Goal: Task Accomplishment & Management: Manage account settings

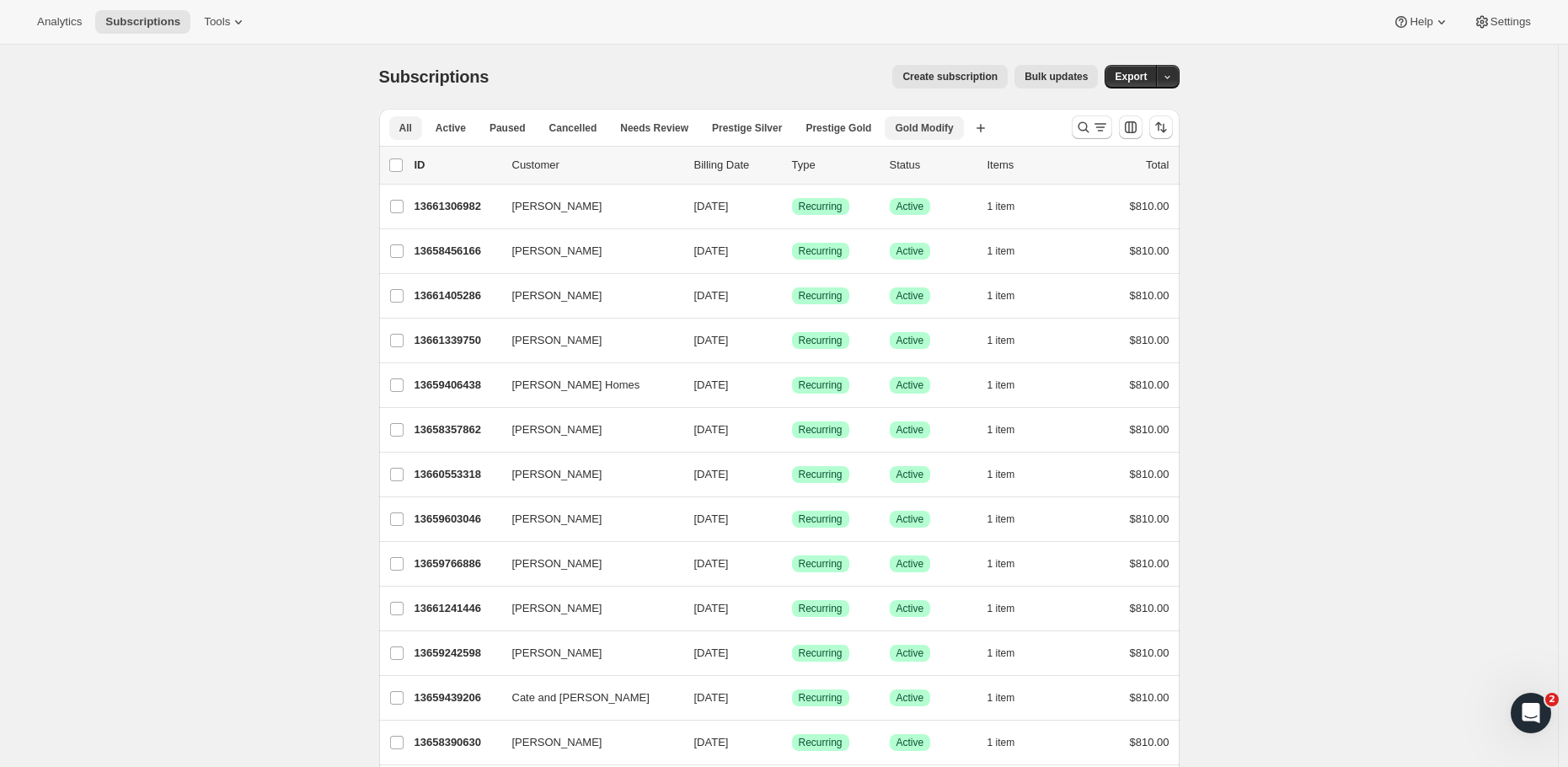
click at [916, 131] on span "Gold Modify" at bounding box center [923, 128] width 58 height 13
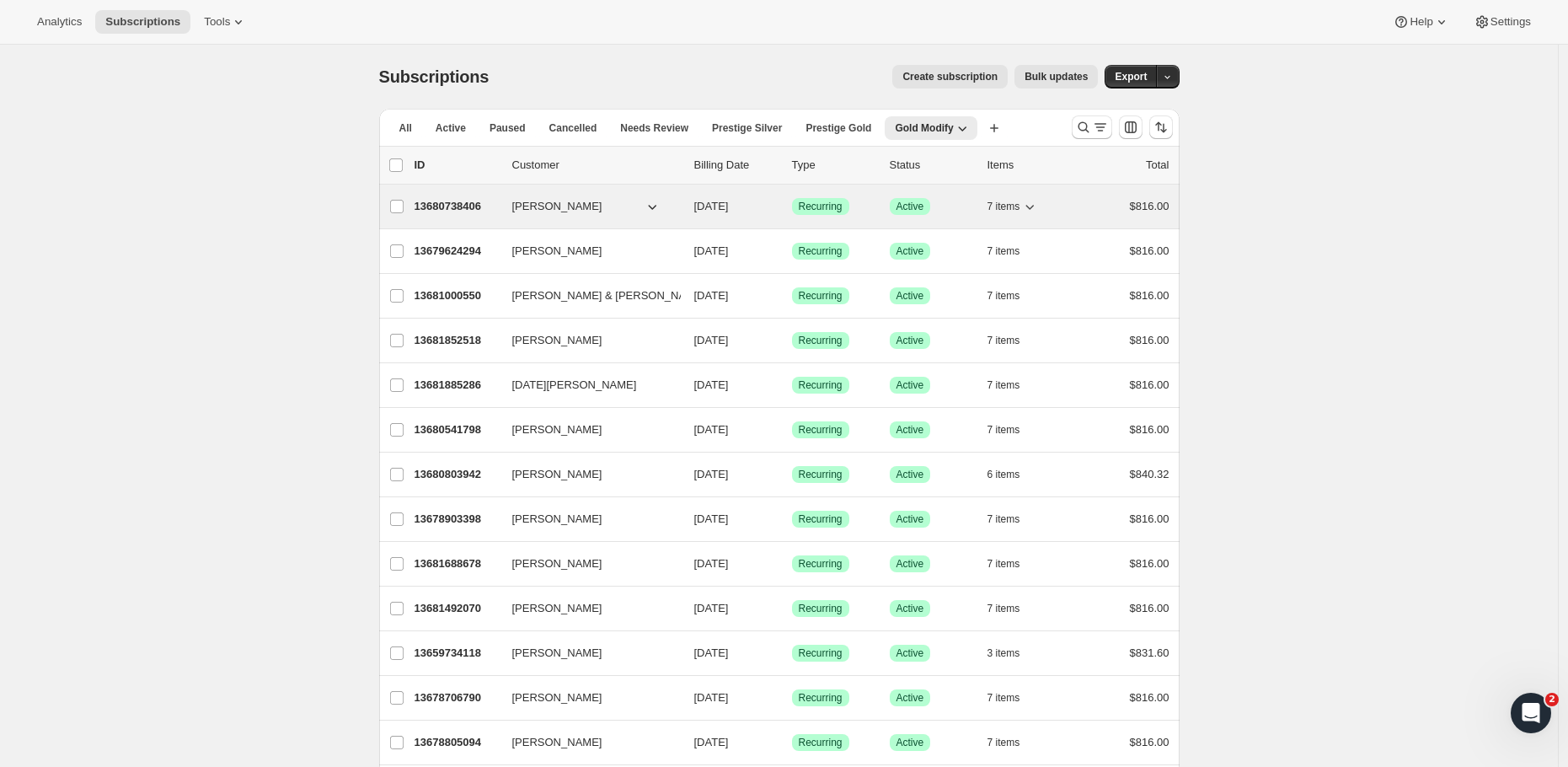
click at [458, 205] on p "13680738406" at bounding box center [457, 207] width 85 height 17
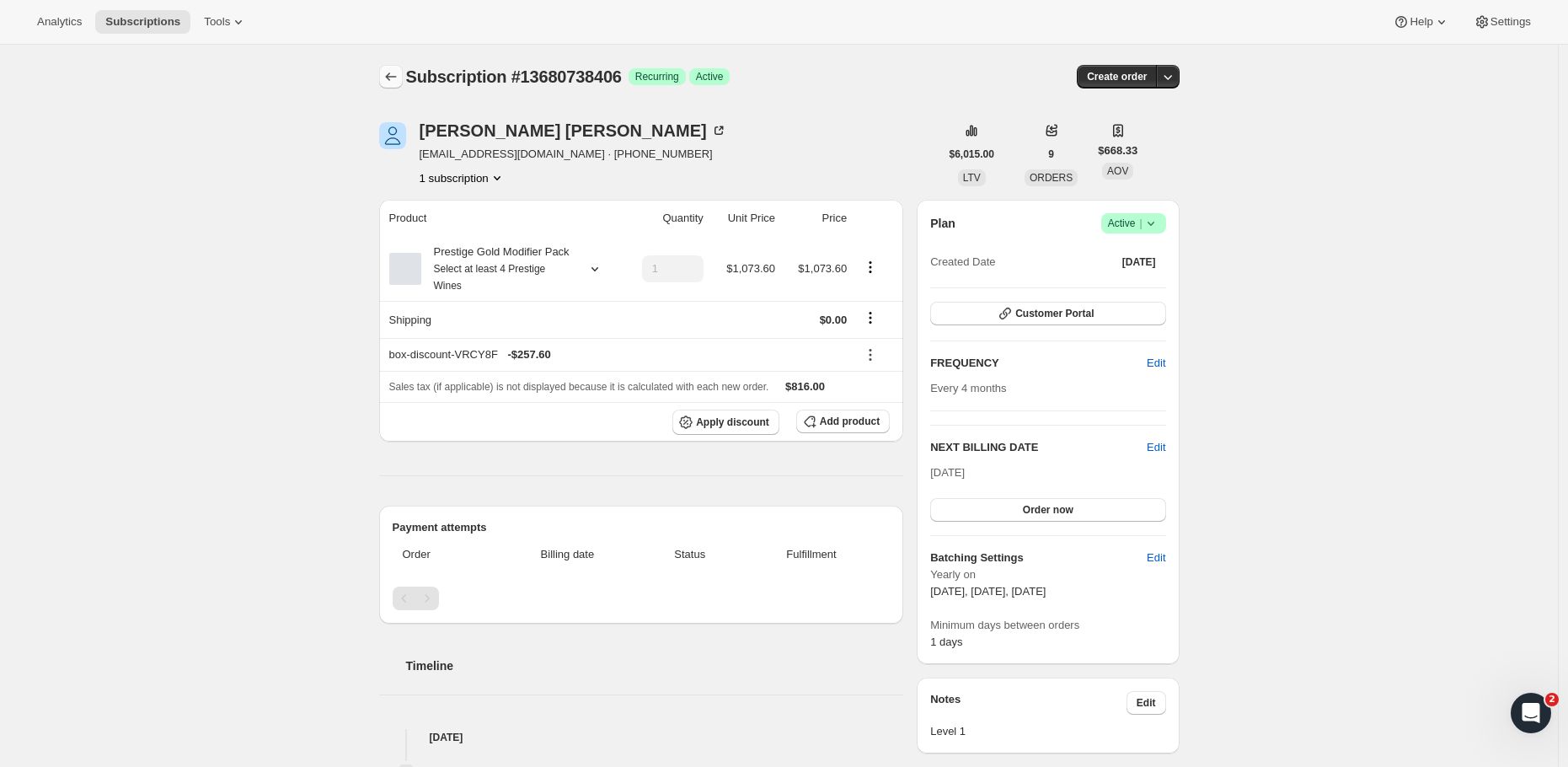
click at [398, 71] on icon "Subscriptions" at bounding box center [392, 77] width 17 height 17
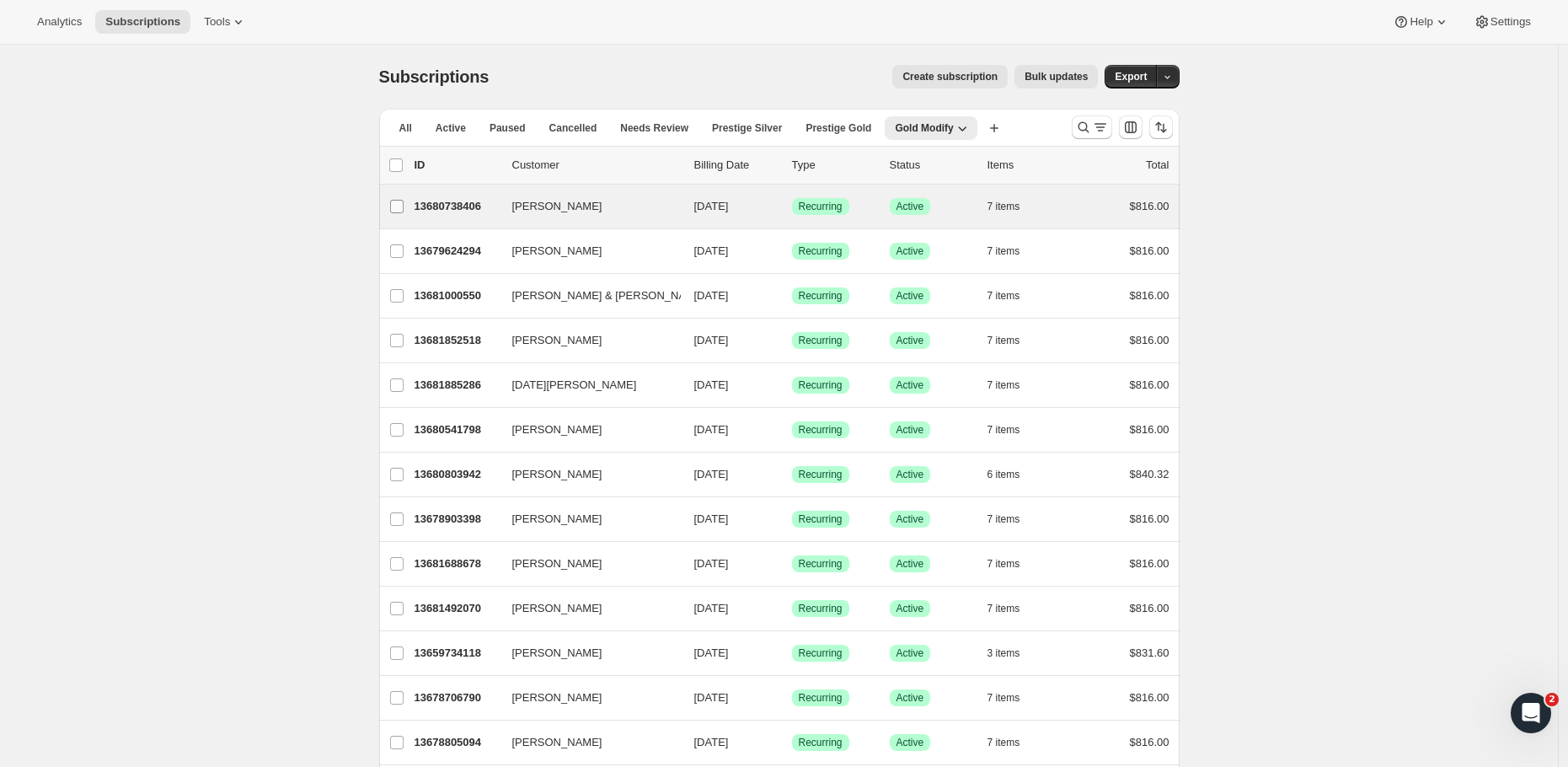
click at [403, 205] on input "Simon Phillips" at bounding box center [396, 207] width 13 height 13
checkbox input "true"
click at [1050, 75] on span "Bulk updates" at bounding box center [1056, 77] width 63 height 13
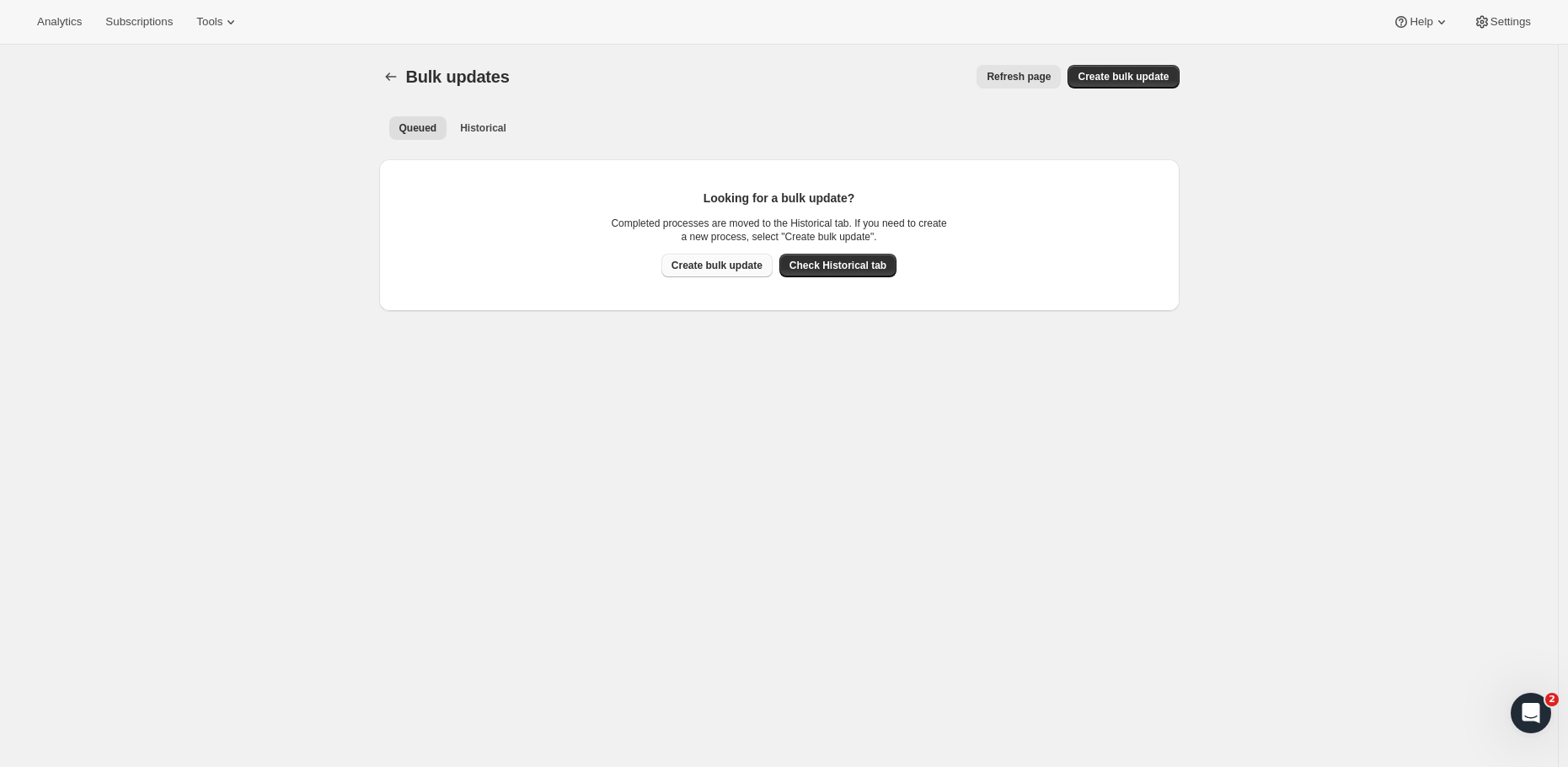
click at [710, 265] on span "Create bulk update" at bounding box center [717, 266] width 91 height 13
select select "16"
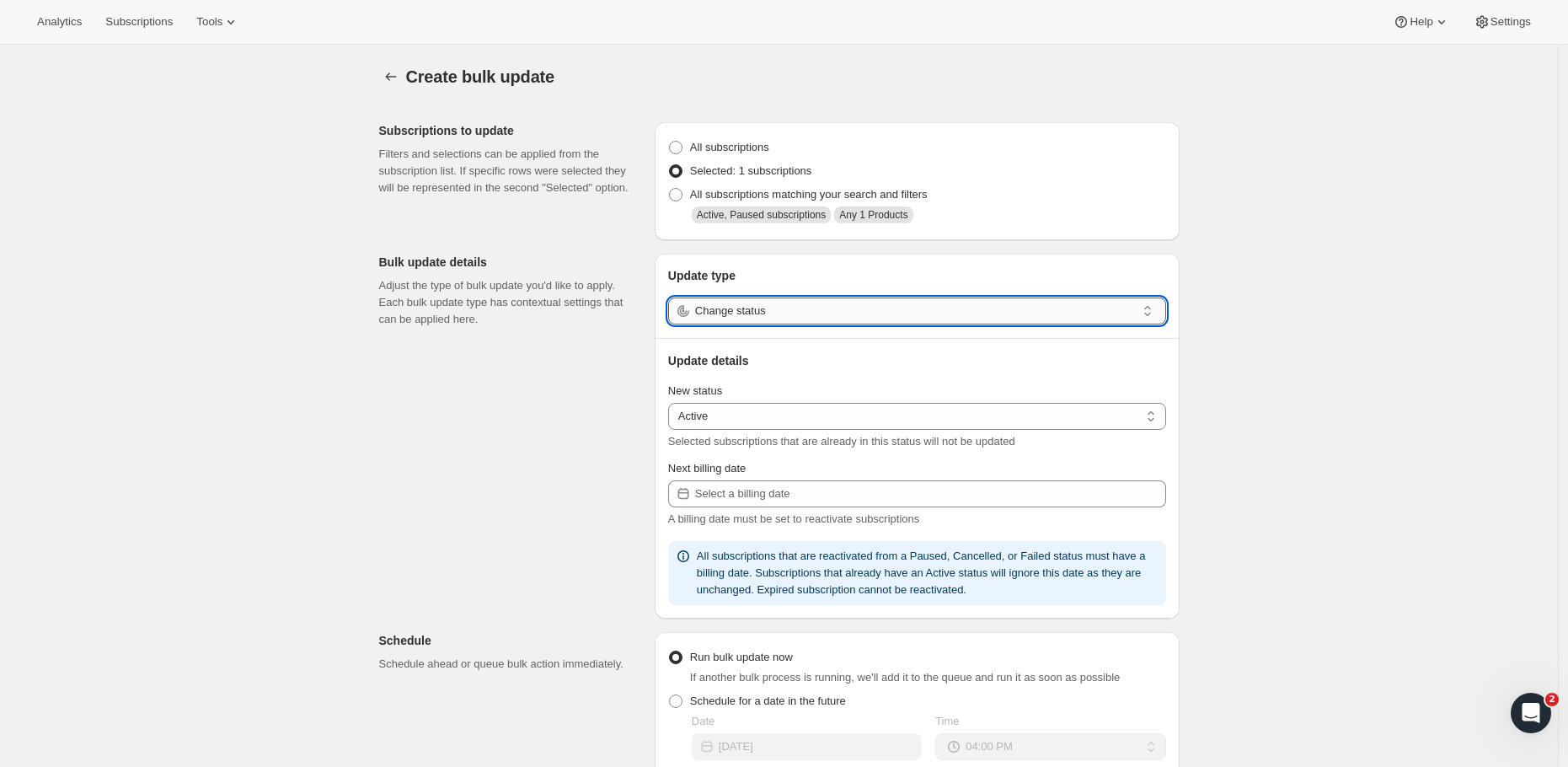
click at [742, 314] on input "Change status" at bounding box center [915, 311] width 441 height 27
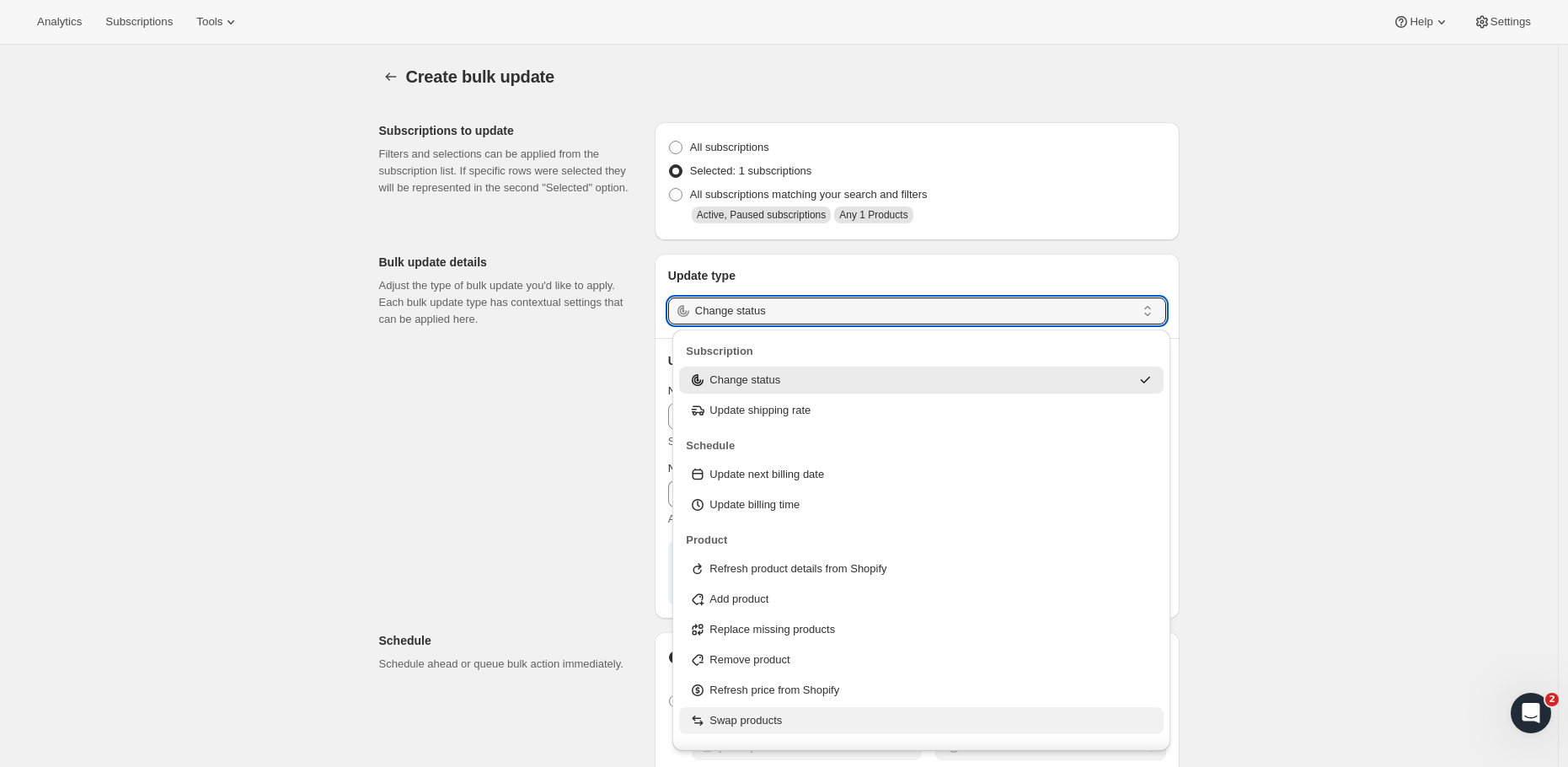
click at [722, 715] on p "Swap products" at bounding box center [745, 721] width 72 height 17
type input "Swap products"
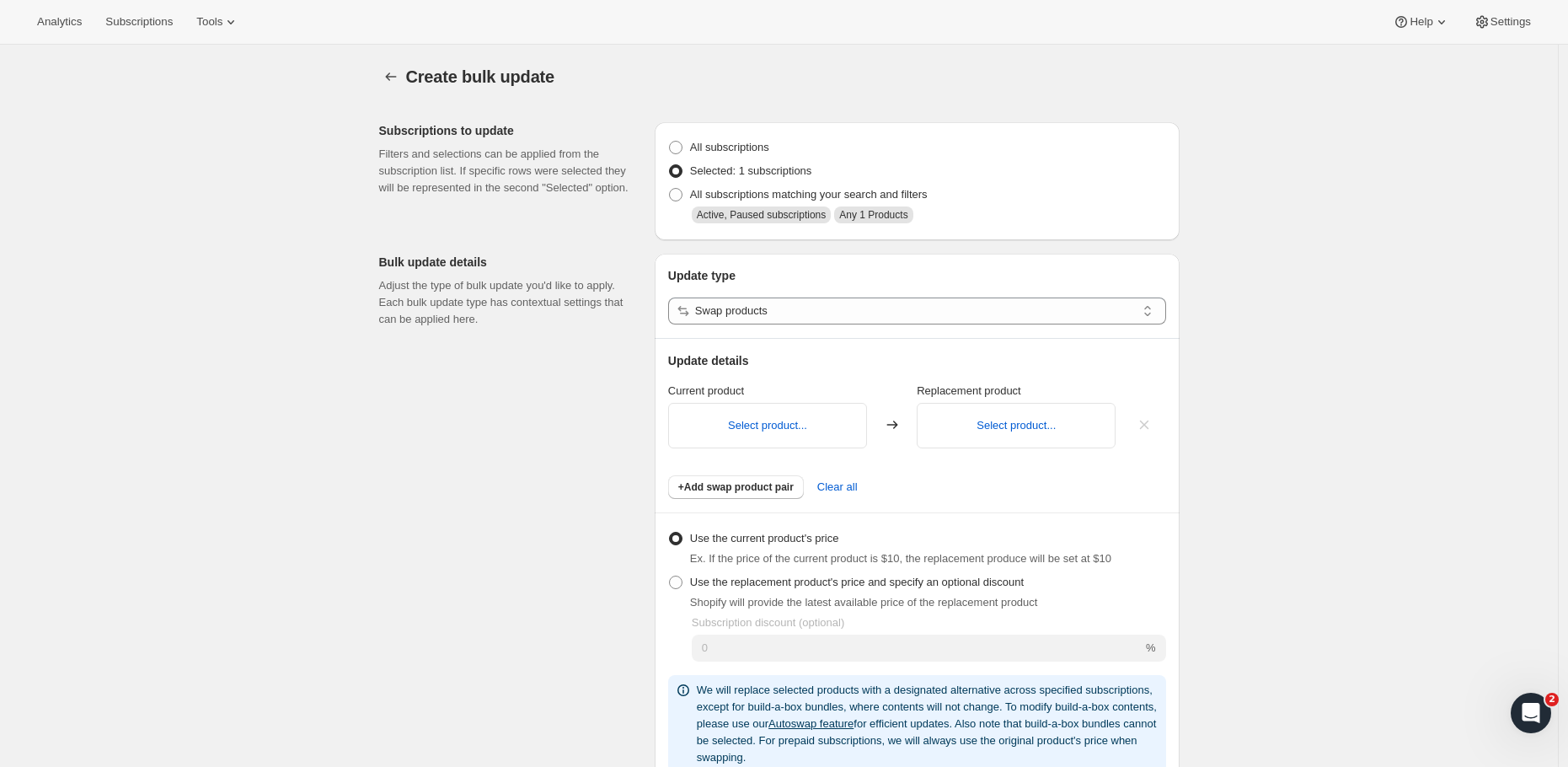
click at [780, 400] on div "Select product... Select product..." at bounding box center [917, 423] width 498 height 49
click at [780, 428] on button "Select product..." at bounding box center [768, 424] width 79 height 13
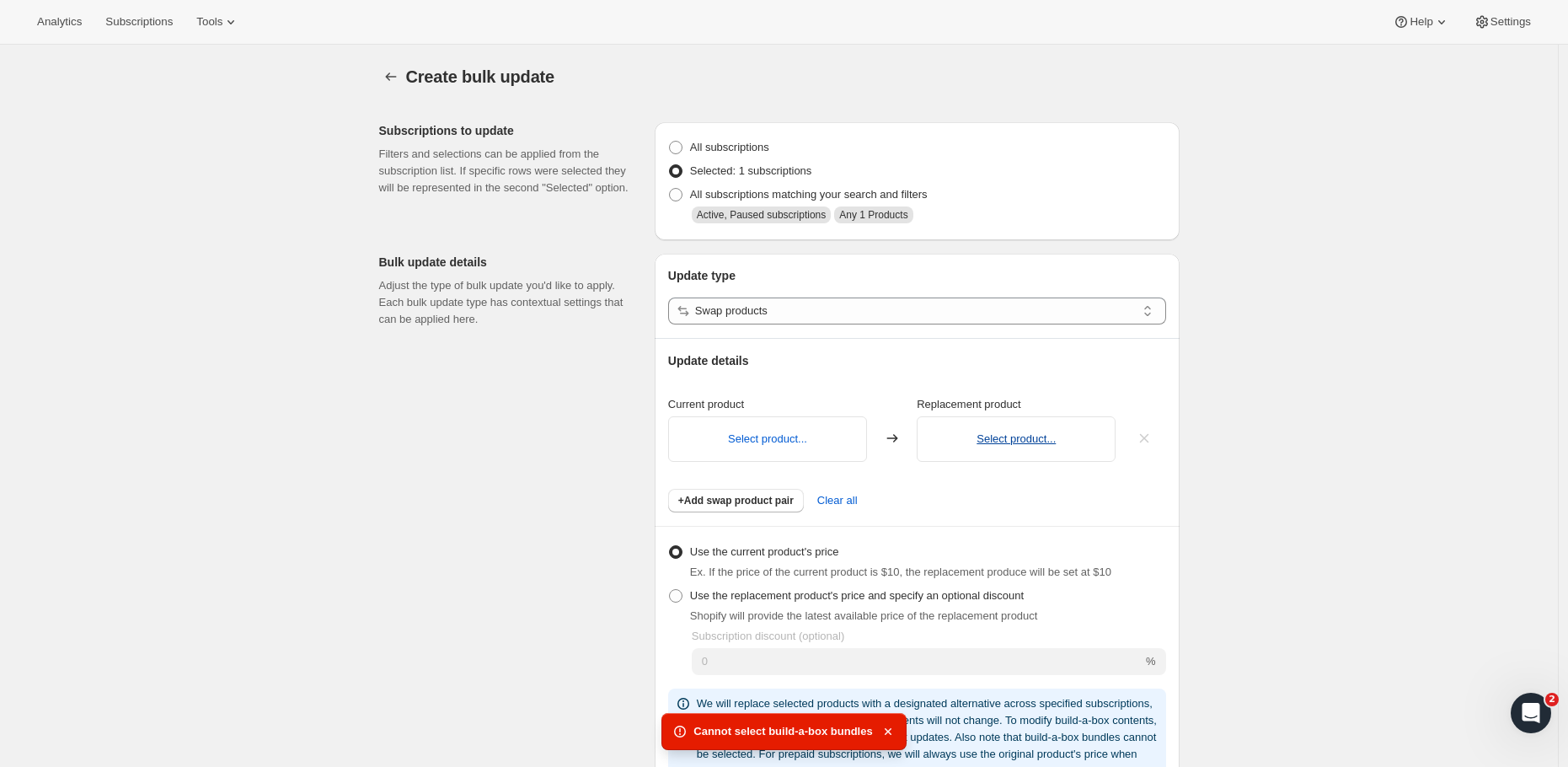
click at [1009, 443] on button "Select product..." at bounding box center [1016, 438] width 79 height 13
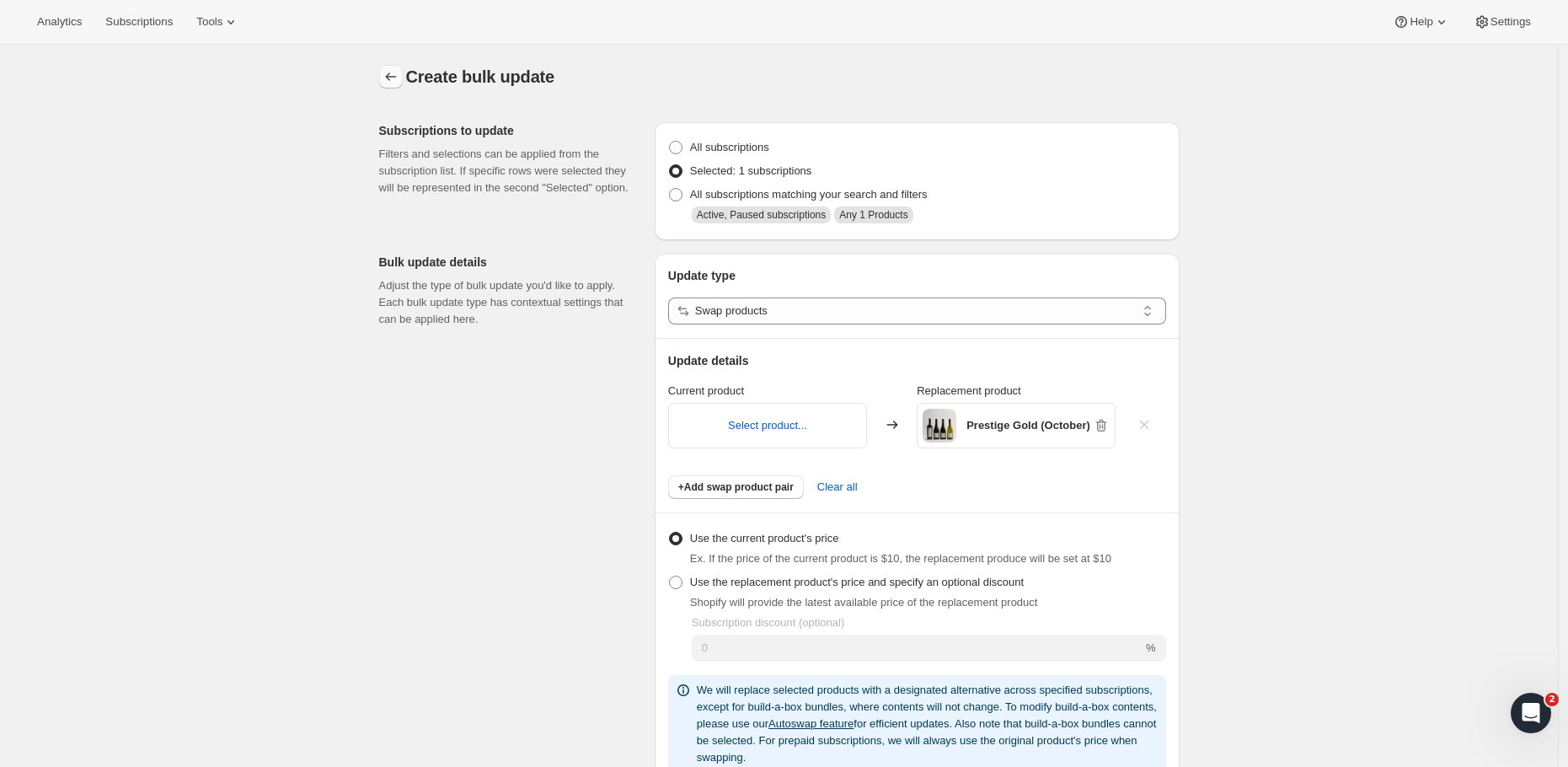
click at [392, 84] on icon "button" at bounding box center [392, 77] width 17 height 17
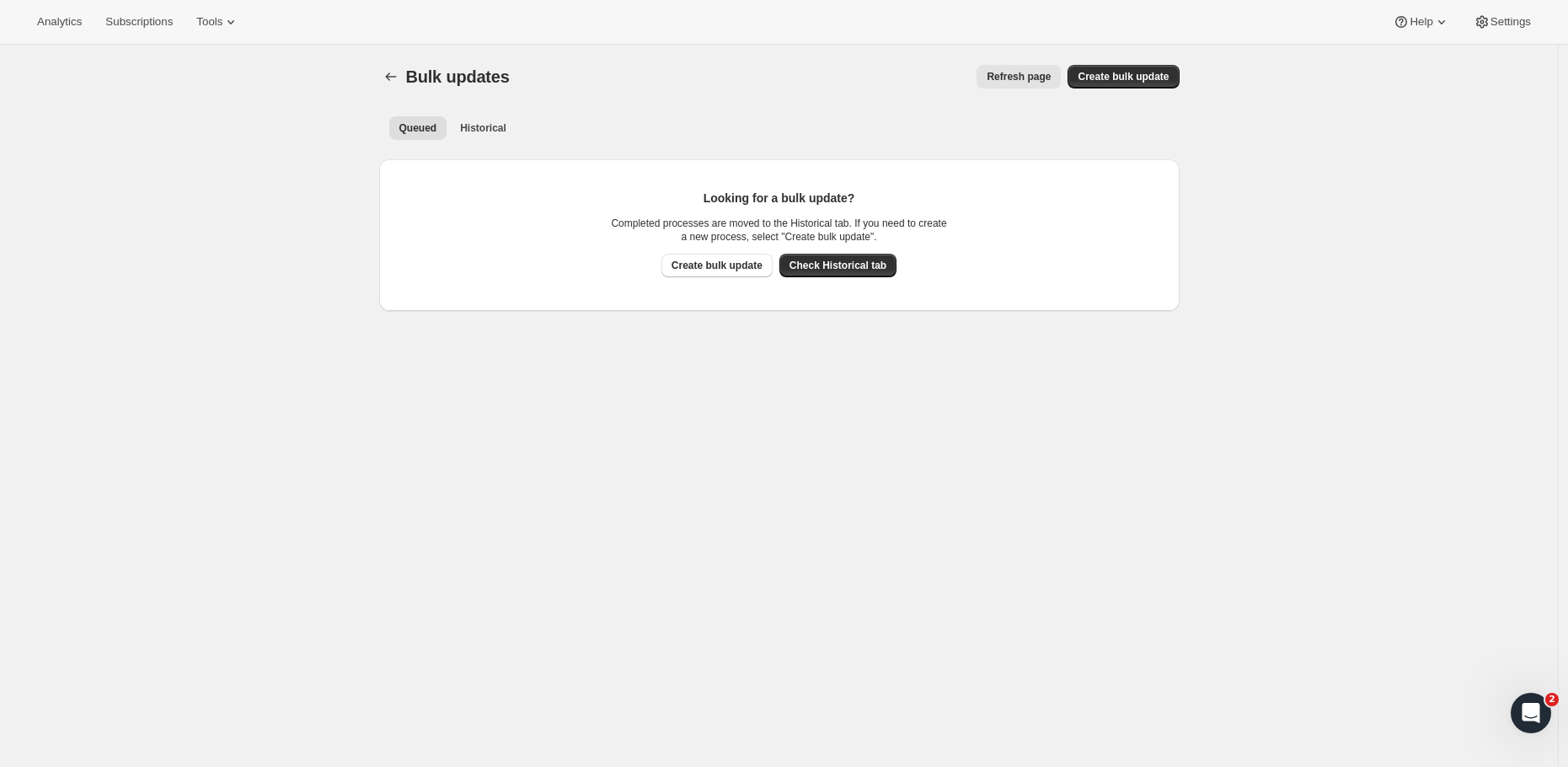
click at [392, 84] on icon "Bulk updates" at bounding box center [392, 77] width 17 height 17
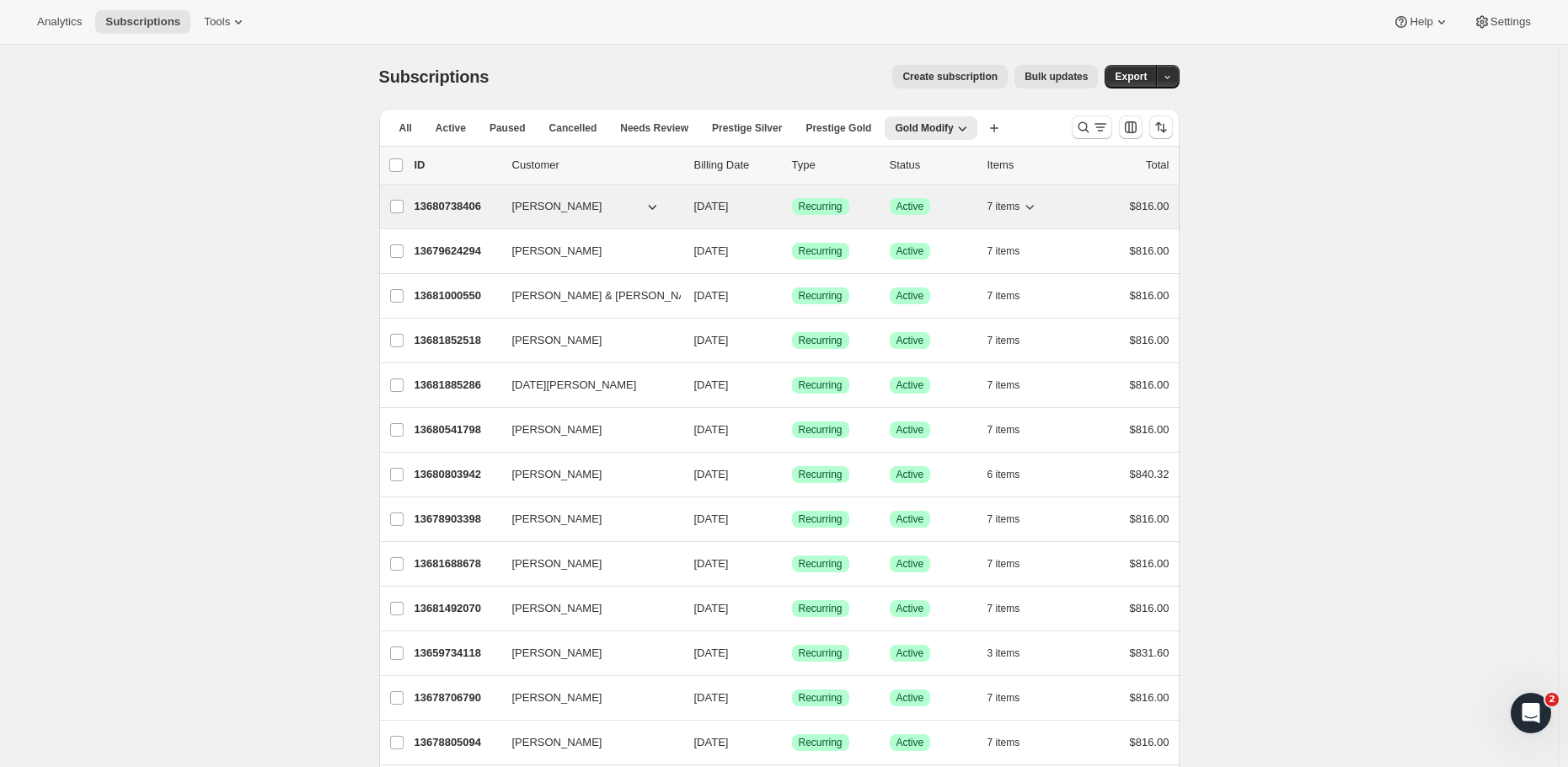
click at [470, 206] on p "13680738406" at bounding box center [457, 207] width 85 height 17
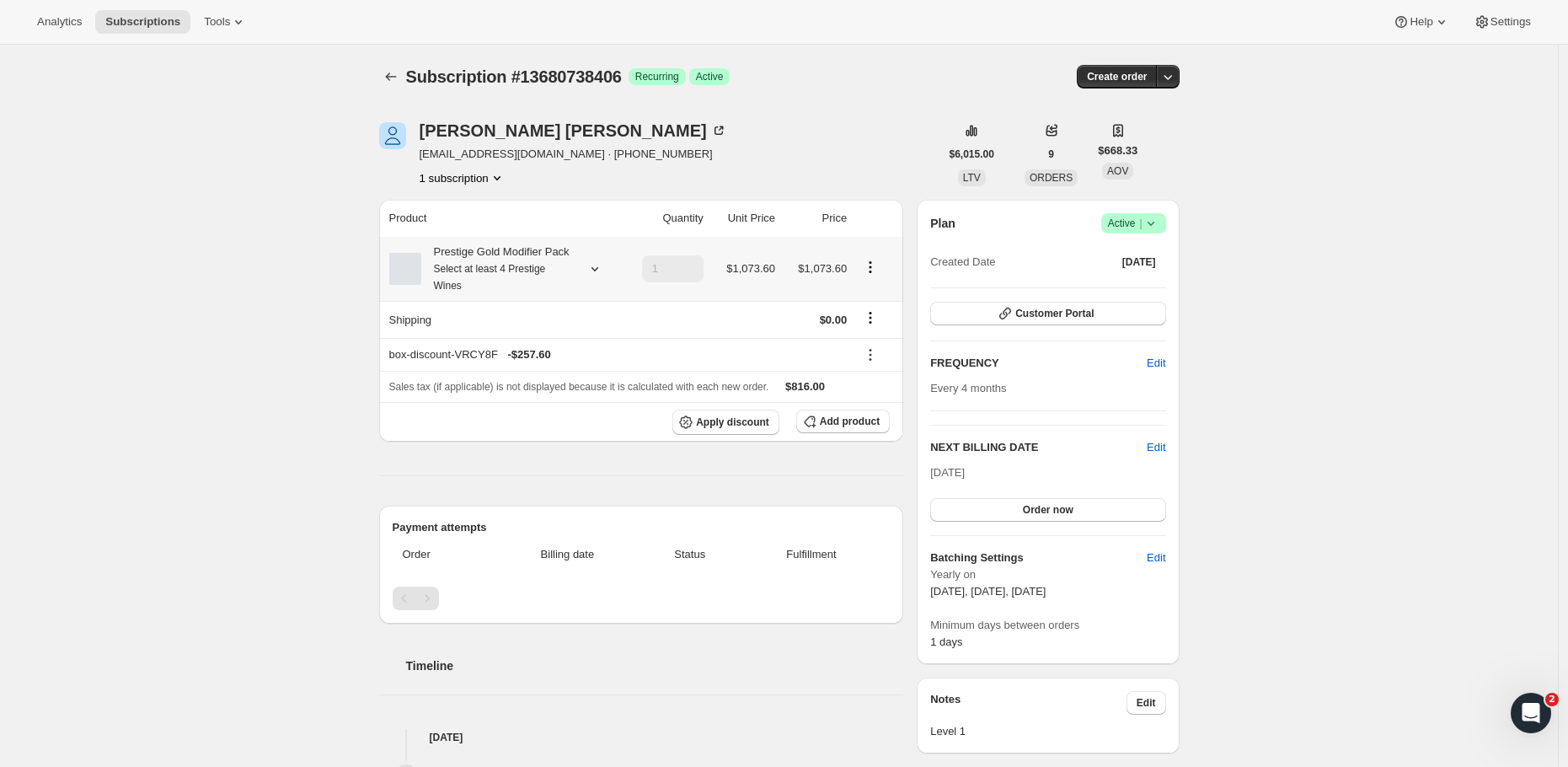
click at [872, 264] on icon "Product actions" at bounding box center [871, 262] width 3 height 3
click at [859, 428] on span "Add product" at bounding box center [849, 422] width 60 height 13
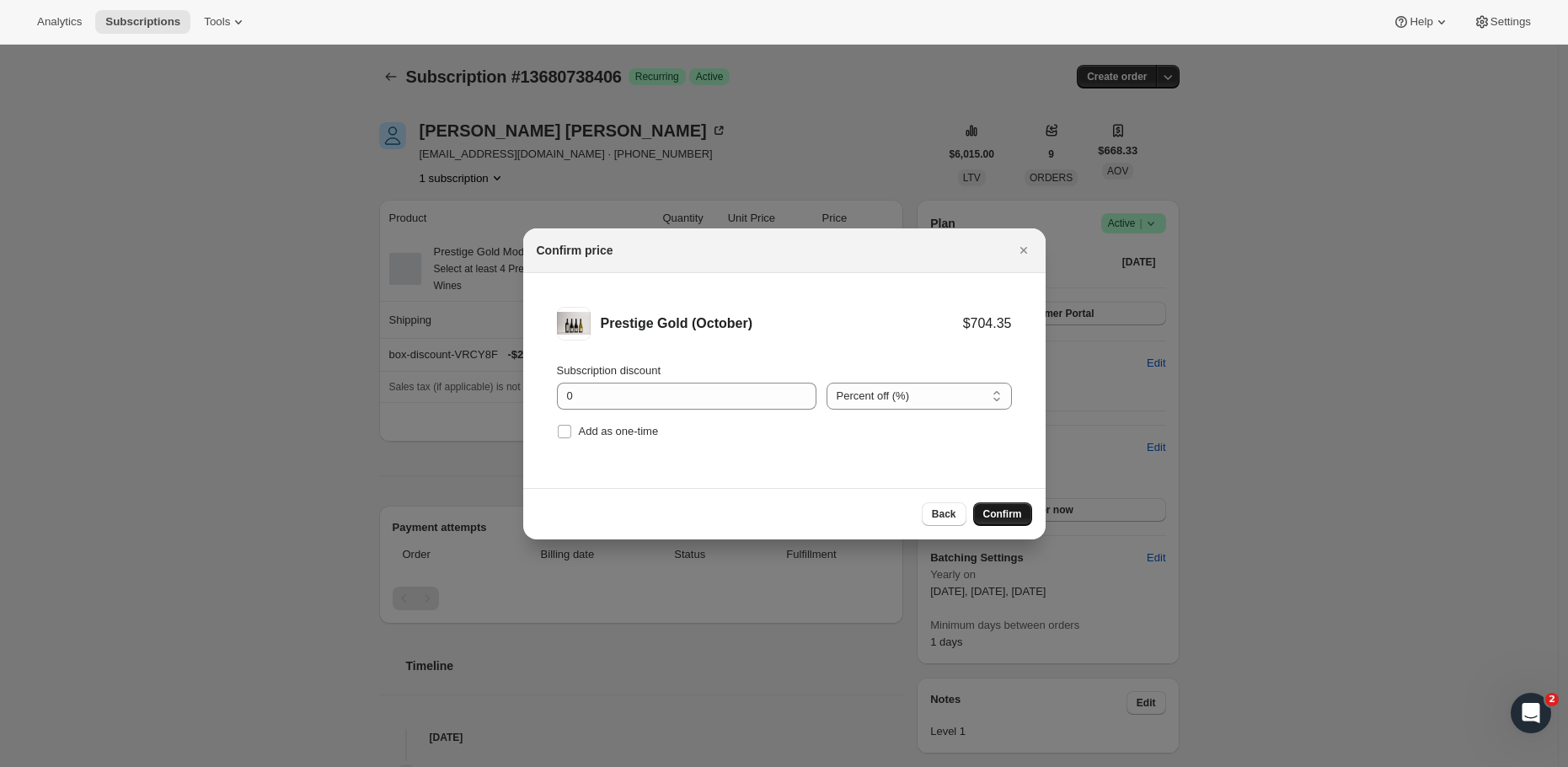
click at [1008, 517] on span "Confirm" at bounding box center [1002, 514] width 38 height 13
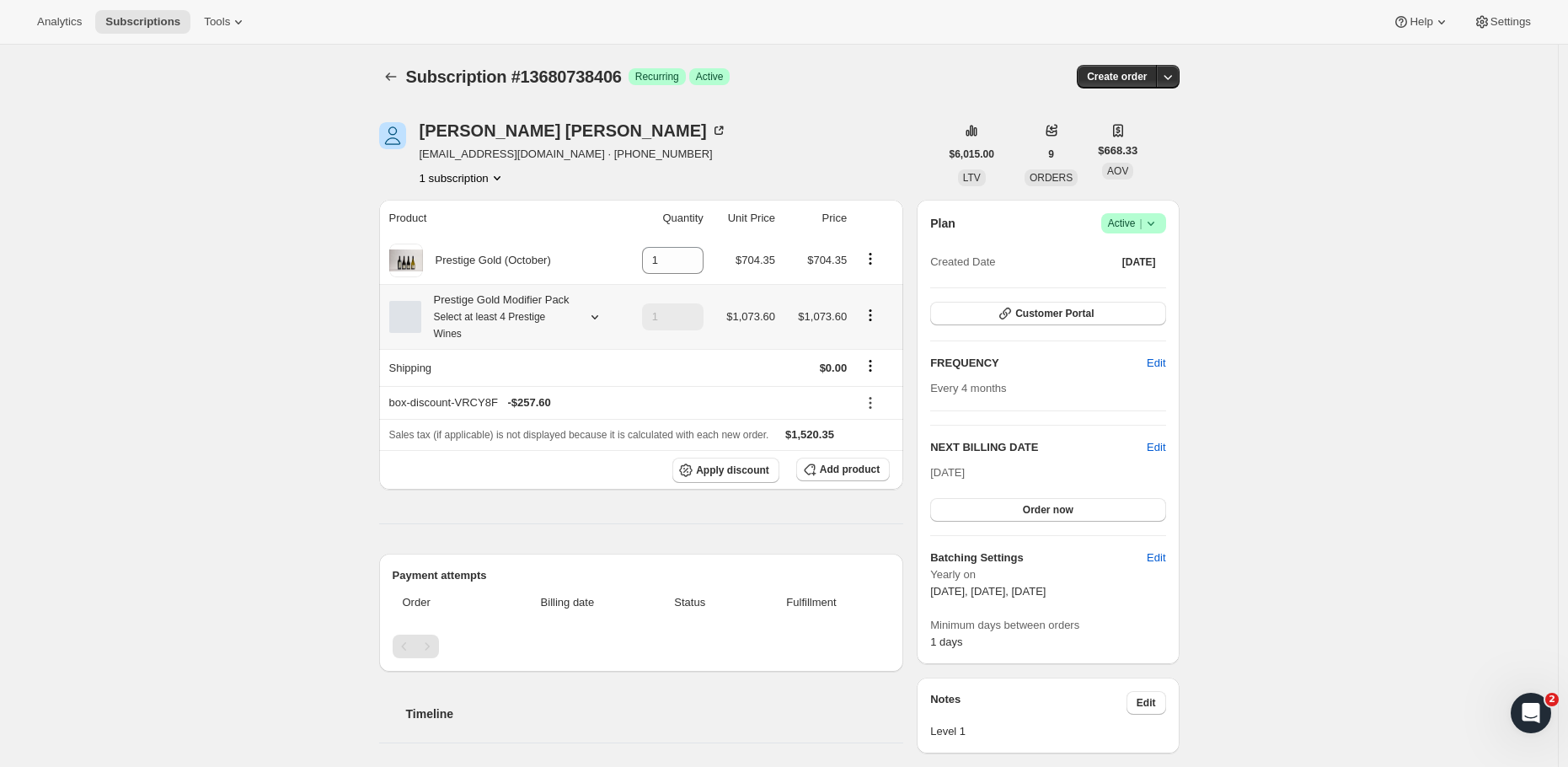
click at [873, 323] on icon "Product actions" at bounding box center [871, 316] width 17 height 17
click at [873, 390] on span "Remove" at bounding box center [875, 387] width 40 height 13
type input "0"
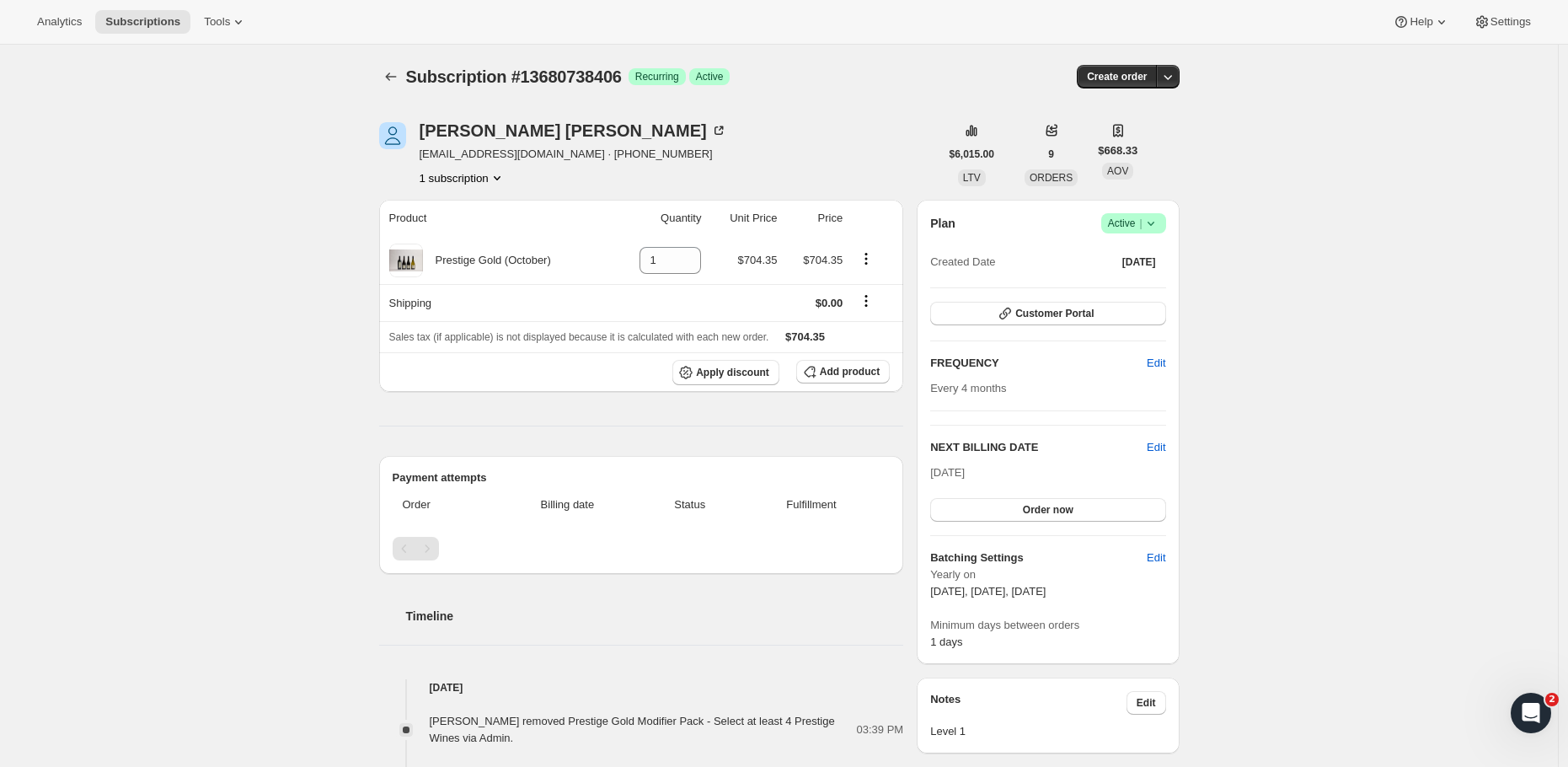
click at [443, 78] on span "Subscription #13680738406" at bounding box center [514, 76] width 215 height 18
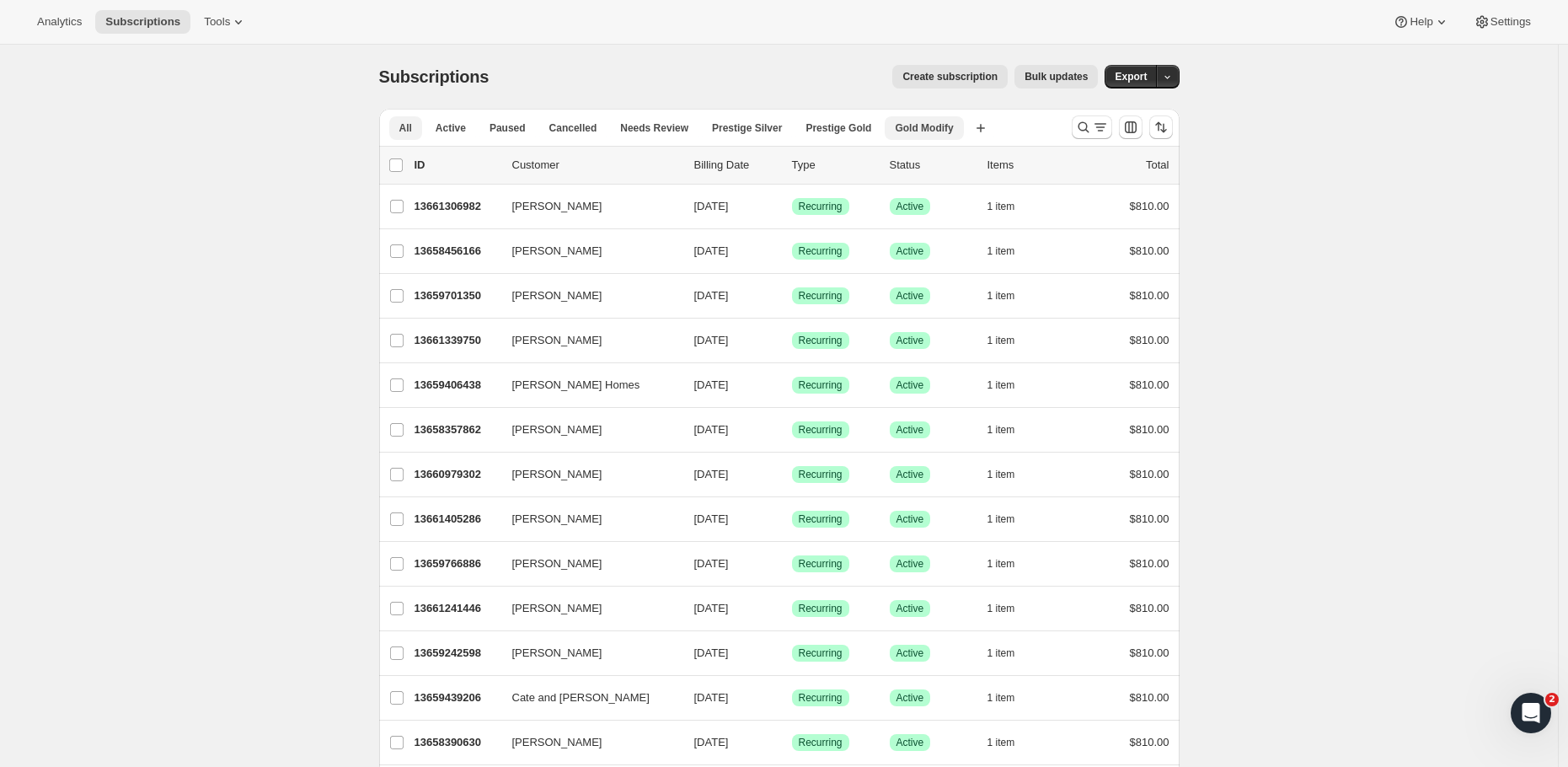
click at [907, 125] on span "Gold Modify" at bounding box center [923, 128] width 58 height 13
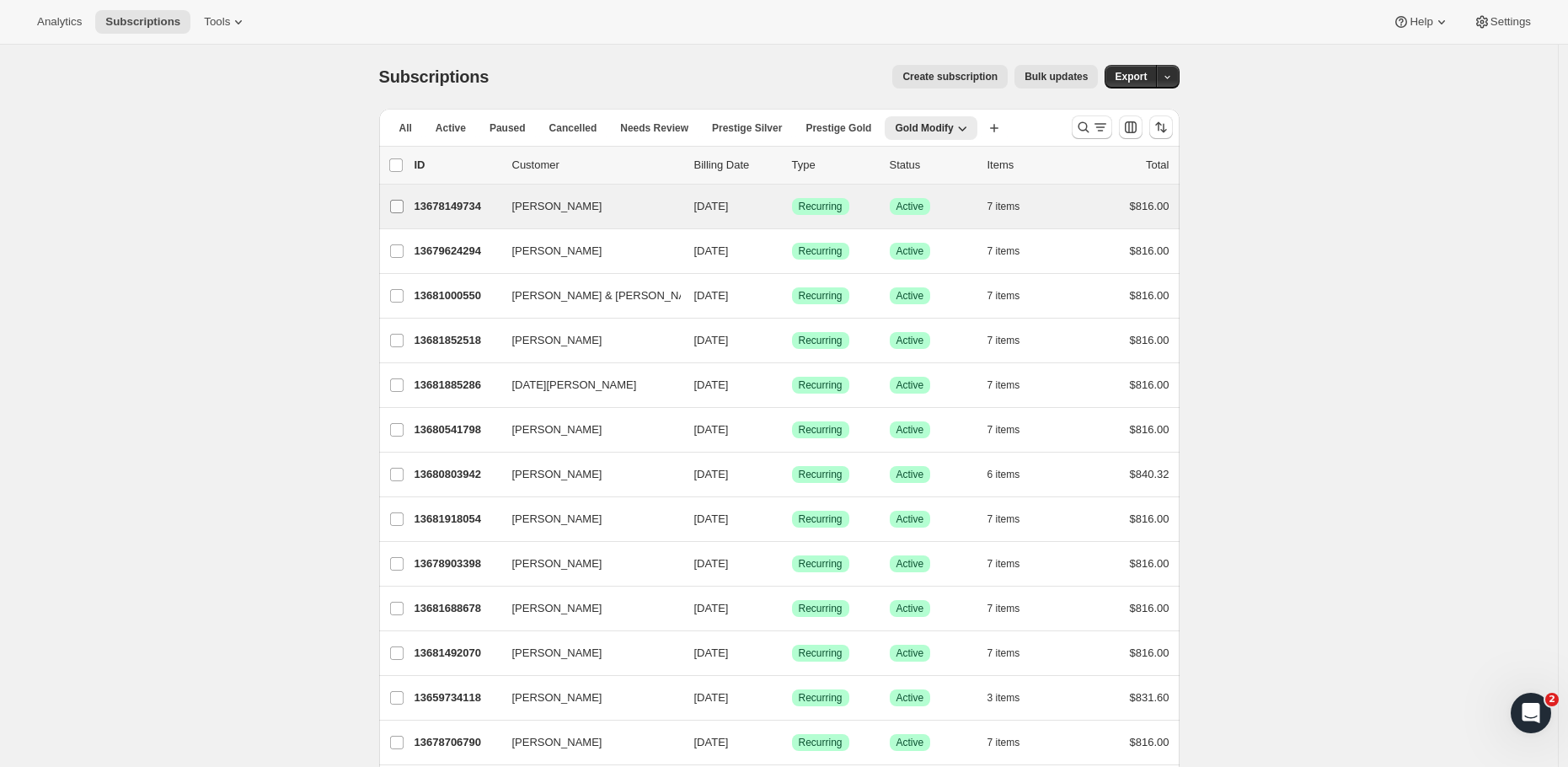
click at [400, 205] on input "Leila Harache" at bounding box center [396, 207] width 13 height 13
checkbox input "true"
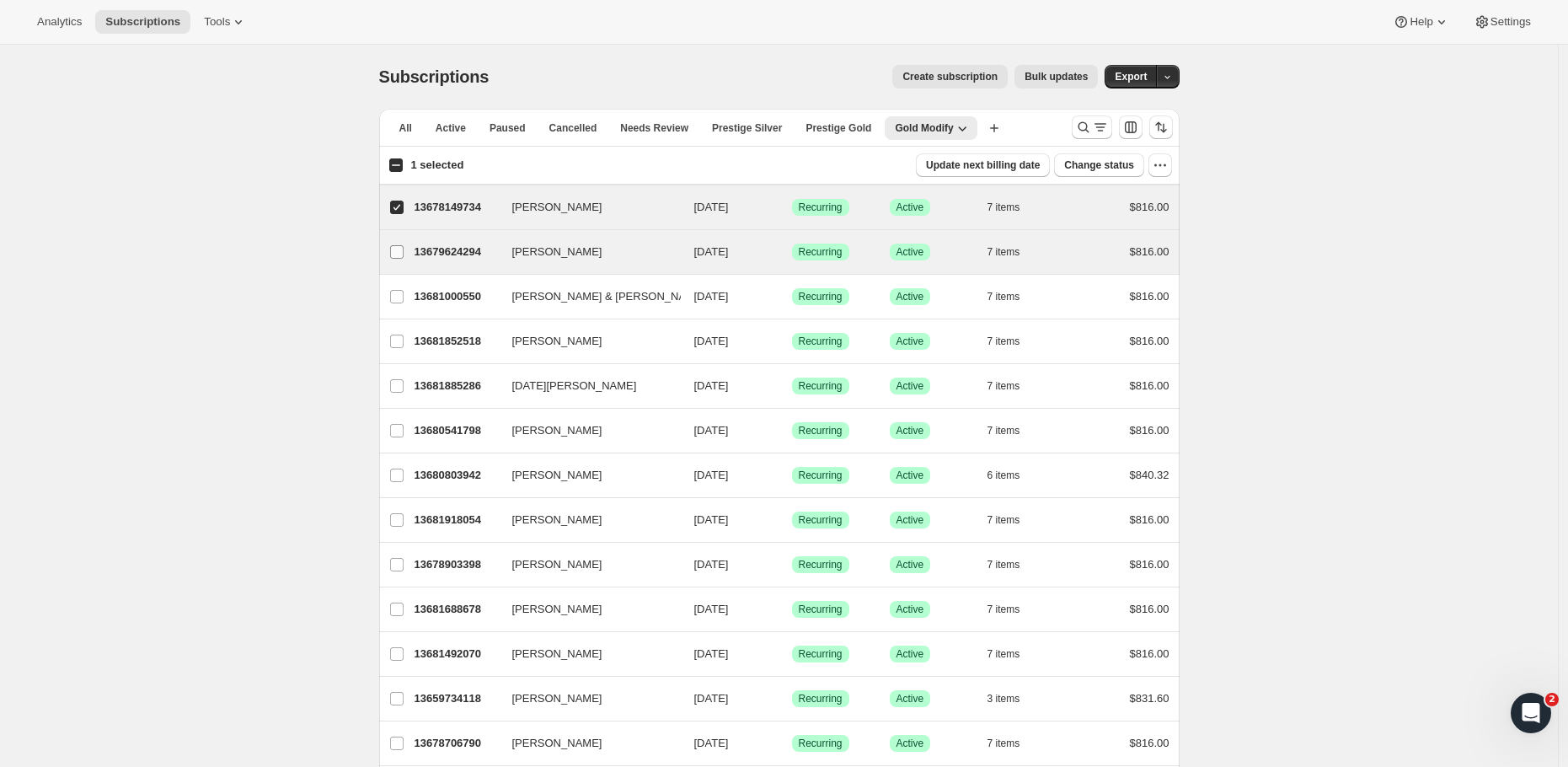
click at [399, 252] on input "Dr Nicola Toynton" at bounding box center [396, 252] width 13 height 13
checkbox input "true"
click at [1057, 77] on span "Bulk updates" at bounding box center [1056, 77] width 63 height 13
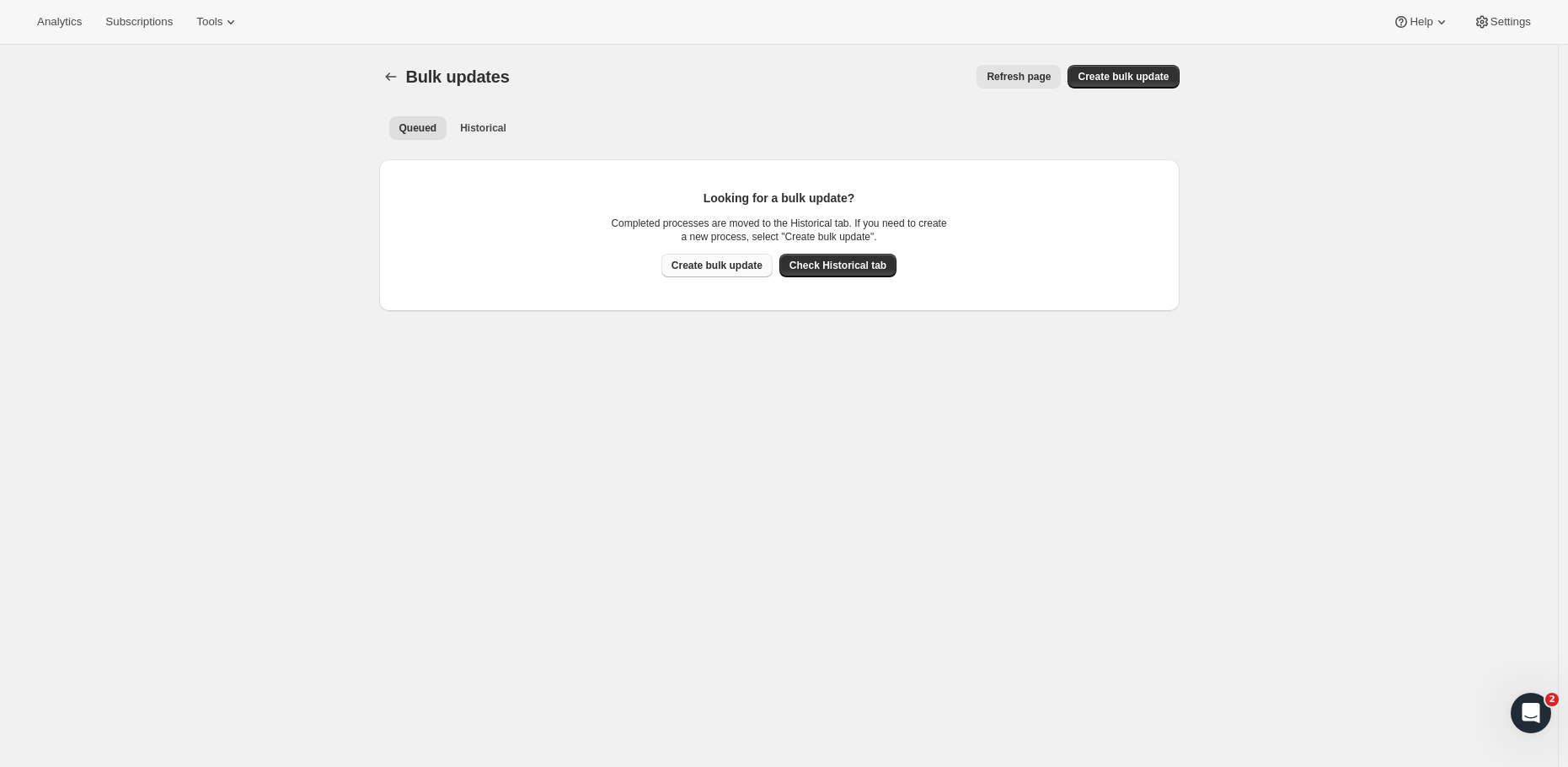
click at [718, 274] on button "Create bulk update" at bounding box center [717, 266] width 112 height 24
select select "16"
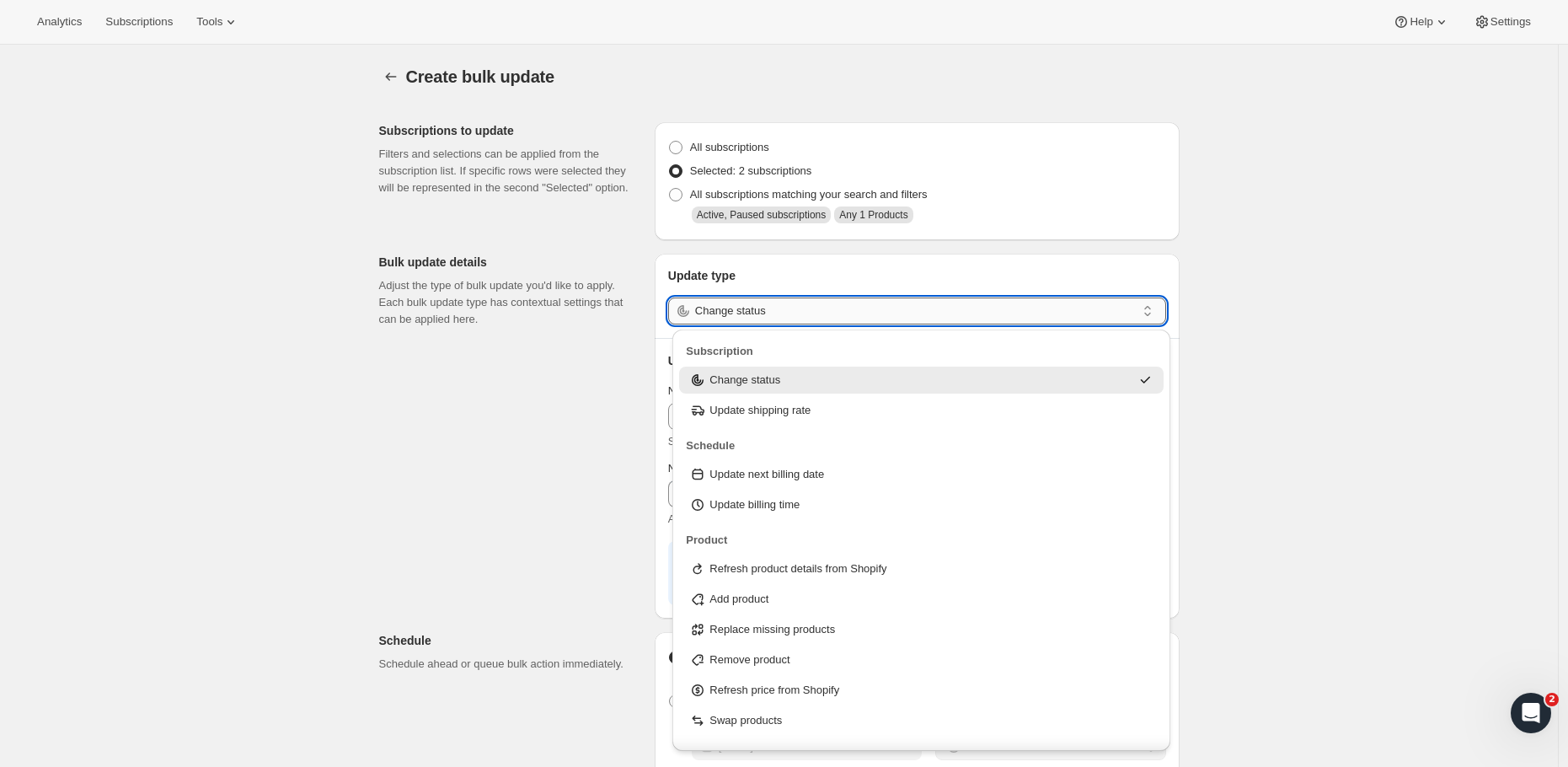
click at [726, 310] on input "Change status" at bounding box center [915, 311] width 441 height 27
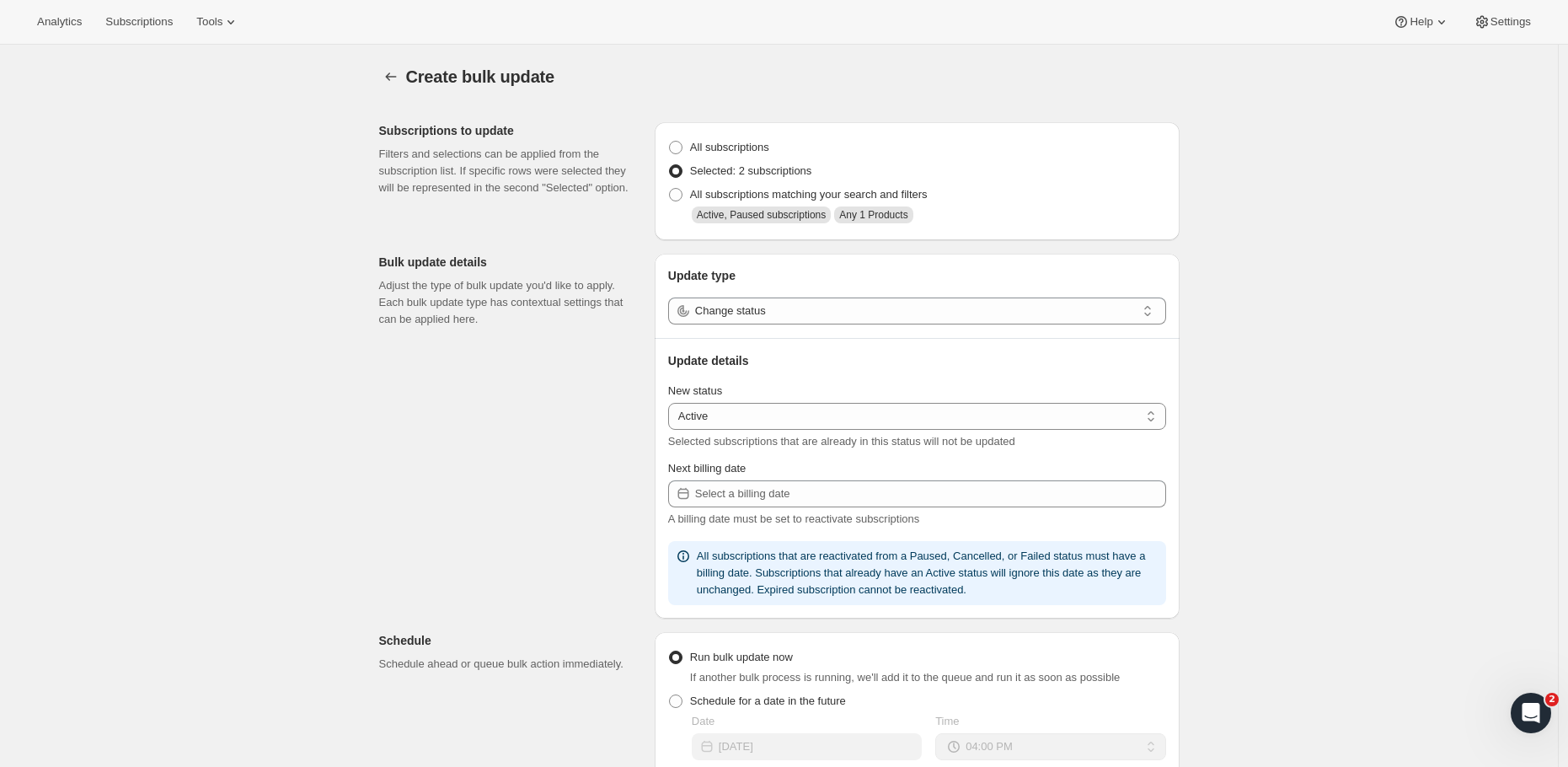
click at [594, 510] on div "Subscriptions to update Filters and selections can be applied from the subscrip…" at bounding box center [772, 642] width 814 height 1067
click at [392, 77] on icon "button" at bounding box center [392, 77] width 17 height 17
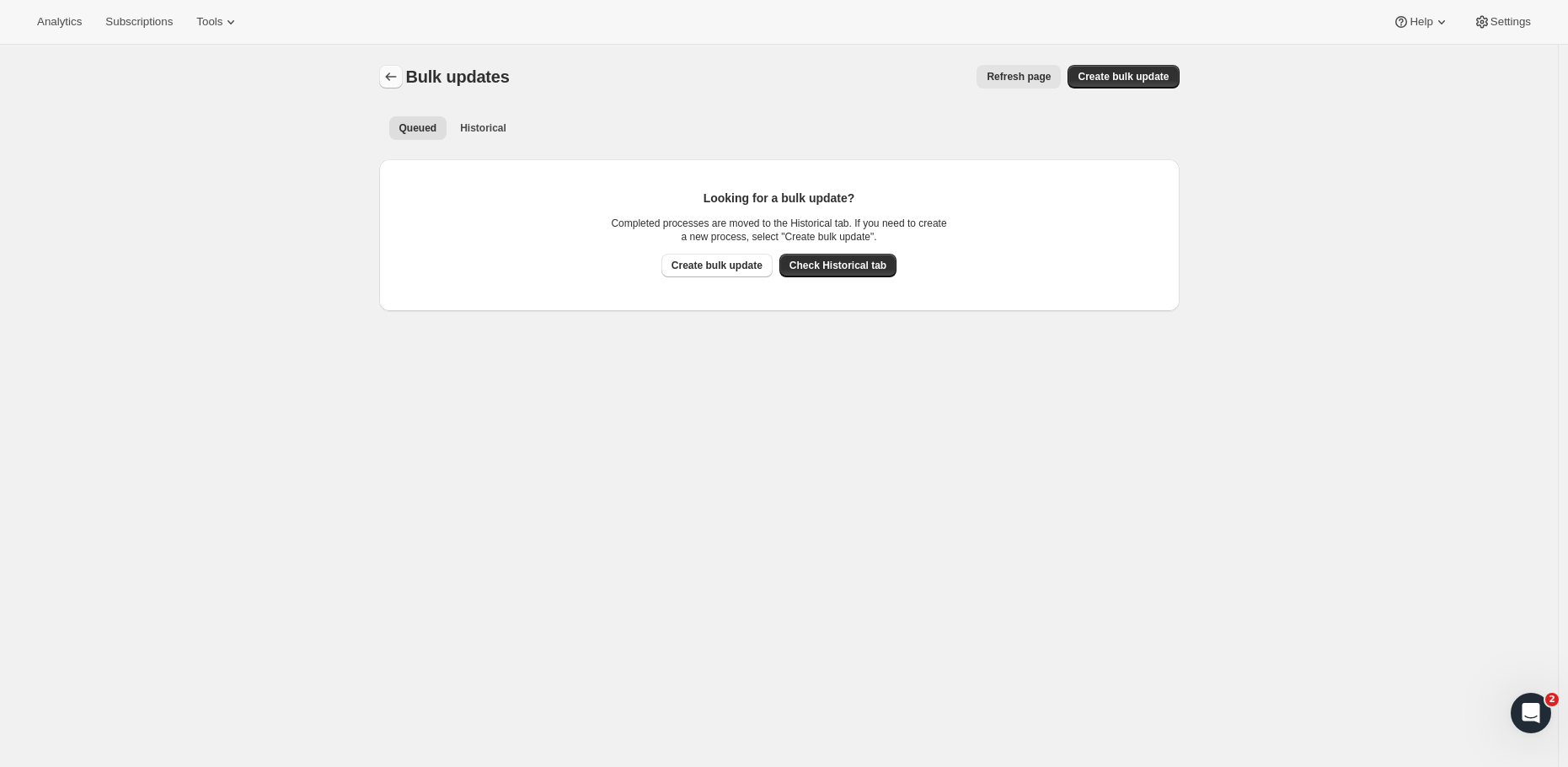
click at [384, 80] on button "Bulk updates" at bounding box center [391, 76] width 24 height 24
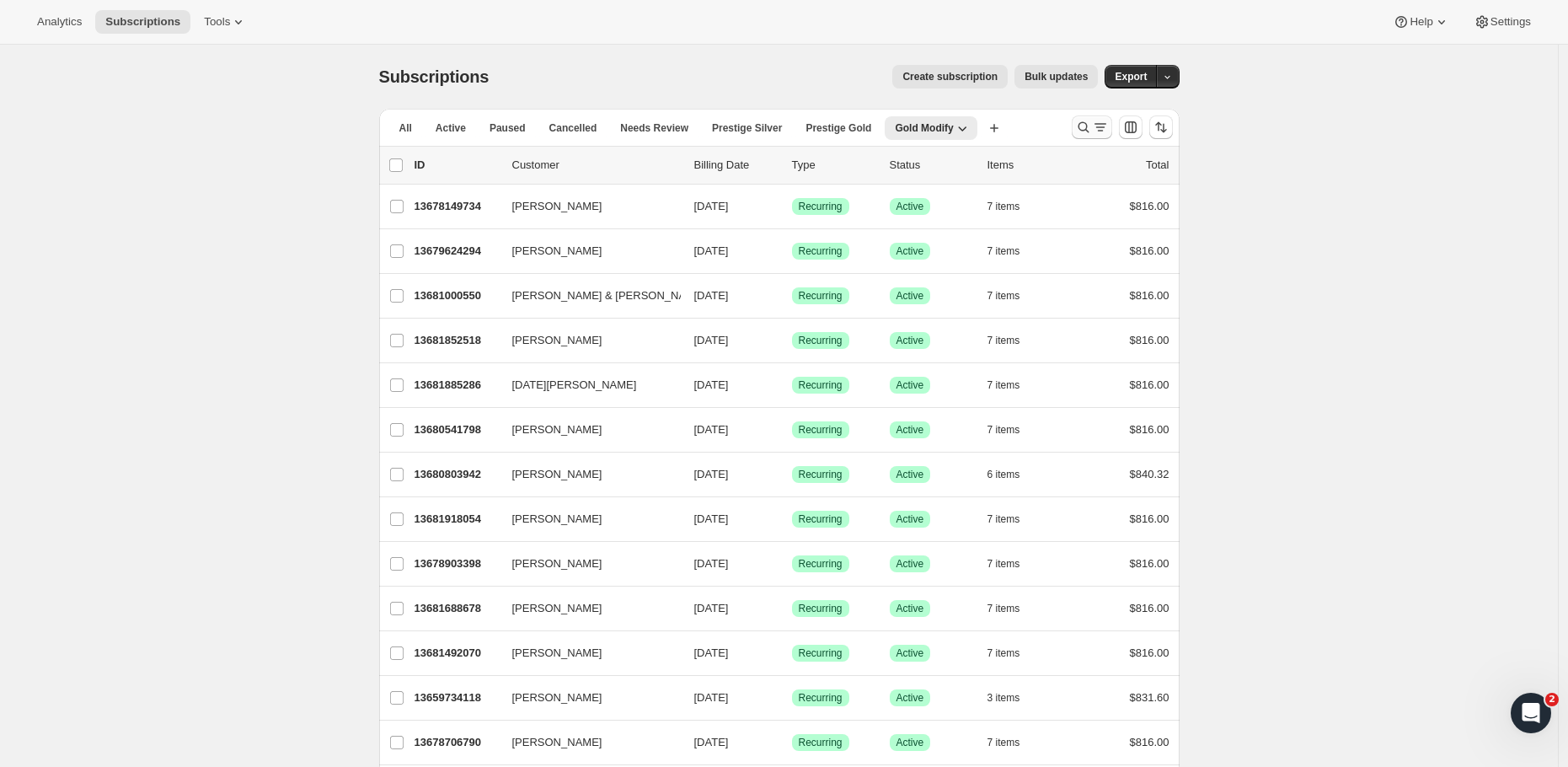
click at [1098, 125] on icon "Search and filter results" at bounding box center [1100, 127] width 17 height 17
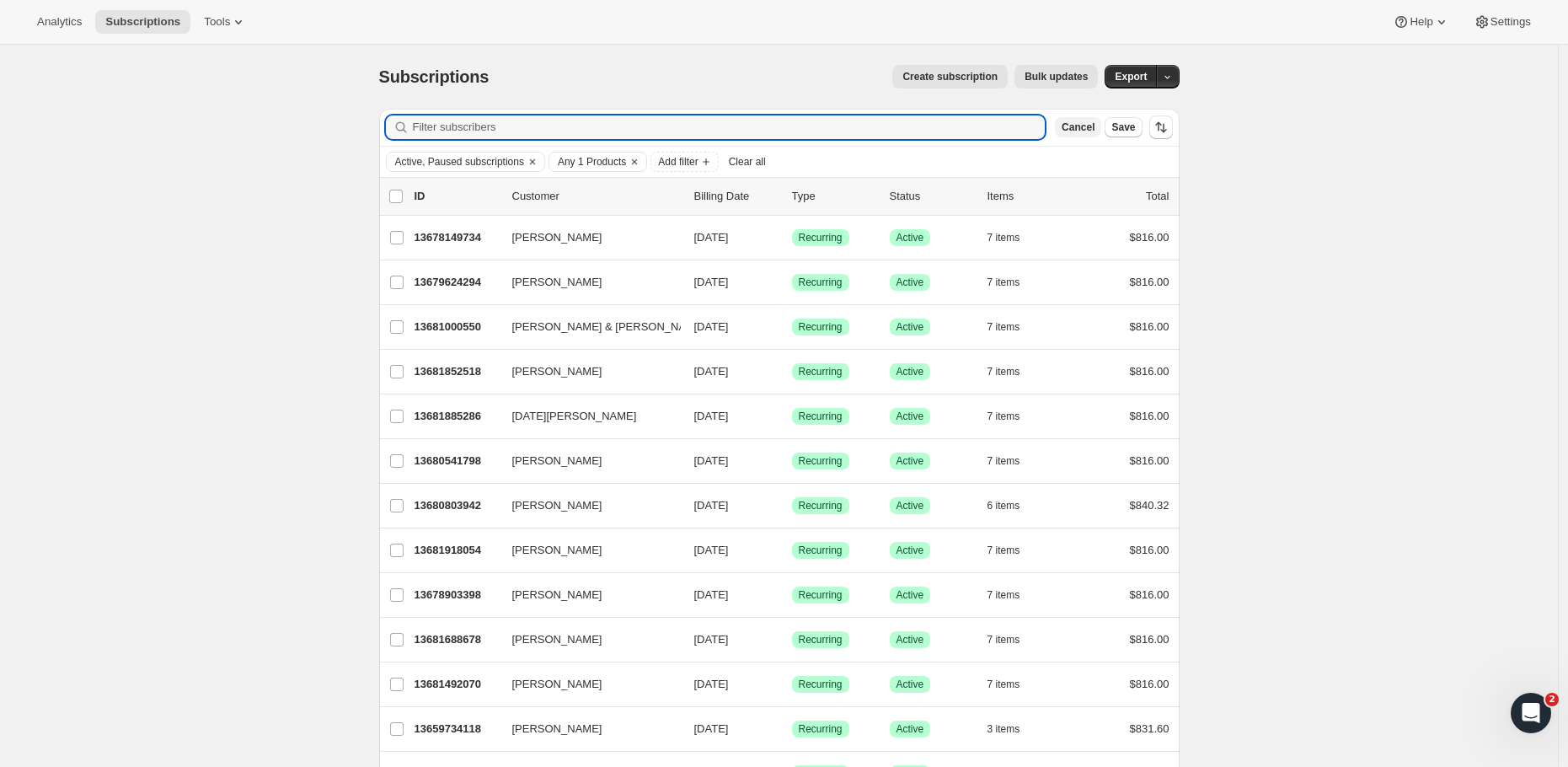
click at [1082, 129] on span "Cancel" at bounding box center [1077, 127] width 33 height 13
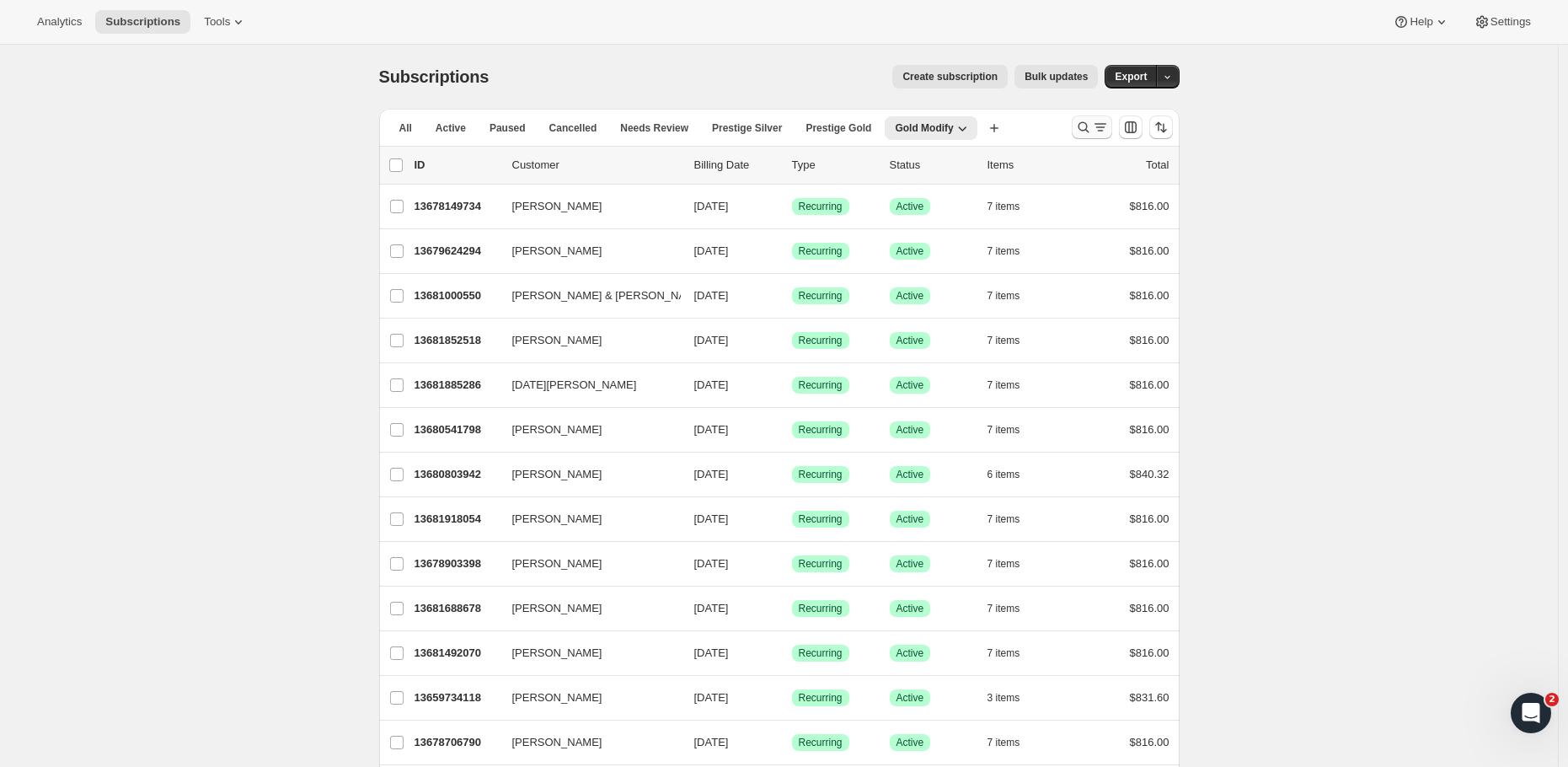
click at [1092, 130] on icon "Search and filter results" at bounding box center [1083, 127] width 17 height 17
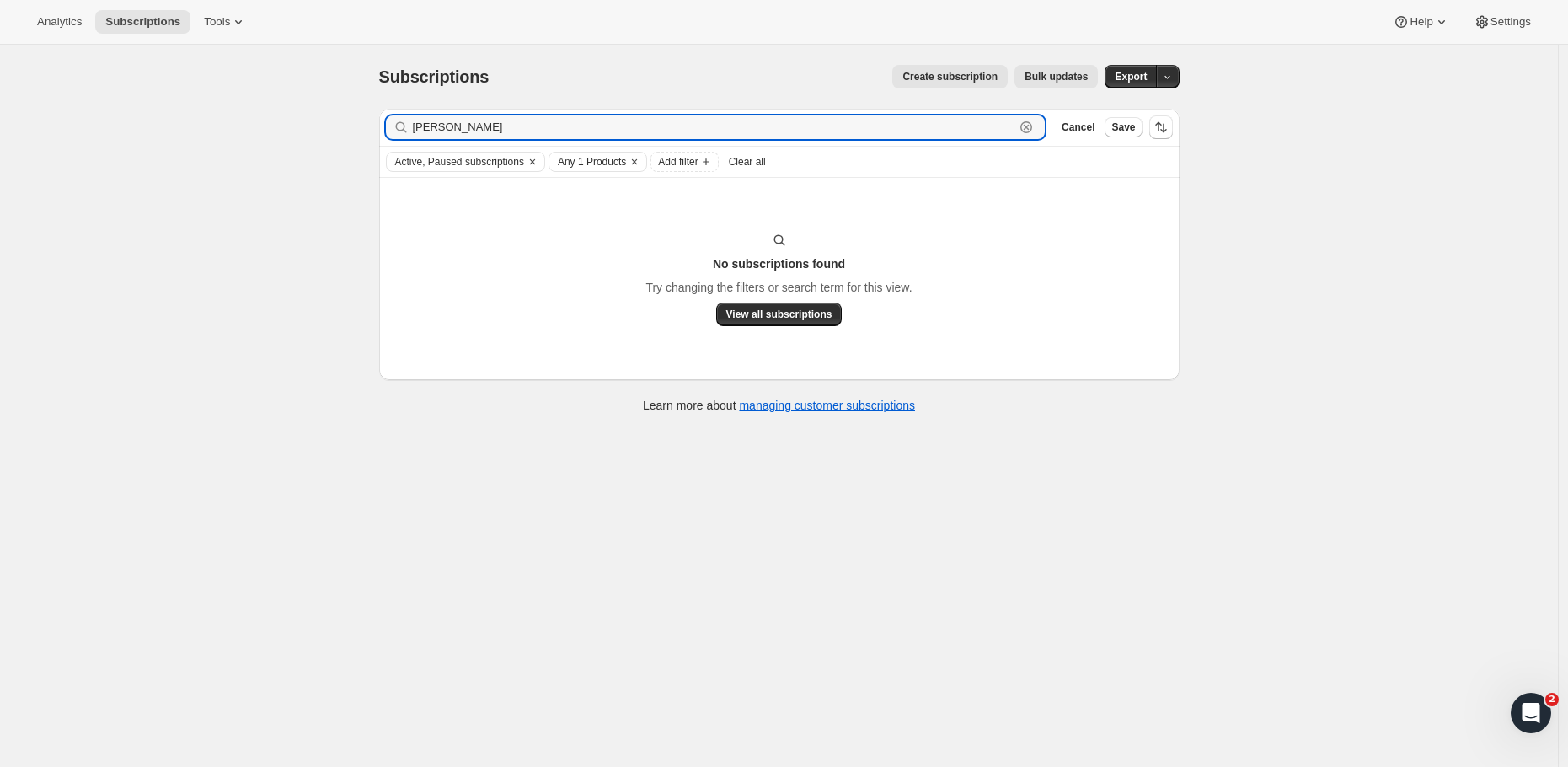
type input "Simon philli"
click at [1261, 152] on div "Subscriptions. This page is ready Subscriptions Create subscription Bulk update…" at bounding box center [778, 427] width 1557 height 767
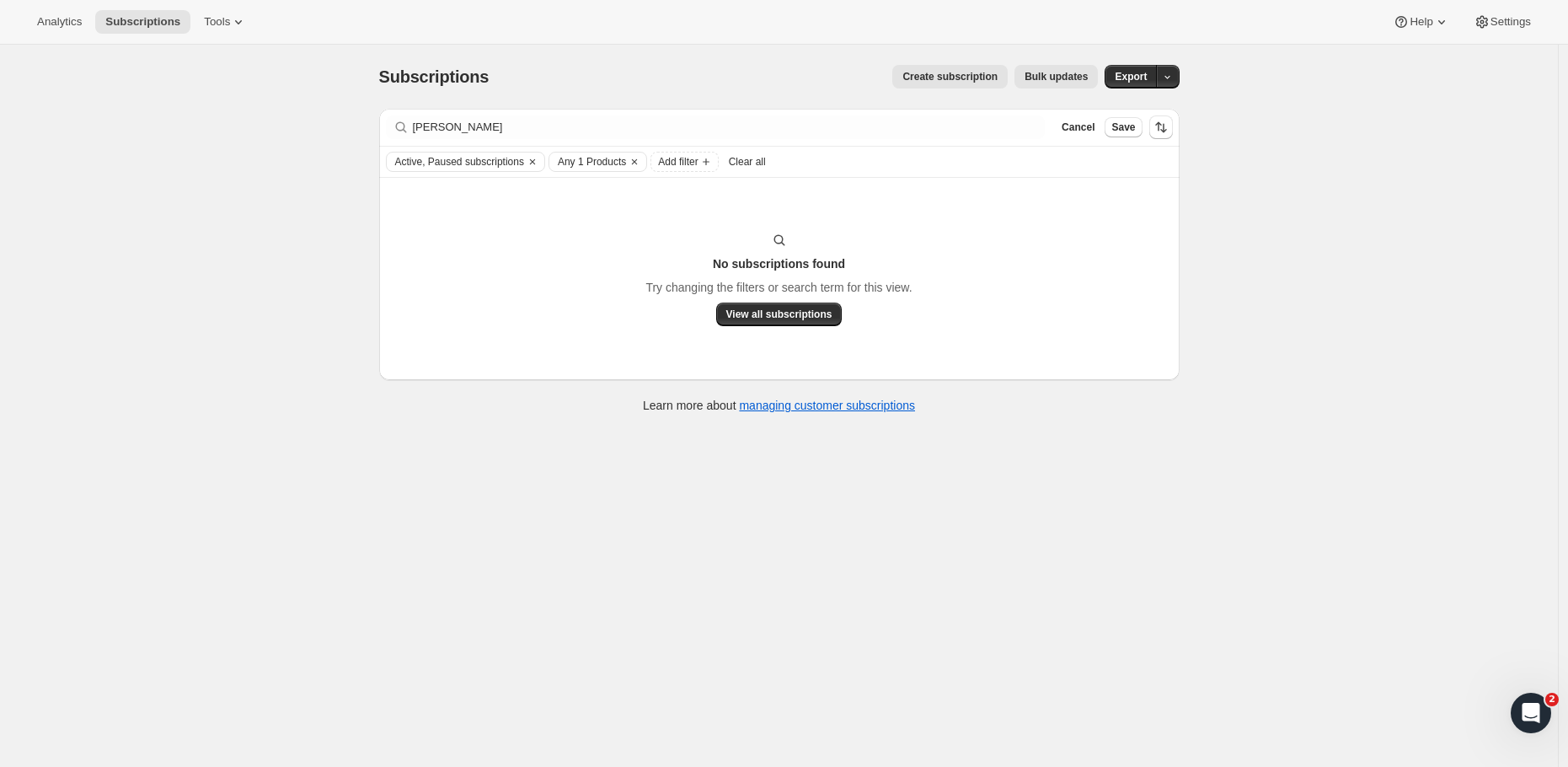
drag, startPoint x: 1083, startPoint y: 128, endPoint x: 240, endPoint y: 162, distance: 843.7
click at [1084, 128] on span "Cancel" at bounding box center [1077, 127] width 33 height 13
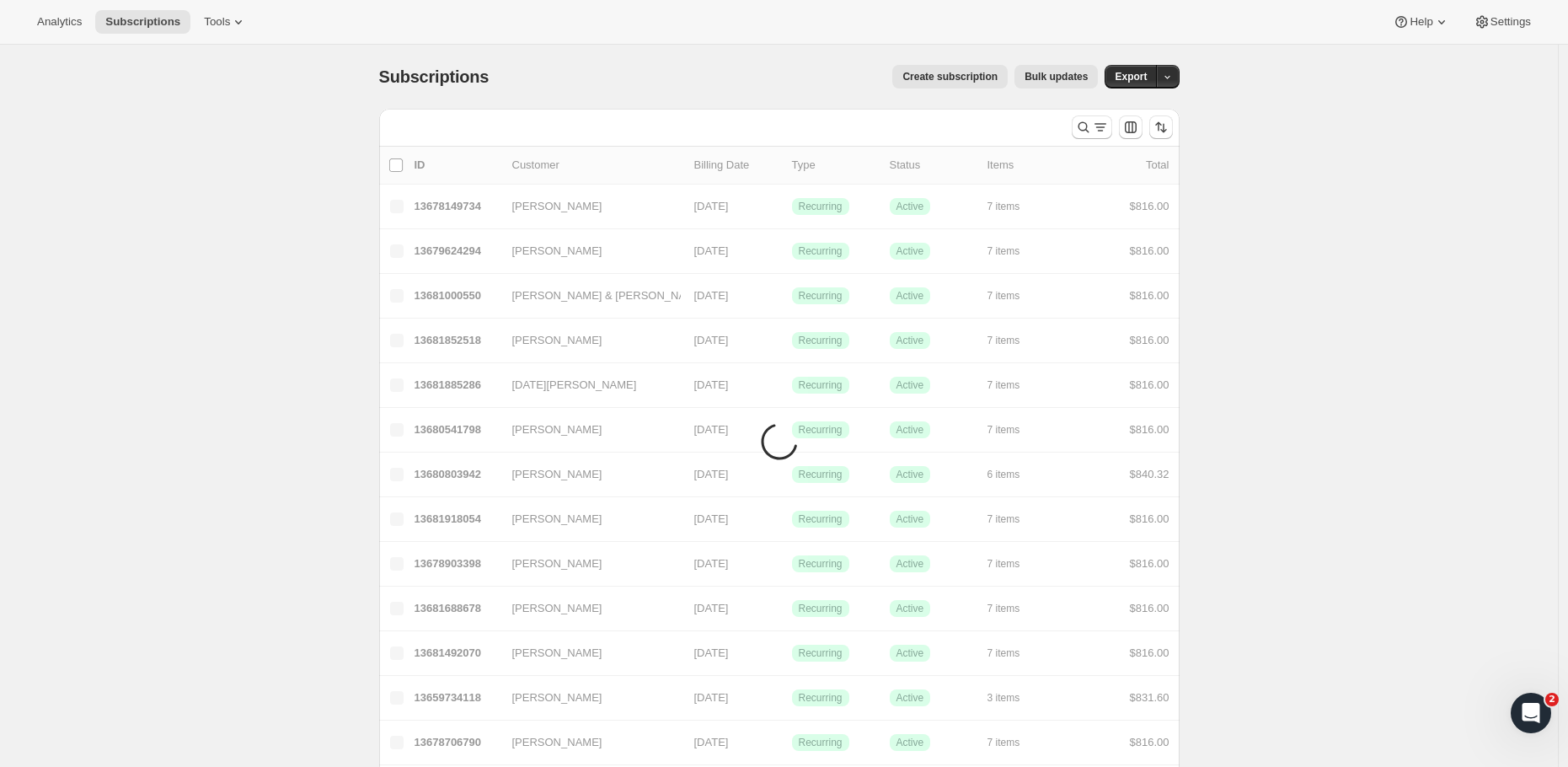
drag, startPoint x: 239, startPoint y: 163, endPoint x: 1073, endPoint y: 120, distance: 835.1
click at [1073, 120] on div at bounding box center [1122, 127] width 114 height 34
drag, startPoint x: 1073, startPoint y: 120, endPoint x: 214, endPoint y: 124, distance: 859.0
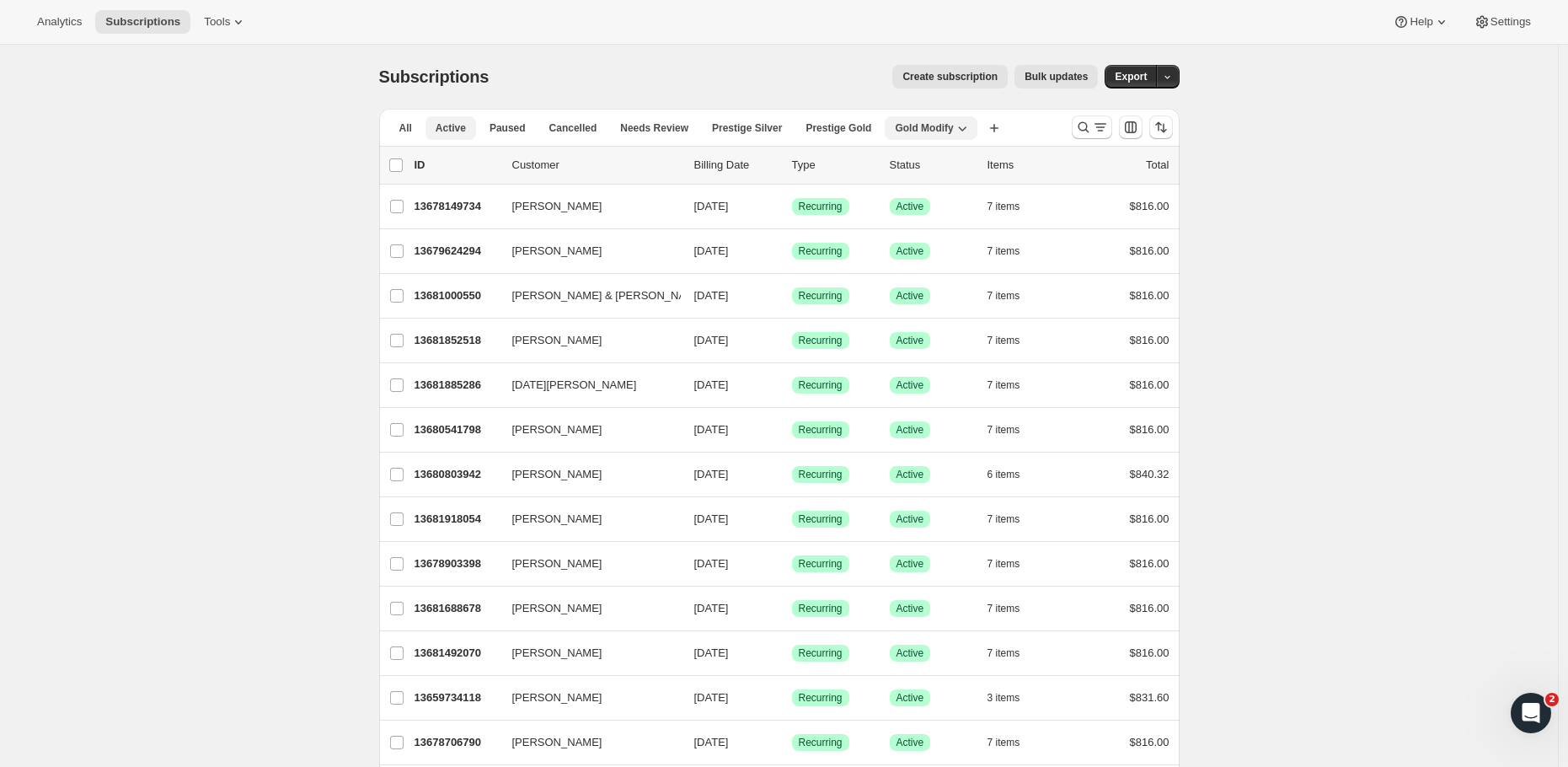
click at [443, 128] on span "Active" at bounding box center [451, 128] width 31 height 13
click at [1096, 128] on icon "Search and filter results" at bounding box center [1100, 127] width 17 height 17
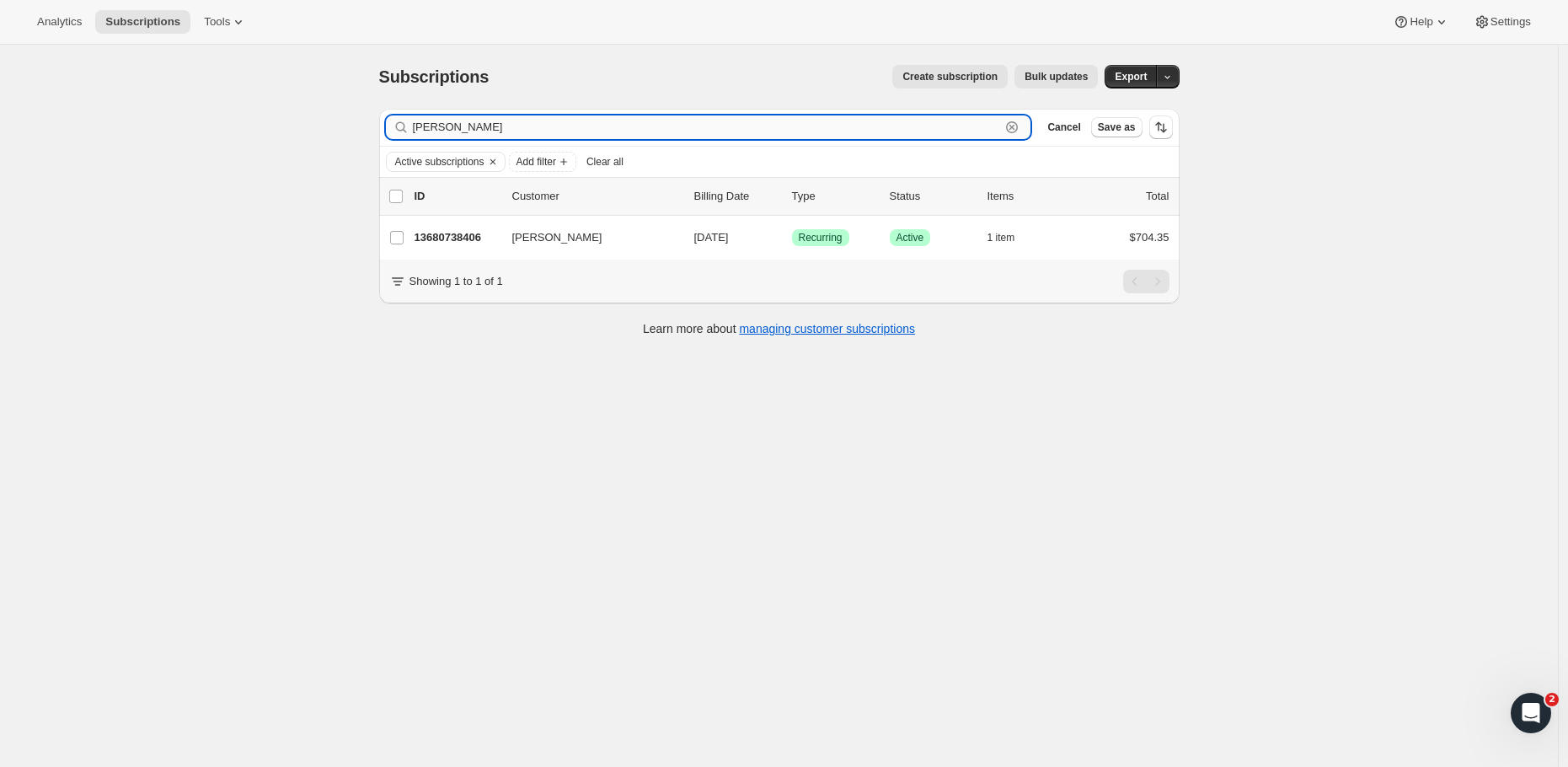
type input "simon Phillips"
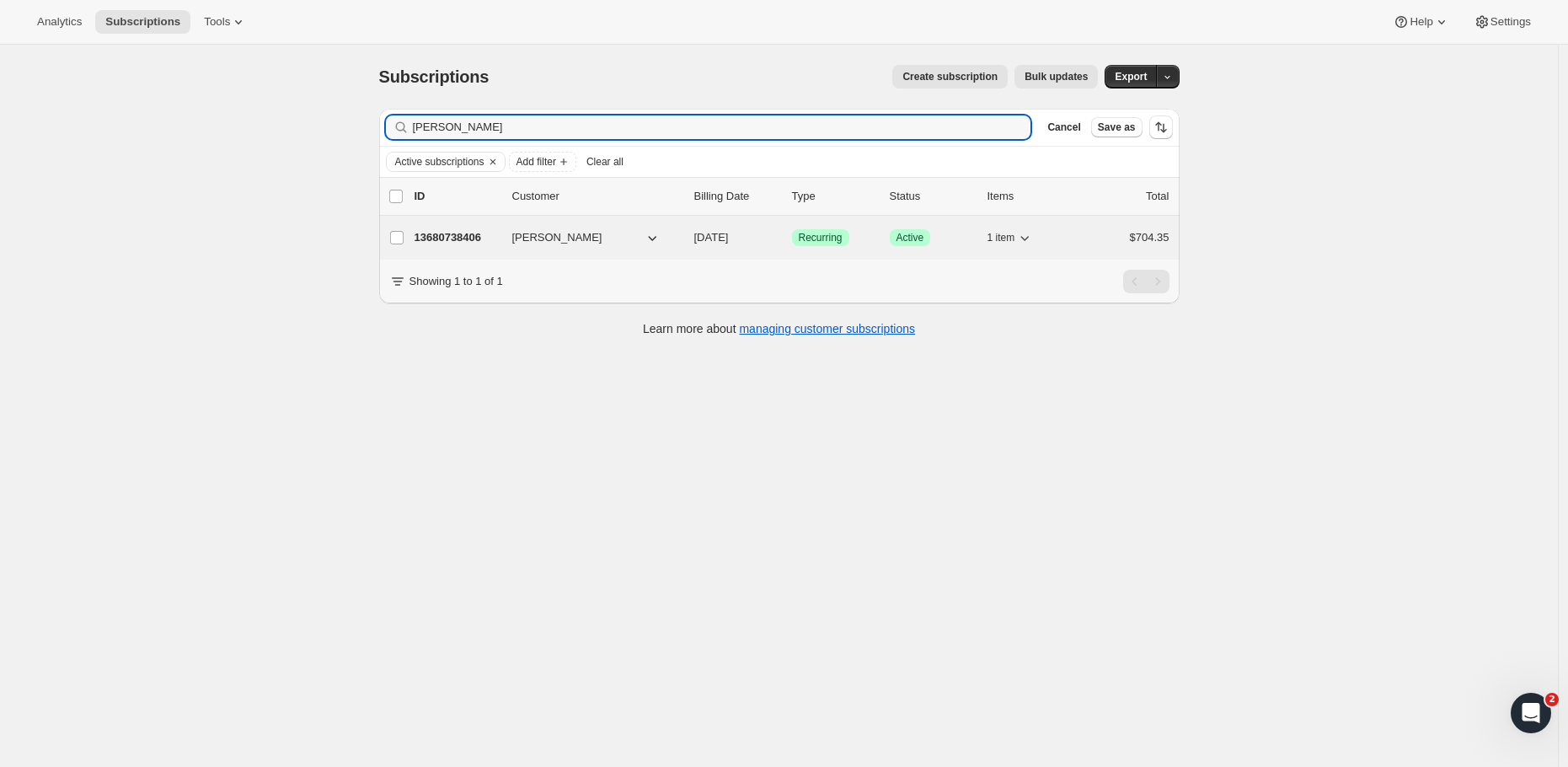
drag, startPoint x: 633, startPoint y: 126, endPoint x: 435, endPoint y: 243, distance: 230.0
click at [435, 243] on p "13680738406" at bounding box center [457, 238] width 85 height 17
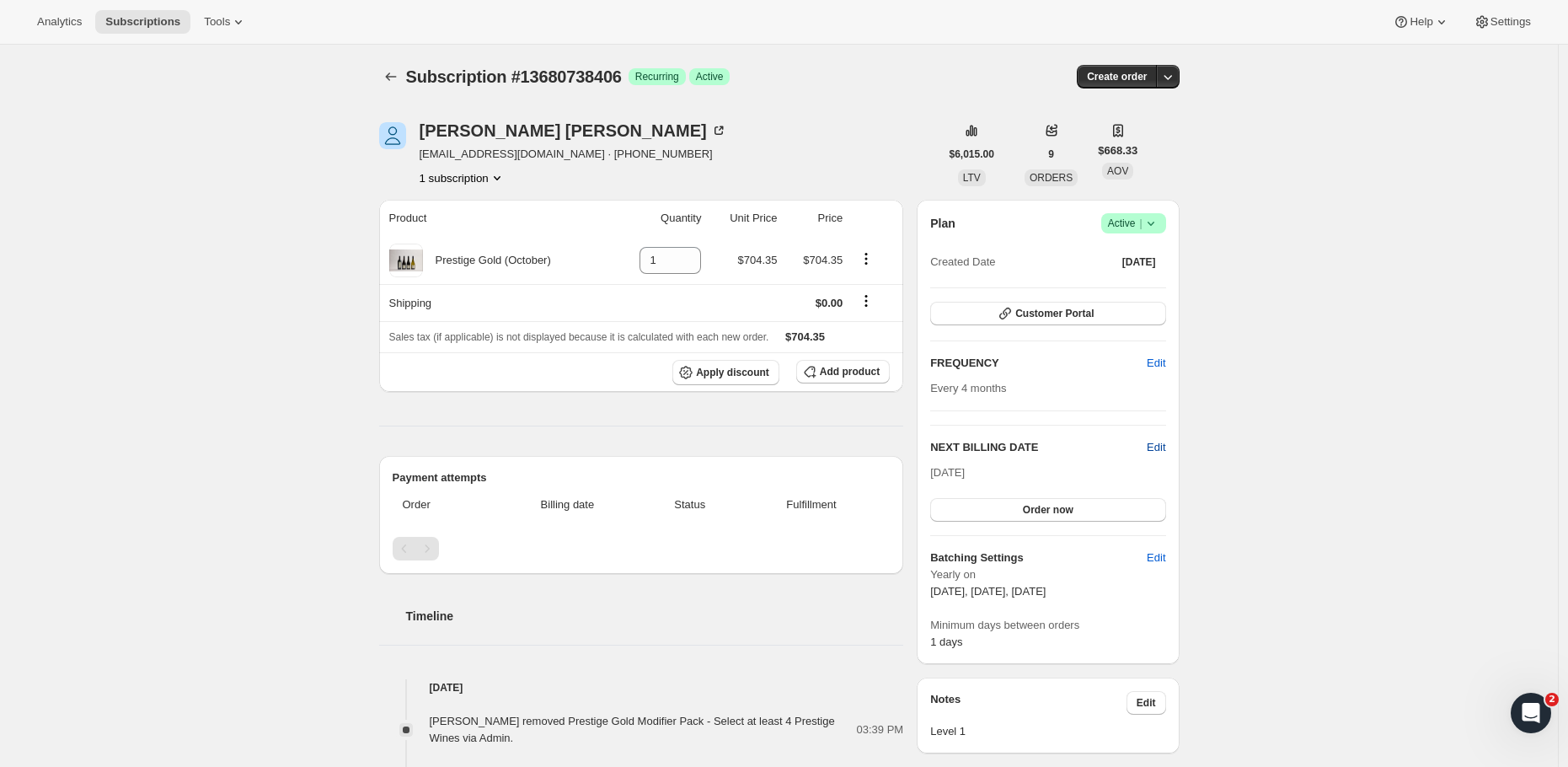
click at [1162, 445] on span "Edit" at bounding box center [1155, 447] width 18 height 17
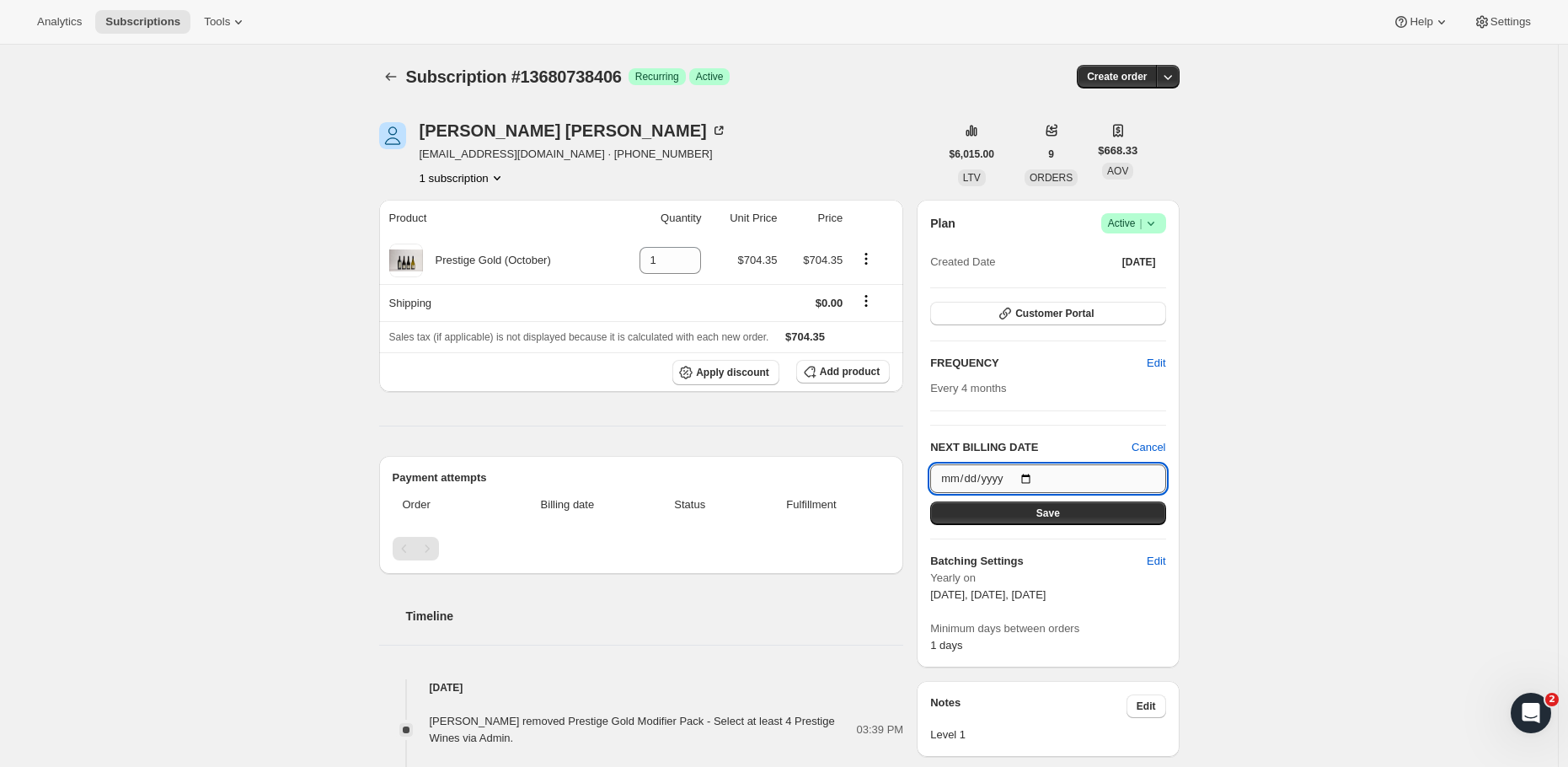
click at [1006, 479] on input "2025-10-13" at bounding box center [1048, 478] width 235 height 29
type input "2025-10-05"
click at [1269, 472] on div "Subscription #13680738406. This page is ready Subscription #13680738406 Success…" at bounding box center [778, 675] width 1557 height 1261
click at [1088, 515] on button "Save" at bounding box center [1048, 513] width 235 height 24
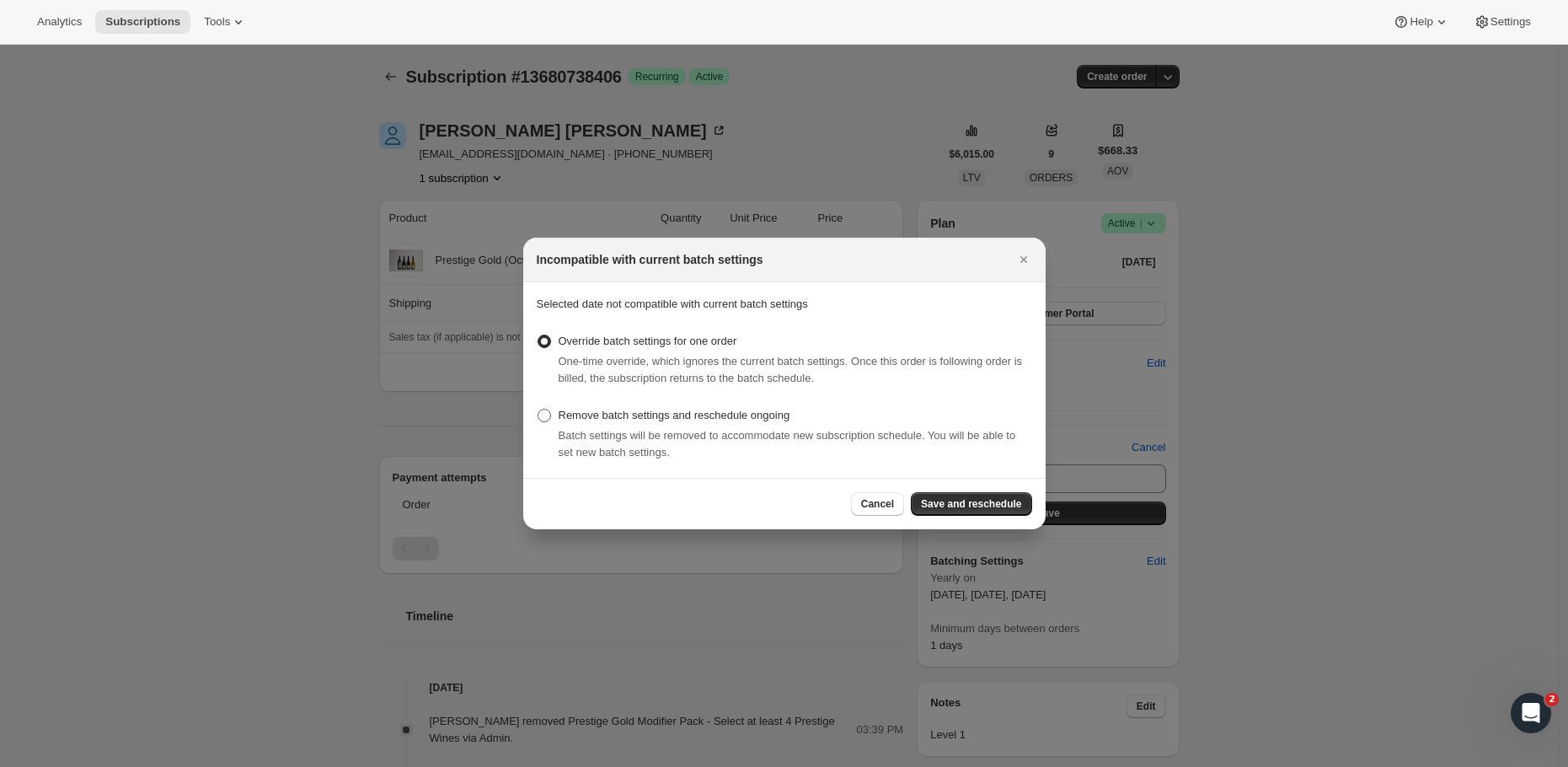
click at [545, 419] on span ":rce:" at bounding box center [544, 416] width 13 height 13
click at [539, 410] on input "Remove batch settings and reschedule ongoing" at bounding box center [538, 409] width 1 height 1
radio input "true"
click at [546, 347] on span ":rce:" at bounding box center [544, 342] width 13 height 13
click at [539, 336] on input "Override batch settings for one order" at bounding box center [538, 335] width 1 height 1
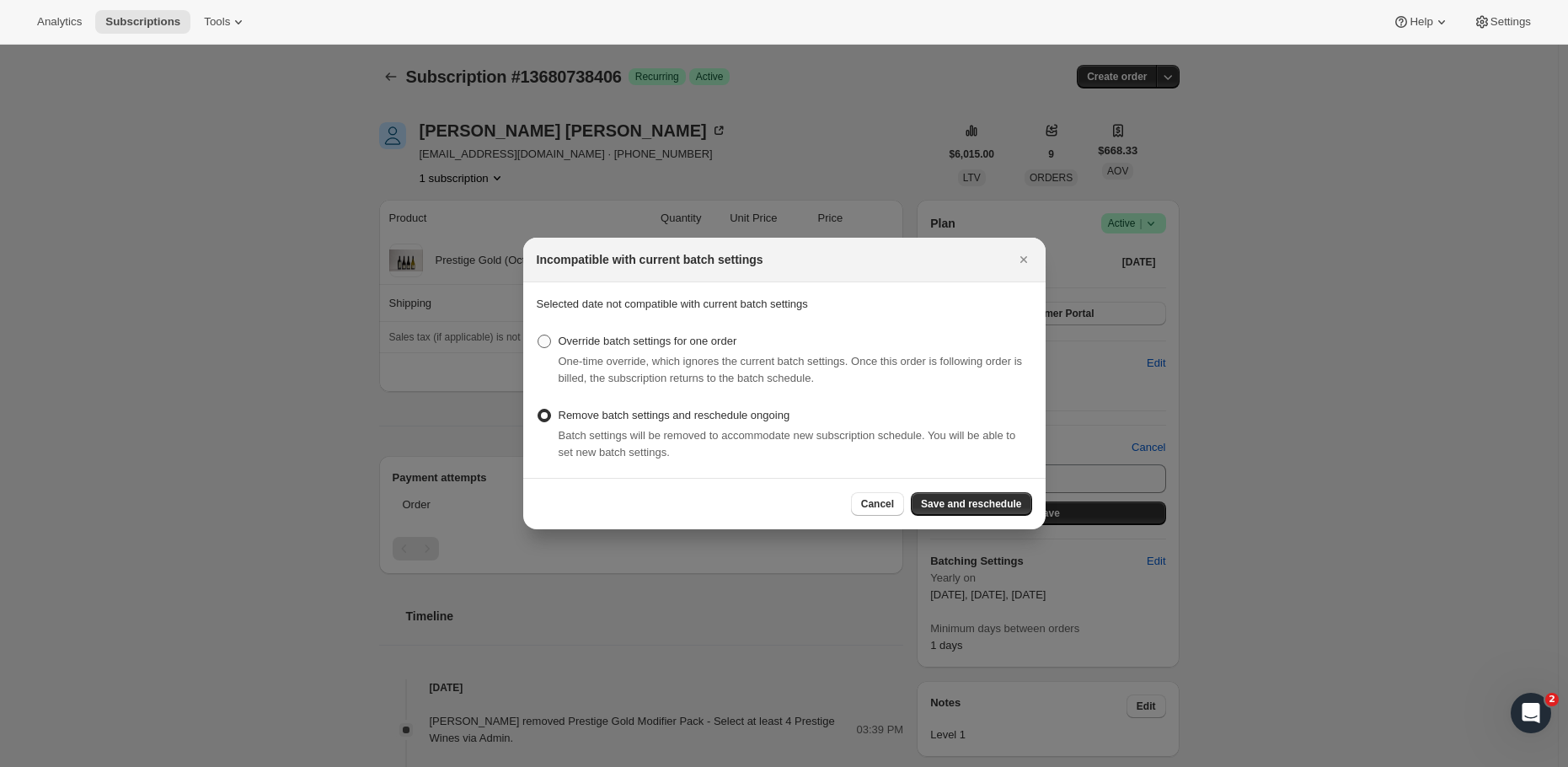
radio input "true"
click at [957, 500] on span "Save and reschedule" at bounding box center [971, 504] width 100 height 13
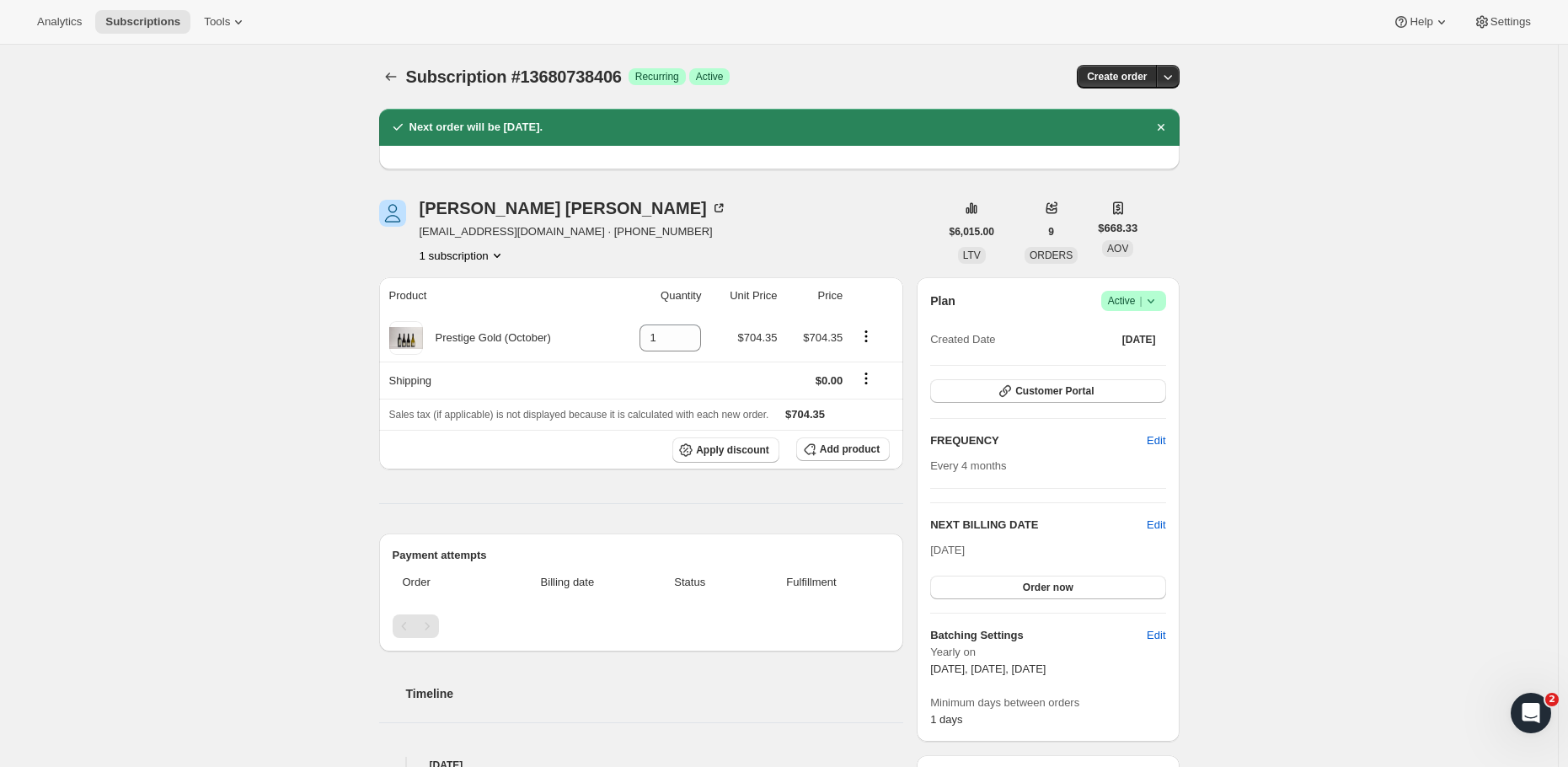
scroll to position [4, 0]
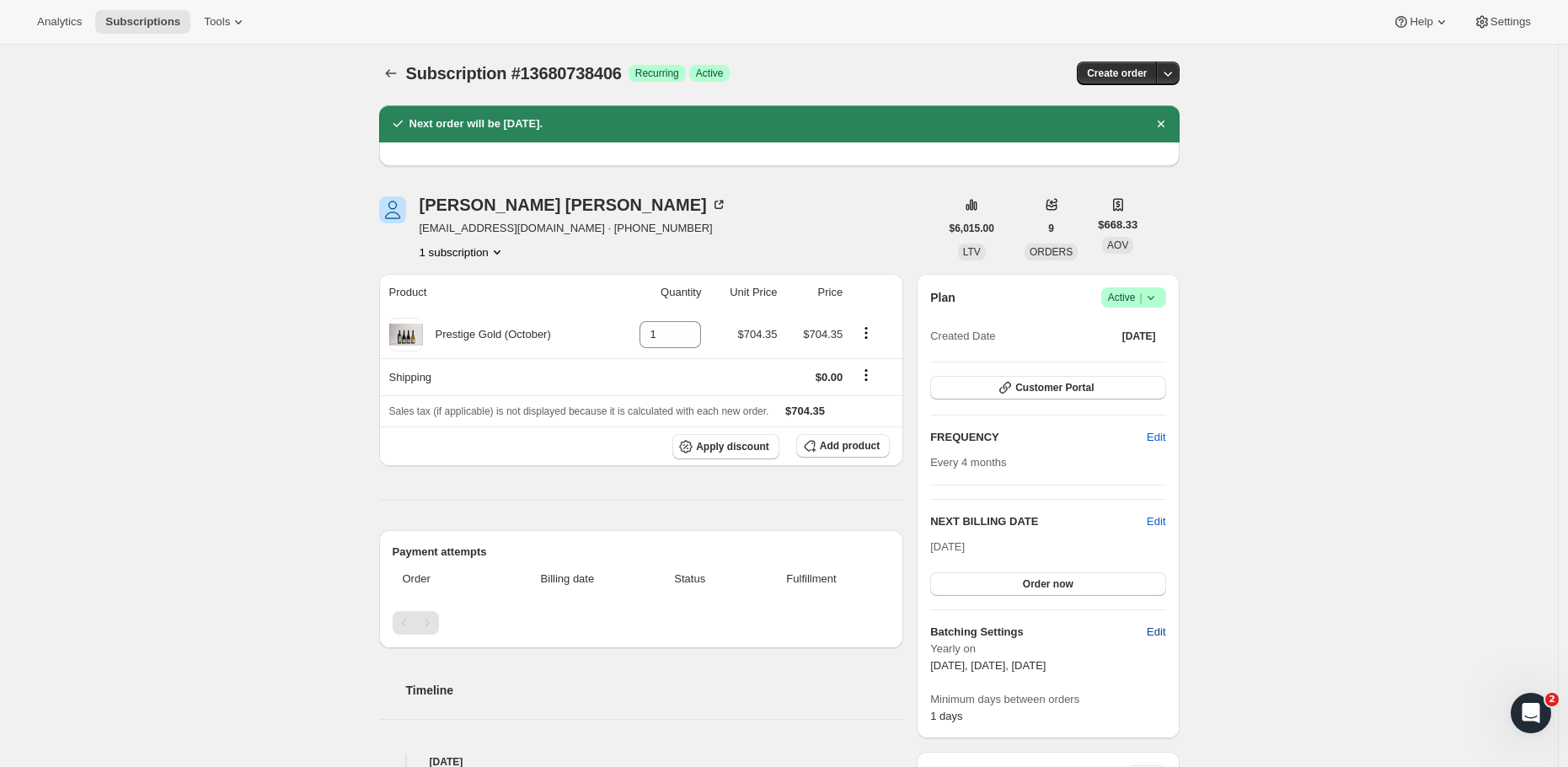
click at [1159, 634] on span "Edit" at bounding box center [1155, 632] width 18 height 17
select select "YEARDAY"
select select "2"
select select "13"
select select "6"
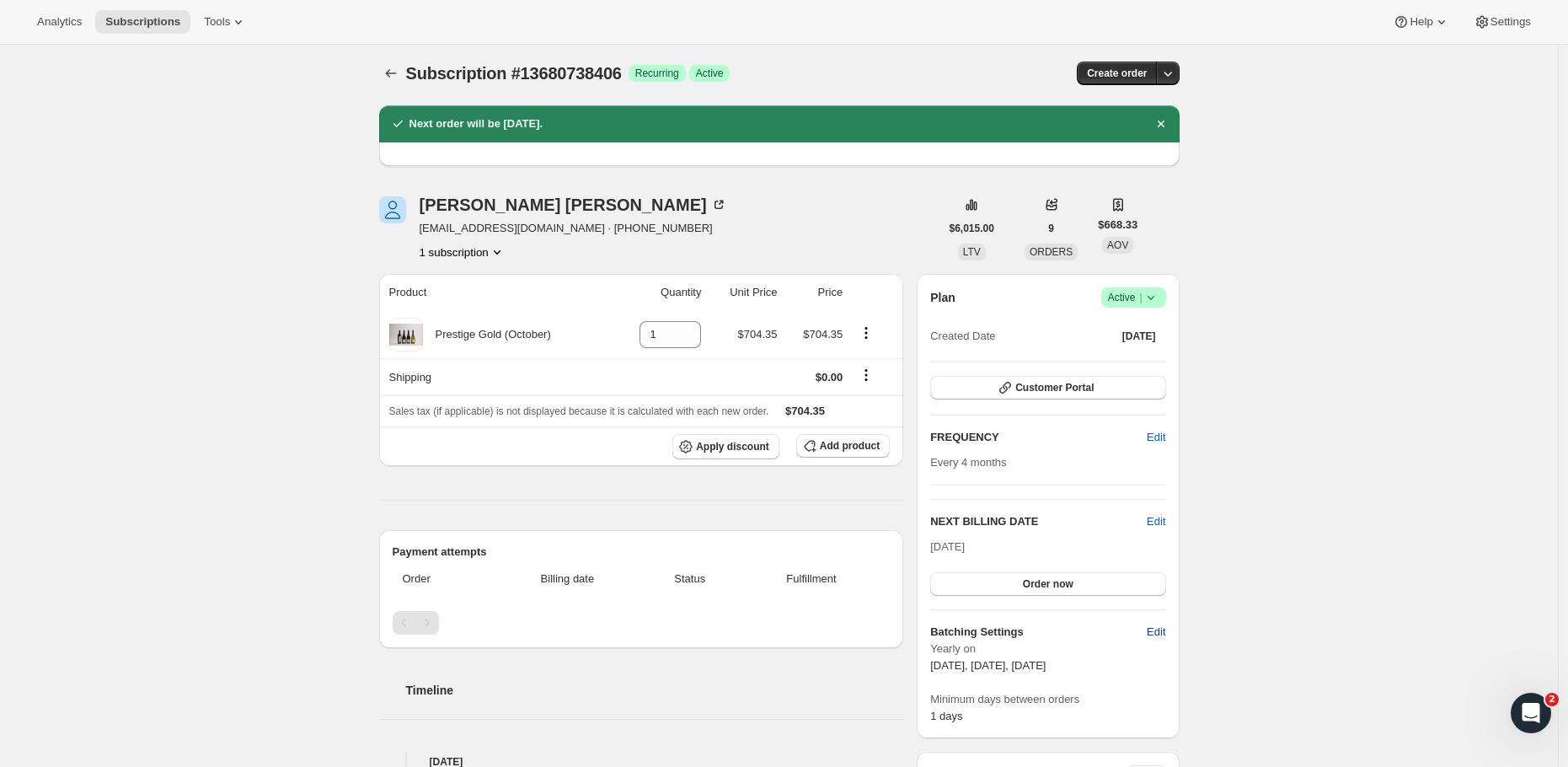
select select "13"
select select "10"
select select "13"
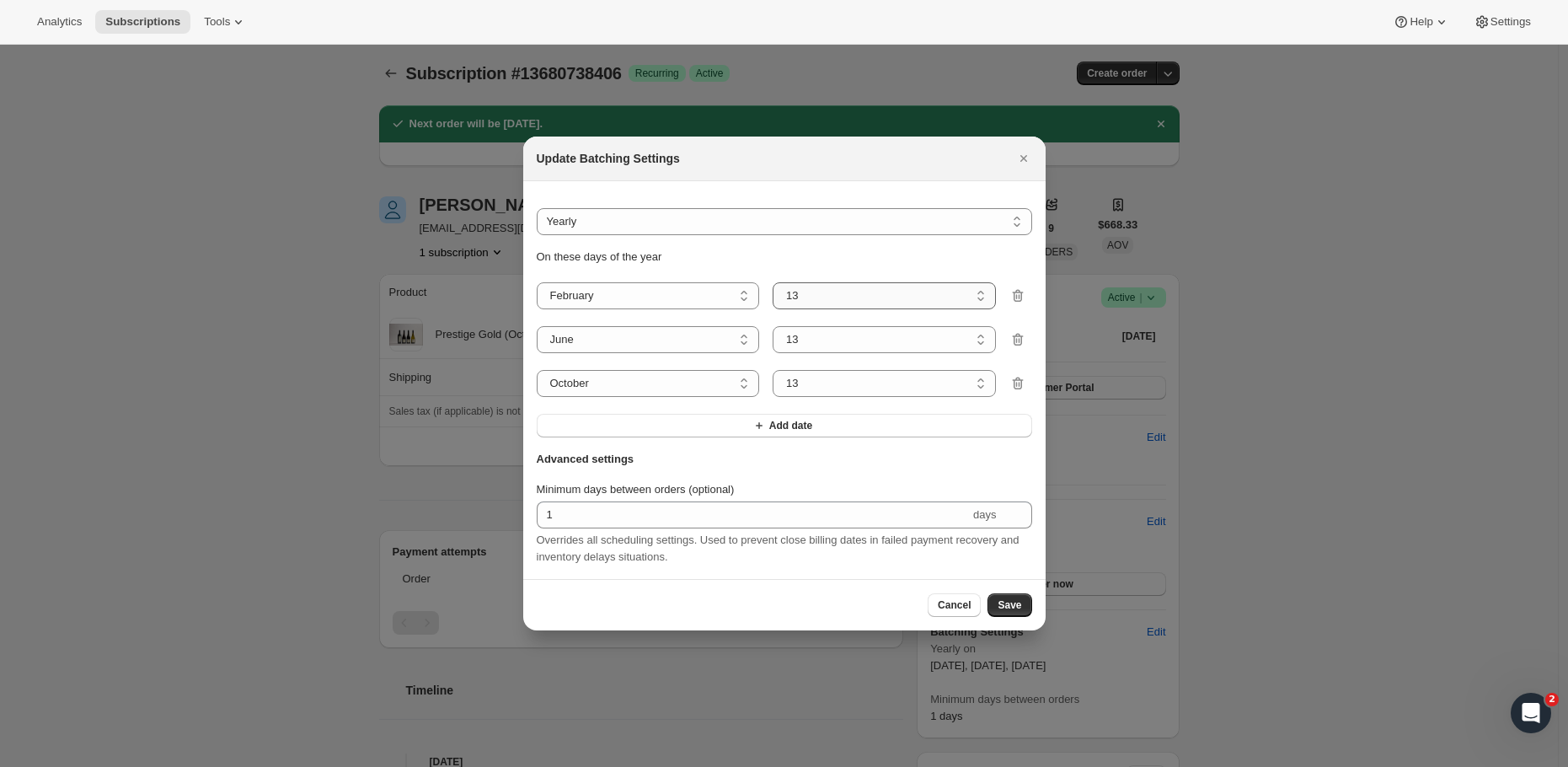
select select "5"
click at [1006, 611] on span "Save" at bounding box center [1009, 605] width 24 height 13
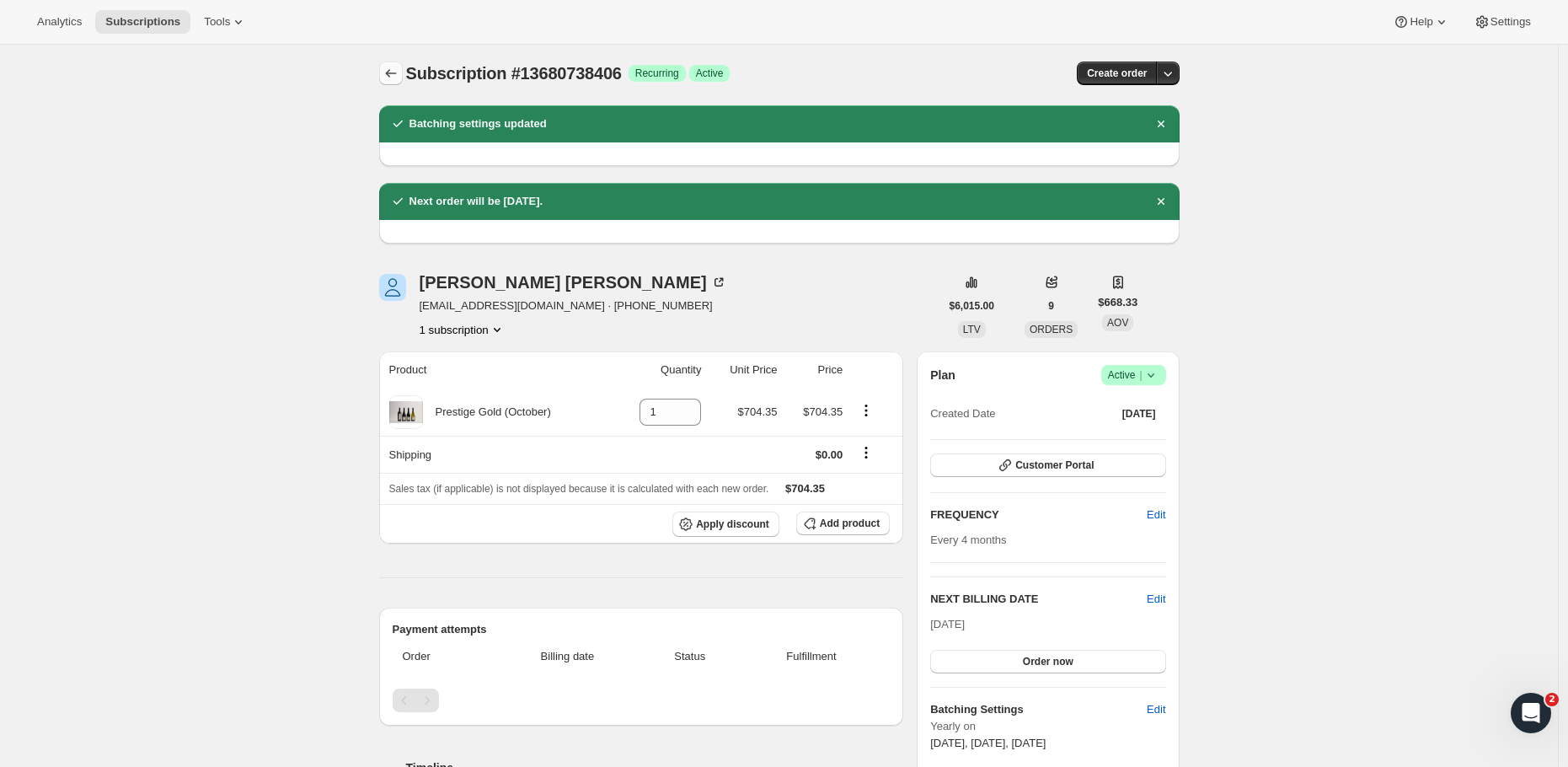
click at [397, 73] on icon "Subscriptions" at bounding box center [392, 73] width 17 height 17
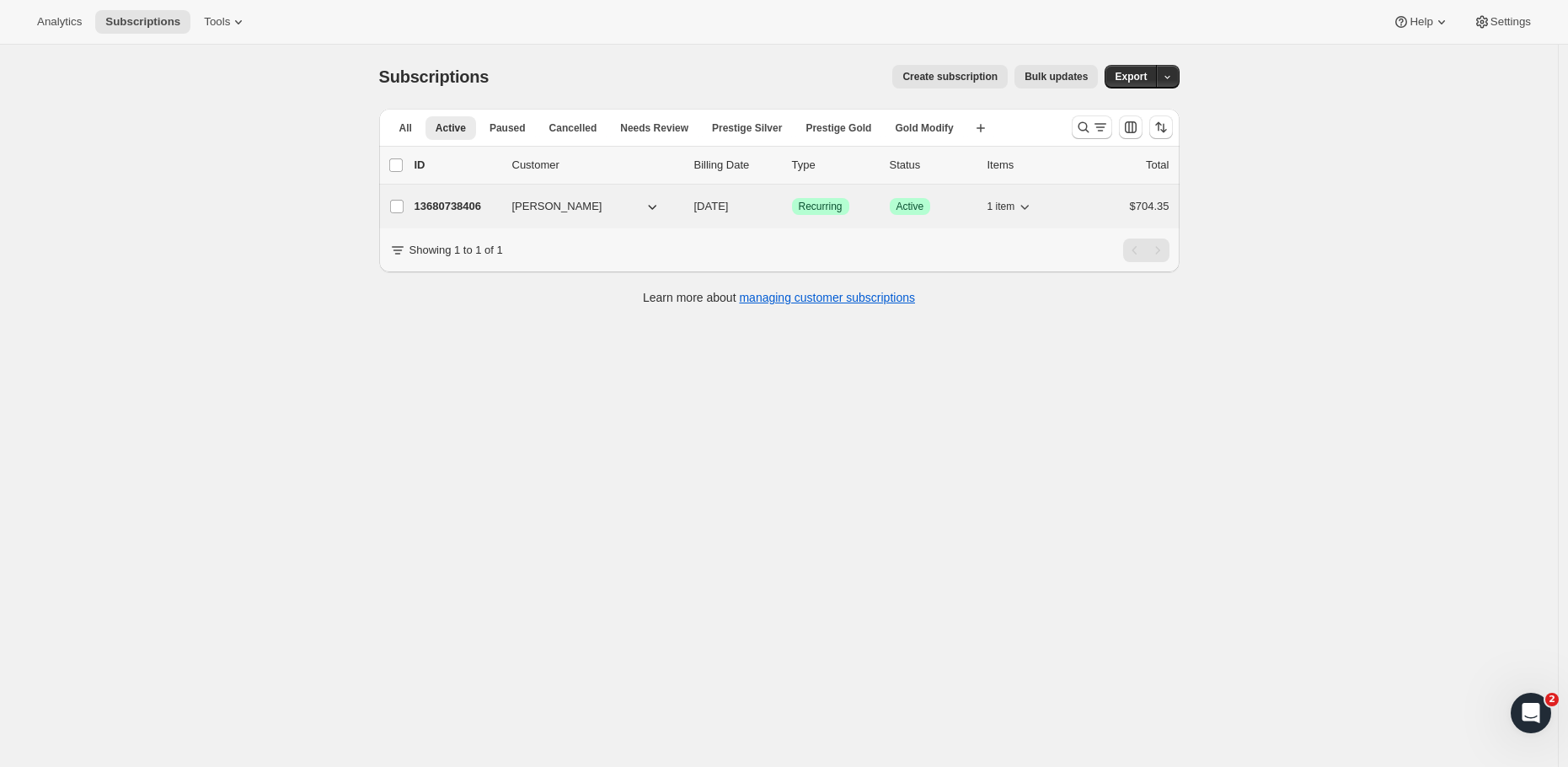
click at [1152, 204] on span "$704.35" at bounding box center [1149, 206] width 39 height 13
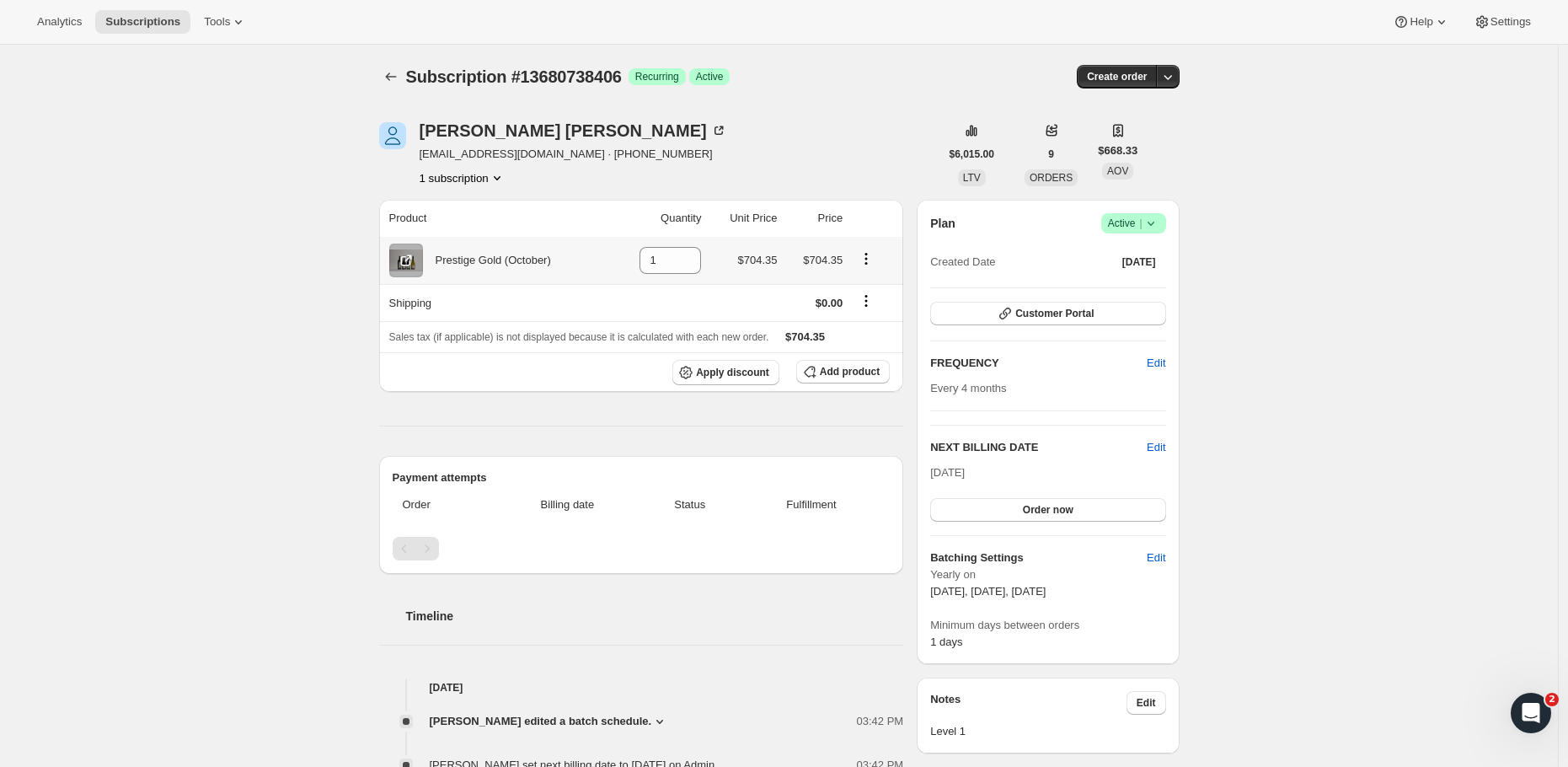
click at [873, 262] on icon "Product actions" at bounding box center [866, 259] width 17 height 17
click at [877, 137] on div "Simon Phillips brynglasfarm@yahoo.com · +64273366031 1 subscription" at bounding box center [659, 154] width 560 height 64
click at [864, 376] on span "Add product" at bounding box center [849, 371] width 60 height 13
click at [1109, 314] on button "Customer Portal" at bounding box center [1048, 313] width 235 height 24
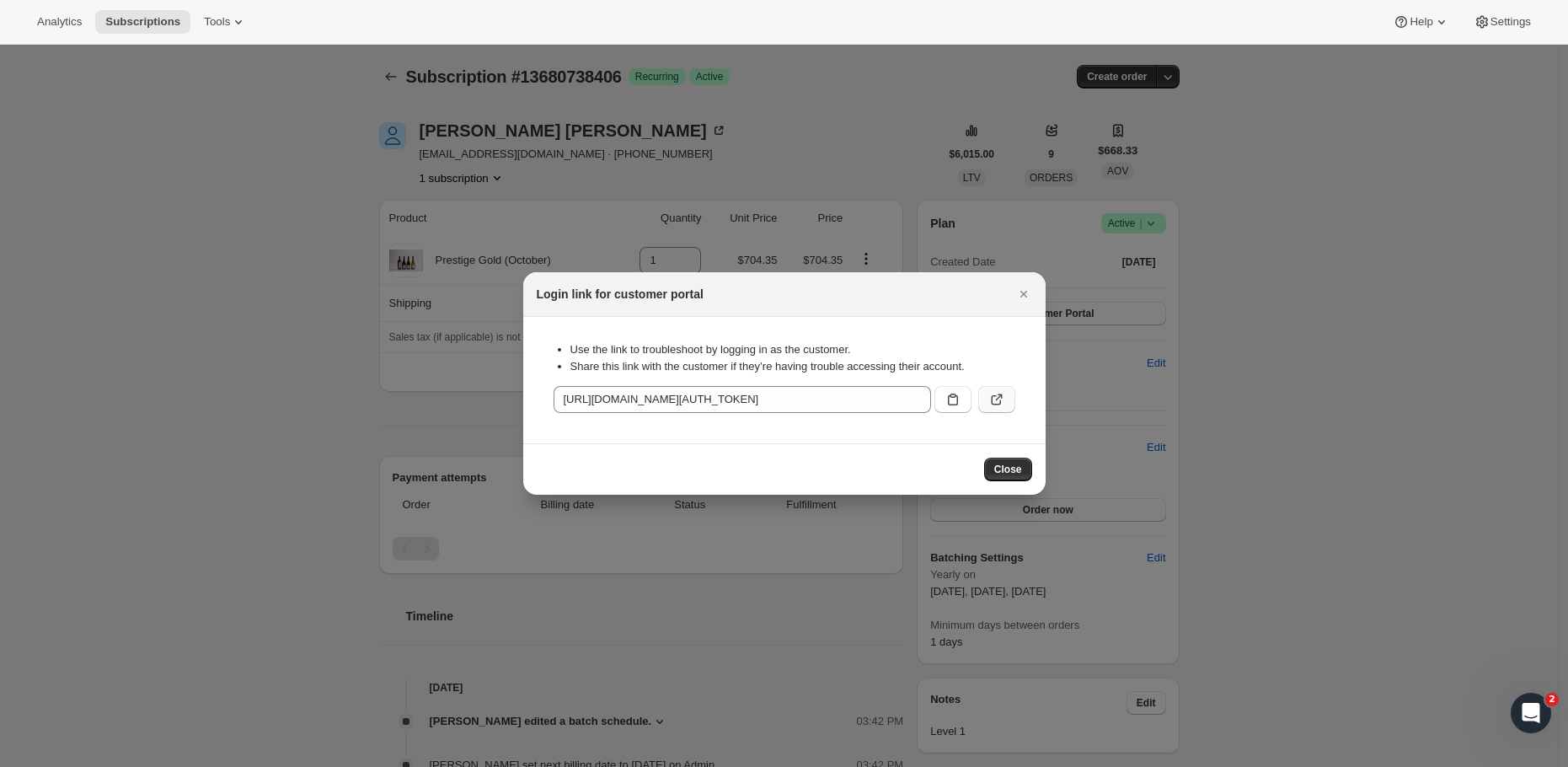
click at [998, 397] on icon ":rmo:" at bounding box center [997, 399] width 17 height 17
click at [1017, 286] on icon "Close" at bounding box center [1024, 294] width 17 height 17
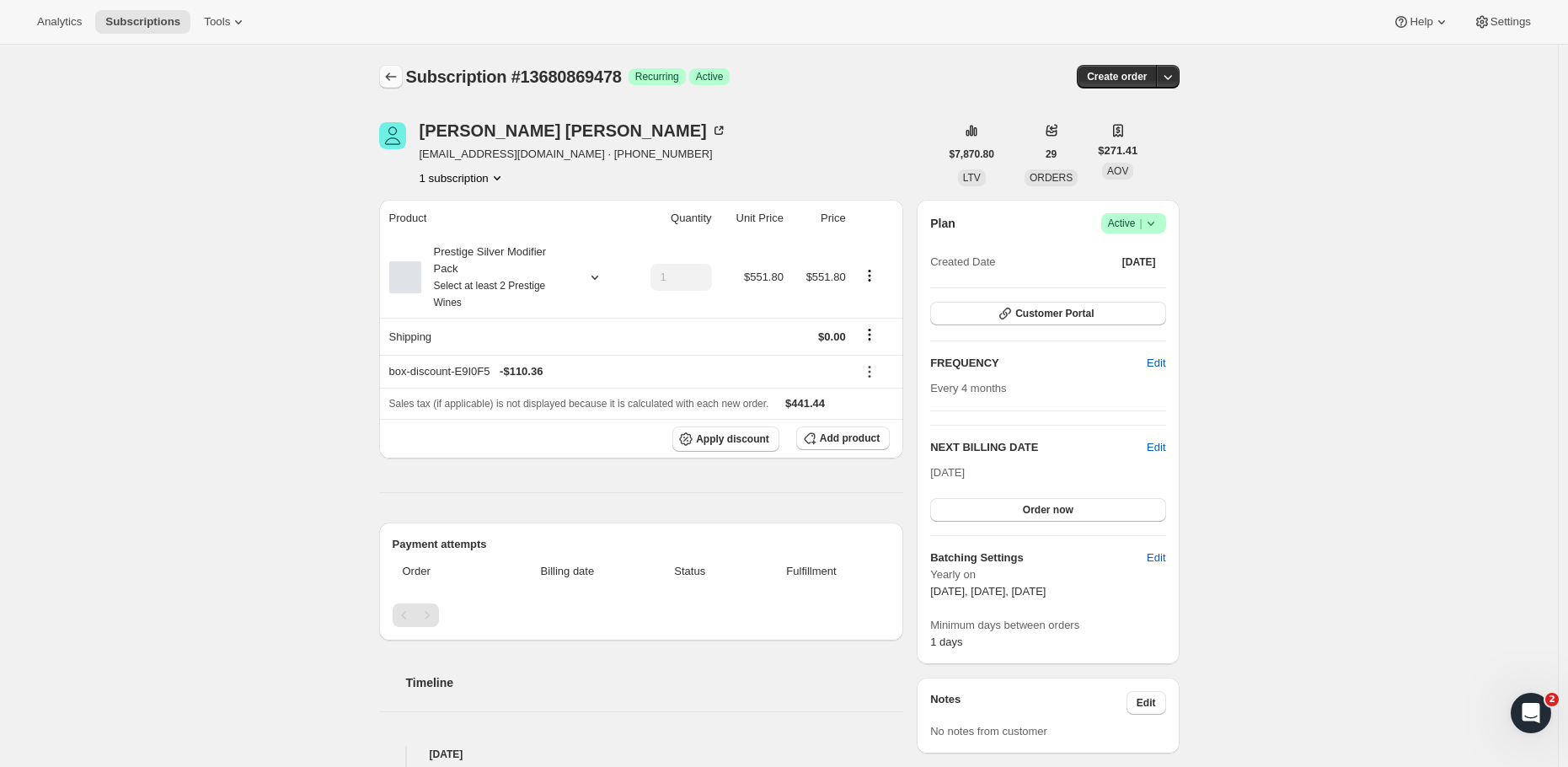
click at [392, 79] on icon "Subscriptions" at bounding box center [390, 76] width 11 height 9
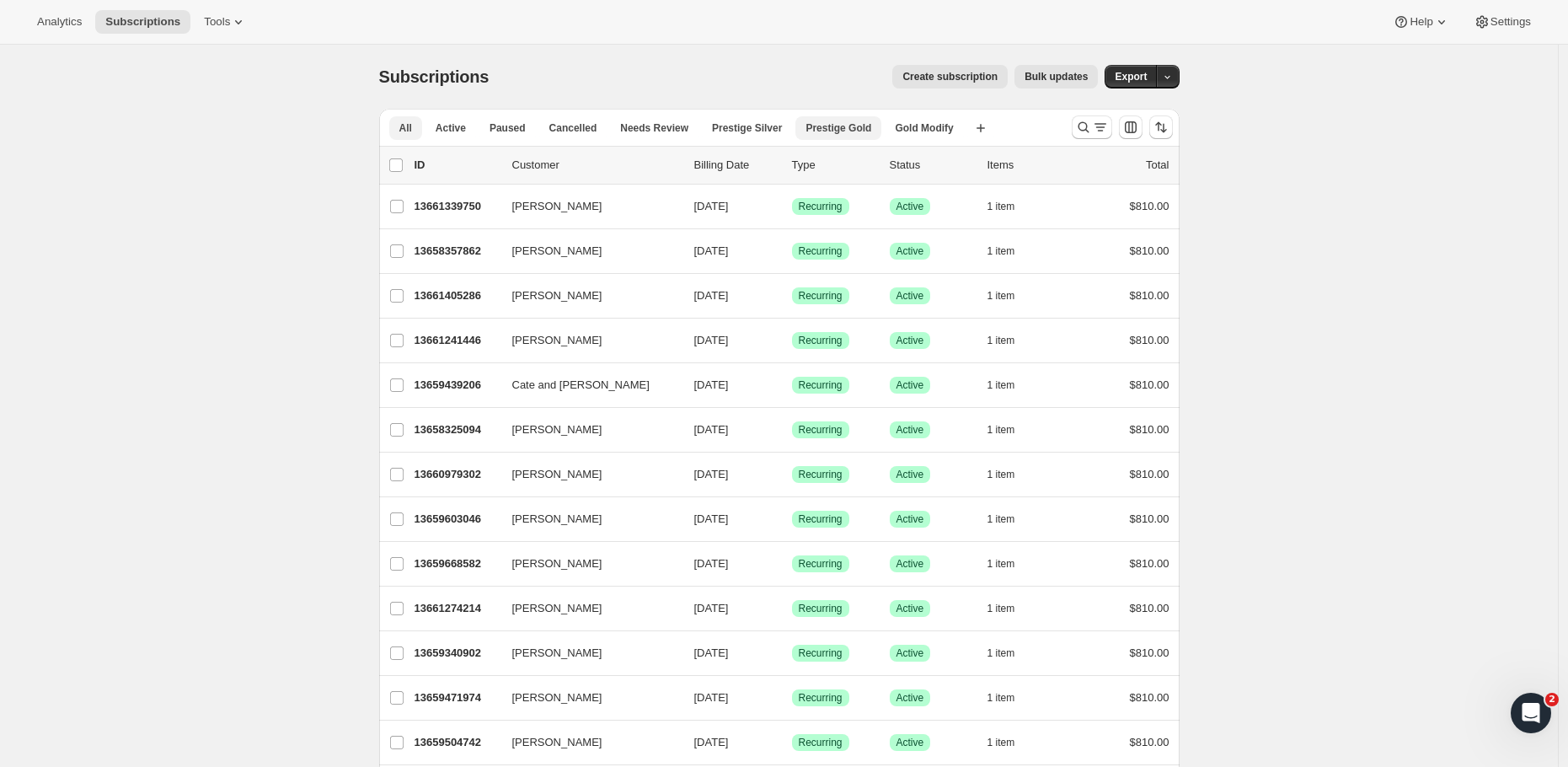
click at [851, 130] on span "Prestige Gold" at bounding box center [838, 128] width 65 height 13
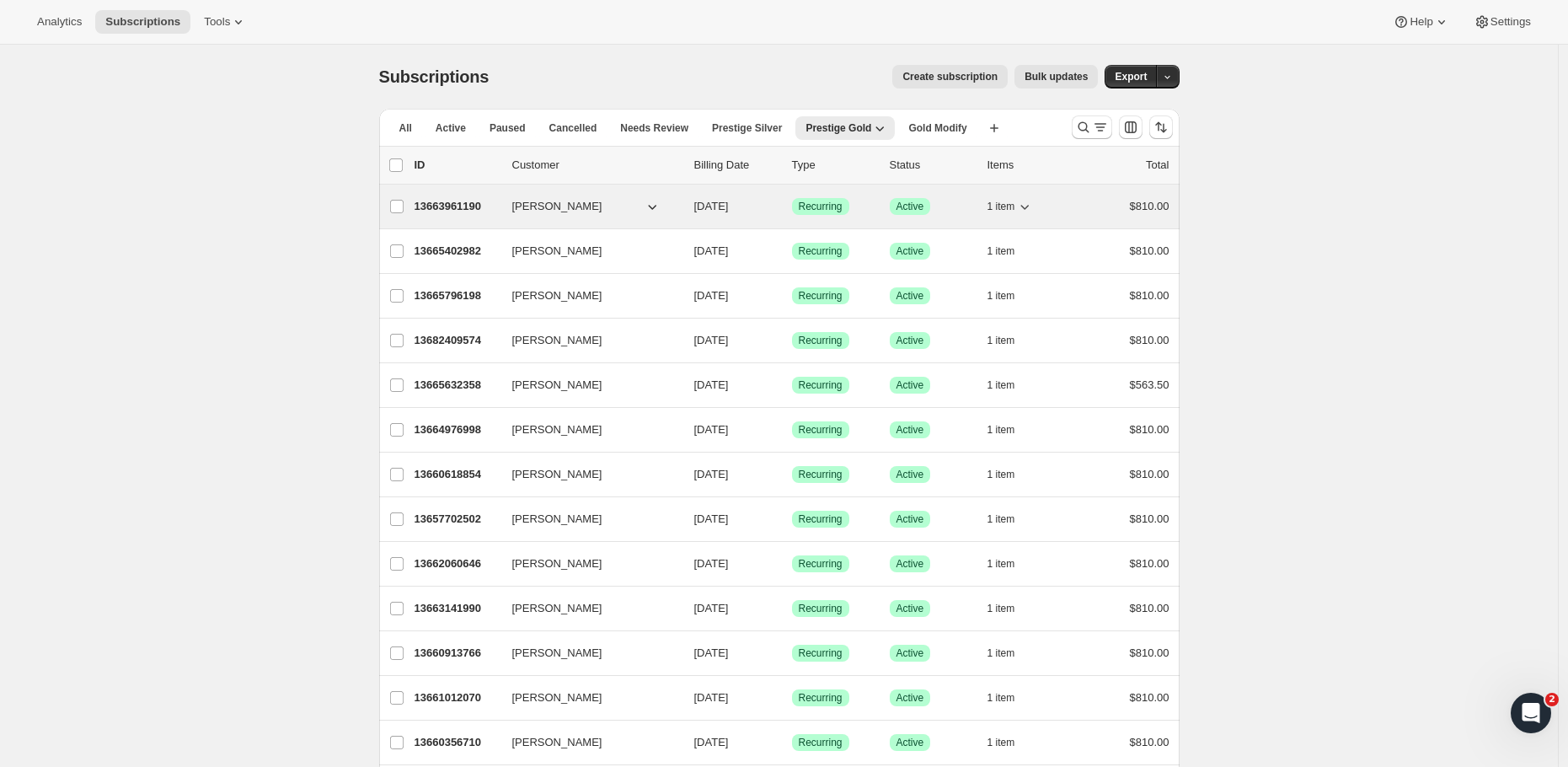
click at [462, 208] on p "13663961190" at bounding box center [457, 207] width 85 height 17
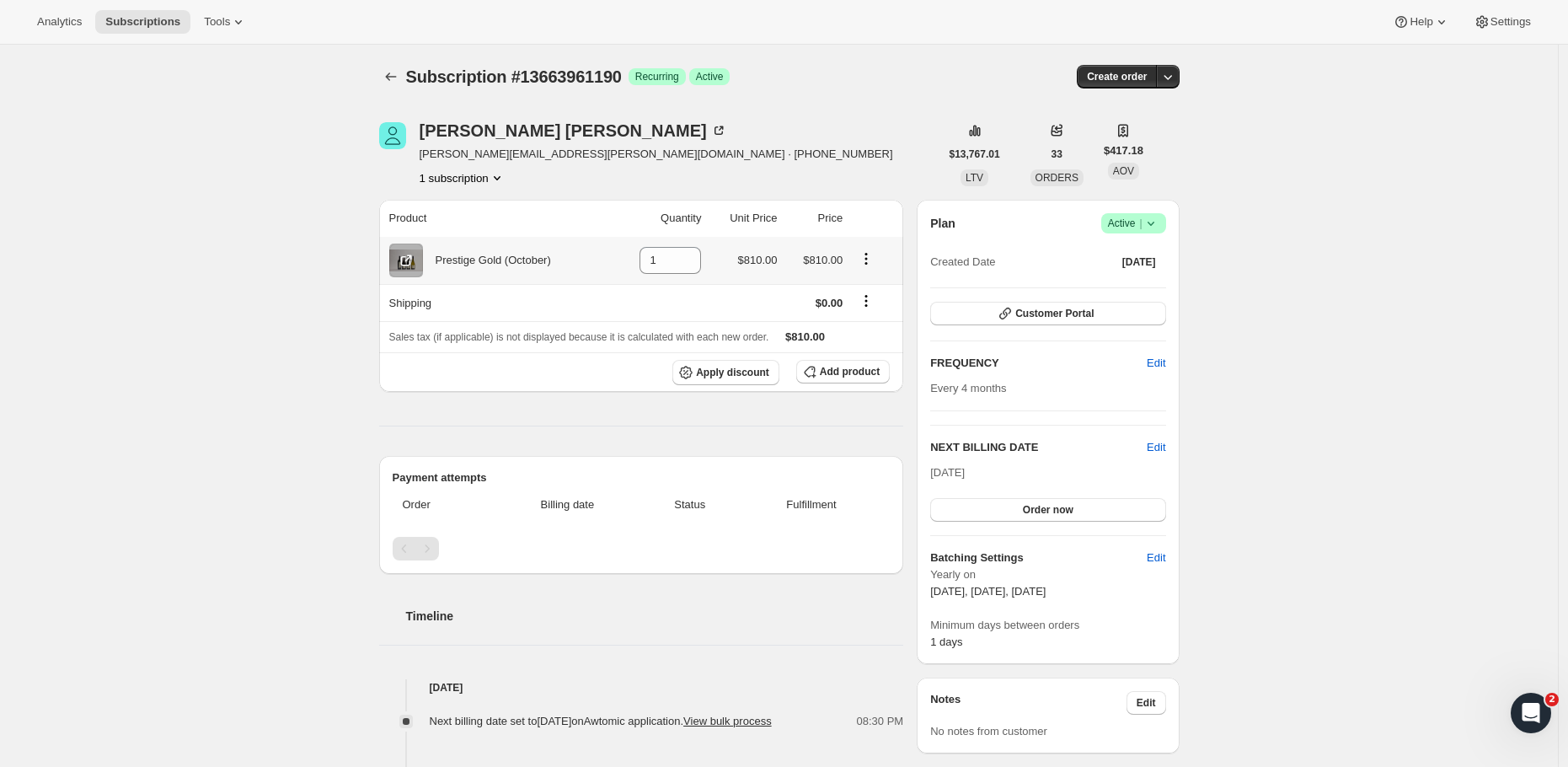
click at [874, 255] on icon "Product actions" at bounding box center [866, 259] width 17 height 17
click at [813, 152] on div "William Rattray Rattray.william@gmail.com · +64212417816 1 subscription" at bounding box center [659, 154] width 560 height 64
click at [859, 368] on span "Add product" at bounding box center [849, 371] width 60 height 13
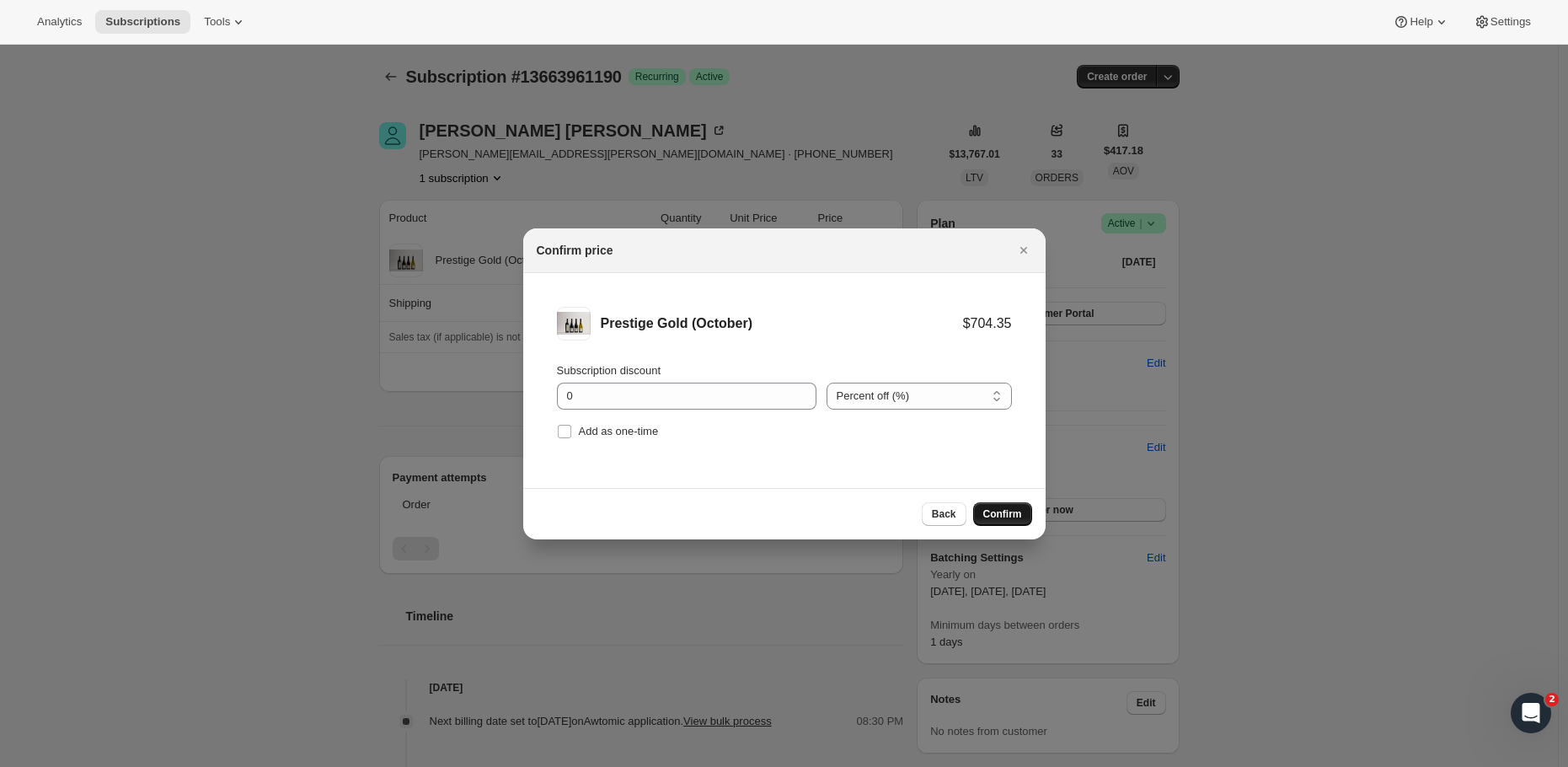
click at [1002, 518] on span "Confirm" at bounding box center [1002, 514] width 38 height 13
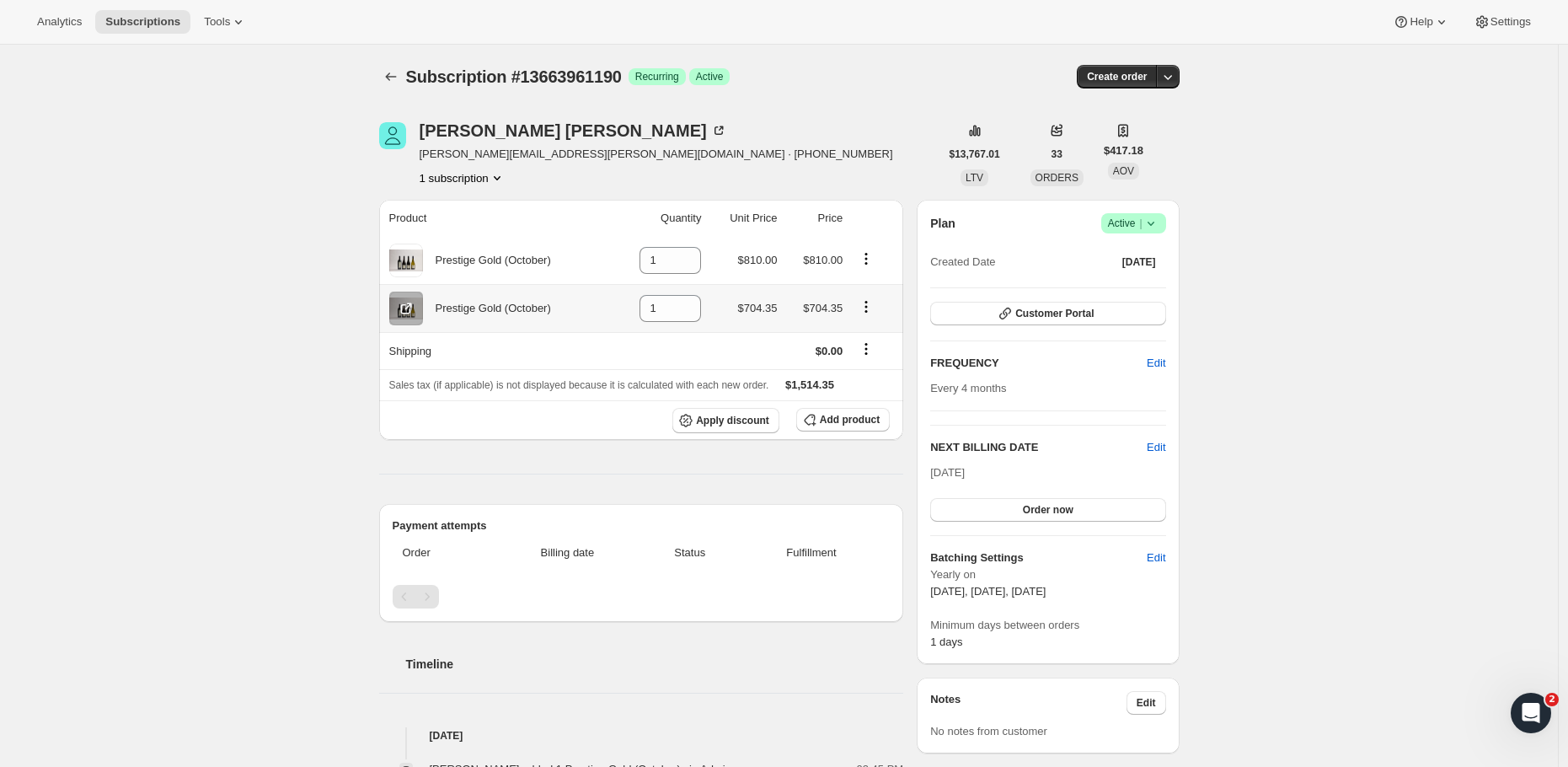
click at [871, 305] on icon "Product actions" at bounding box center [866, 307] width 17 height 17
click at [214, 375] on div "Subscription #13663961190. This page is ready Subscription #13663961190 Success…" at bounding box center [778, 673] width 1557 height 1257
click at [884, 122] on div "William Rattray Rattray.william@gmail.com · +64212417816 1 subscription" at bounding box center [659, 154] width 560 height 64
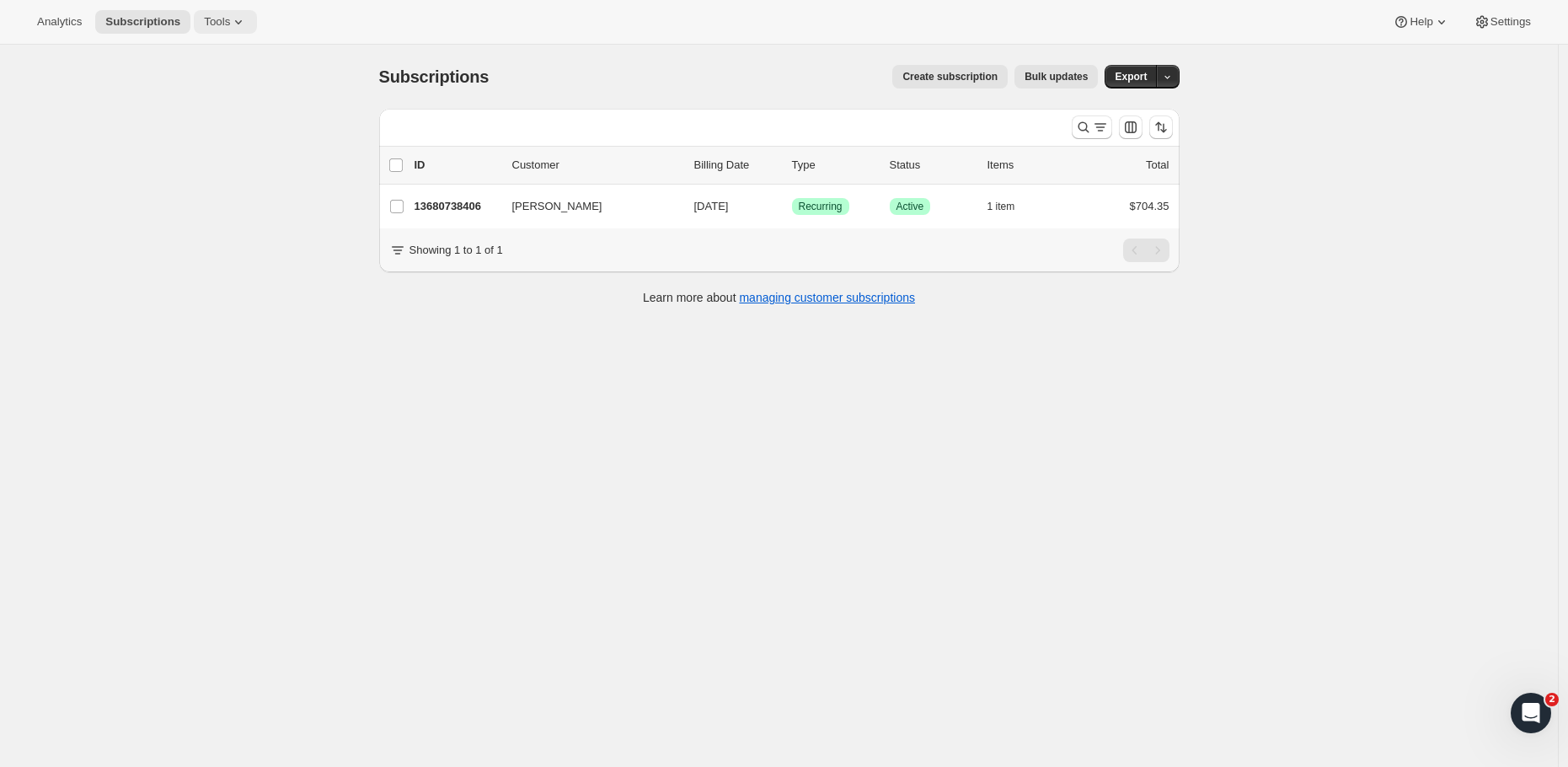
click at [210, 17] on span "Tools" at bounding box center [216, 22] width 26 height 13
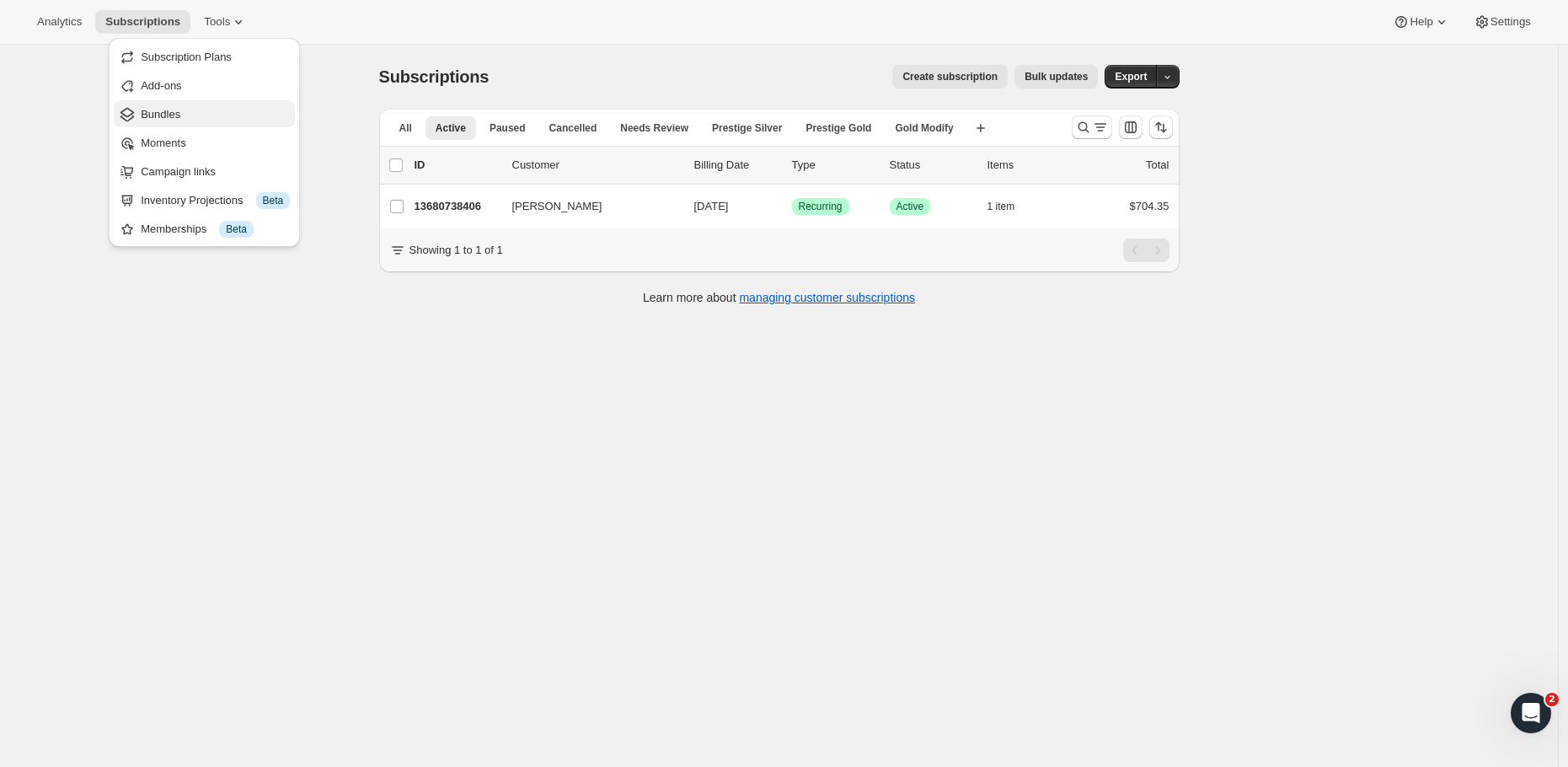
click at [172, 109] on span "Bundles" at bounding box center [160, 114] width 39 height 13
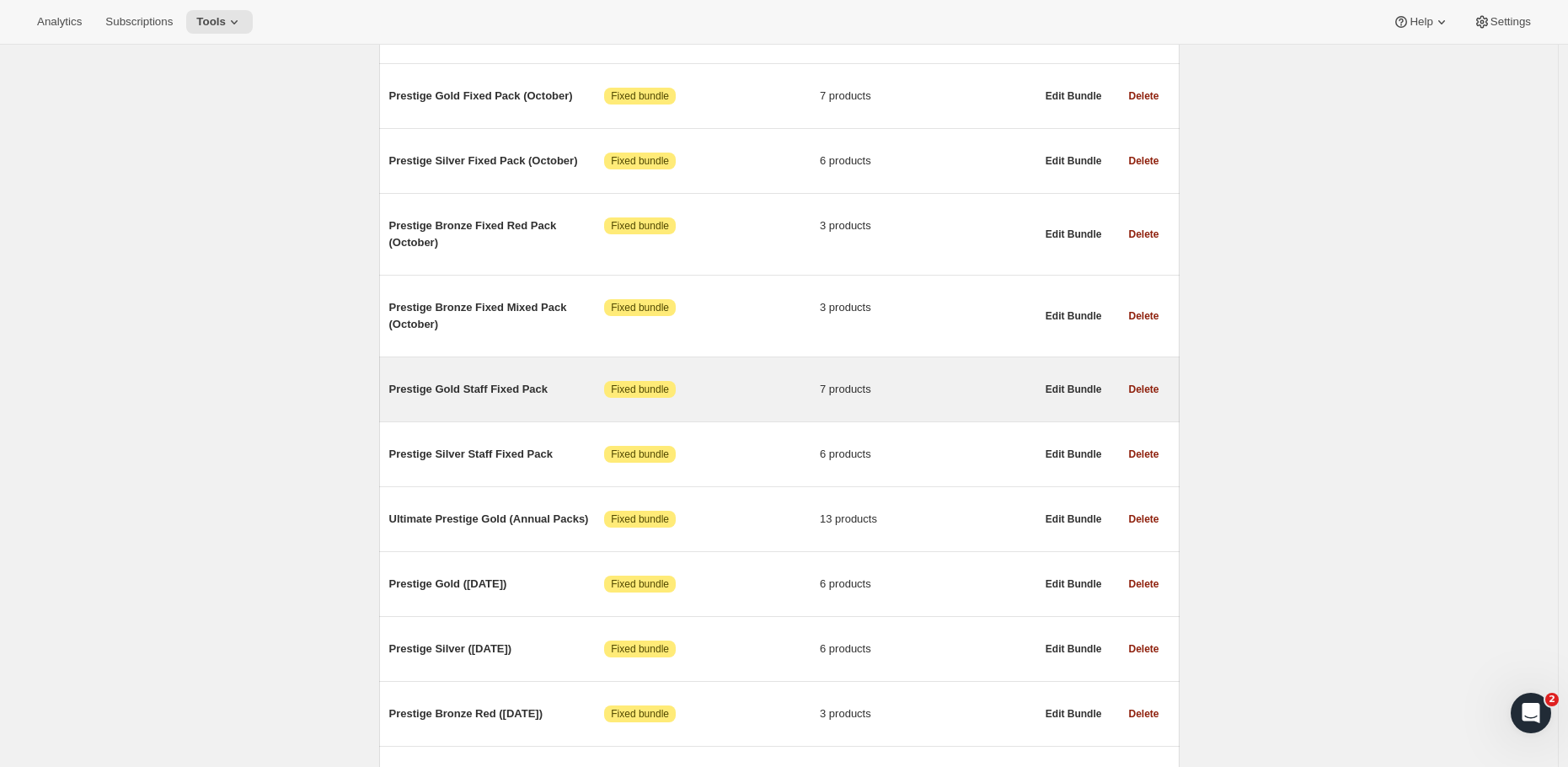
scroll to position [330, 0]
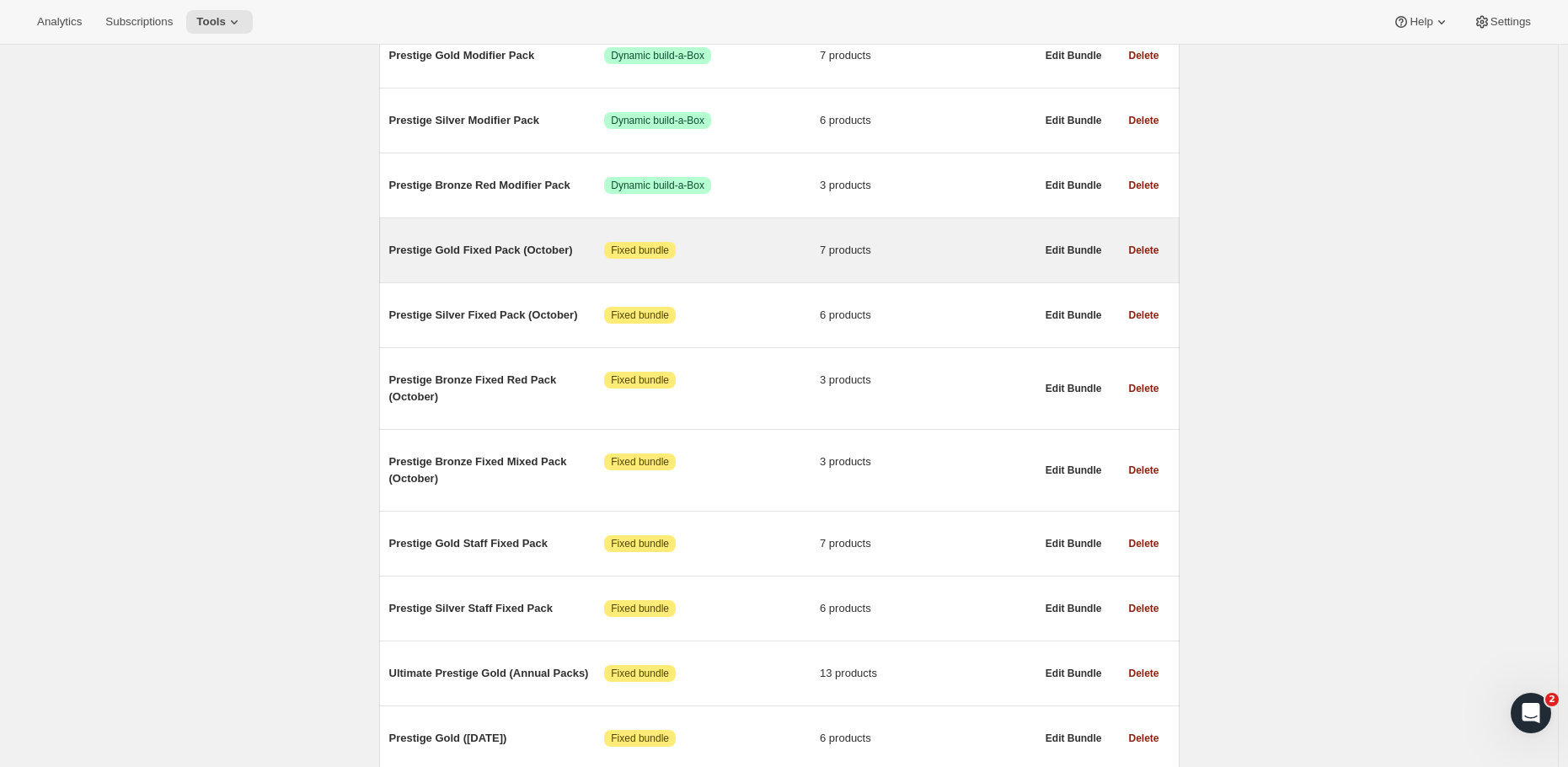
click at [498, 244] on div "Prestige Gold Fixed Pack (October) Attention Fixed bundle 7 products" at bounding box center [713, 250] width 646 height 44
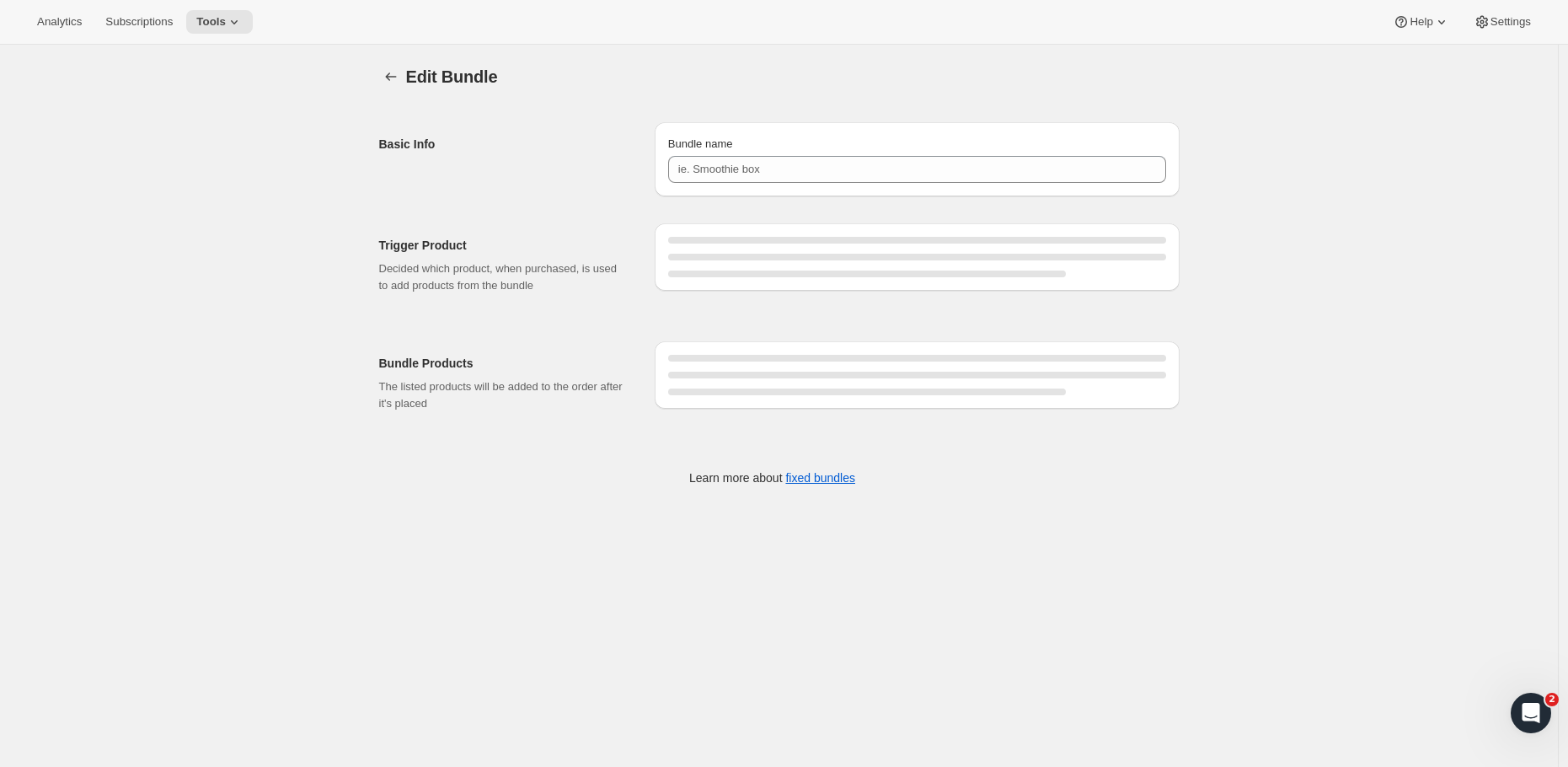
type input "Prestige Gold Fixed Pack (October)"
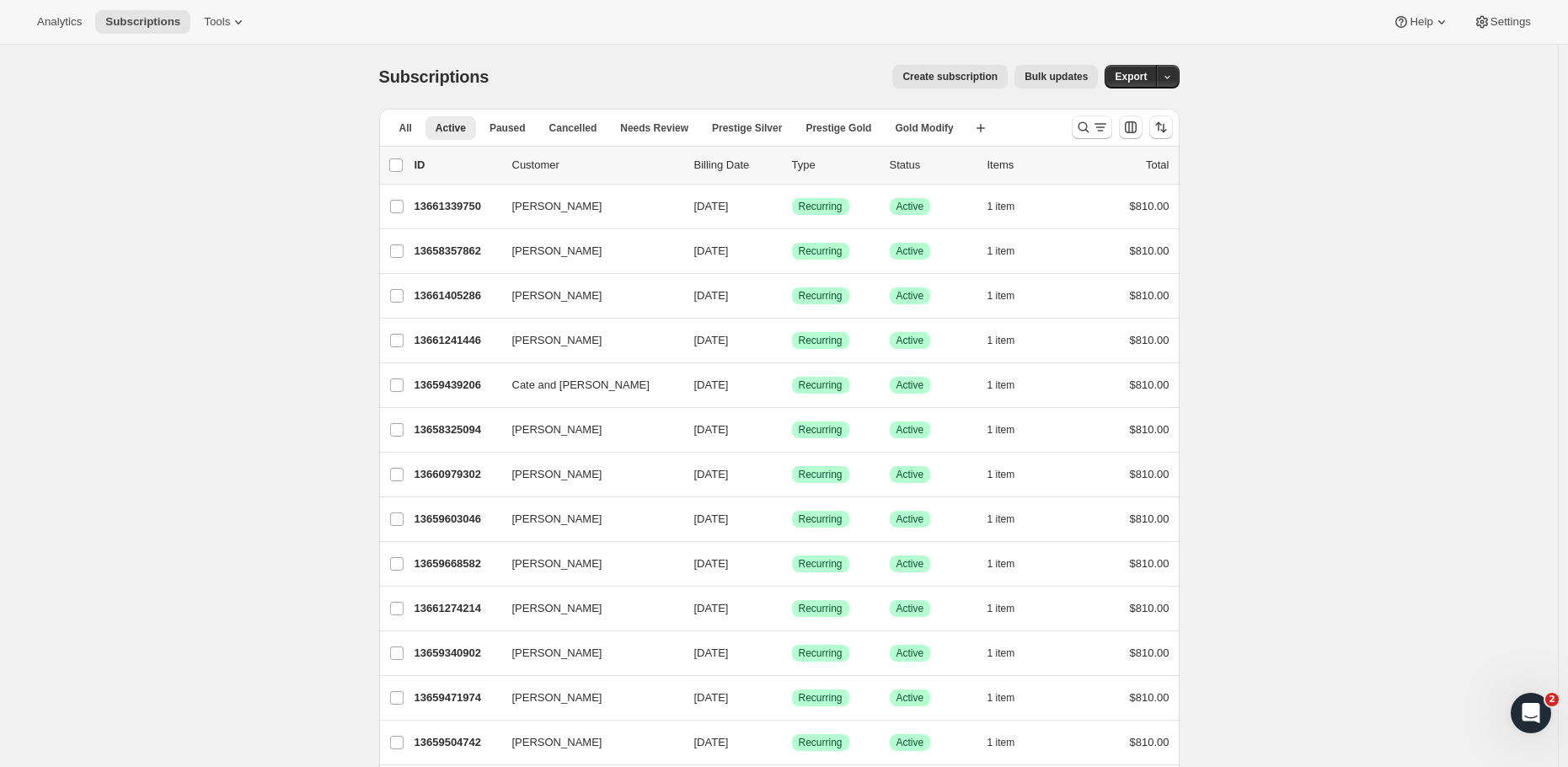
click at [944, 130] on span "Gold Modify" at bounding box center [923, 128] width 58 height 13
click at [860, 121] on span "Prestige Gold" at bounding box center [838, 128] width 65 height 13
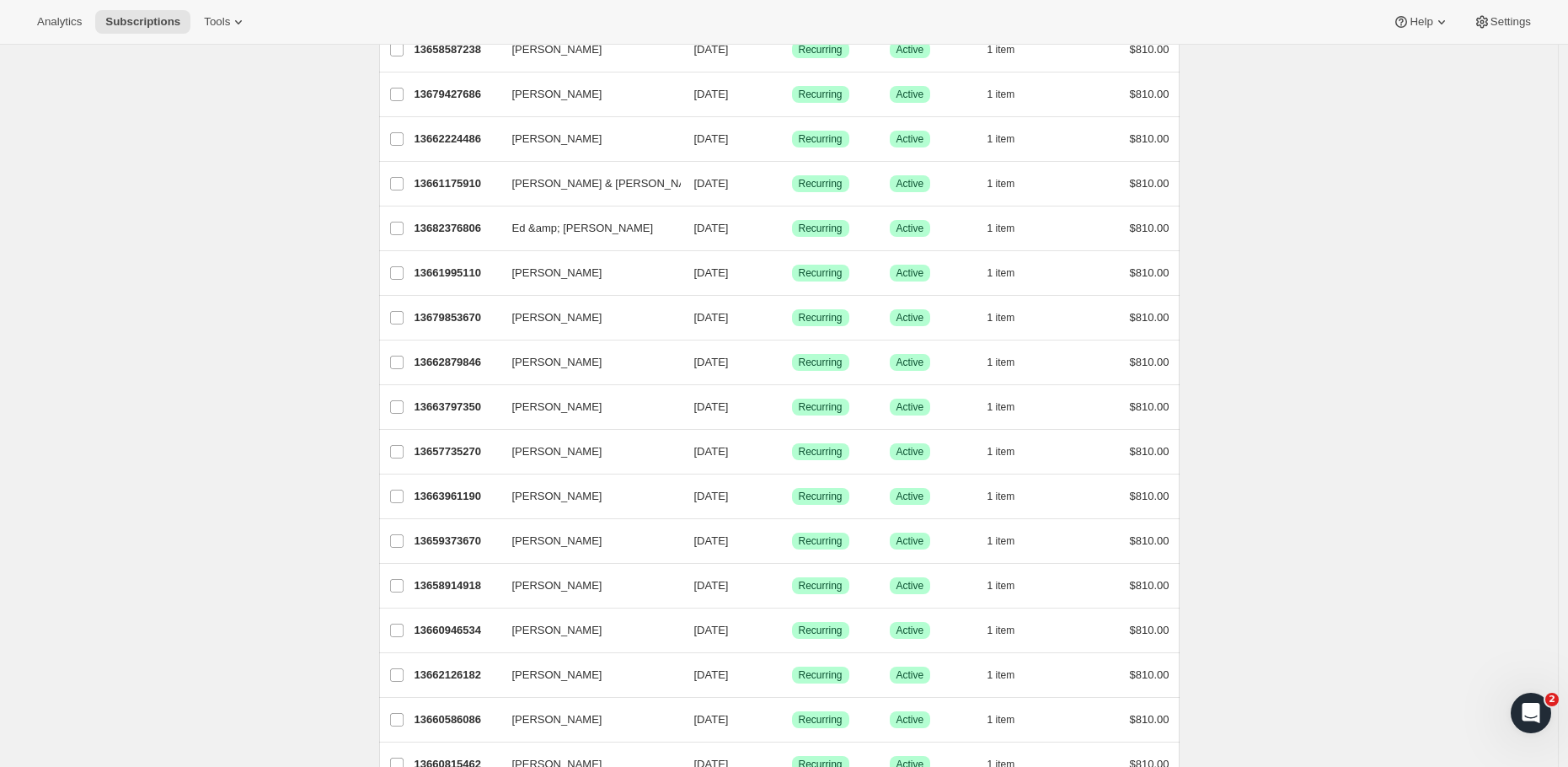
scroll to position [1757, 0]
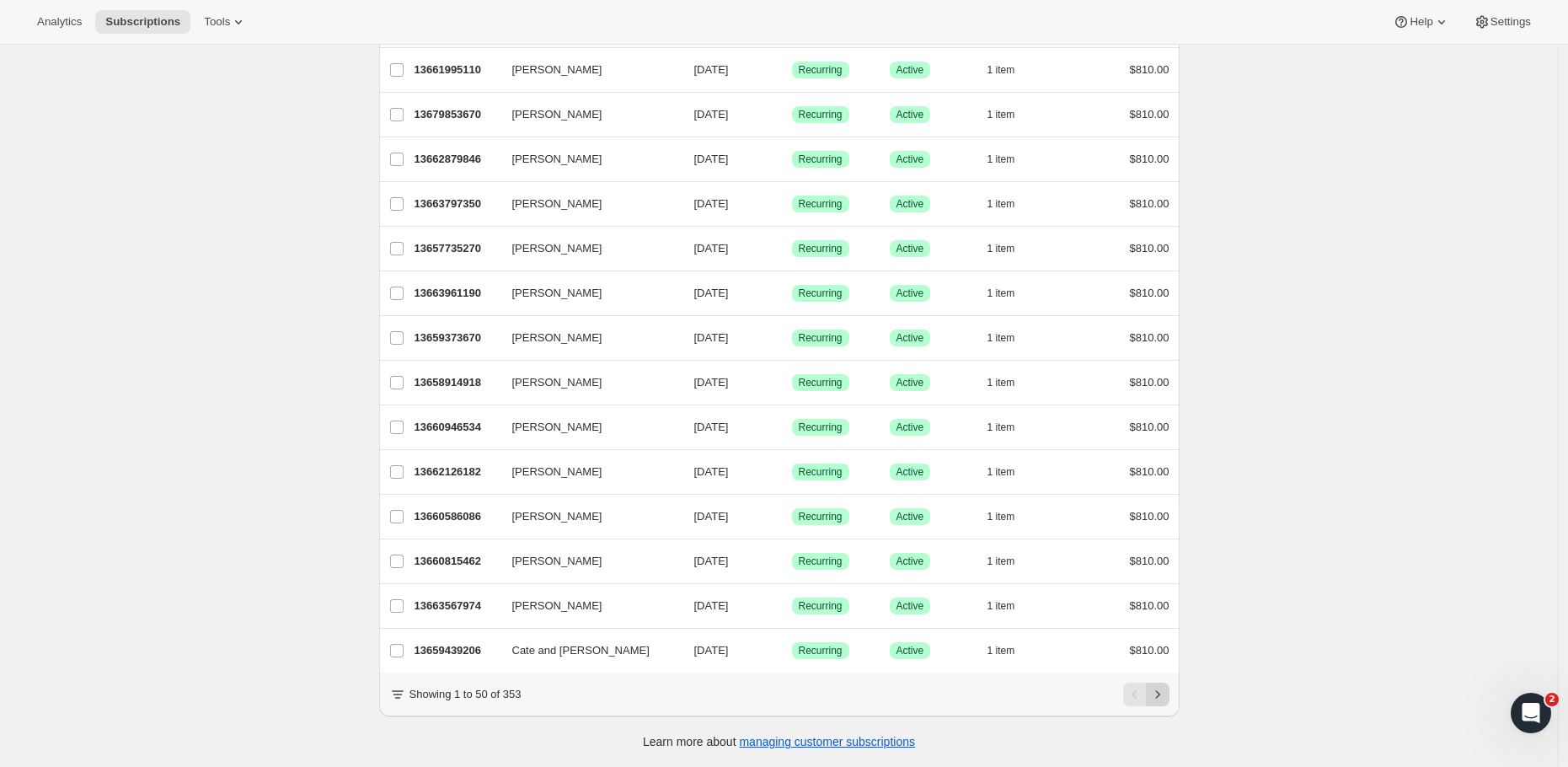
click at [1165, 692] on icon "Next" at bounding box center [1157, 695] width 17 height 17
click at [1162, 699] on icon "Next" at bounding box center [1157, 695] width 17 height 17
click at [1162, 694] on icon "Next" at bounding box center [1157, 695] width 17 height 17
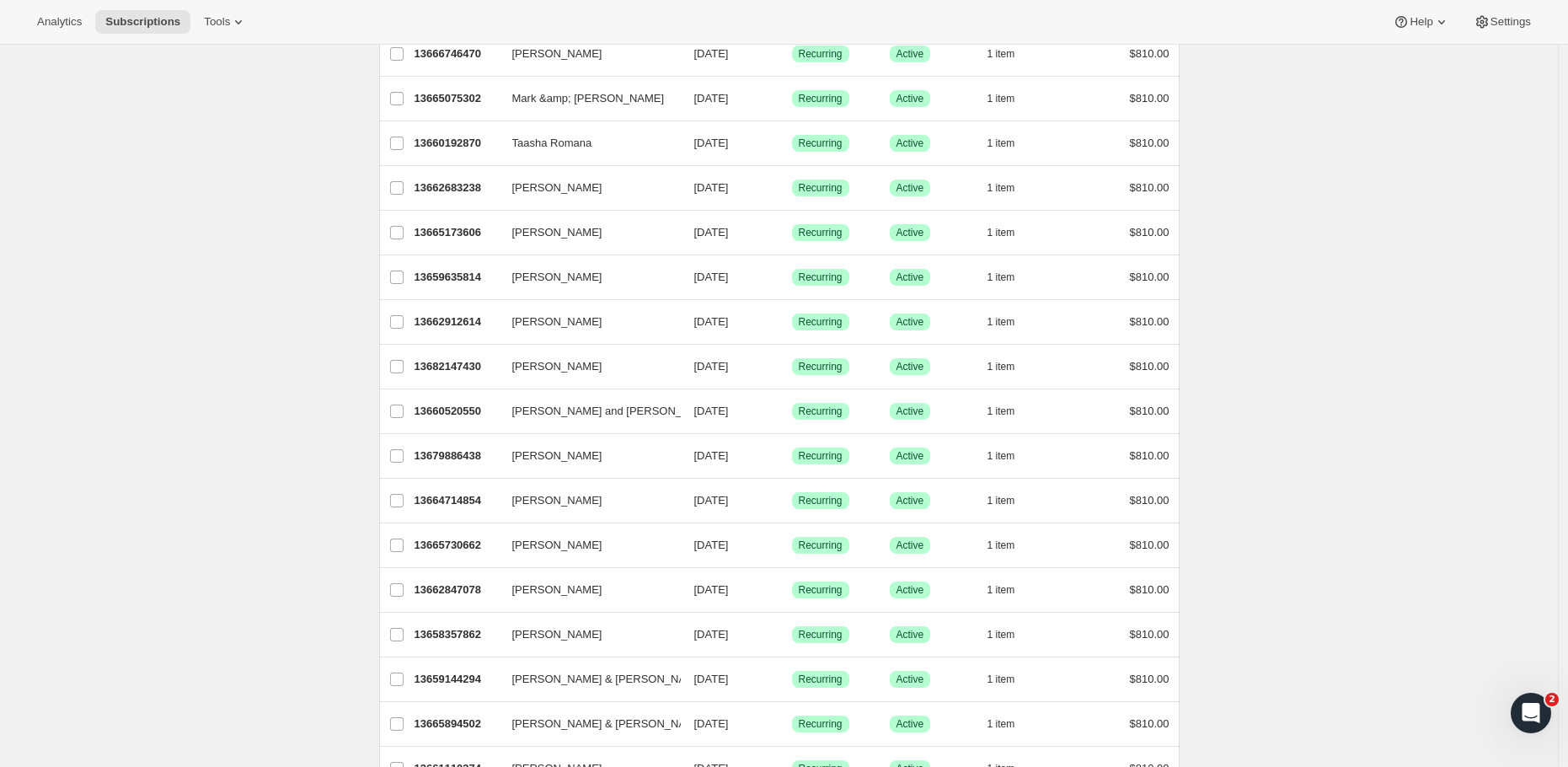
scroll to position [0, 0]
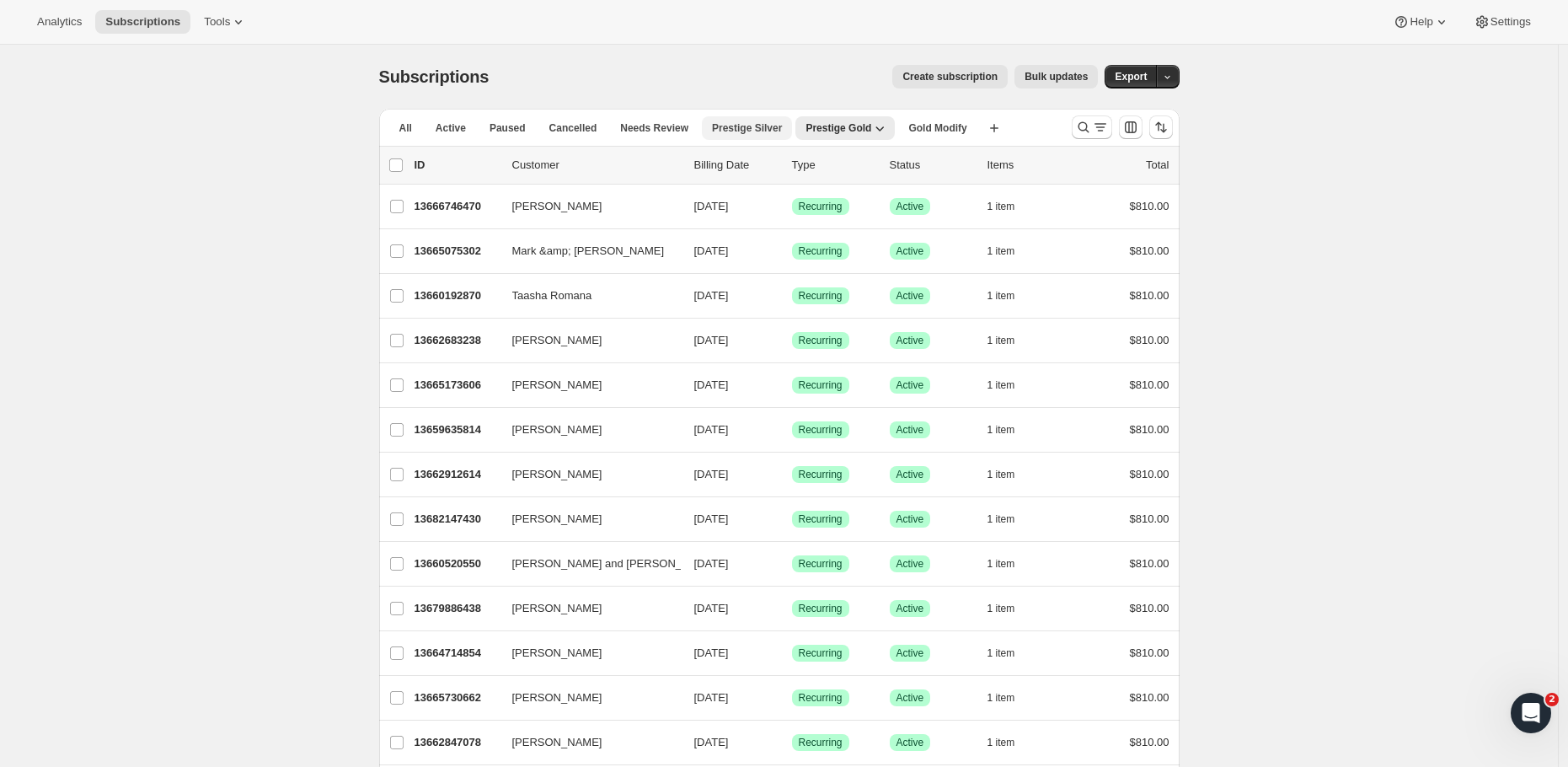
click at [746, 129] on span "Prestige Silver" at bounding box center [746, 128] width 70 height 13
click at [957, 132] on span "Gold Modify" at bounding box center [937, 128] width 58 height 13
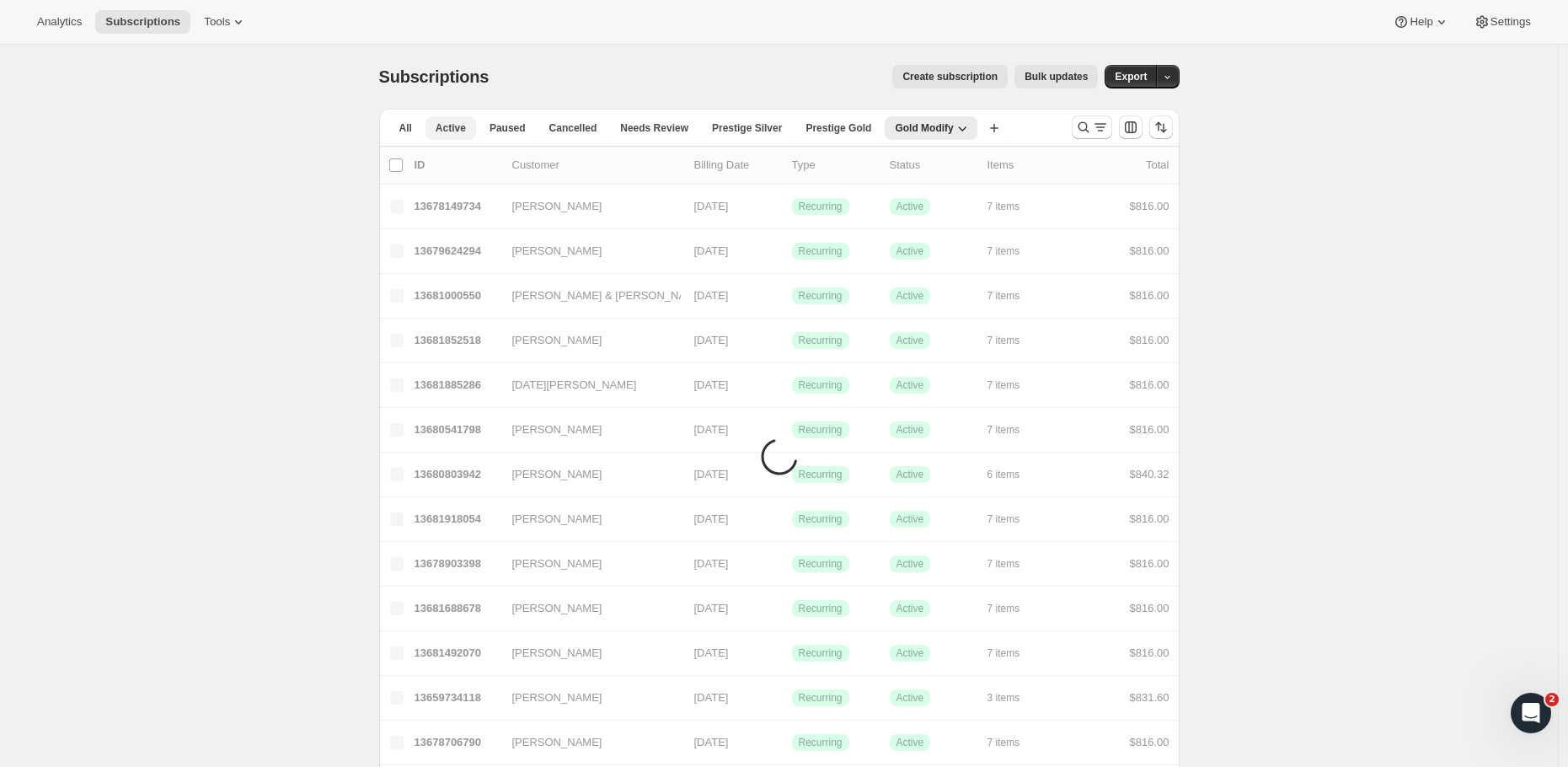
click at [459, 123] on span "Active" at bounding box center [451, 128] width 31 height 13
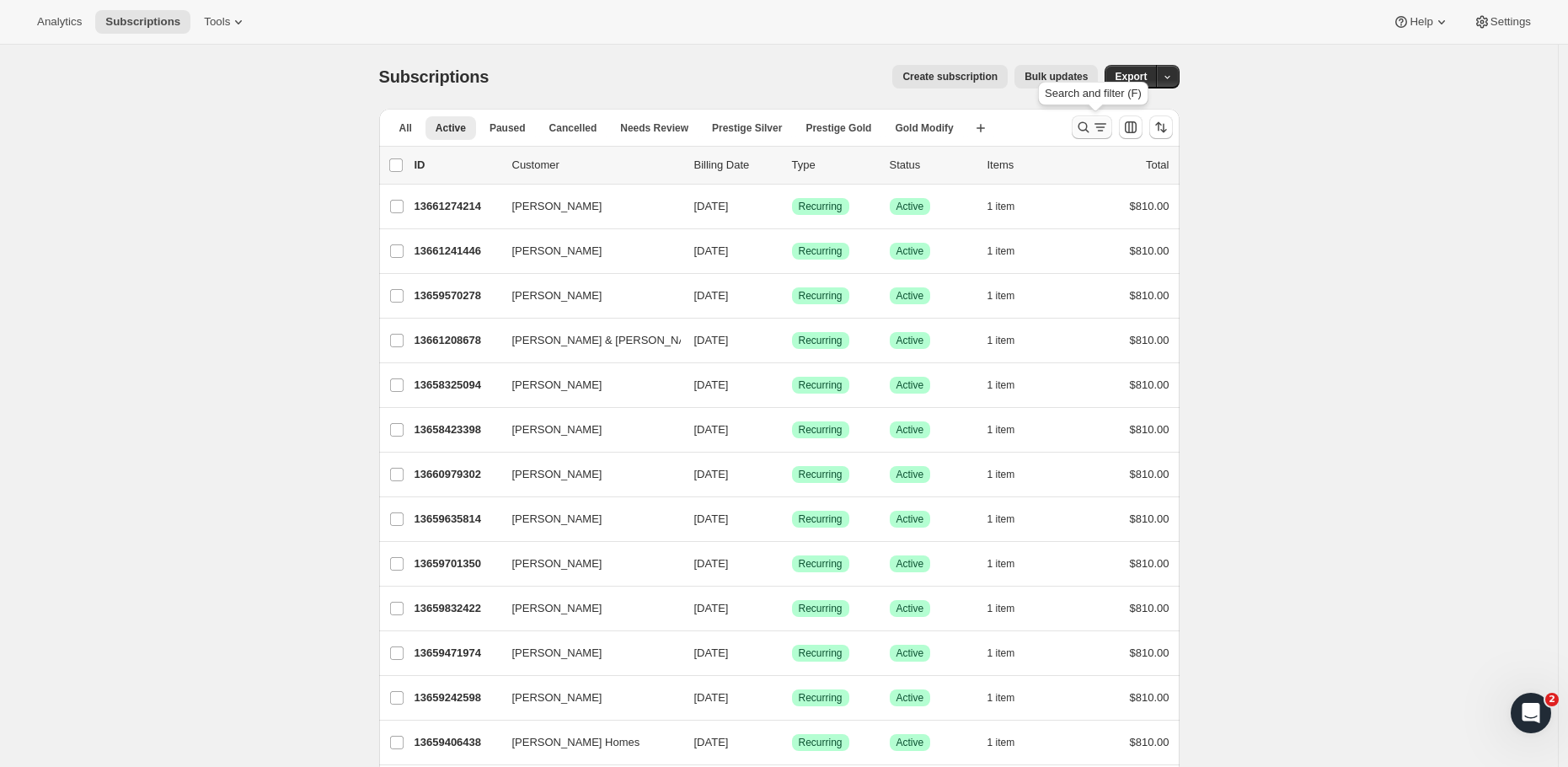
click at [1096, 128] on icon "Search and filter results" at bounding box center [1100, 127] width 17 height 17
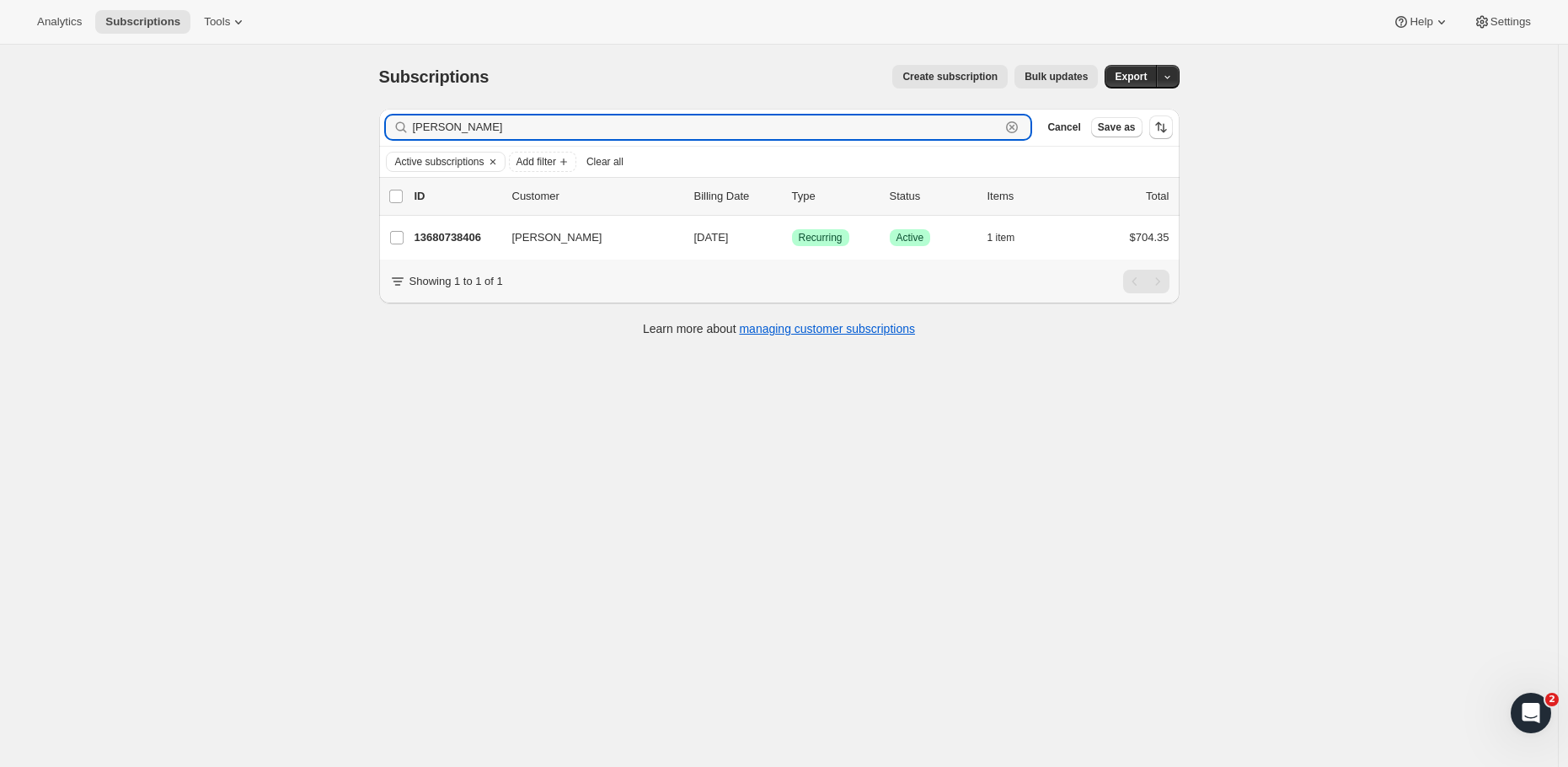
type input "Simon Phillip"
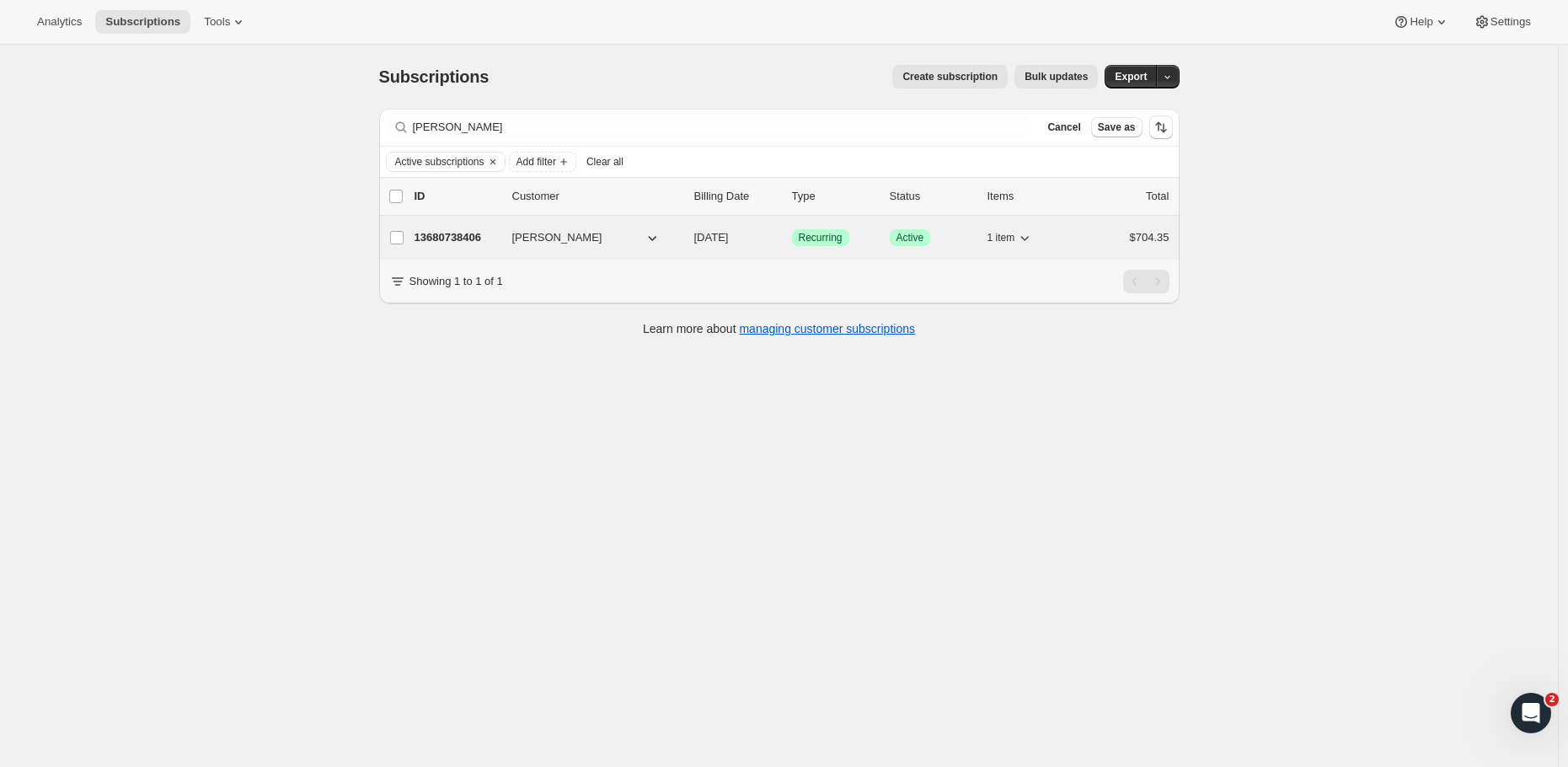
drag, startPoint x: 769, startPoint y: 152, endPoint x: 479, endPoint y: 240, distance: 303.1
click at [479, 240] on p "13680738406" at bounding box center [457, 238] width 85 height 17
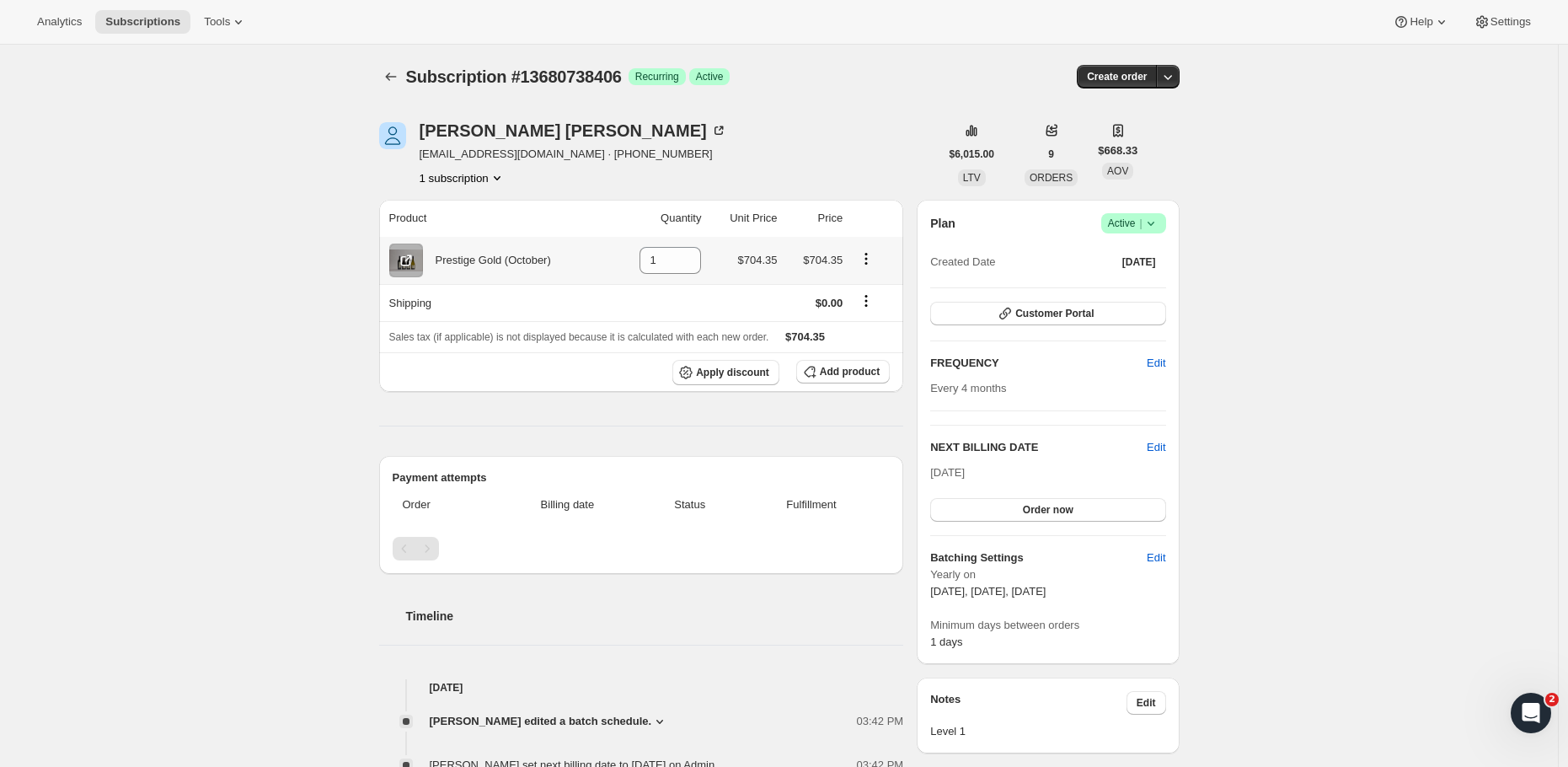
click at [871, 264] on icon "Product actions" at bounding box center [866, 259] width 17 height 17
click at [872, 221] on th at bounding box center [875, 218] width 56 height 38
click at [805, 248] on td "$704.35" at bounding box center [815, 260] width 65 height 47
click at [896, 114] on div "Simon Phillips brynglasfarm@yahoo.com · +64273366031 1 subscription $6,015.00 L…" at bounding box center [772, 703] width 814 height 1217
click at [824, 330] on span "$704.35" at bounding box center [804, 336] width 39 height 13
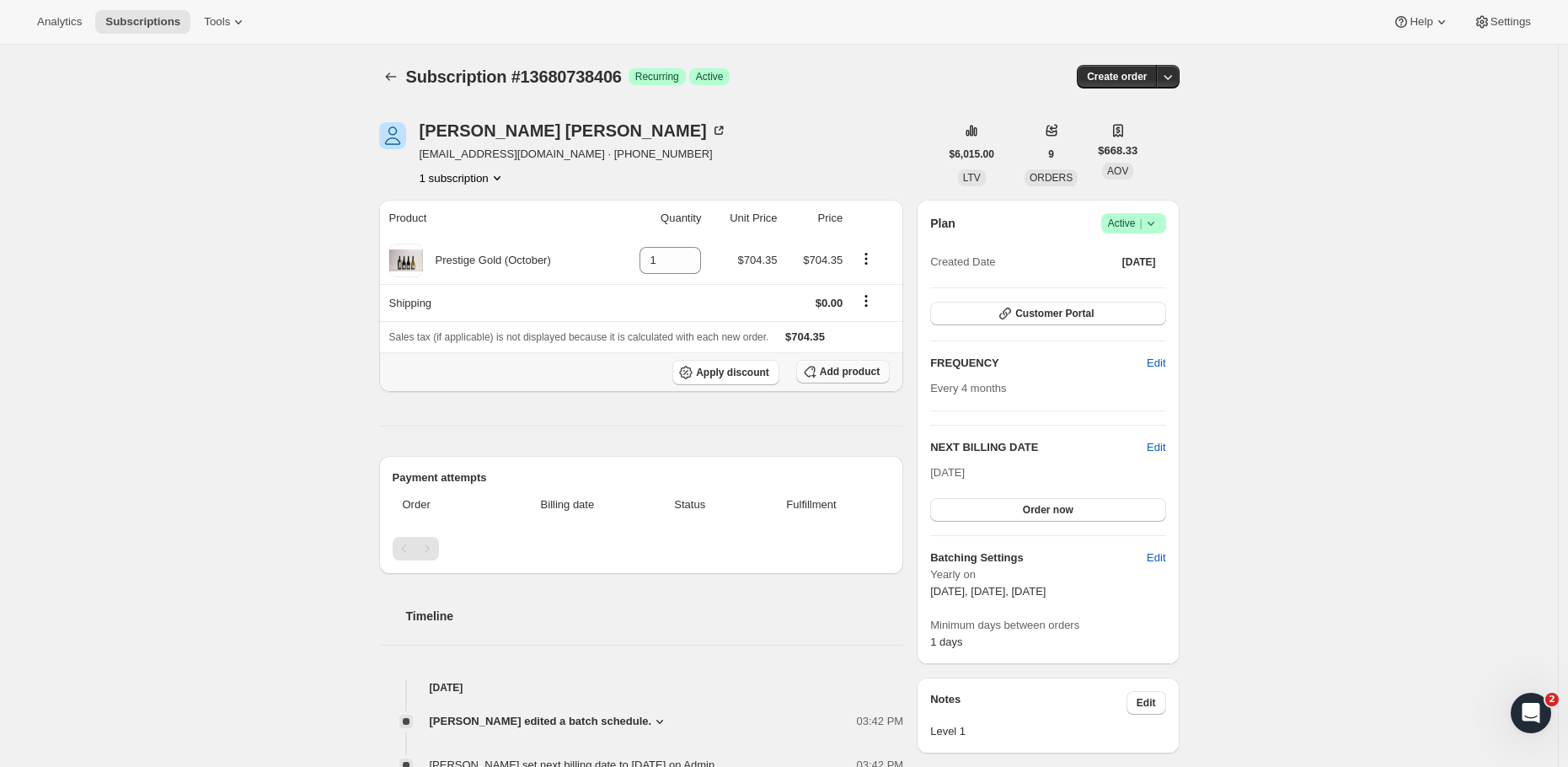
click at [857, 363] on button "Add product" at bounding box center [842, 371] width 93 height 24
click at [392, 71] on icon "Subscriptions" at bounding box center [392, 77] width 17 height 17
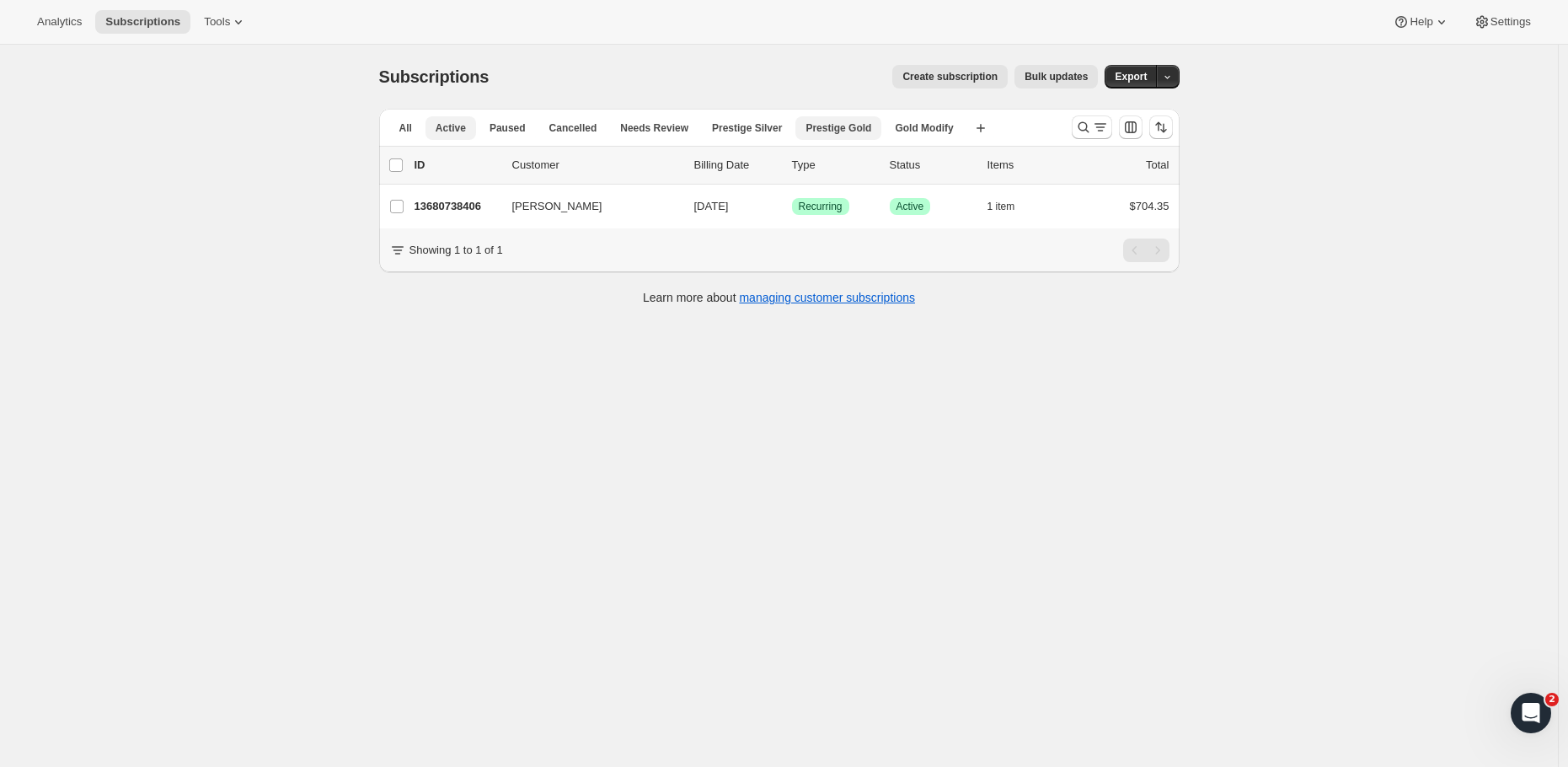
click at [846, 129] on span "Prestige Gold" at bounding box center [838, 128] width 65 height 13
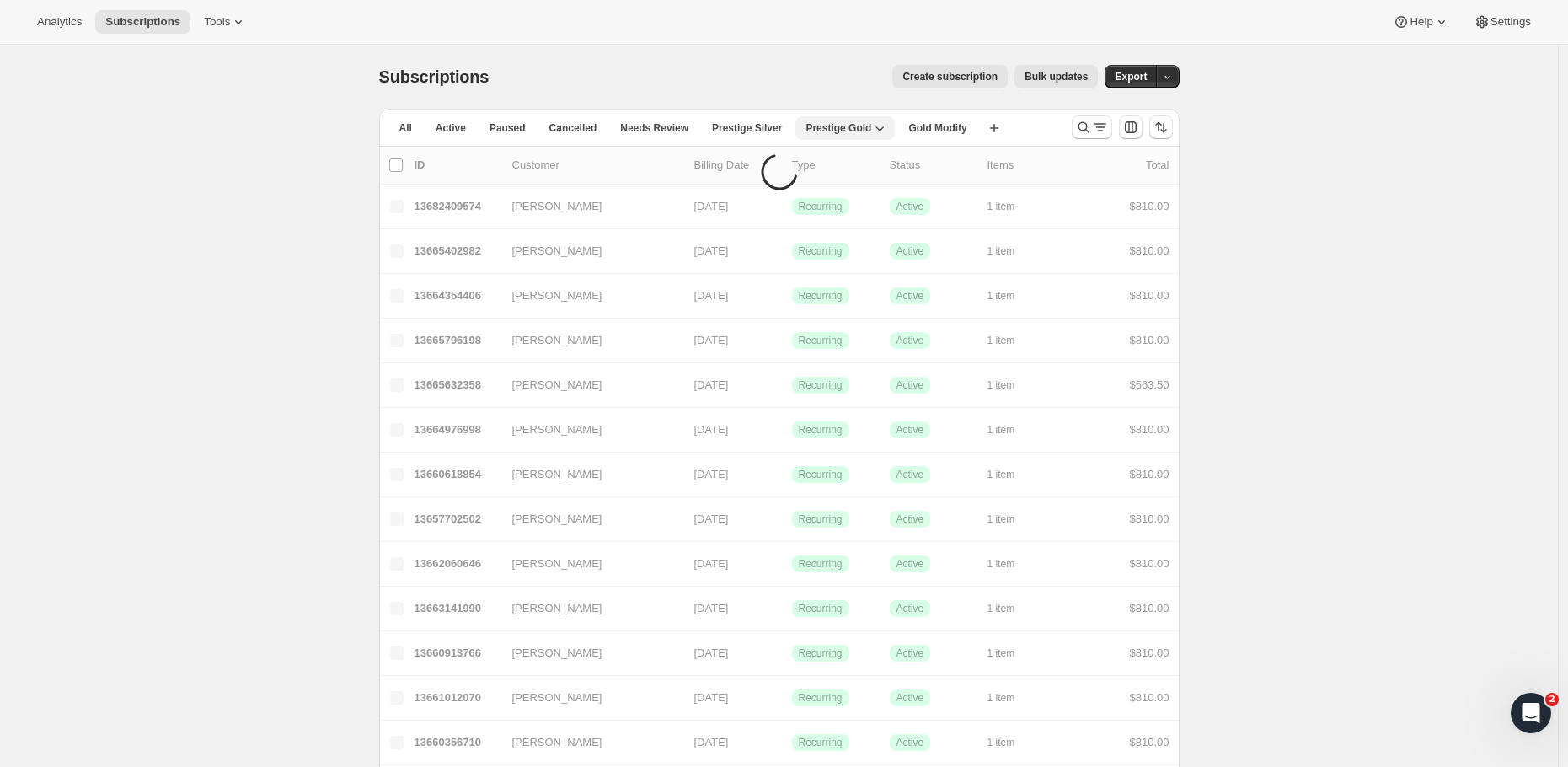
click at [844, 125] on span "Prestige Gold" at bounding box center [838, 128] width 65 height 13
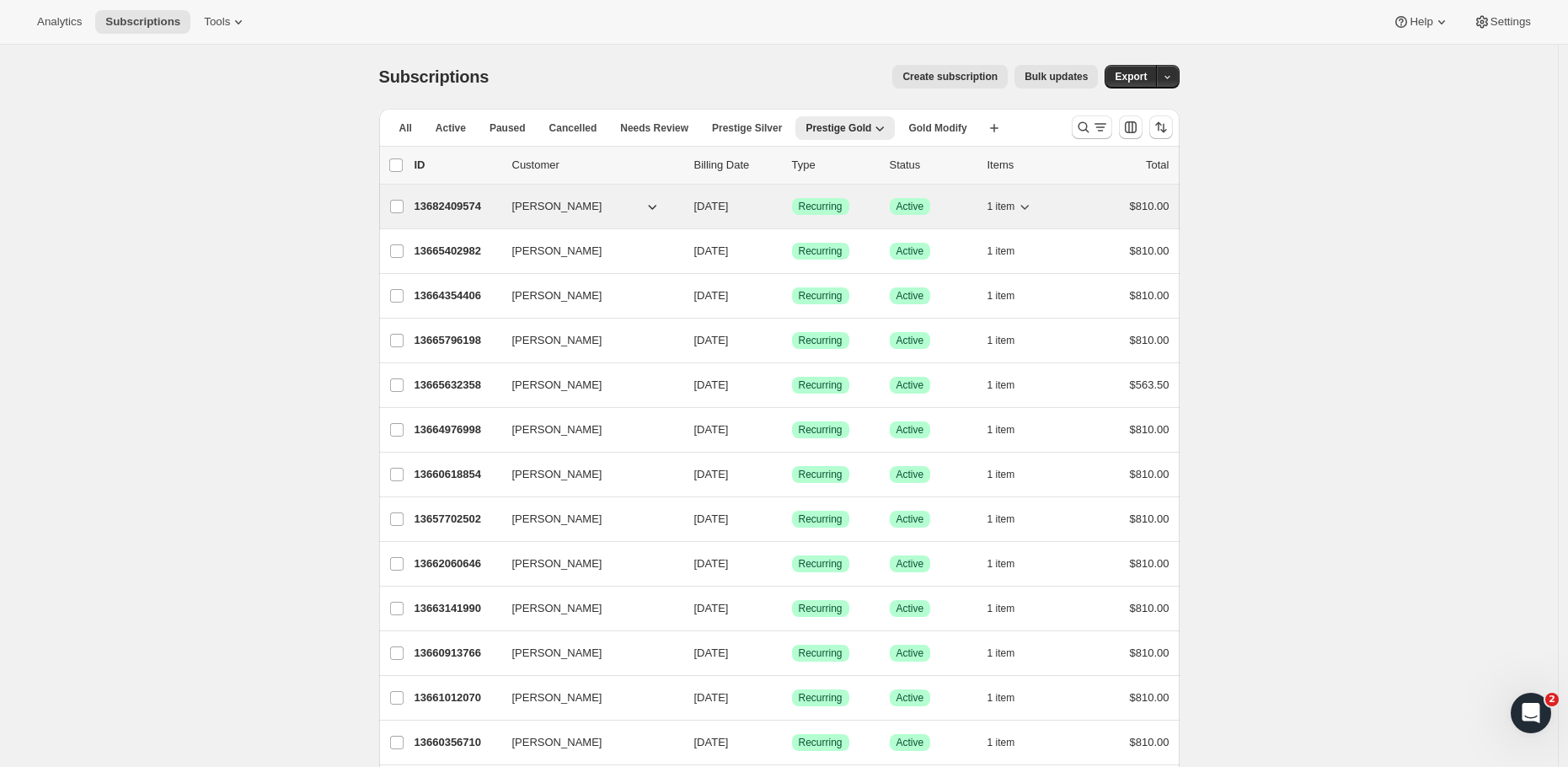
click at [472, 203] on p "13682409574" at bounding box center [457, 207] width 85 height 17
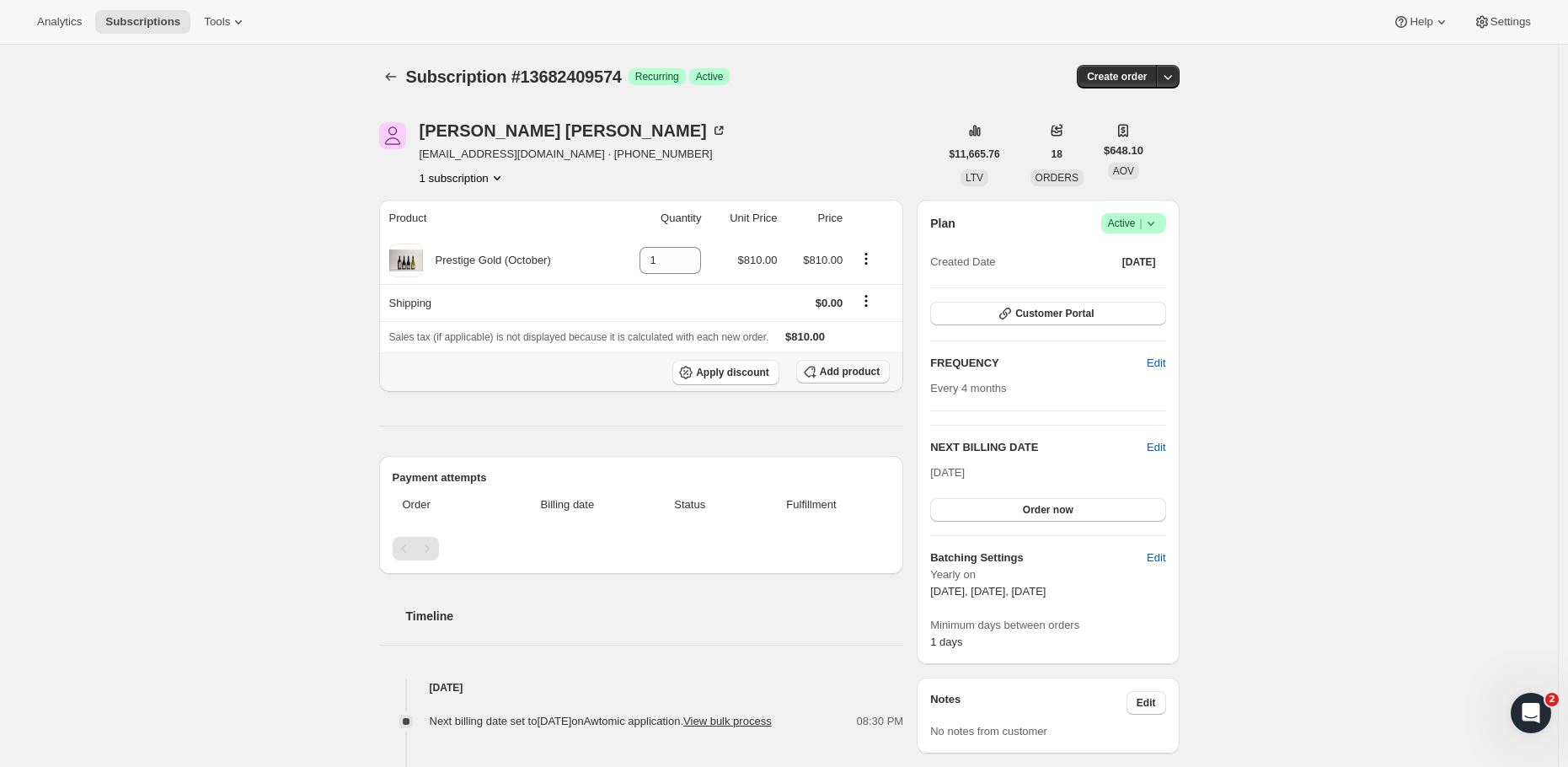
click at [858, 368] on span "Add product" at bounding box center [849, 371] width 60 height 13
click at [399, 74] on icon "Subscriptions" at bounding box center [392, 77] width 17 height 17
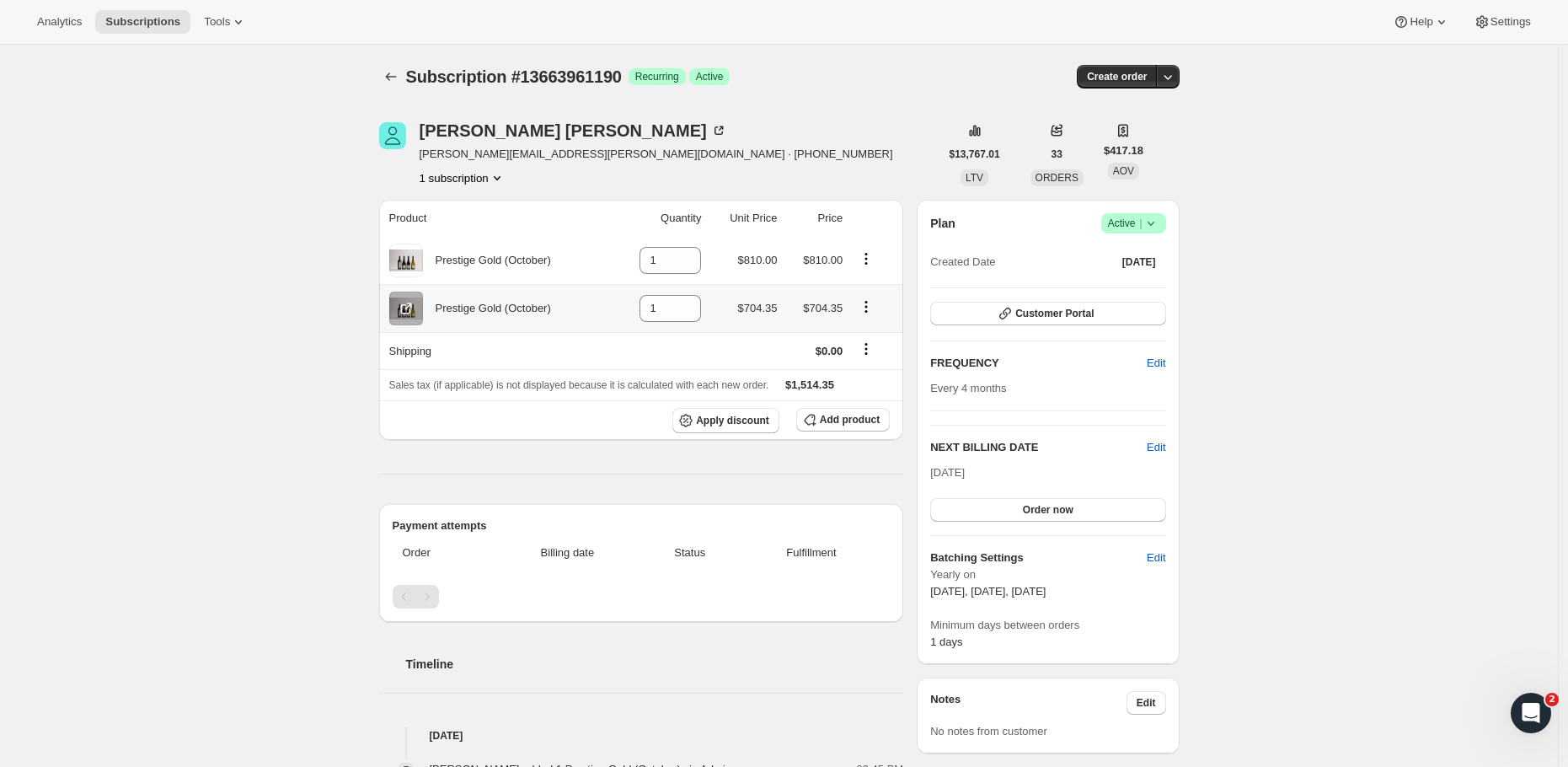
click at [874, 301] on icon "Product actions" at bounding box center [866, 307] width 17 height 17
click at [870, 344] on span "Remove" at bounding box center [860, 341] width 40 height 13
type input "0"
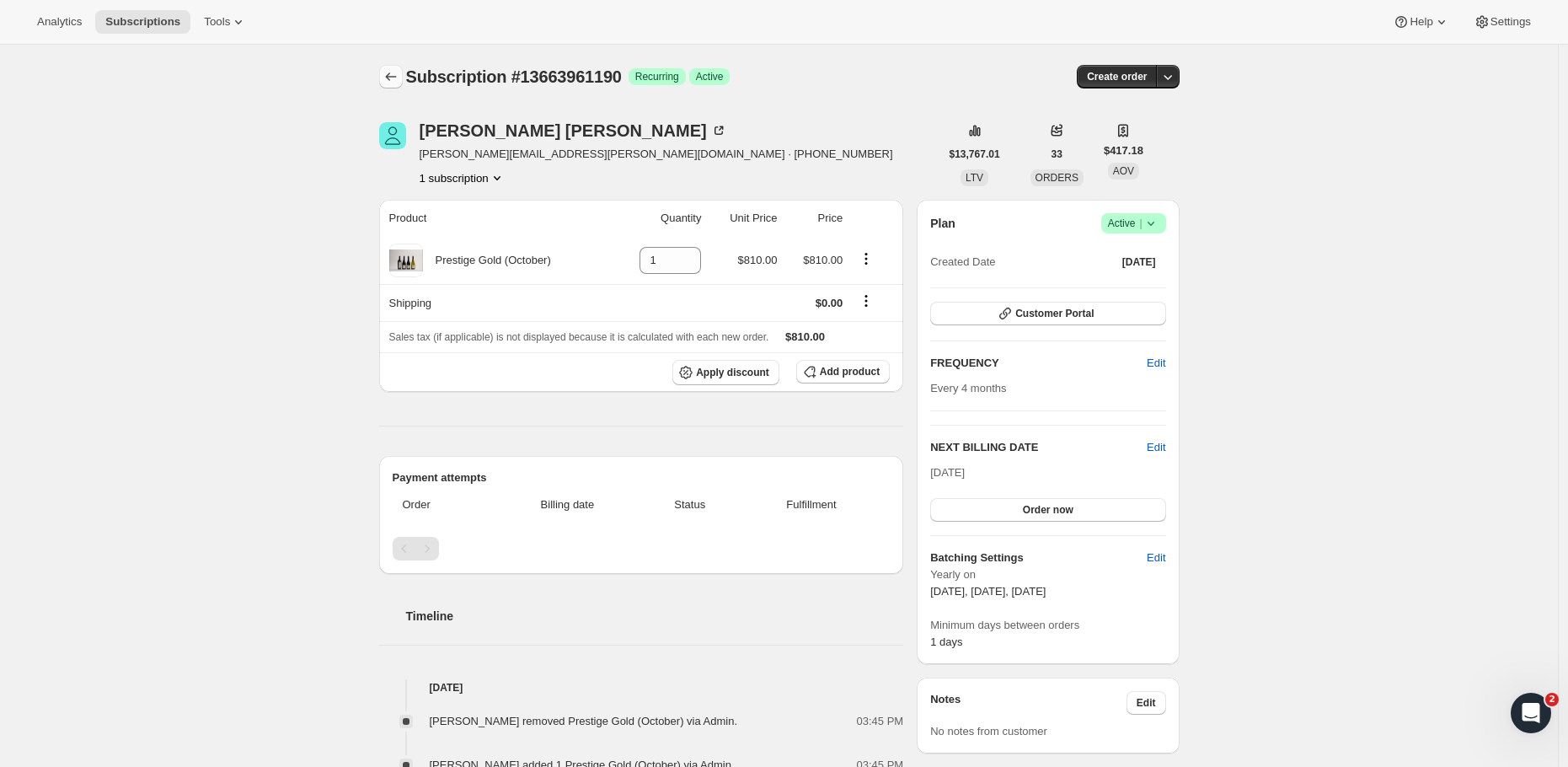
click at [396, 80] on icon "Subscriptions" at bounding box center [392, 77] width 17 height 17
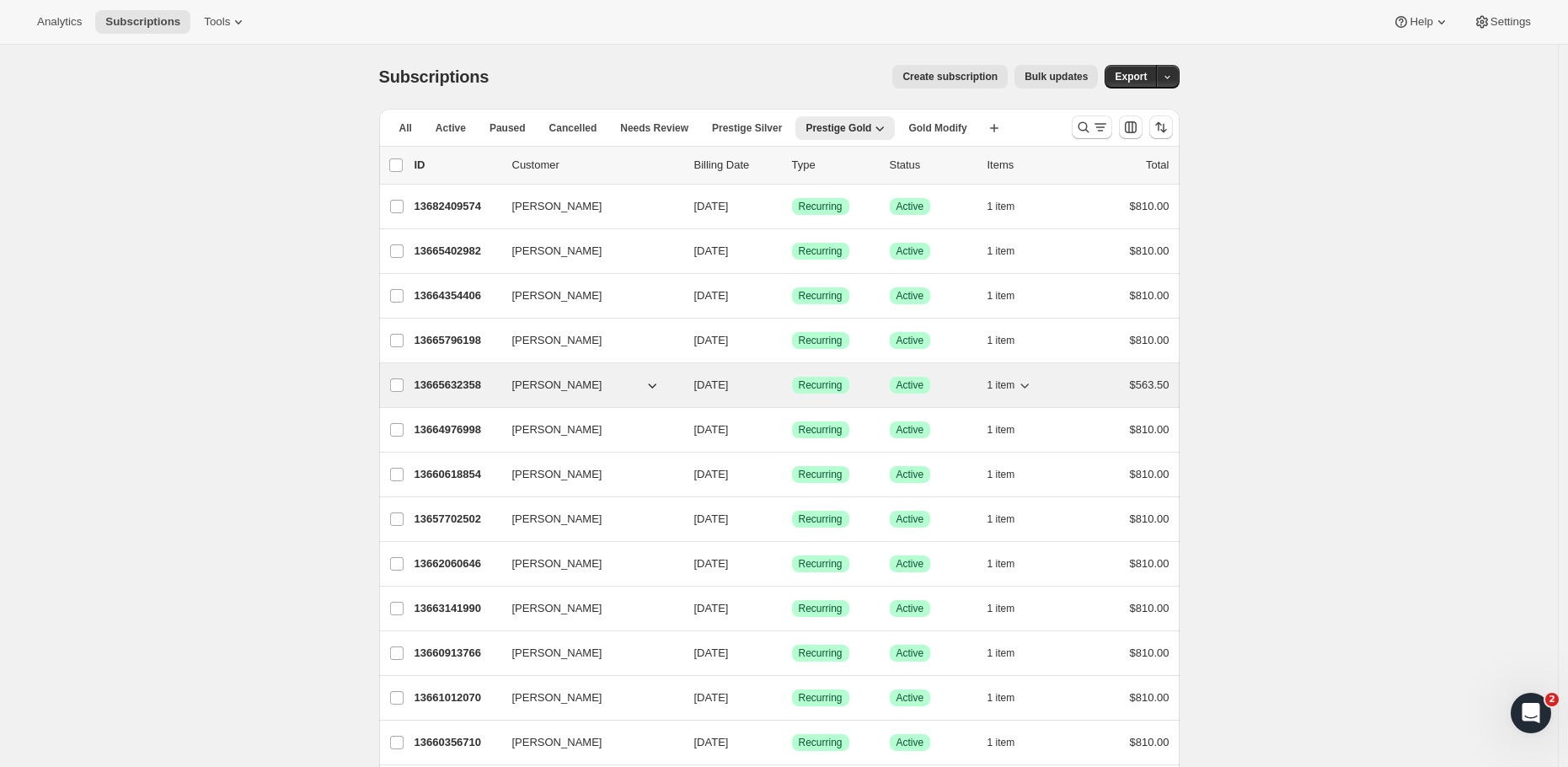
click at [467, 383] on p "13665632358" at bounding box center [457, 385] width 85 height 17
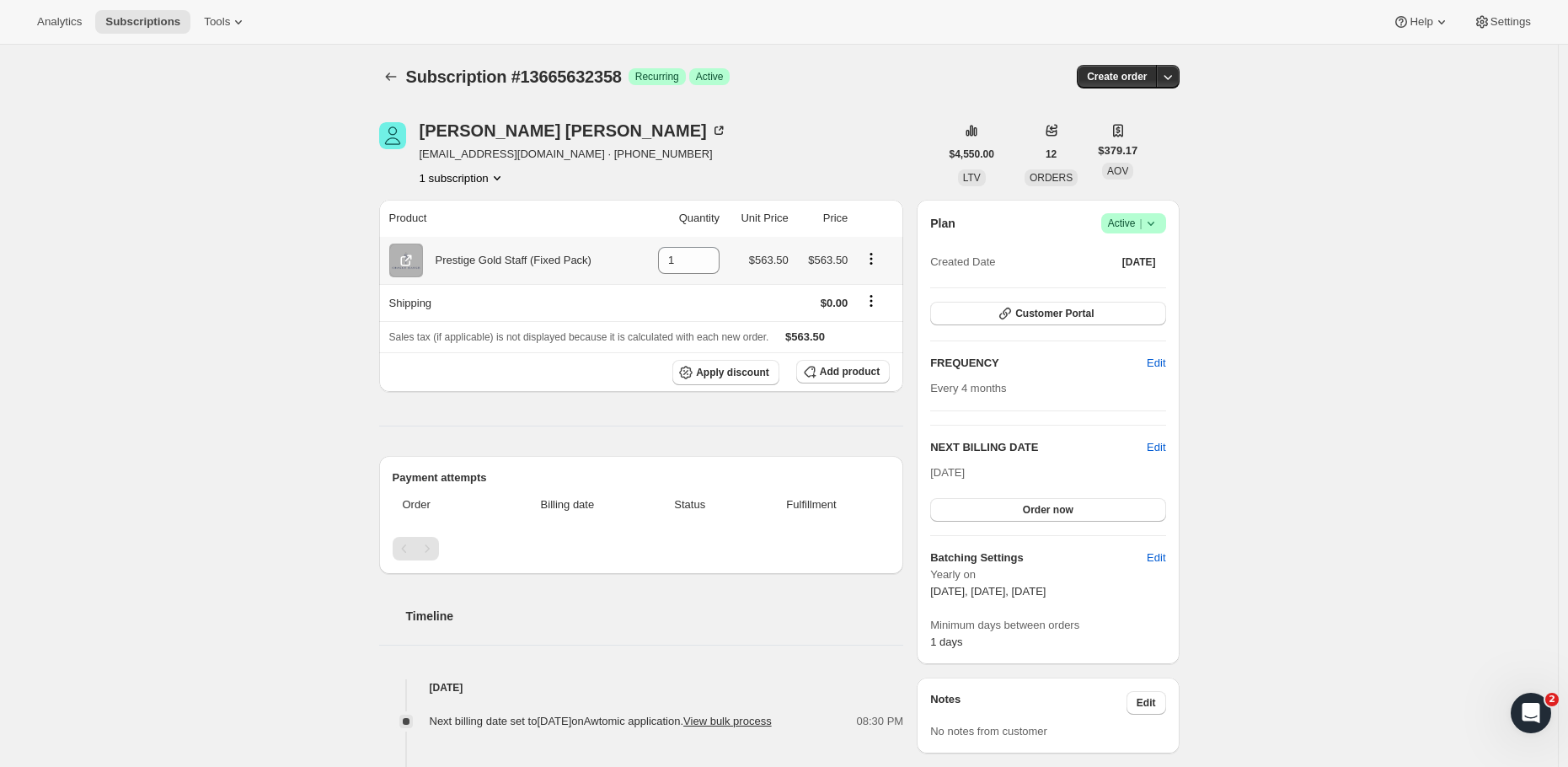
click at [875, 266] on icon "Product actions" at bounding box center [872, 259] width 17 height 17
click at [894, 153] on div "[PERSON_NAME] [EMAIL_ADDRESS][DOMAIN_NAME] · [PHONE_NUMBER] 1 subscription" at bounding box center [659, 154] width 560 height 64
click at [879, 254] on icon "Product actions" at bounding box center [872, 259] width 17 height 17
click at [883, 295] on span "Swap variant" at bounding box center [876, 293] width 63 height 13
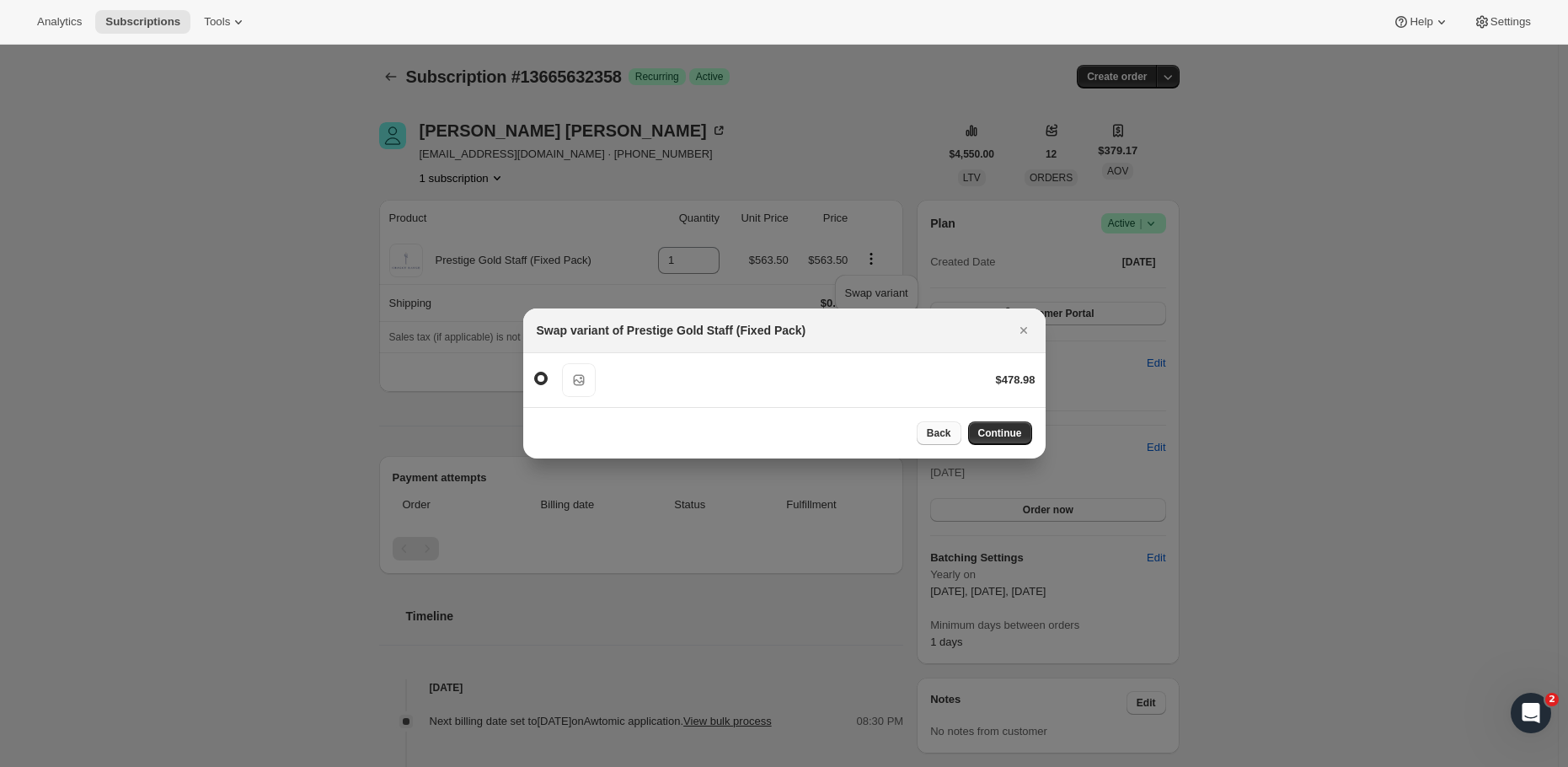
click at [949, 433] on span "Back" at bounding box center [938, 433] width 24 height 13
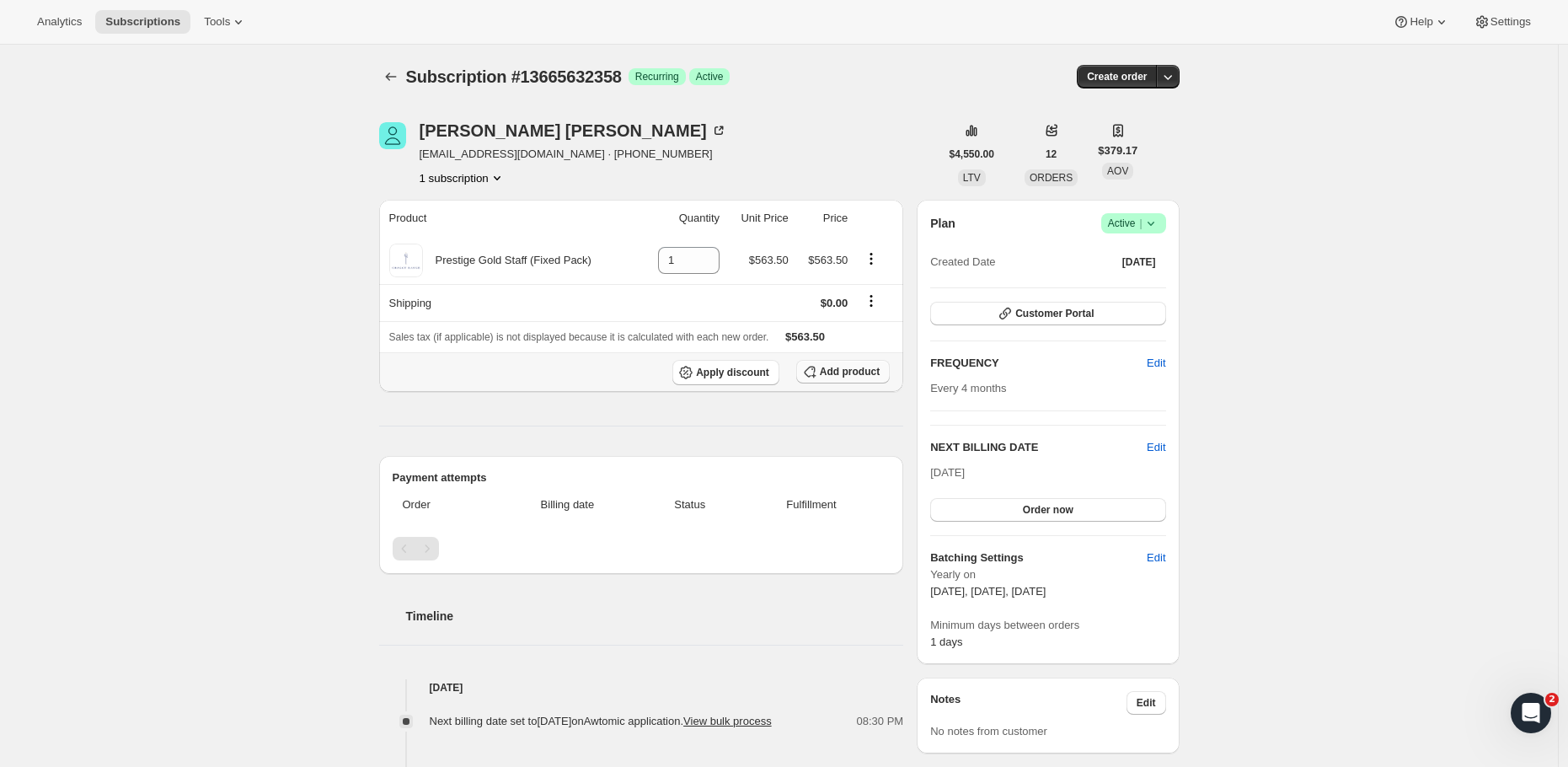
click at [854, 368] on span "Add product" at bounding box center [849, 371] width 60 height 13
click at [828, 371] on span "Add product" at bounding box center [849, 371] width 60 height 13
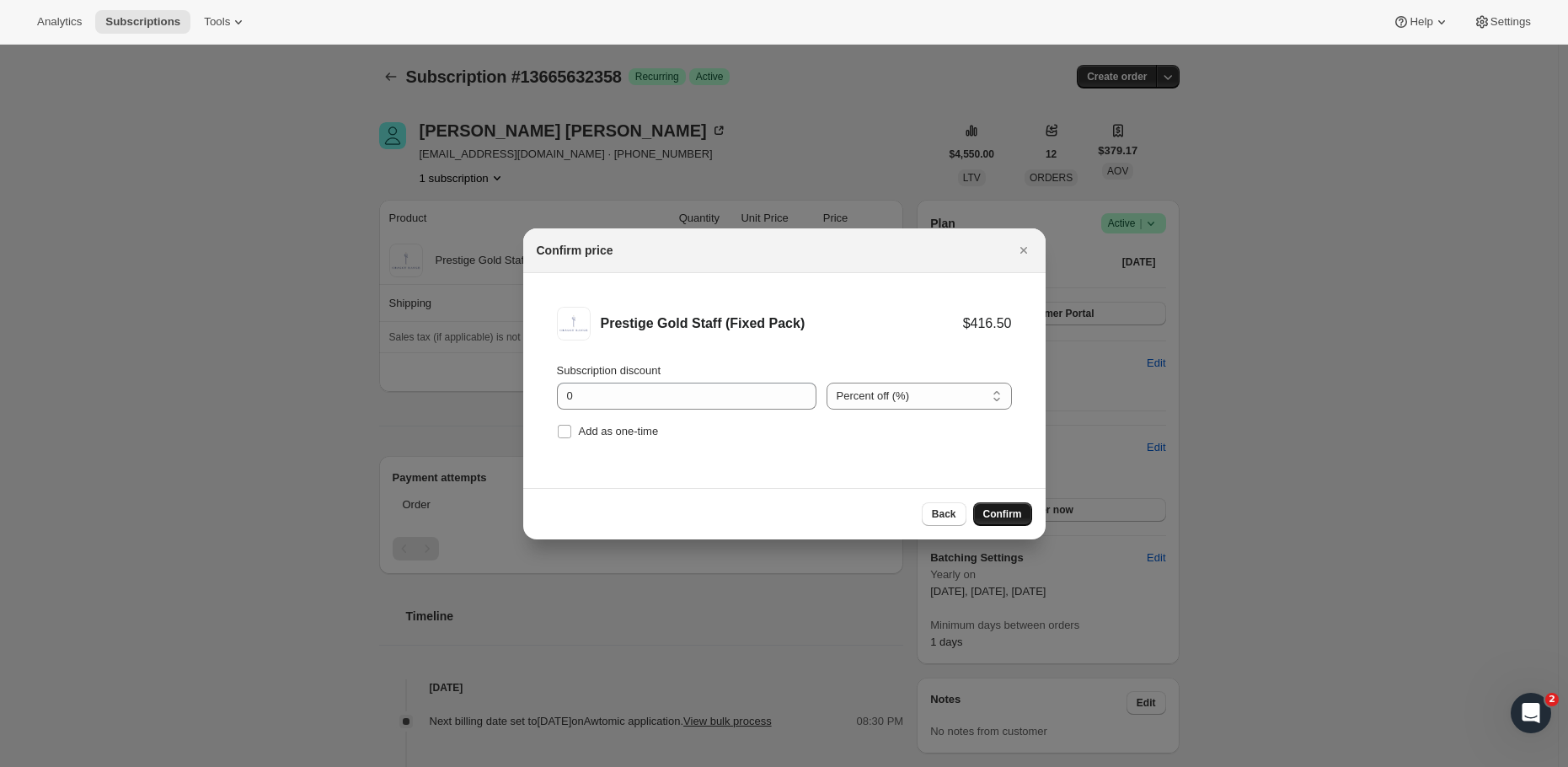
click at [1020, 519] on span "Confirm" at bounding box center [1002, 514] width 38 height 13
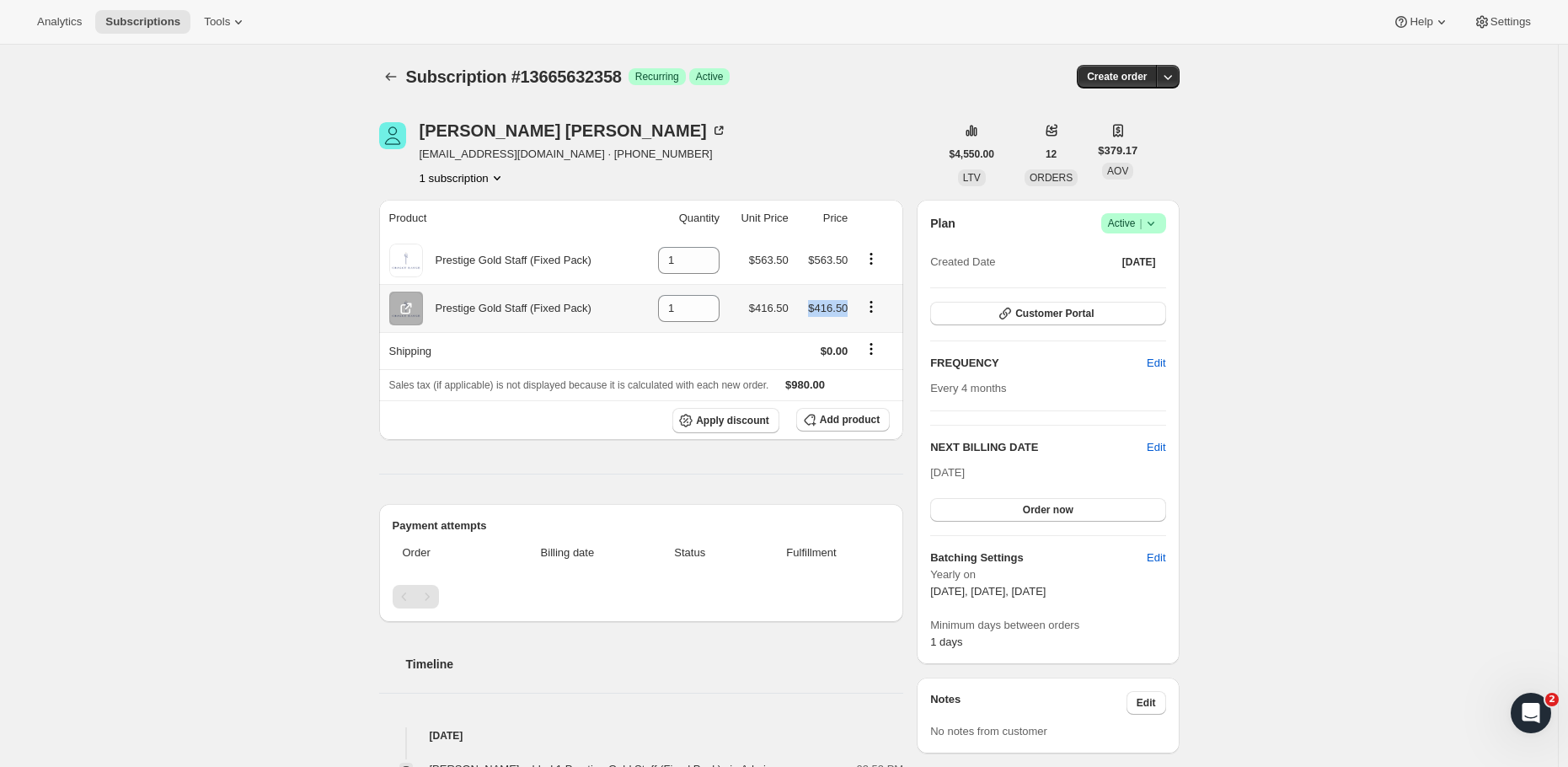
drag, startPoint x: 811, startPoint y: 310, endPoint x: 857, endPoint y: 314, distance: 46.2
click at [853, 314] on td "$416.50" at bounding box center [823, 308] width 60 height 48
click at [390, 256] on th "Prestige Gold Staff (Fixed Pack)" at bounding box center [509, 260] width 261 height 47
click at [384, 78] on button "Subscriptions" at bounding box center [391, 76] width 24 height 24
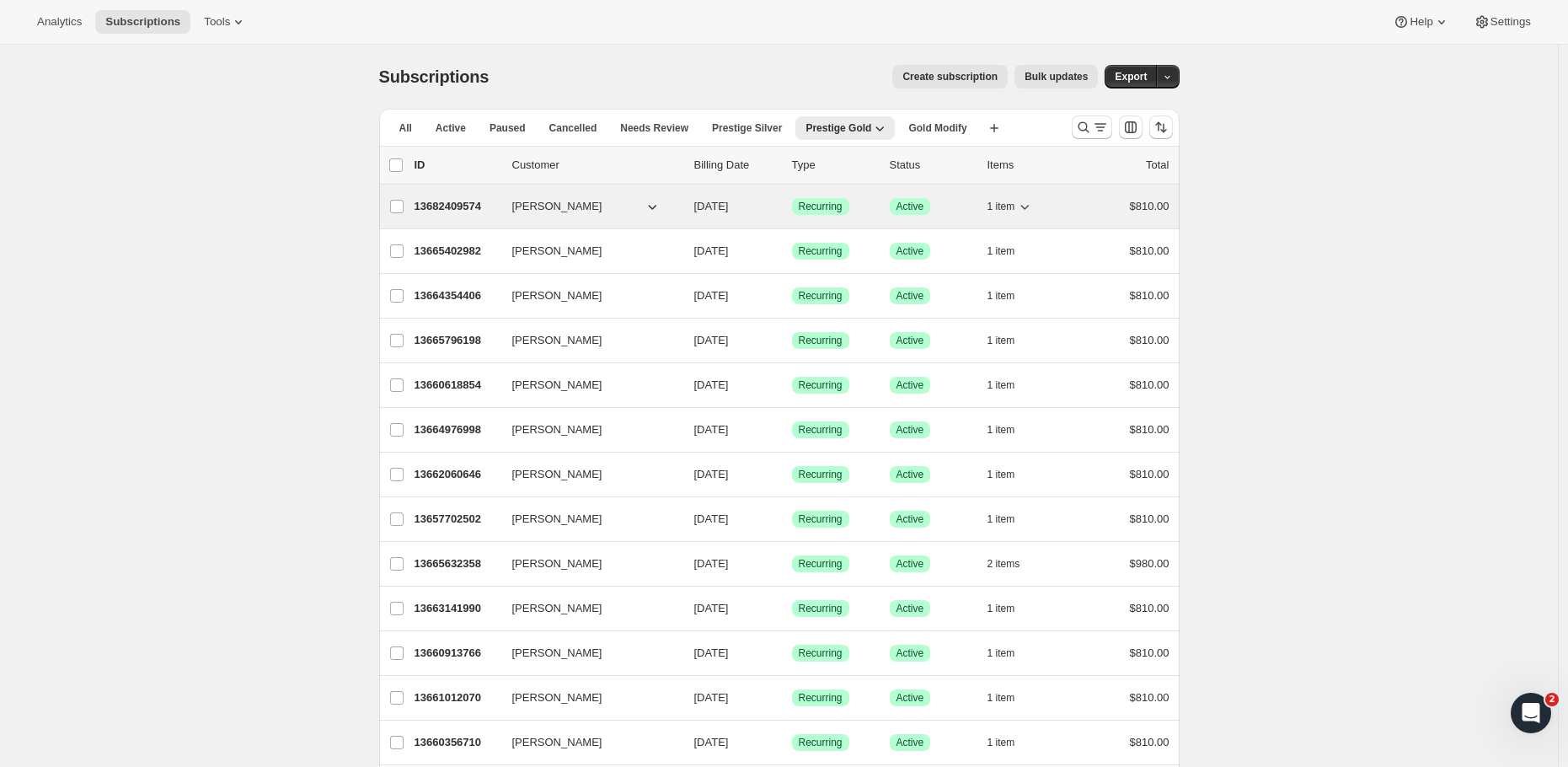
click at [549, 210] on span "derek wilson" at bounding box center [557, 207] width 90 height 17
click at [484, 198] on p "13682409574" at bounding box center [457, 207] width 85 height 17
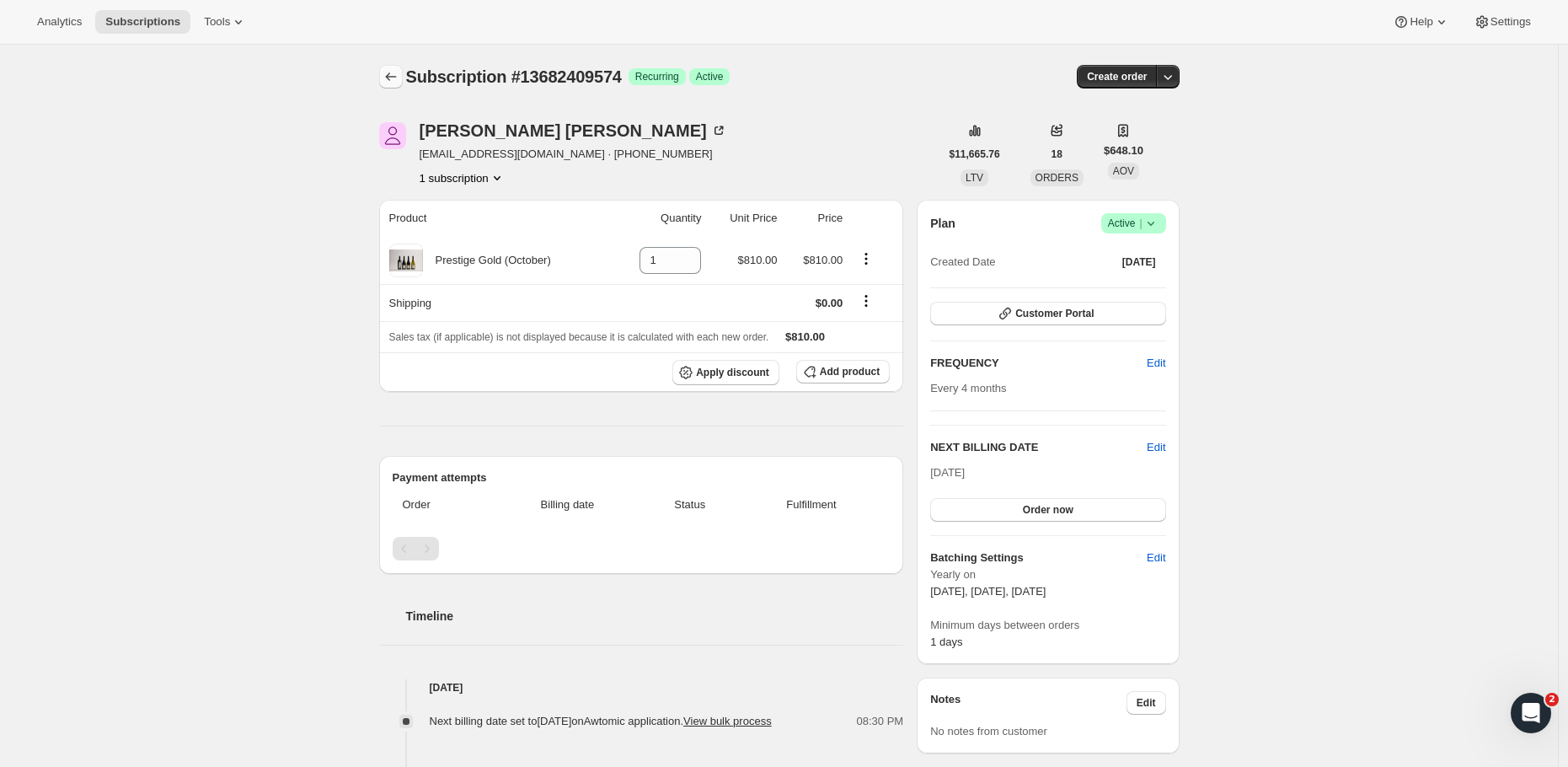
click at [392, 74] on icon "Subscriptions" at bounding box center [392, 77] width 17 height 17
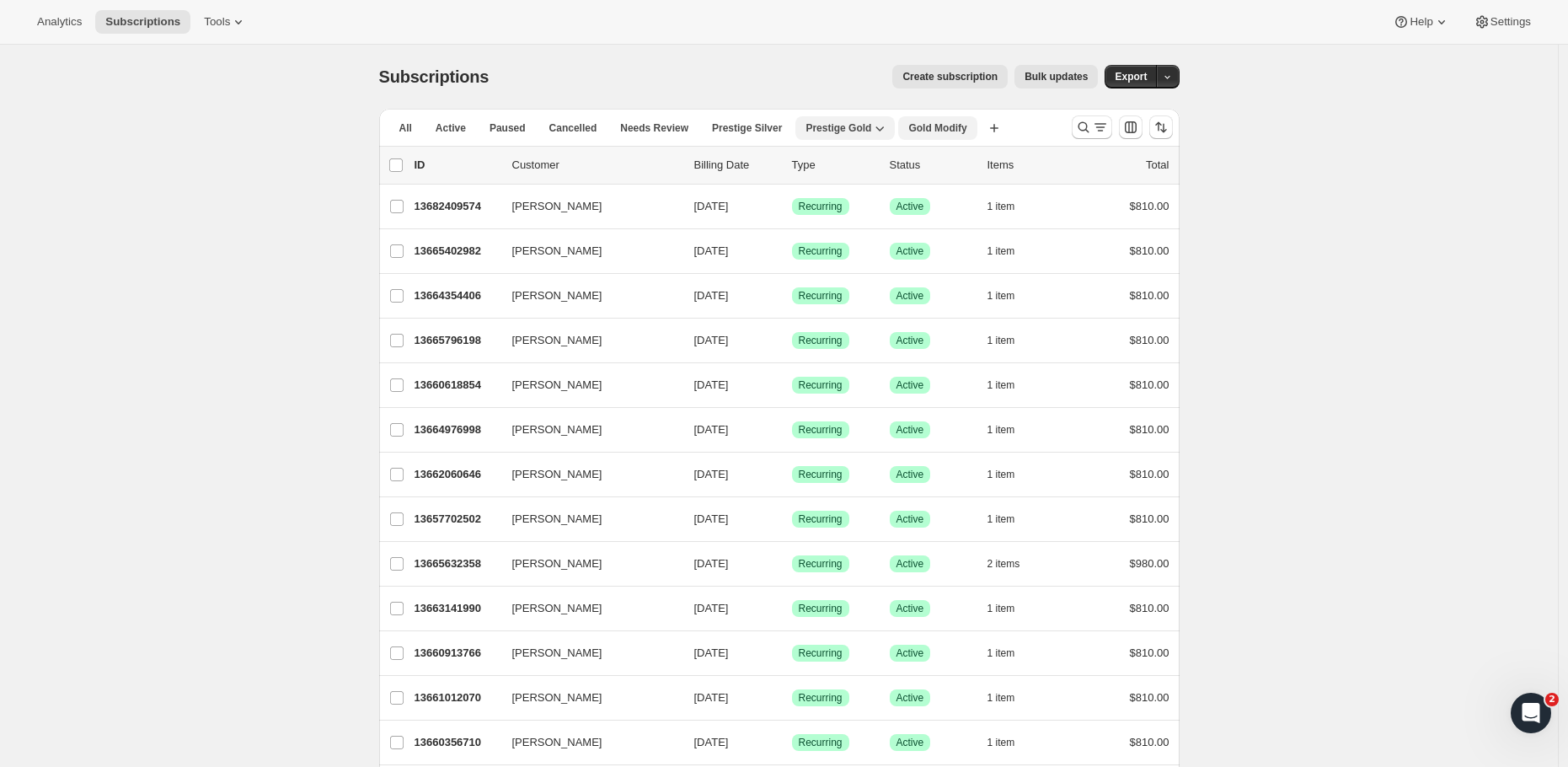
click at [940, 120] on button "Gold Modify" at bounding box center [936, 128] width 78 height 24
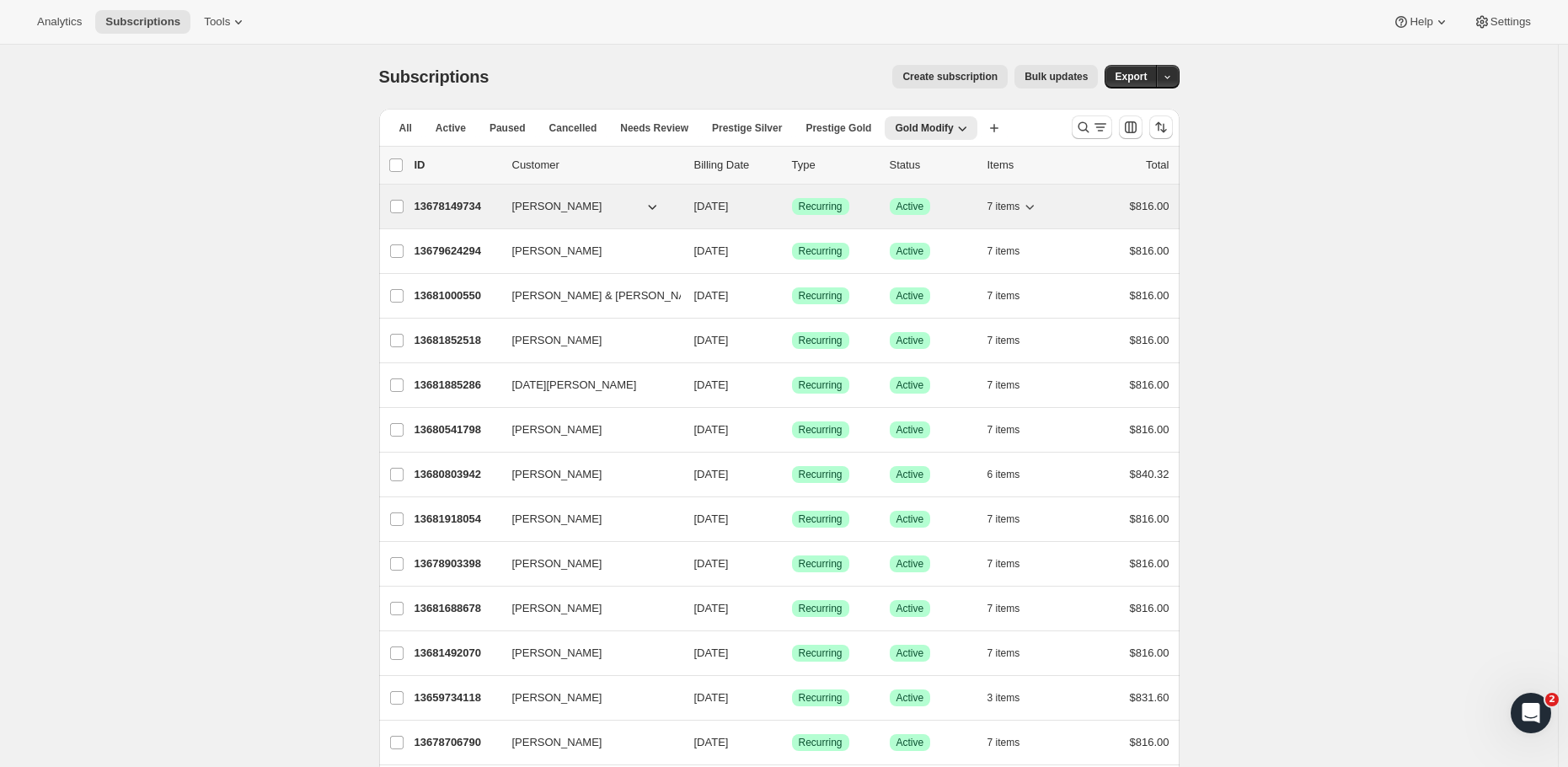
click at [441, 205] on p "13678149734" at bounding box center [457, 207] width 85 height 17
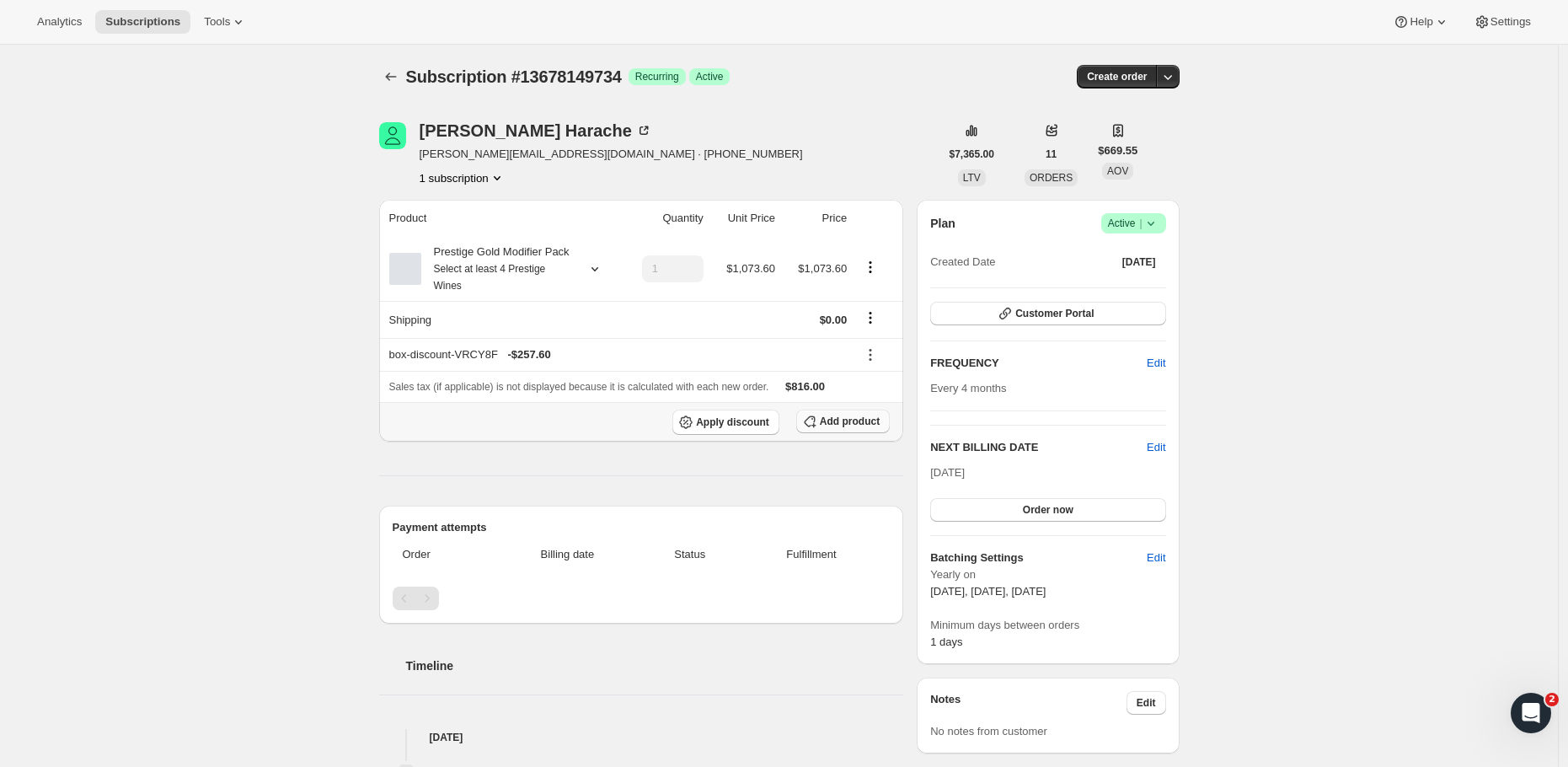
click at [863, 428] on span "Add product" at bounding box center [849, 422] width 60 height 13
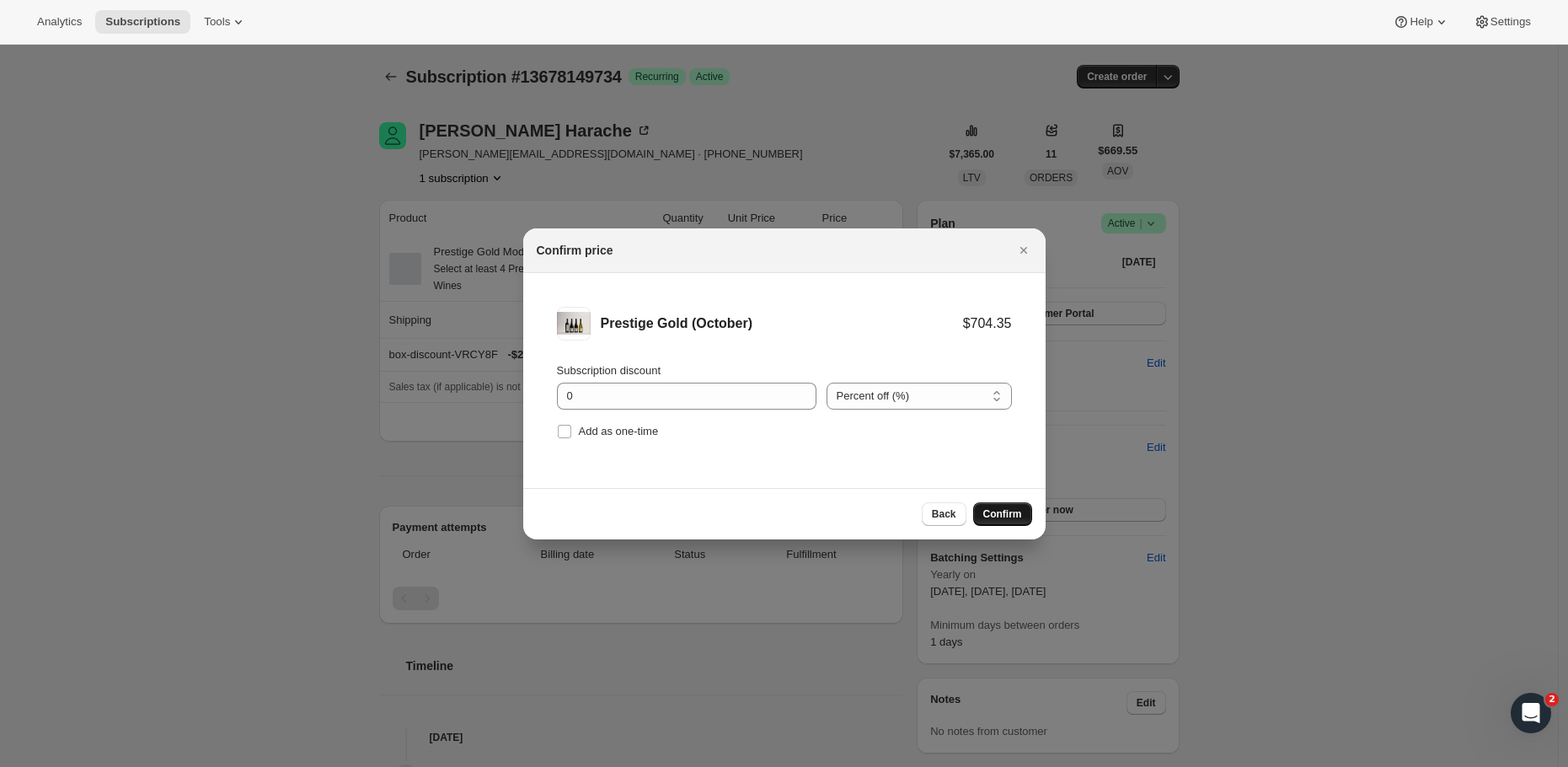
click at [999, 515] on span "Confirm" at bounding box center [1002, 514] width 38 height 13
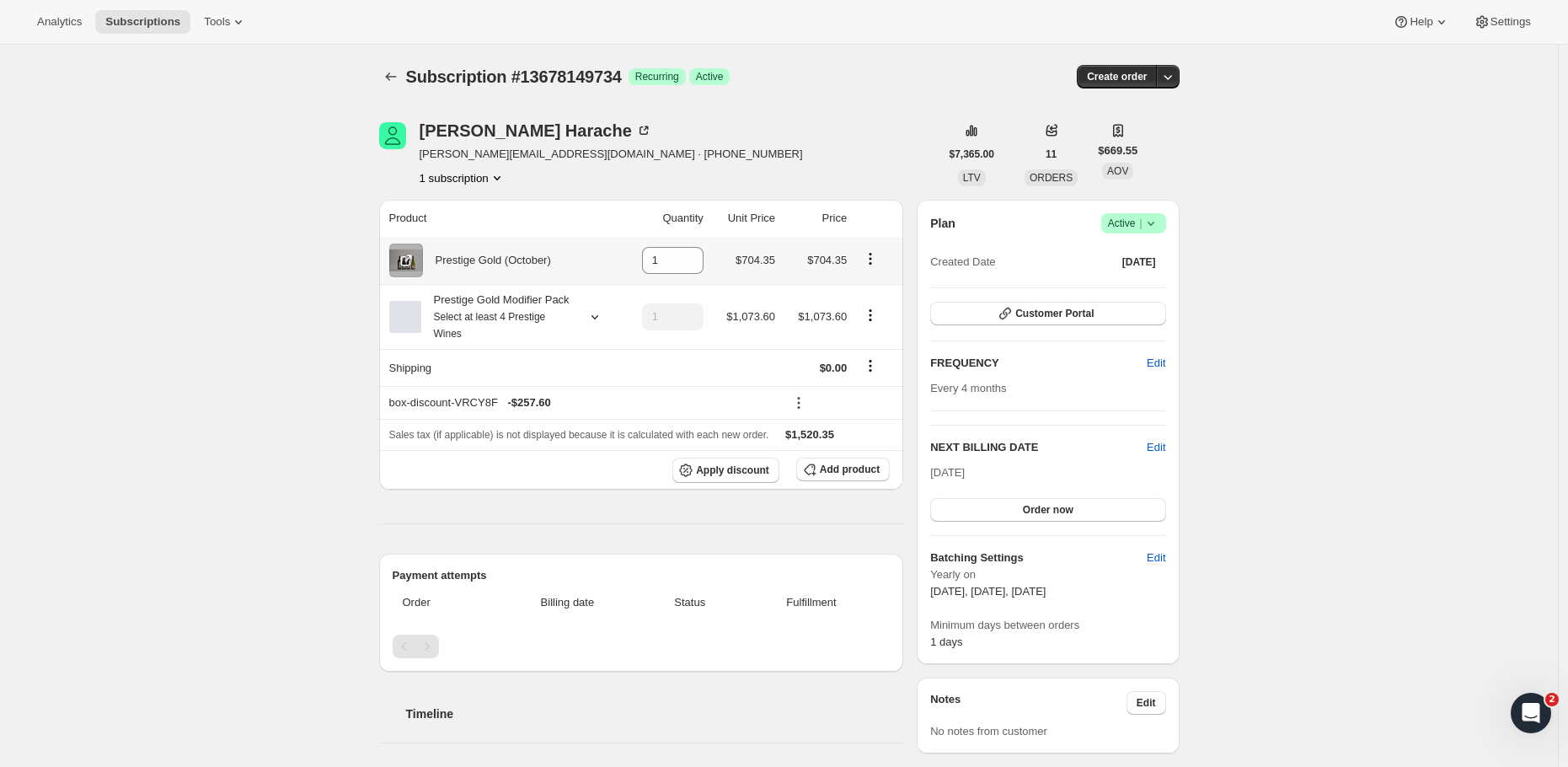
click at [873, 261] on icon "Product actions" at bounding box center [871, 259] width 17 height 17
click at [819, 158] on div "Leila Harache leila@borderline-amazing.com · +64276222574 1 subscription" at bounding box center [659, 154] width 560 height 64
click at [872, 316] on icon "Product actions" at bounding box center [871, 315] width 3 height 3
click at [137, 237] on div "Subscription #13678149734. This page is ready Subscription #13678149734 Success…" at bounding box center [778, 678] width 1557 height 1268
click at [871, 257] on icon "Product actions" at bounding box center [871, 259] width 17 height 17
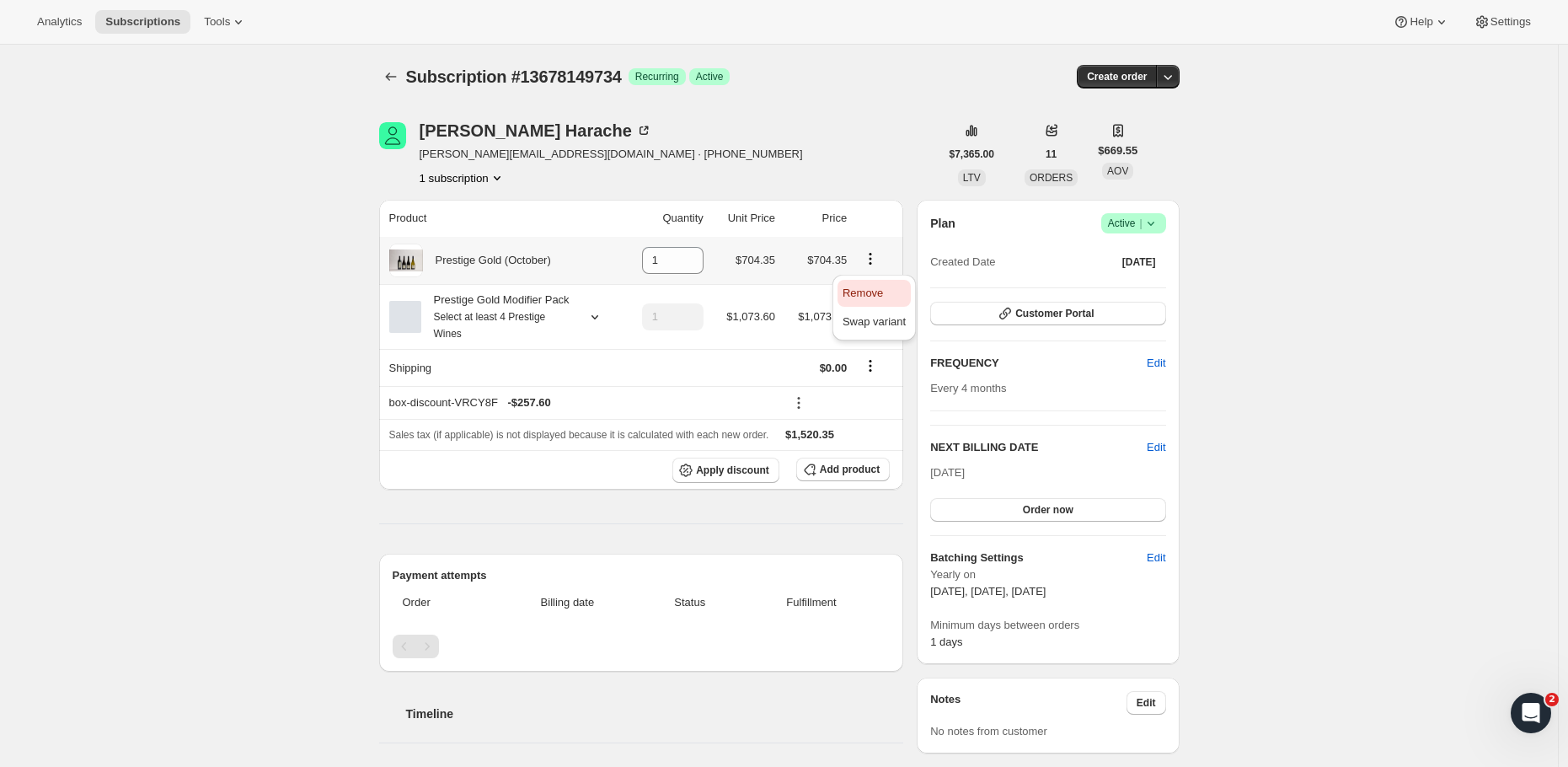
click at [867, 293] on span "Remove" at bounding box center [863, 293] width 40 height 13
type input "0"
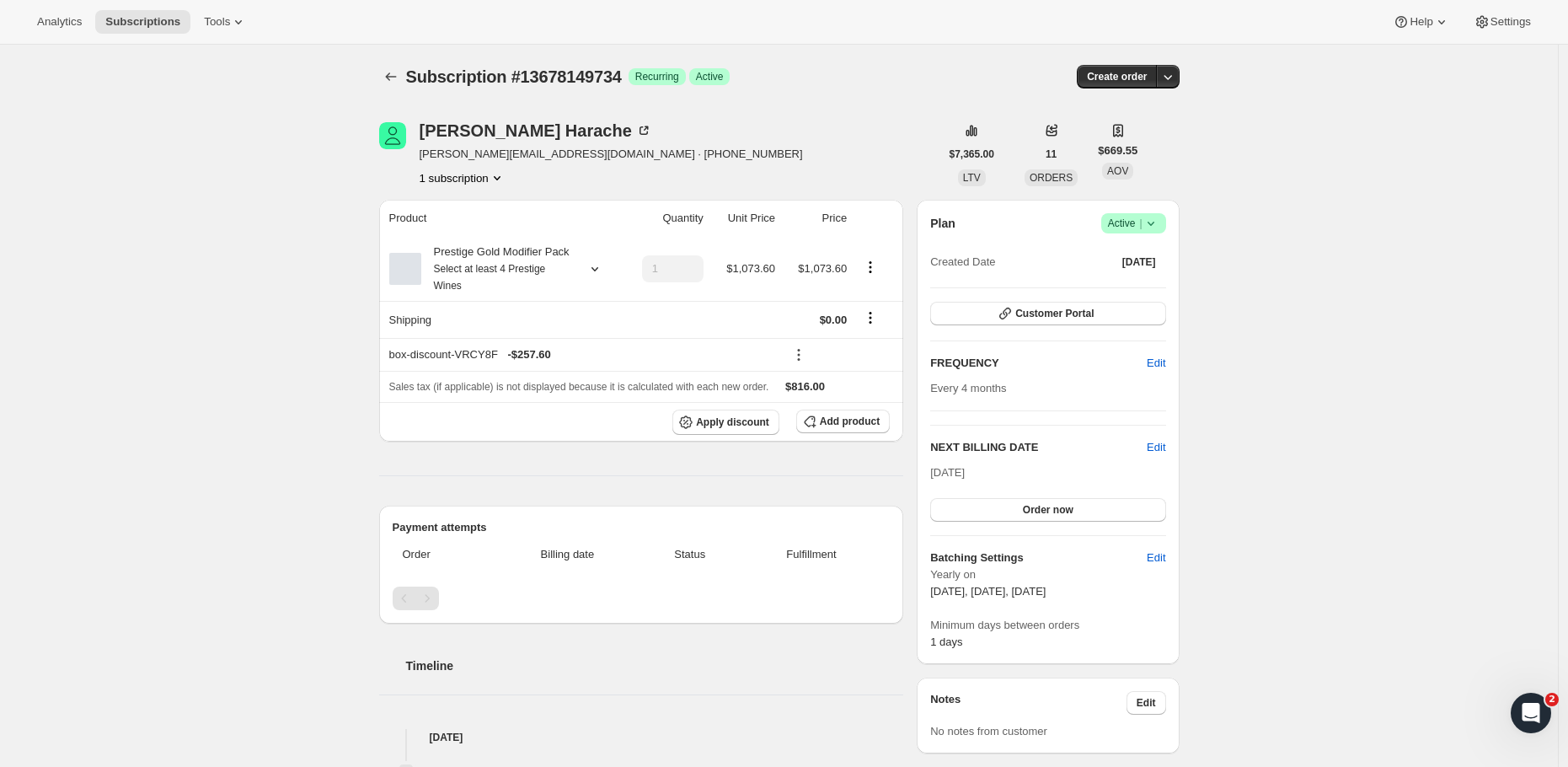
click at [406, 86] on div at bounding box center [392, 76] width 27 height 24
click at [399, 82] on icon "Subscriptions" at bounding box center [392, 77] width 17 height 17
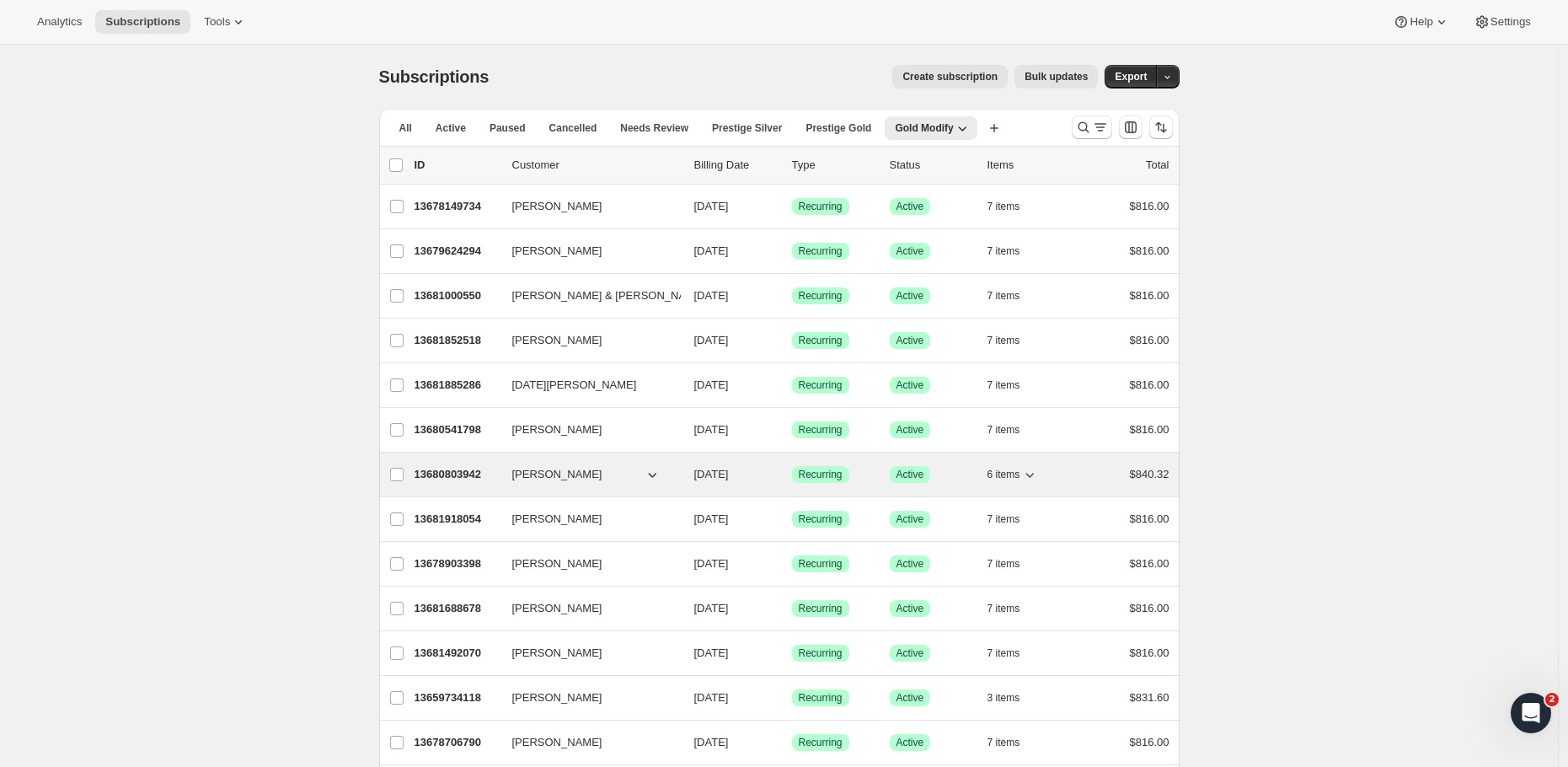
click at [470, 478] on p "13680803942" at bounding box center [457, 474] width 85 height 17
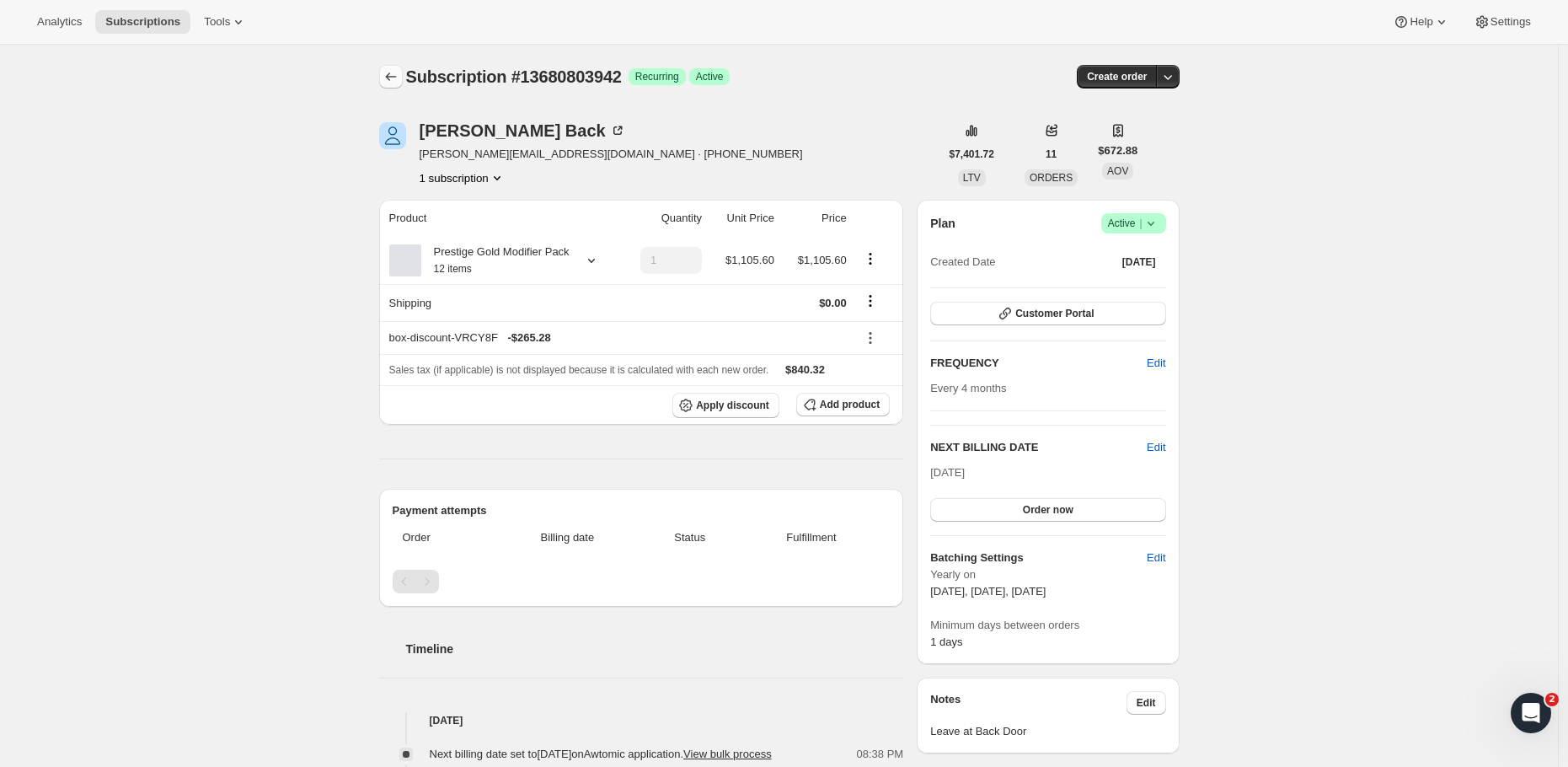
click at [396, 72] on icon "Subscriptions" at bounding box center [392, 77] width 17 height 17
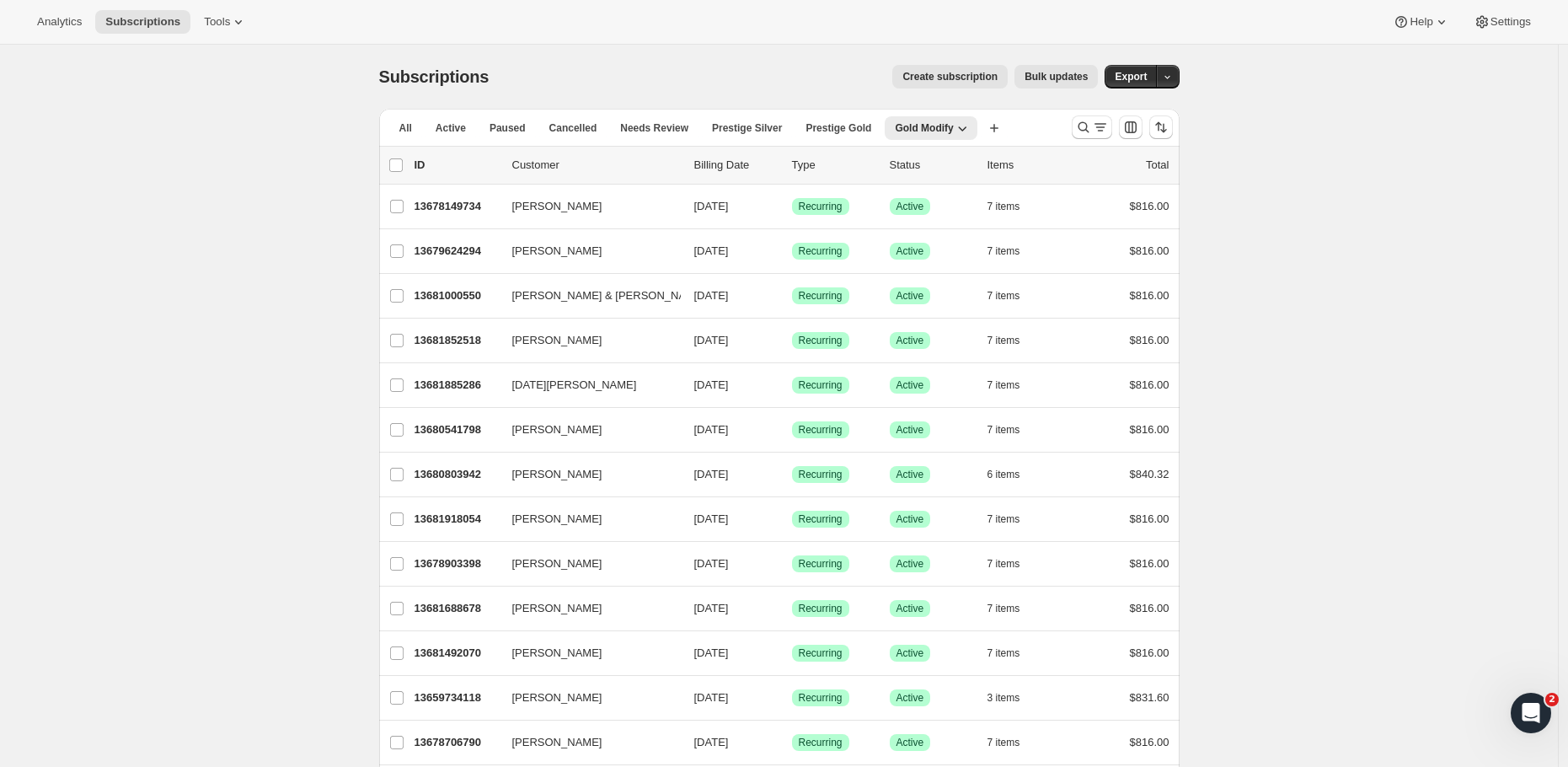
click at [850, 130] on span "Prestige Gold" at bounding box center [838, 128] width 65 height 13
click at [460, 121] on span "Active" at bounding box center [451, 128] width 31 height 13
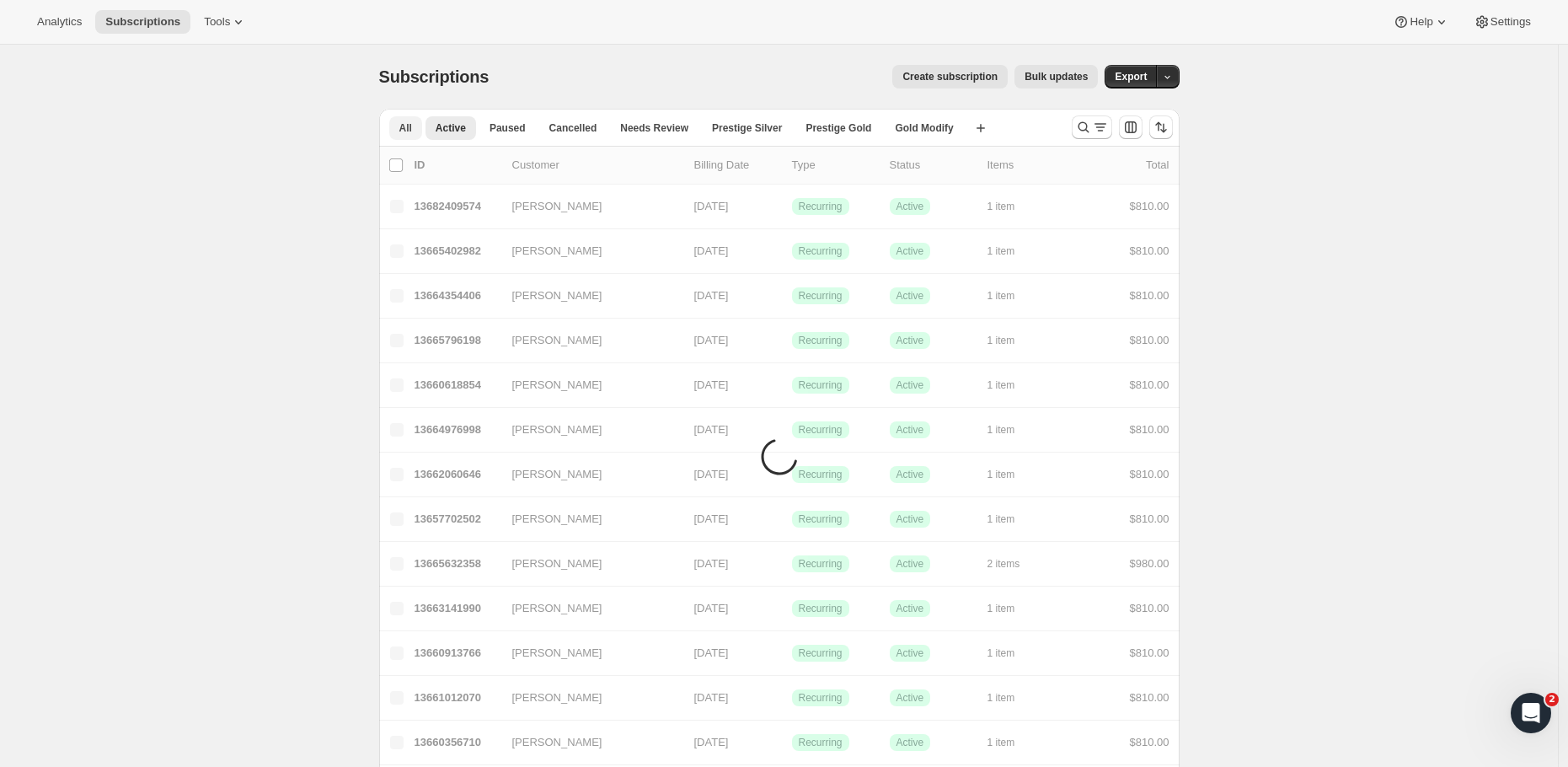
click at [405, 134] on span "All" at bounding box center [405, 128] width 13 height 13
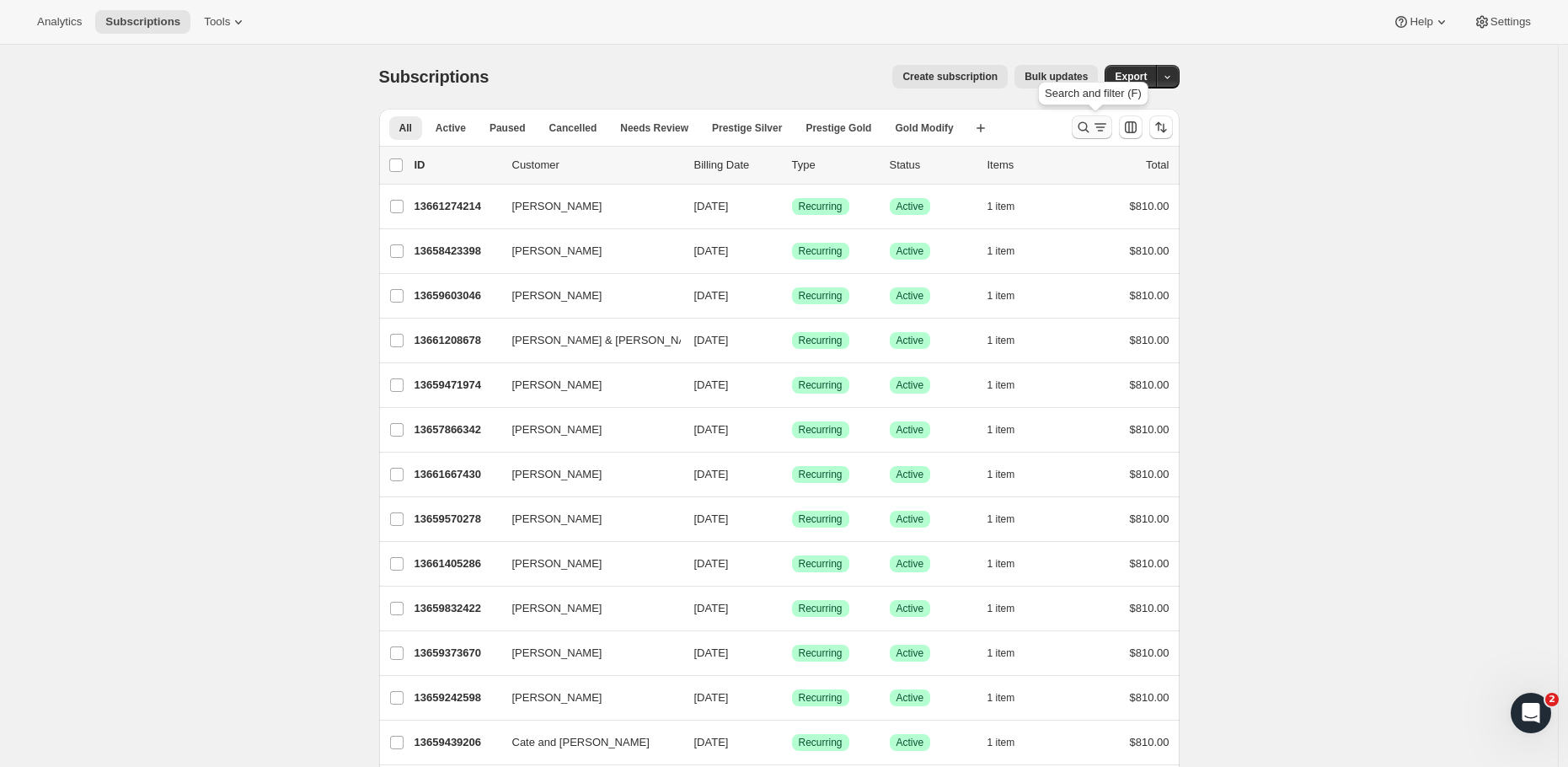
click at [1092, 132] on icon "Search and filter results" at bounding box center [1083, 127] width 17 height 17
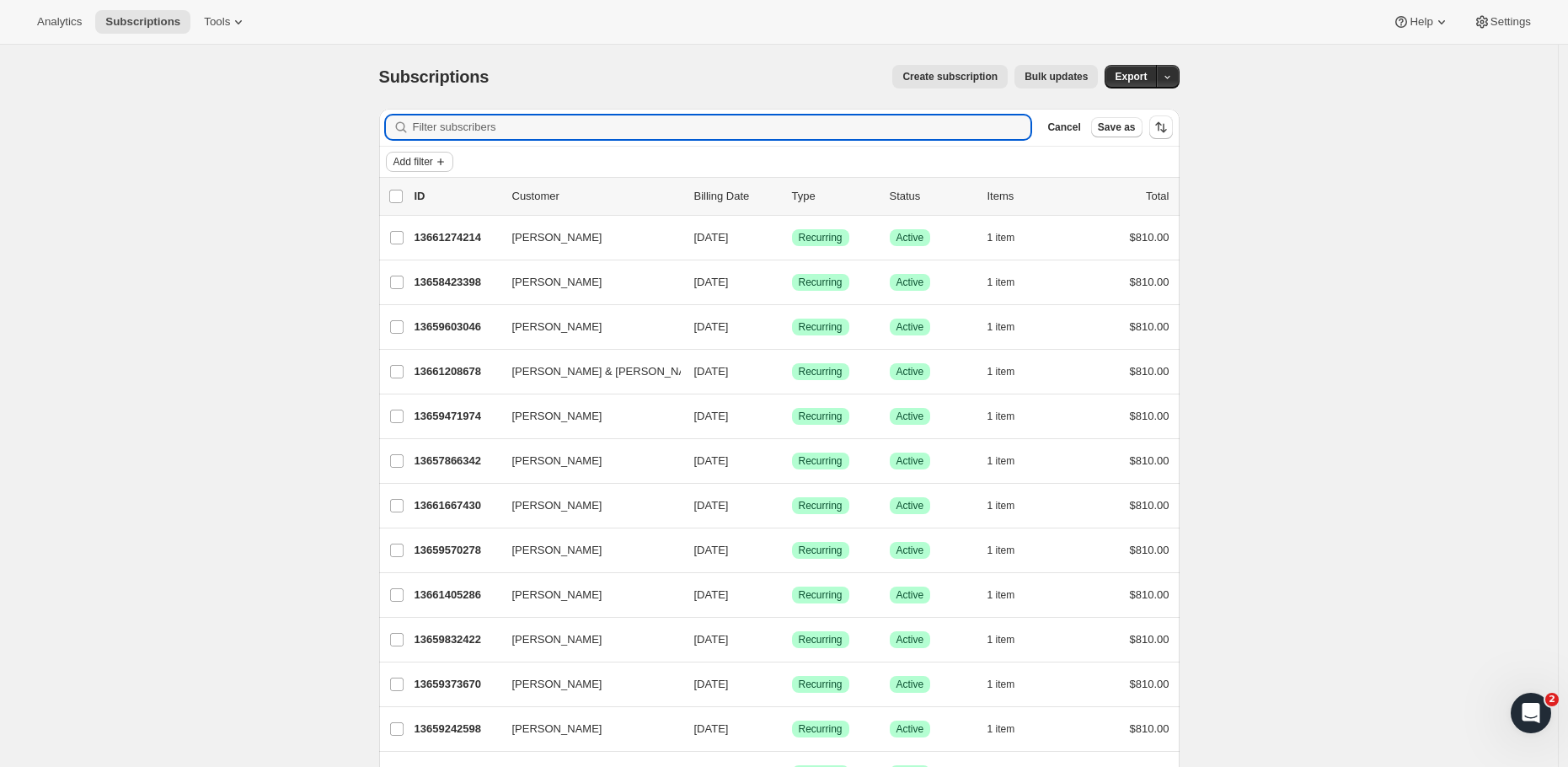
click at [398, 156] on span "Add filter" at bounding box center [413, 162] width 39 height 13
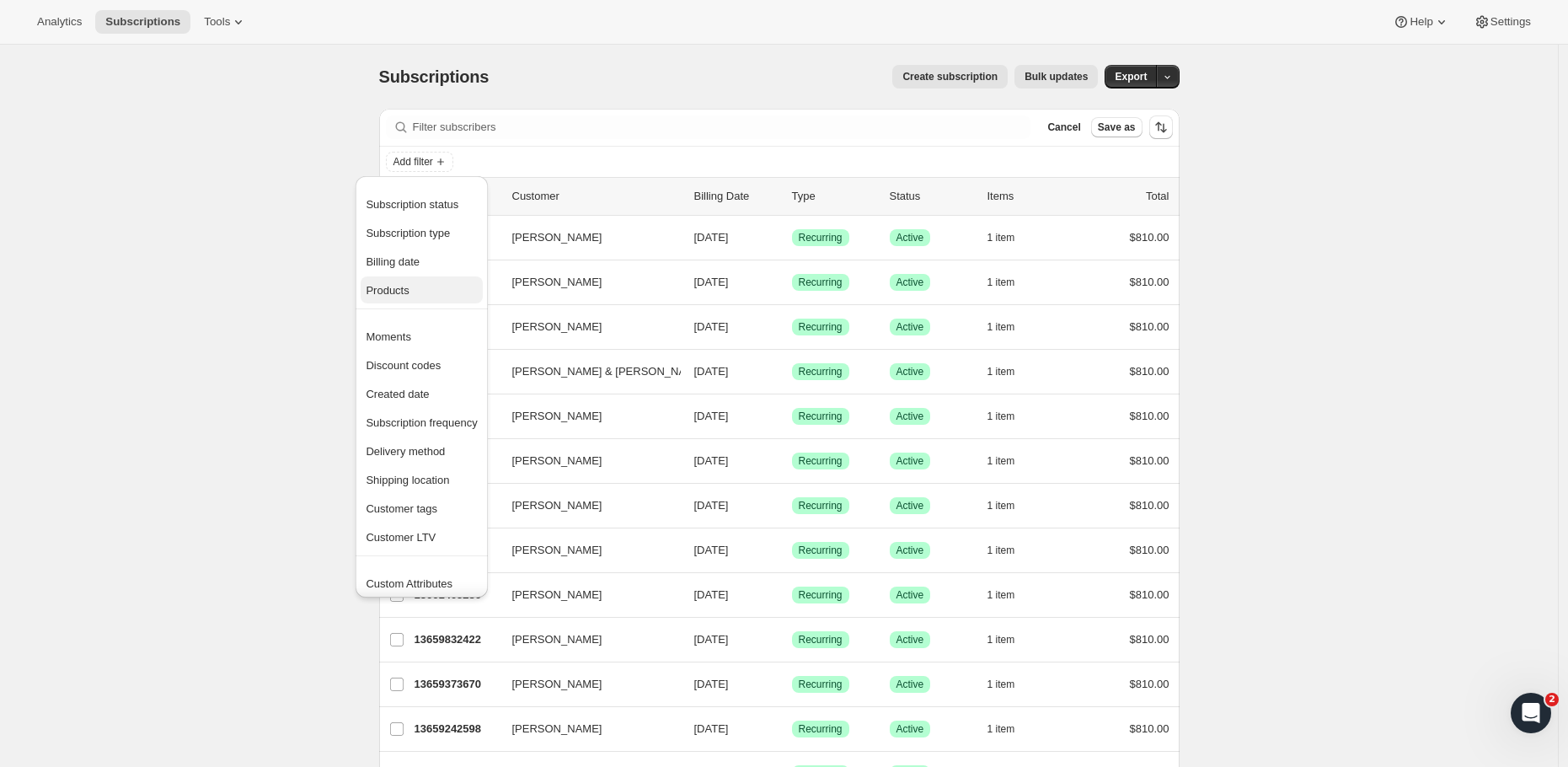
click at [407, 294] on span "Products" at bounding box center [387, 290] width 43 height 13
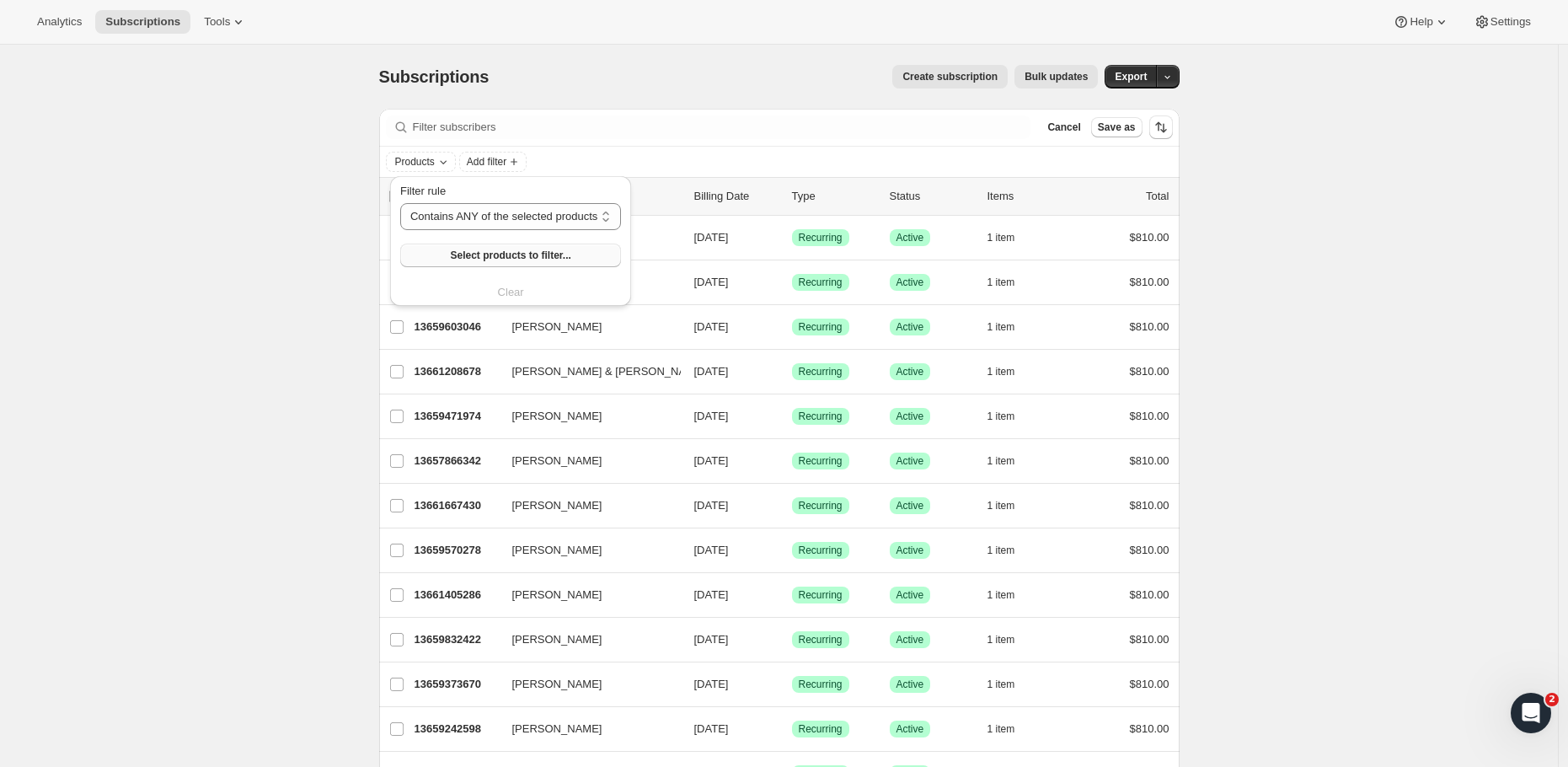
click at [518, 261] on span "Select products to filter..." at bounding box center [510, 255] width 120 height 13
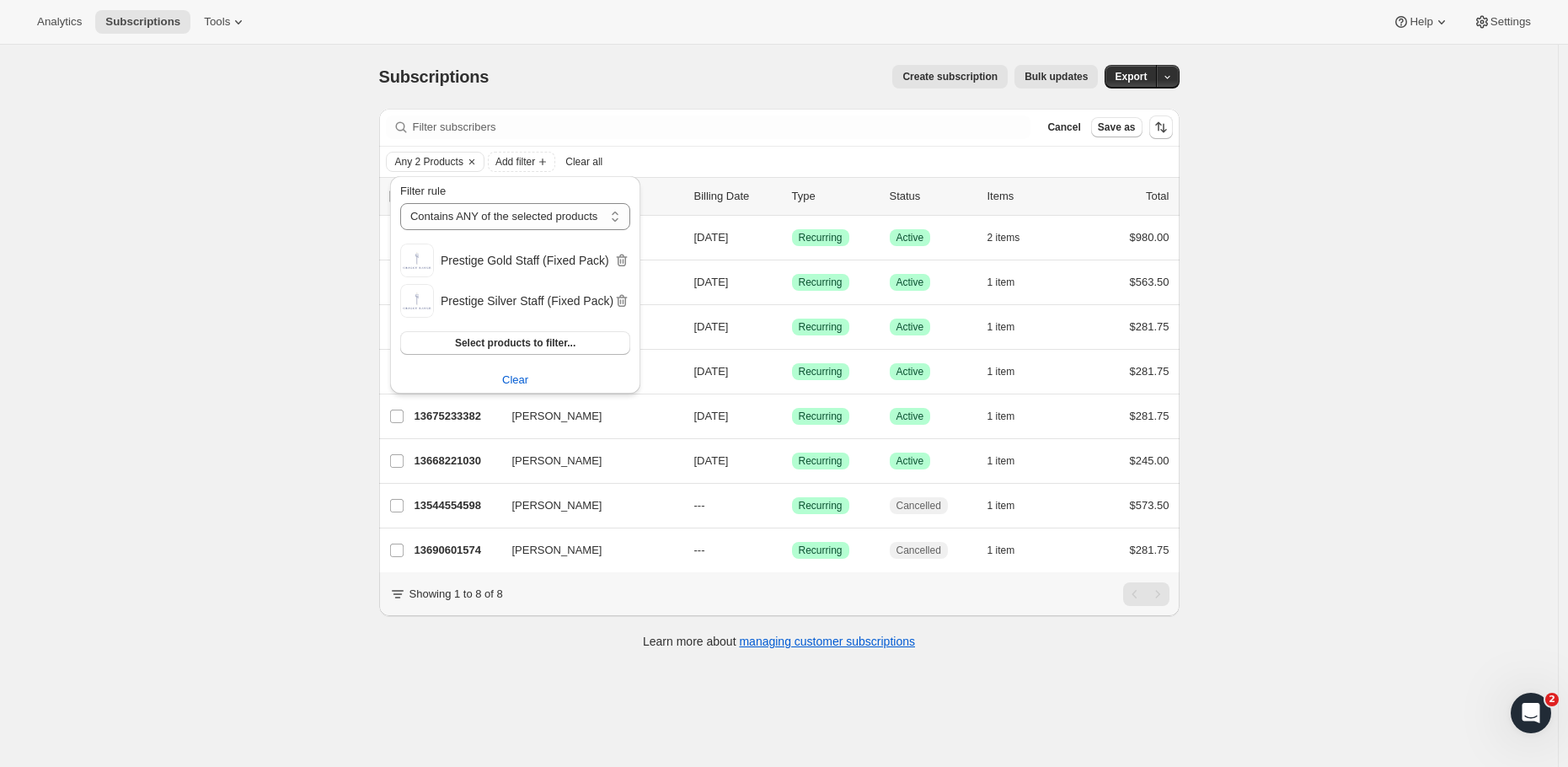
click at [1286, 255] on div "Subscriptions. This page is ready Subscriptions Create subscription Bulk update…" at bounding box center [778, 427] width 1557 height 767
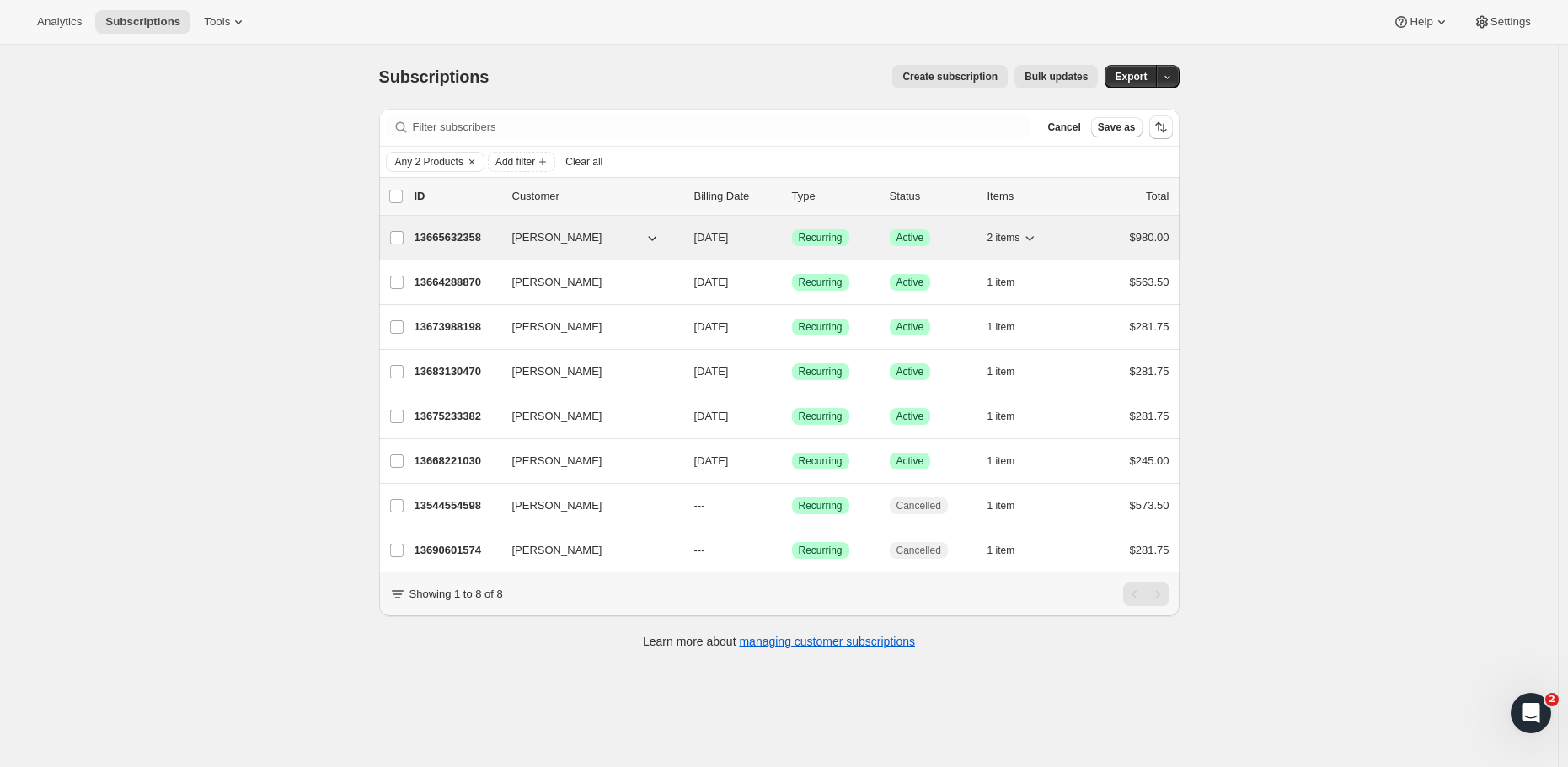
click at [462, 240] on p "13665632358" at bounding box center [457, 238] width 85 height 17
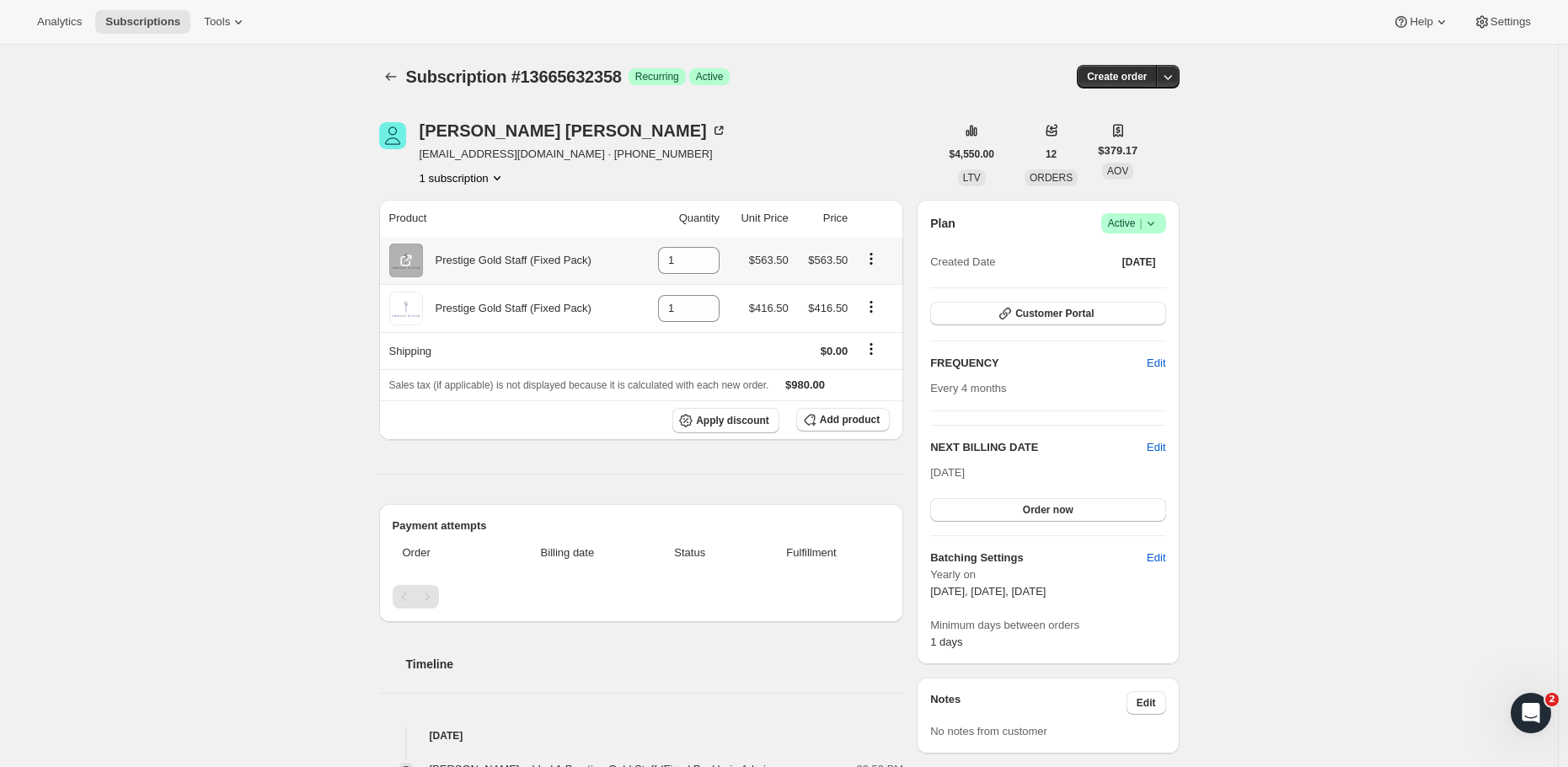
click at [875, 258] on icon "Product actions" at bounding box center [872, 259] width 17 height 17
click at [871, 292] on span "Remove" at bounding box center [865, 293] width 40 height 13
type input "0"
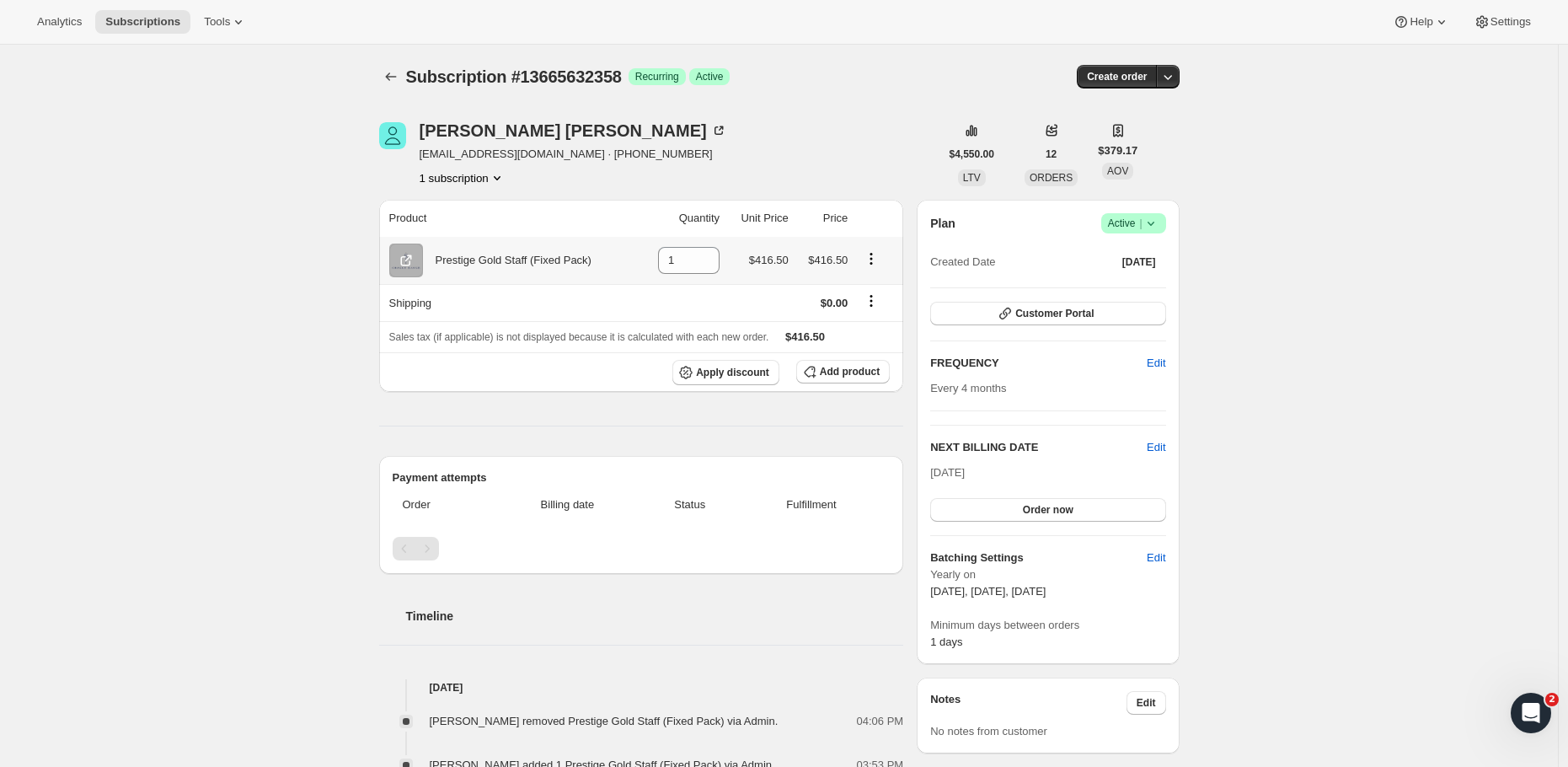
click at [872, 262] on icon "Product actions" at bounding box center [872, 259] width 17 height 17
drag, startPoint x: 868, startPoint y: 156, endPoint x: 869, endPoint y: 176, distance: 20.0
click at [868, 156] on div "[PERSON_NAME] [EMAIL_ADDRESS][DOMAIN_NAME] · [PHONE_NUMBER] 1 subscription" at bounding box center [659, 154] width 560 height 64
click at [853, 372] on span "Add product" at bounding box center [849, 371] width 60 height 13
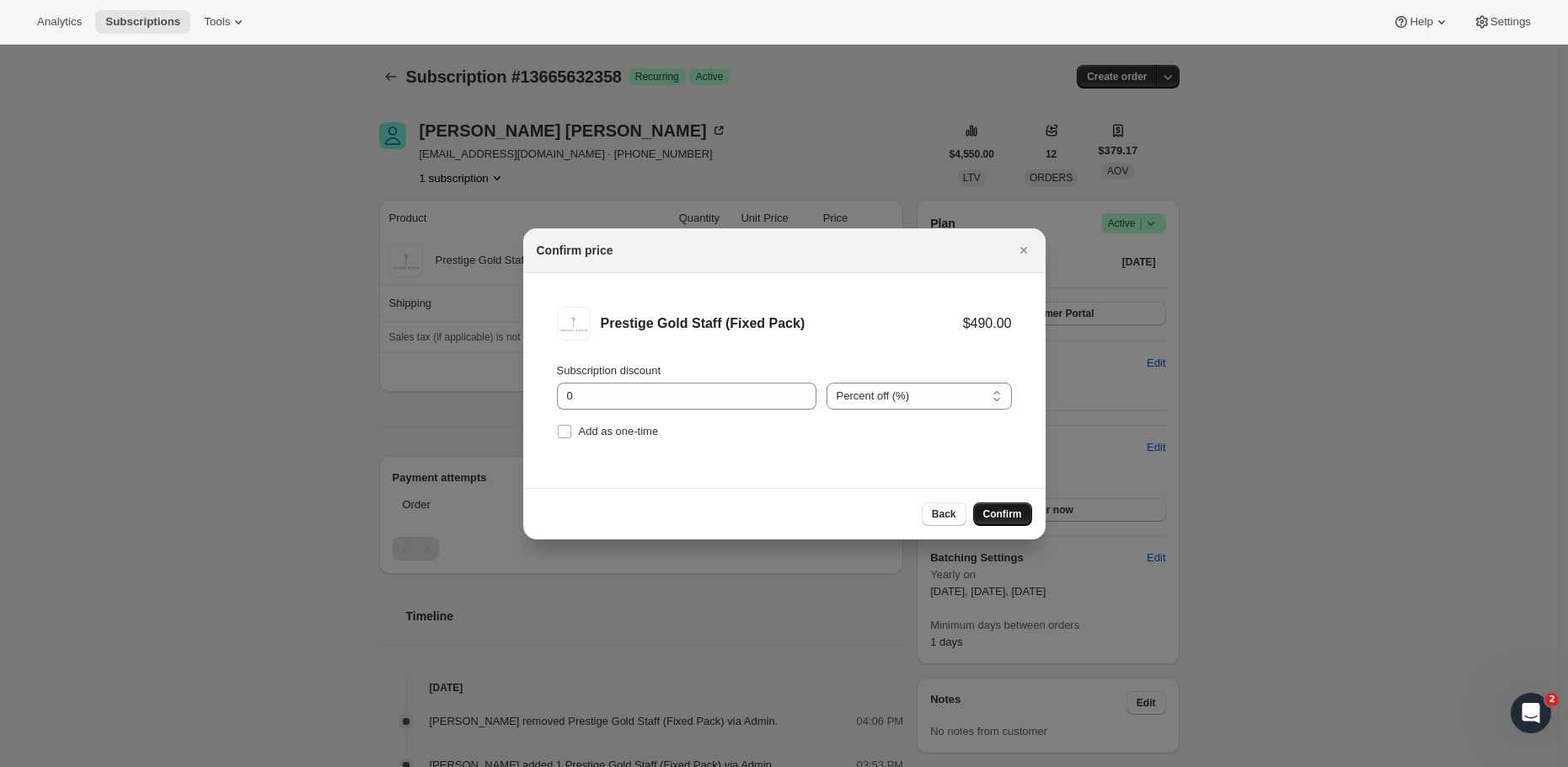
click at [1011, 518] on span "Confirm" at bounding box center [1002, 514] width 38 height 13
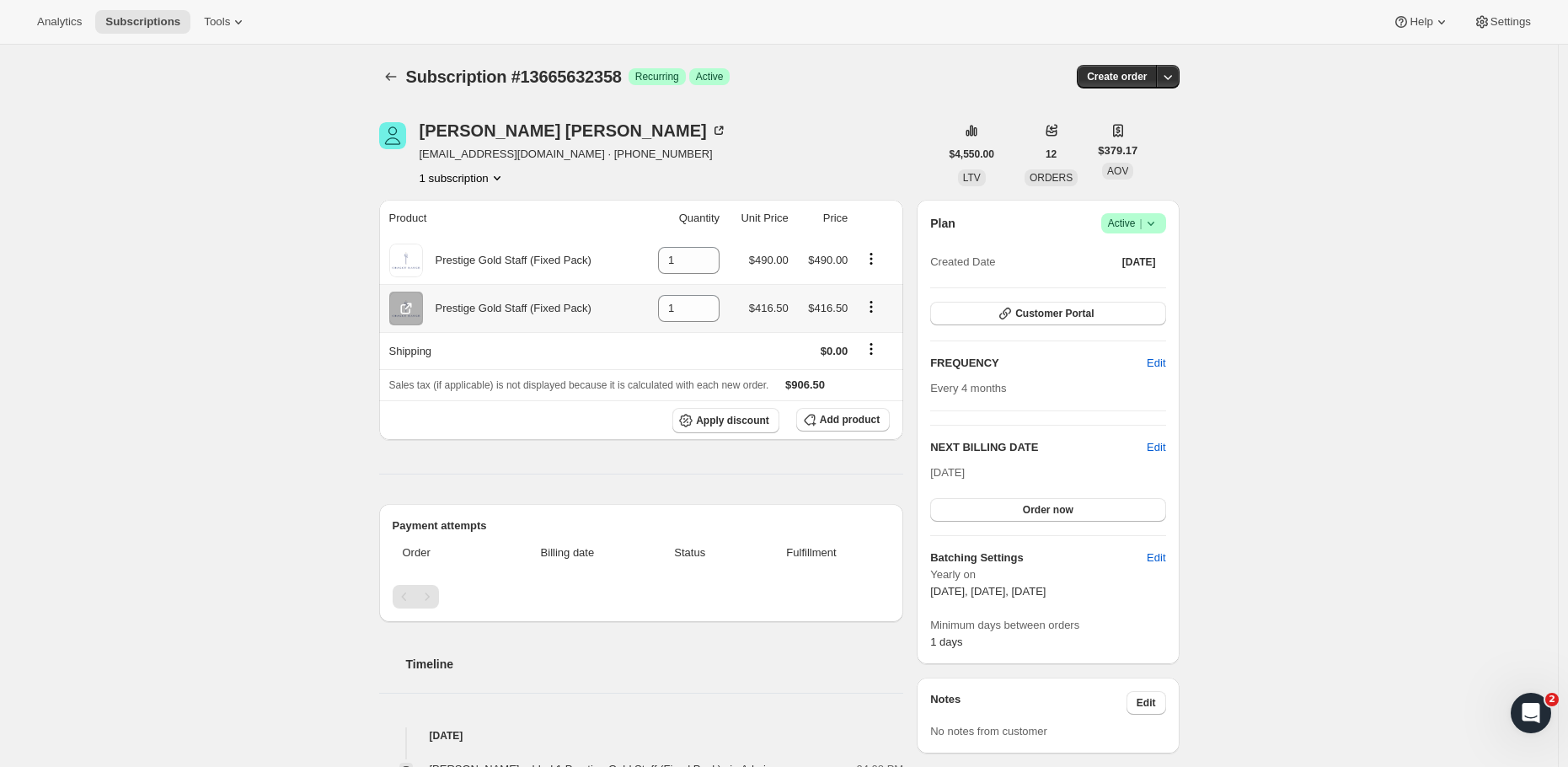
click at [878, 304] on icon "Product actions" at bounding box center [872, 307] width 17 height 17
click at [825, 122] on div "[PERSON_NAME] [EMAIL_ADDRESS][DOMAIN_NAME] · [PHONE_NUMBER] 1 subscription" at bounding box center [659, 154] width 560 height 64
click at [878, 306] on icon "Product actions" at bounding box center [872, 307] width 17 height 17
click at [879, 343] on span "Remove" at bounding box center [865, 341] width 40 height 13
type input "0"
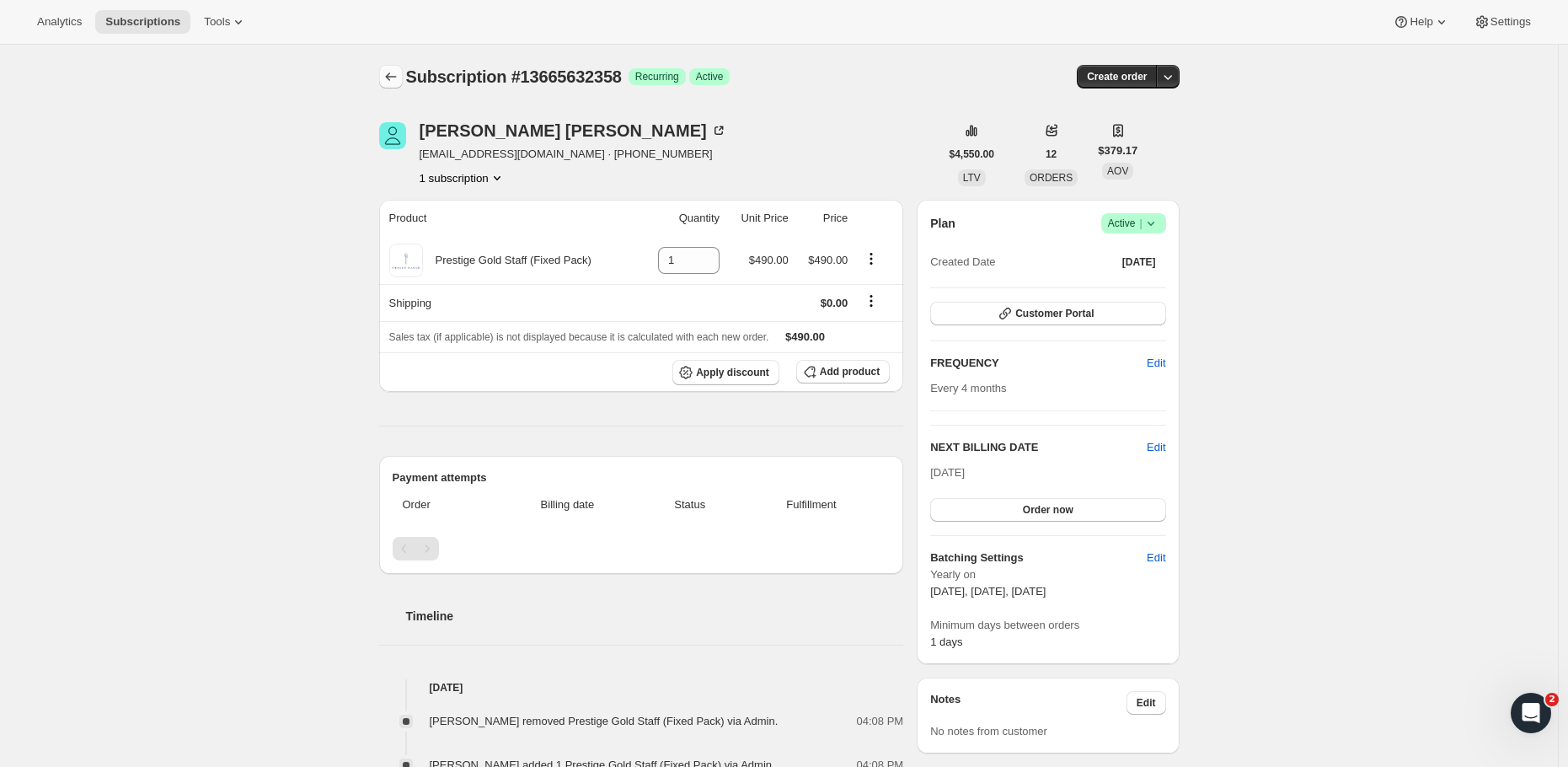
click at [390, 78] on icon "Subscriptions" at bounding box center [392, 77] width 17 height 17
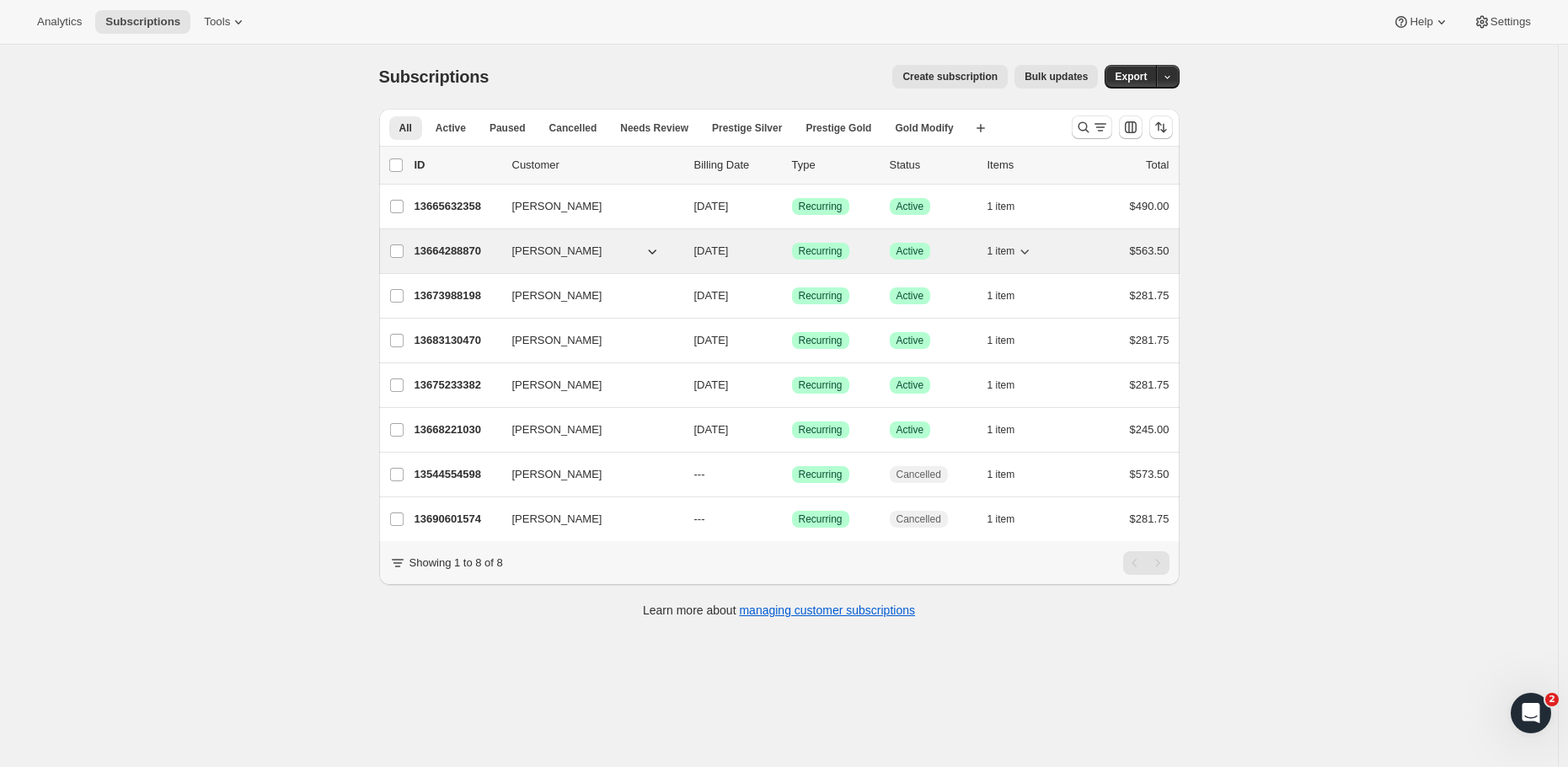
click at [443, 249] on p "13664288870" at bounding box center [457, 251] width 85 height 17
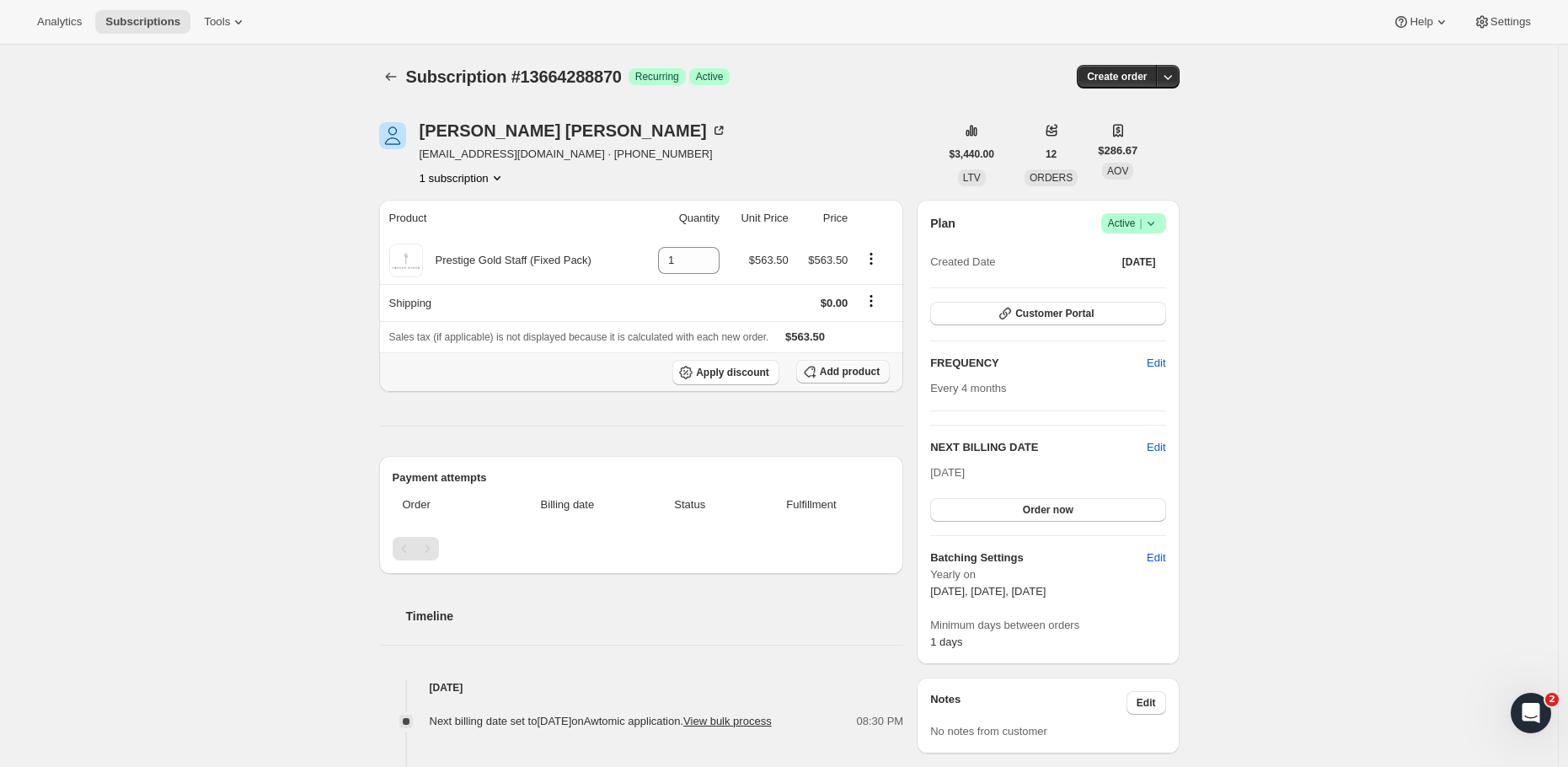
click at [853, 368] on span "Add product" at bounding box center [849, 371] width 60 height 13
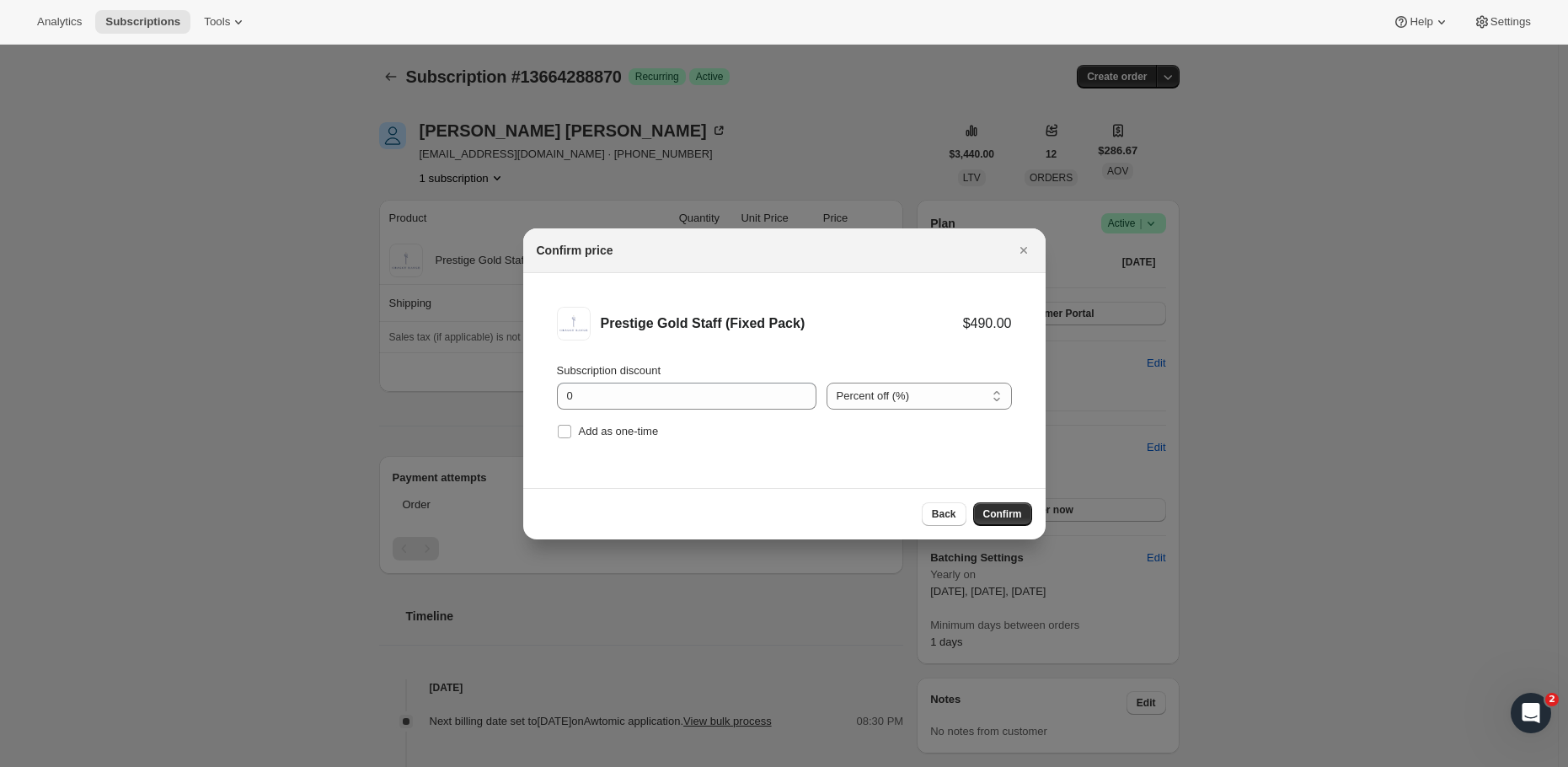
click at [1020, 516] on span "Confirm" at bounding box center [1002, 514] width 38 height 13
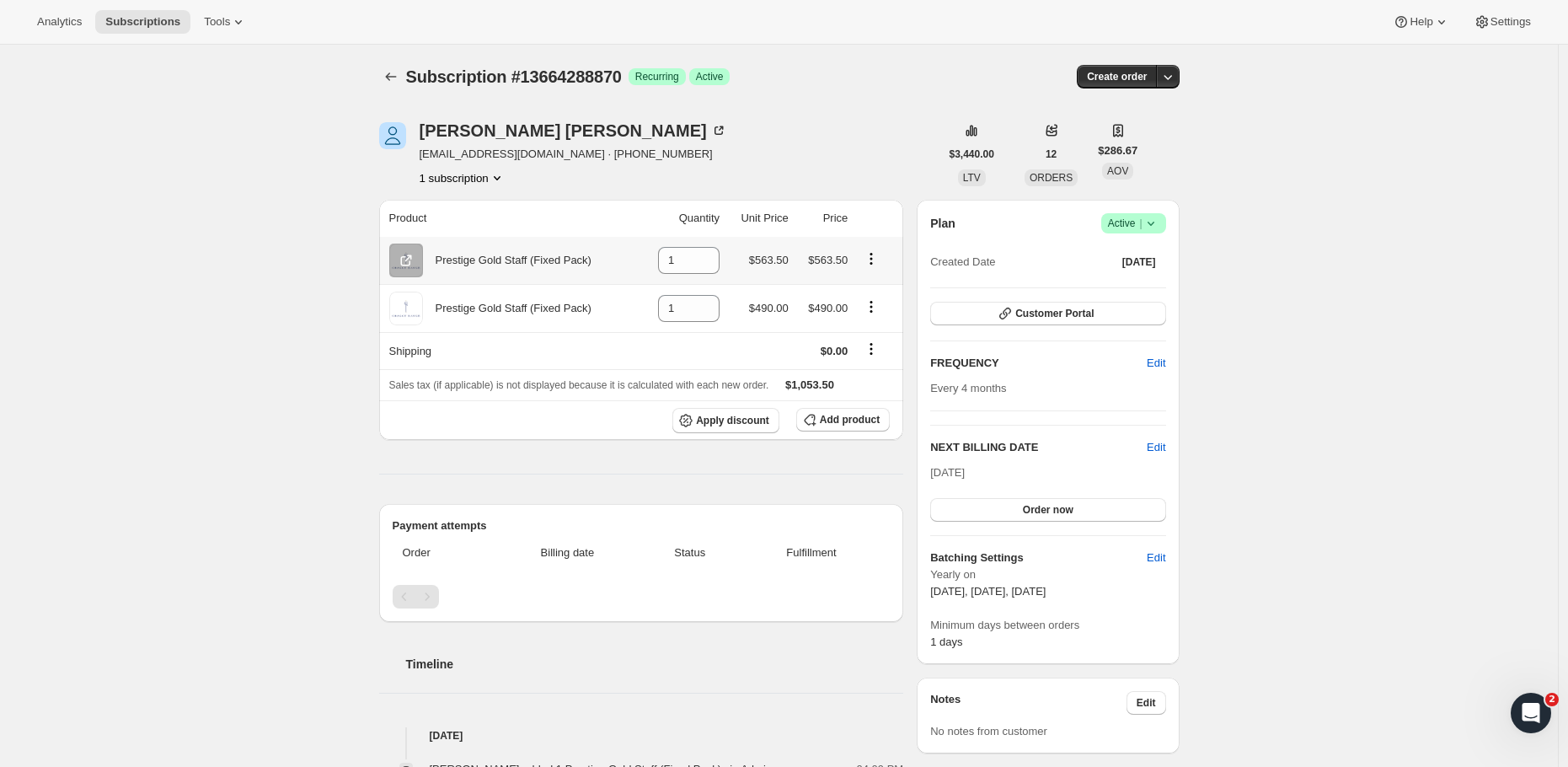
click at [876, 254] on icon "Product actions" at bounding box center [872, 259] width 17 height 17
click at [885, 120] on div "[PERSON_NAME] [EMAIL_ADDRESS][DOMAIN_NAME] · [PHONE_NUMBER] 1 subscription $3,4…" at bounding box center [772, 673] width 814 height 1156
click at [873, 260] on icon "Product actions" at bounding box center [872, 258] width 3 height 3
click at [892, 294] on span "Remove" at bounding box center [876, 294] width 63 height 17
type input "0"
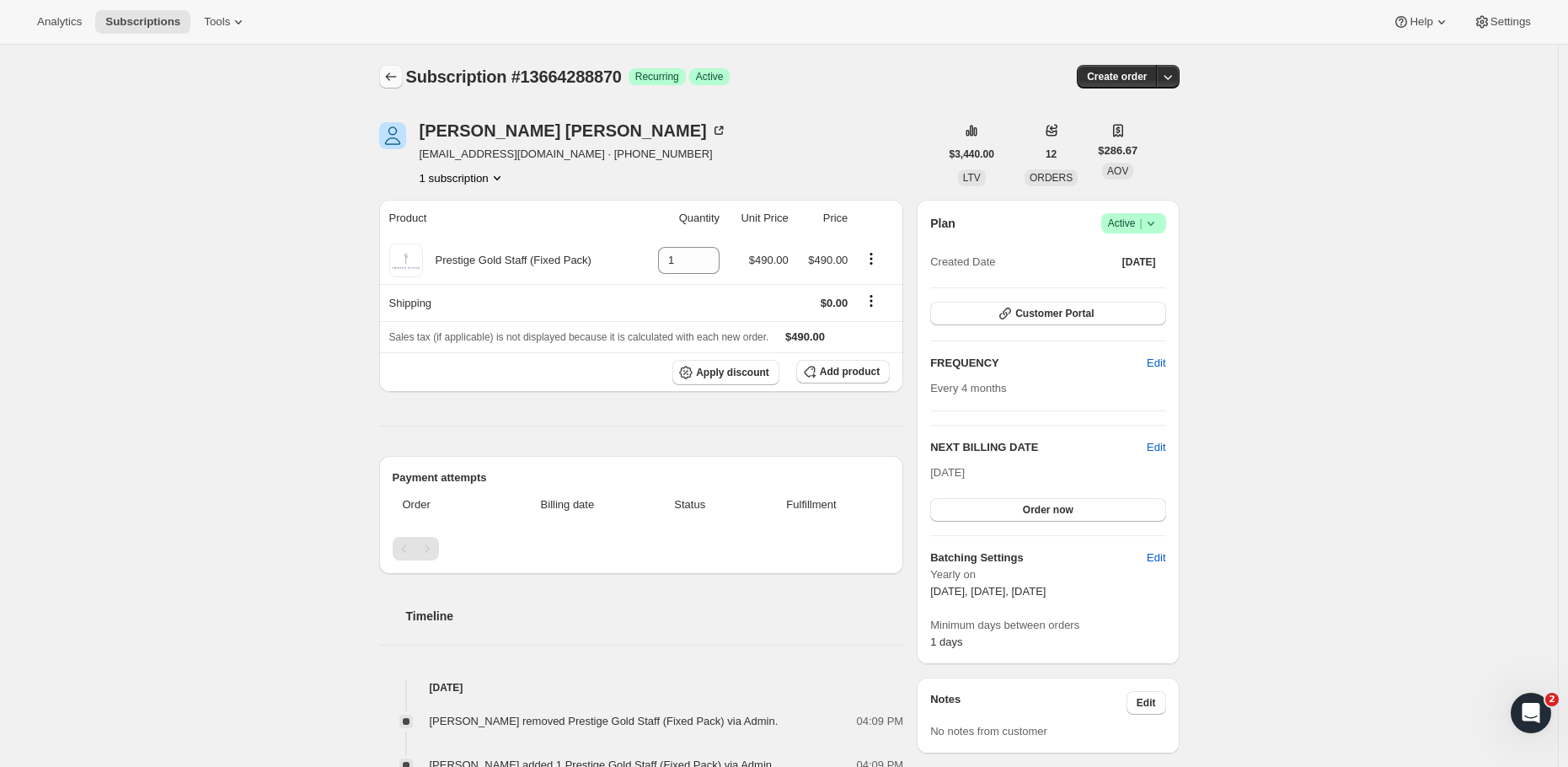
click at [390, 76] on icon "Subscriptions" at bounding box center [392, 77] width 17 height 17
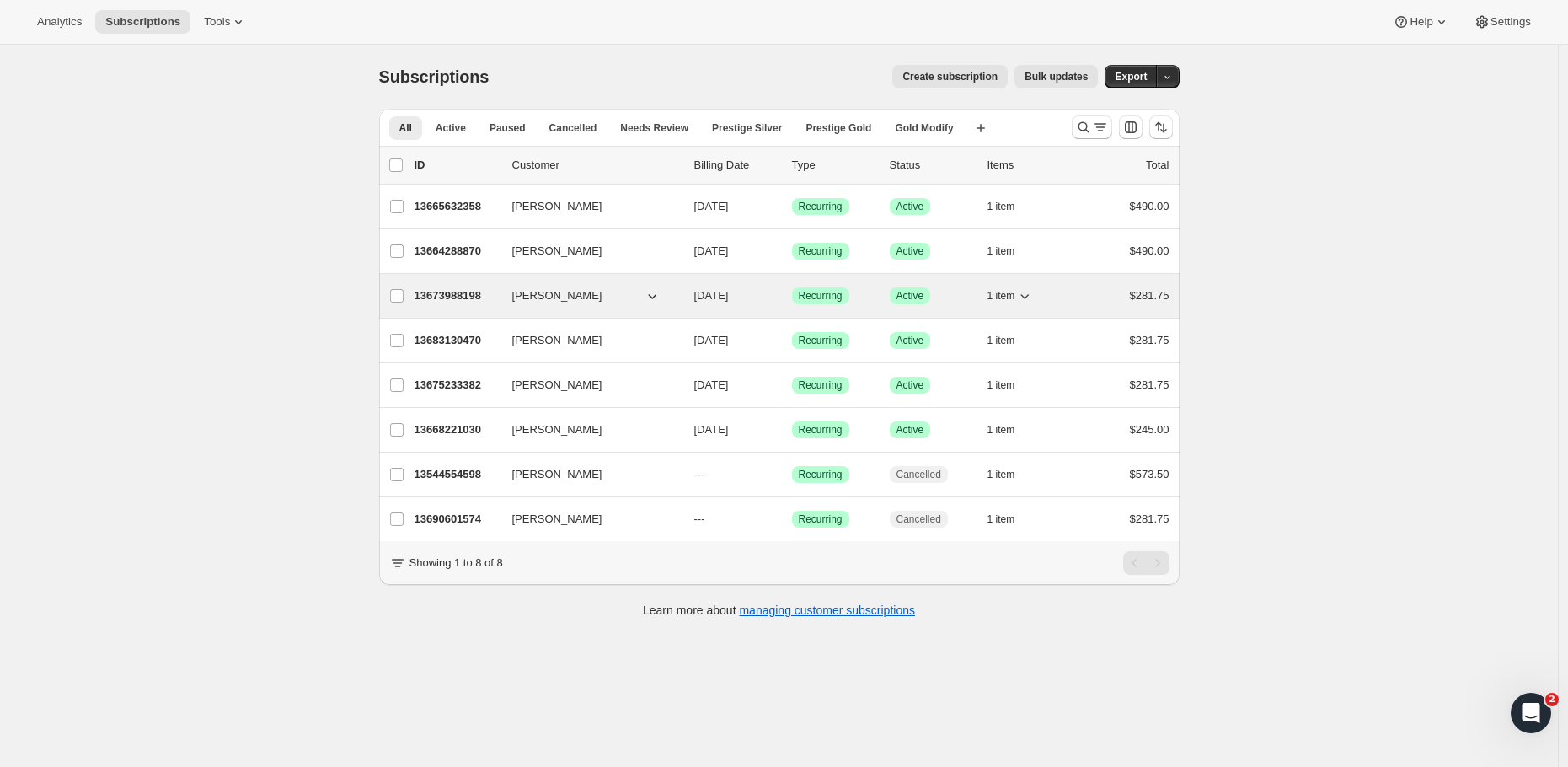
click at [470, 293] on p "13673988198" at bounding box center [457, 296] width 85 height 17
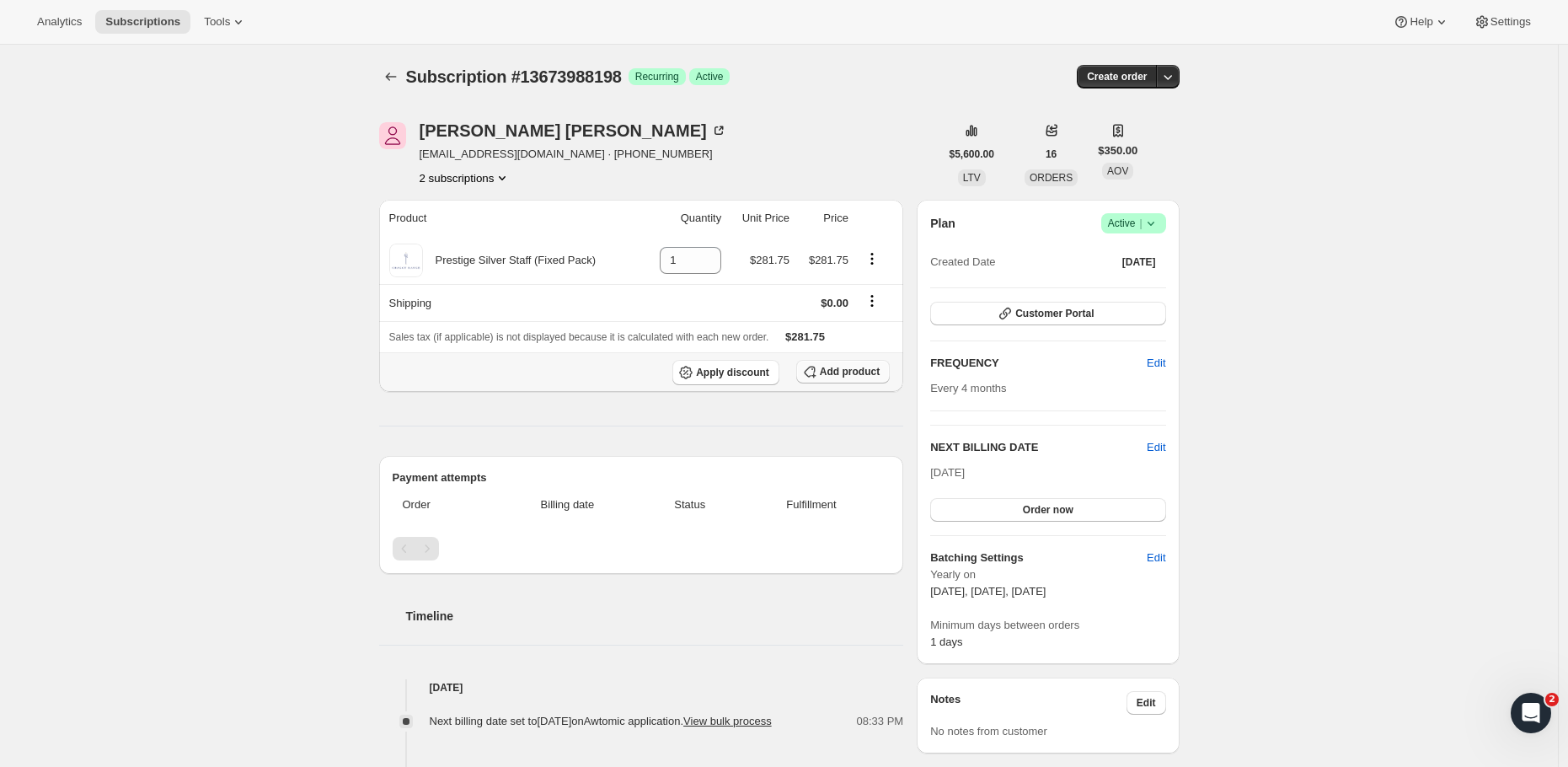
click at [852, 370] on span "Add product" at bounding box center [849, 371] width 60 height 13
click at [850, 377] on span "Add product" at bounding box center [849, 371] width 60 height 13
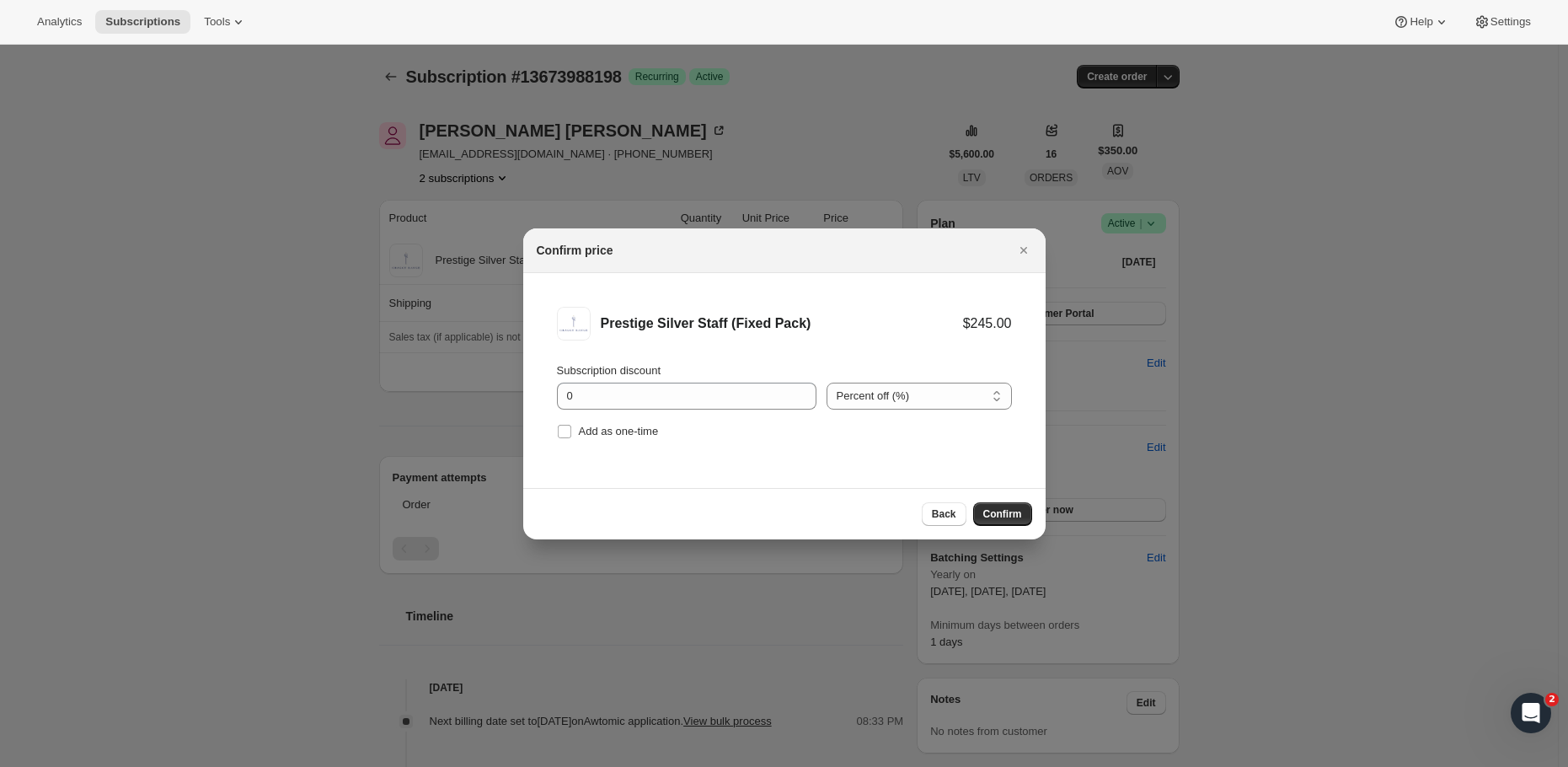
click at [1013, 516] on span "Confirm" at bounding box center [1002, 514] width 38 height 13
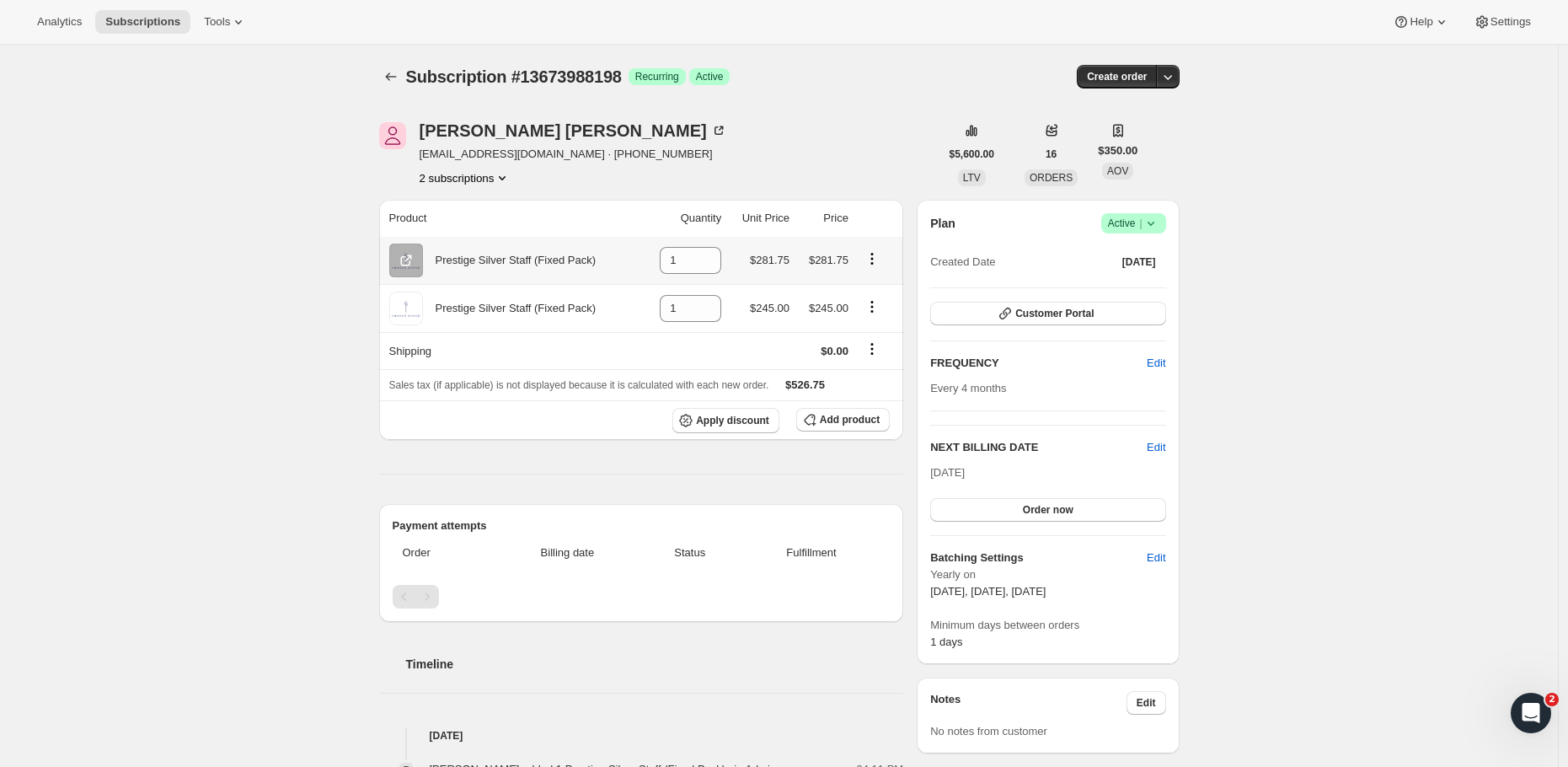
click at [878, 261] on icon "Product actions" at bounding box center [873, 259] width 17 height 17
click at [915, 112] on div "[PERSON_NAME] [EMAIL_ADDRESS][DOMAIN_NAME] · [PHONE_NUMBER] subscriptions $5,60…" at bounding box center [772, 673] width 814 height 1156
click at [871, 257] on icon "Product actions" at bounding box center [873, 259] width 17 height 17
click at [912, 166] on div "[PERSON_NAME] [EMAIL_ADDRESS][DOMAIN_NAME] · [PHONE_NUMBER] subscriptions" at bounding box center [659, 154] width 560 height 64
click at [873, 260] on icon "Product actions" at bounding box center [872, 258] width 3 height 3
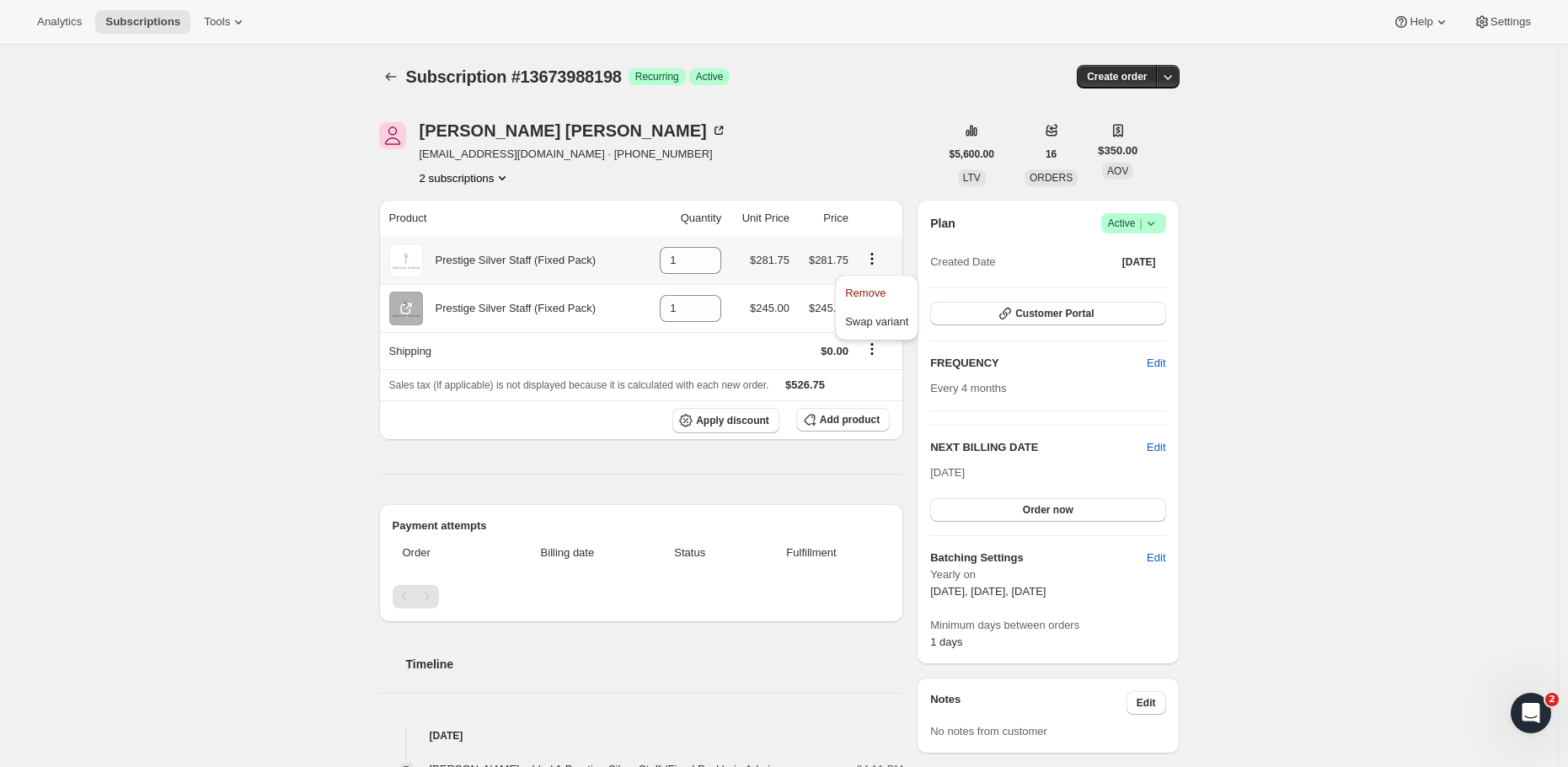
click at [872, 285] on span "Remove" at bounding box center [876, 294] width 63 height 17
type input "0"
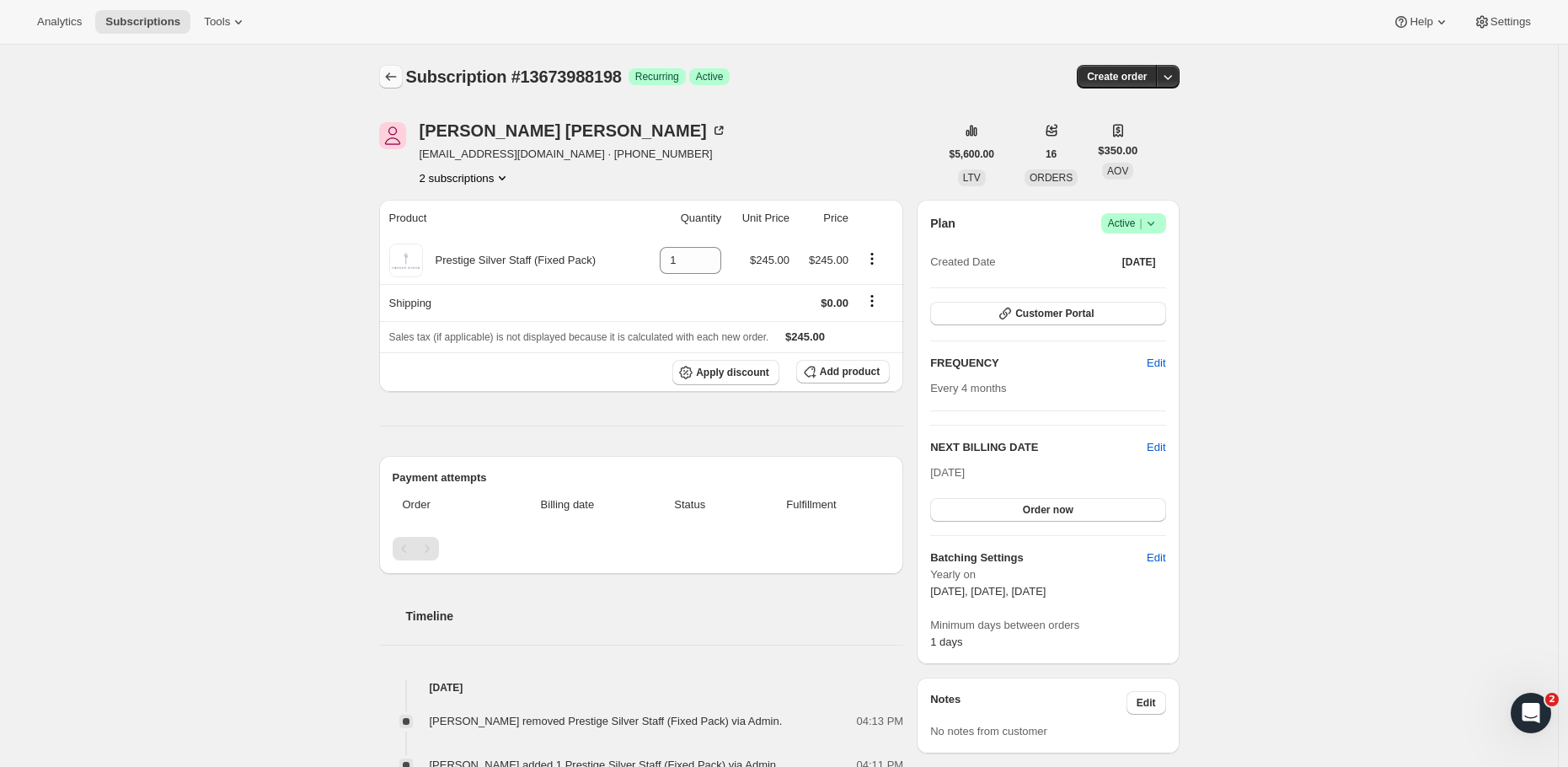
click at [393, 78] on icon "Subscriptions" at bounding box center [392, 77] width 17 height 17
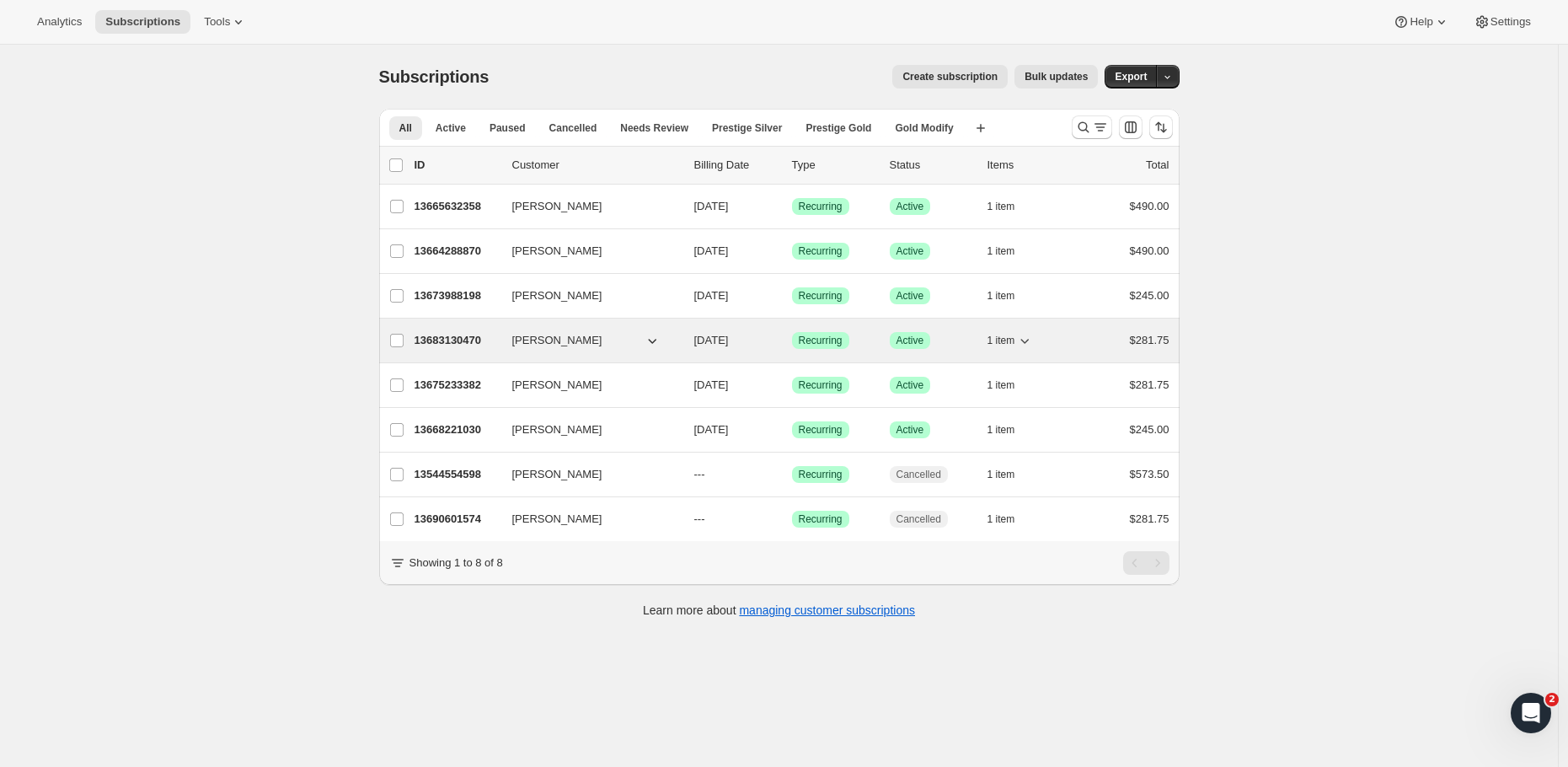
click at [433, 336] on p "13683130470" at bounding box center [457, 341] width 85 height 17
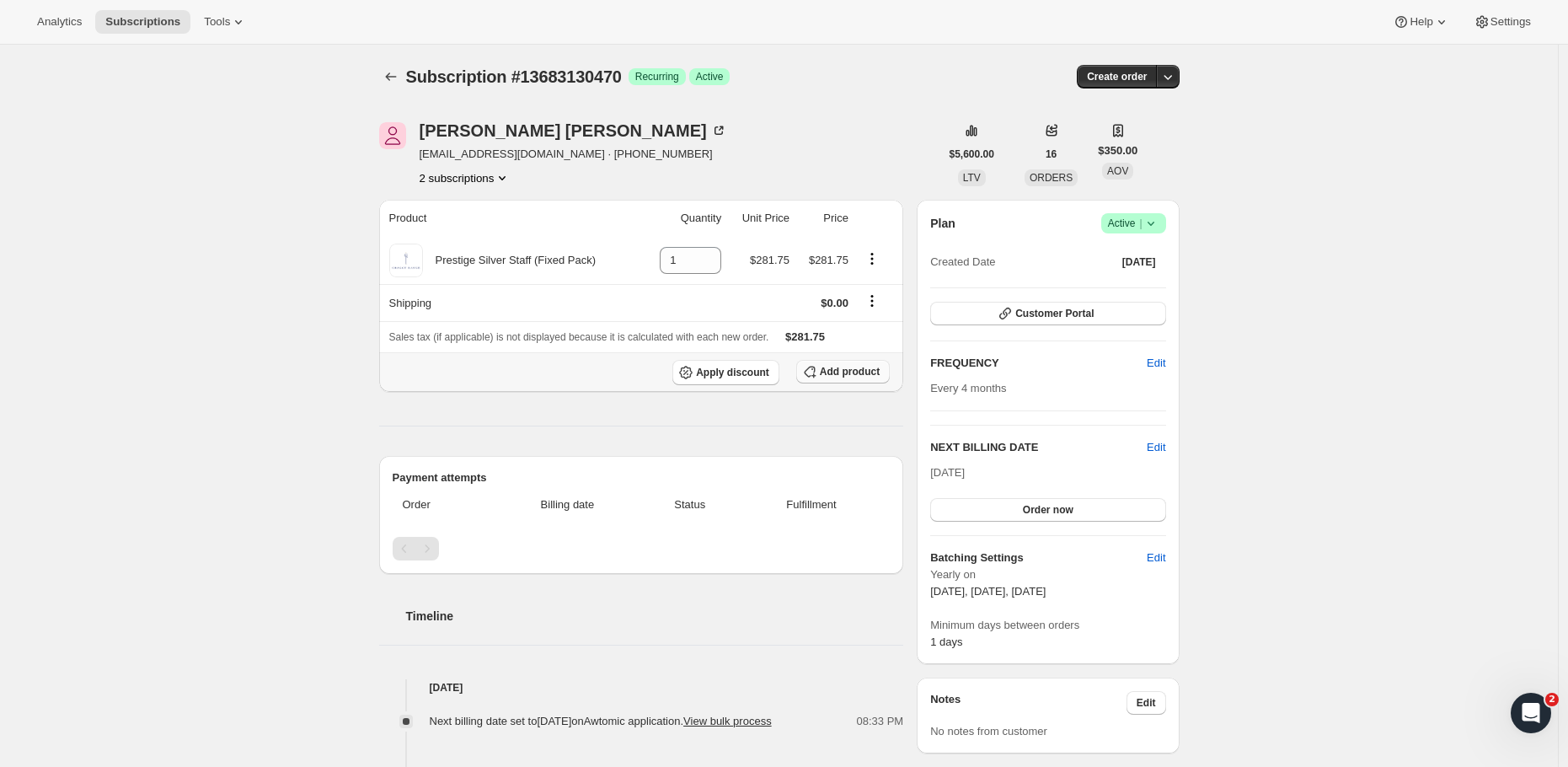
click at [846, 378] on span "Add product" at bounding box center [849, 371] width 60 height 13
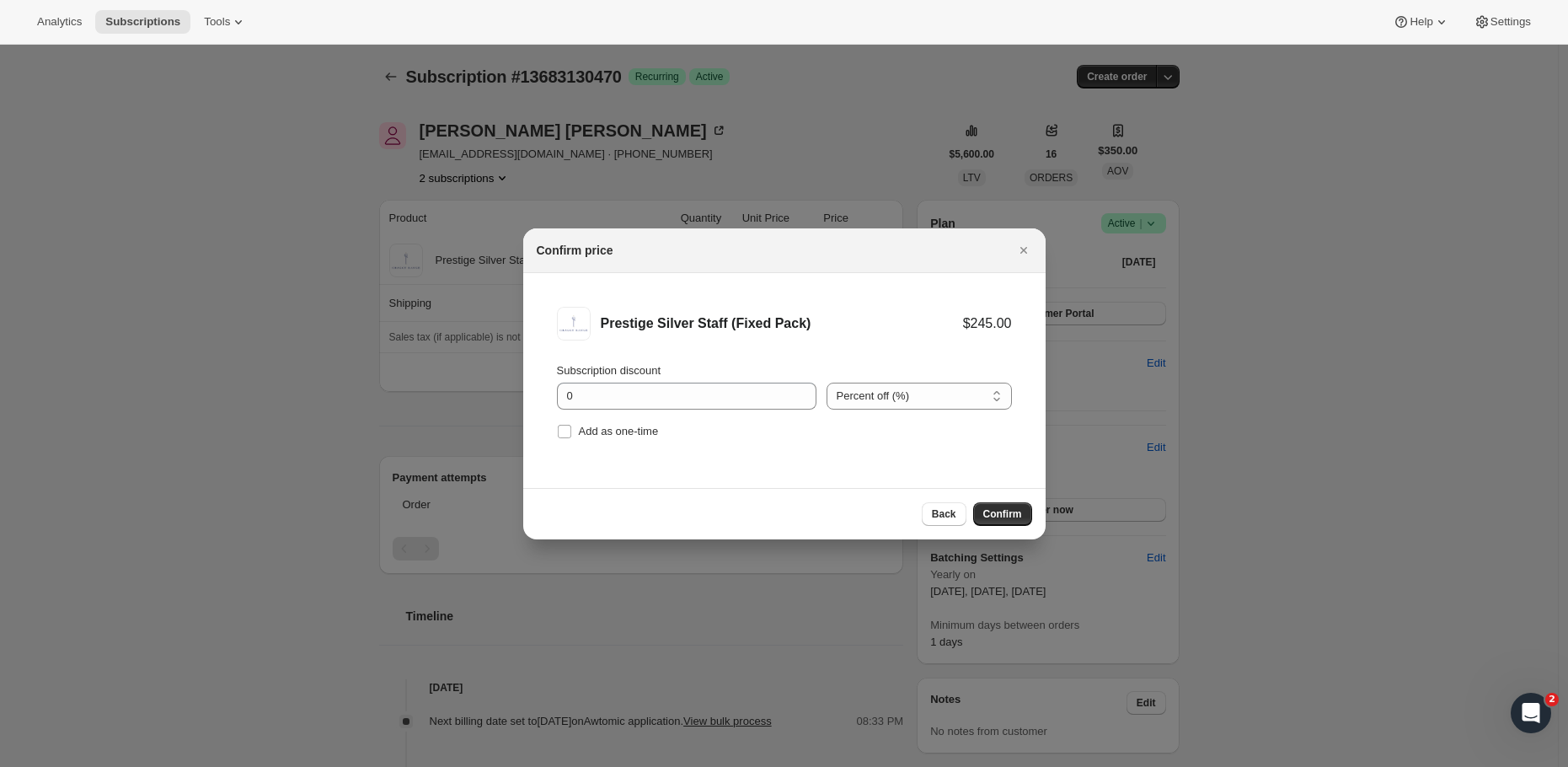
click at [997, 511] on span "Confirm" at bounding box center [1002, 514] width 38 height 13
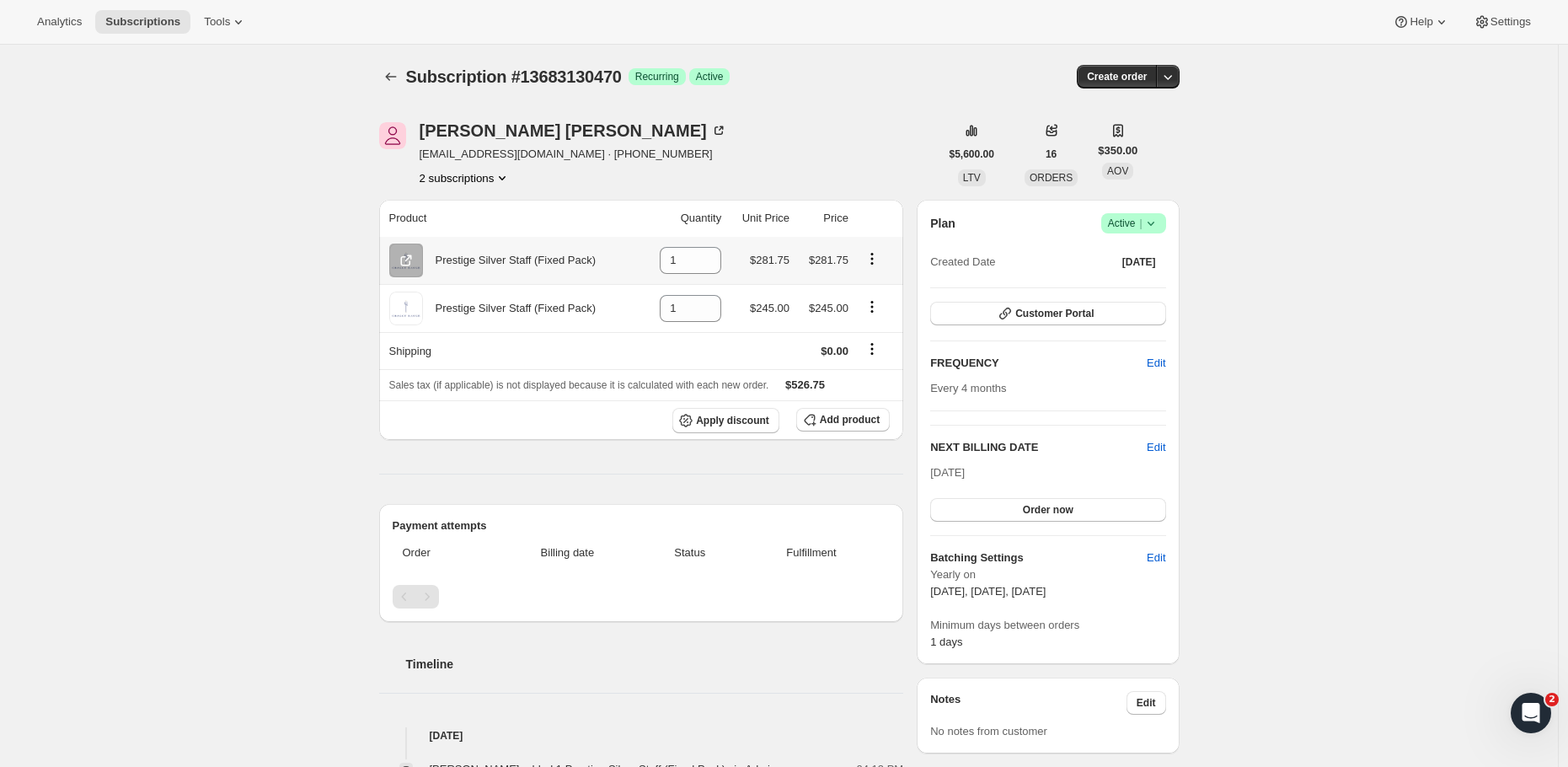
click at [877, 259] on icon "Product actions" at bounding box center [873, 259] width 17 height 17
click at [841, 162] on div "[PERSON_NAME] [EMAIL_ADDRESS][DOMAIN_NAME] · [PHONE_NUMBER] subscriptions" at bounding box center [659, 154] width 560 height 64
click at [872, 257] on icon "Product actions" at bounding box center [873, 259] width 17 height 17
click at [873, 301] on span "Remove" at bounding box center [876, 294] width 63 height 17
type input "0"
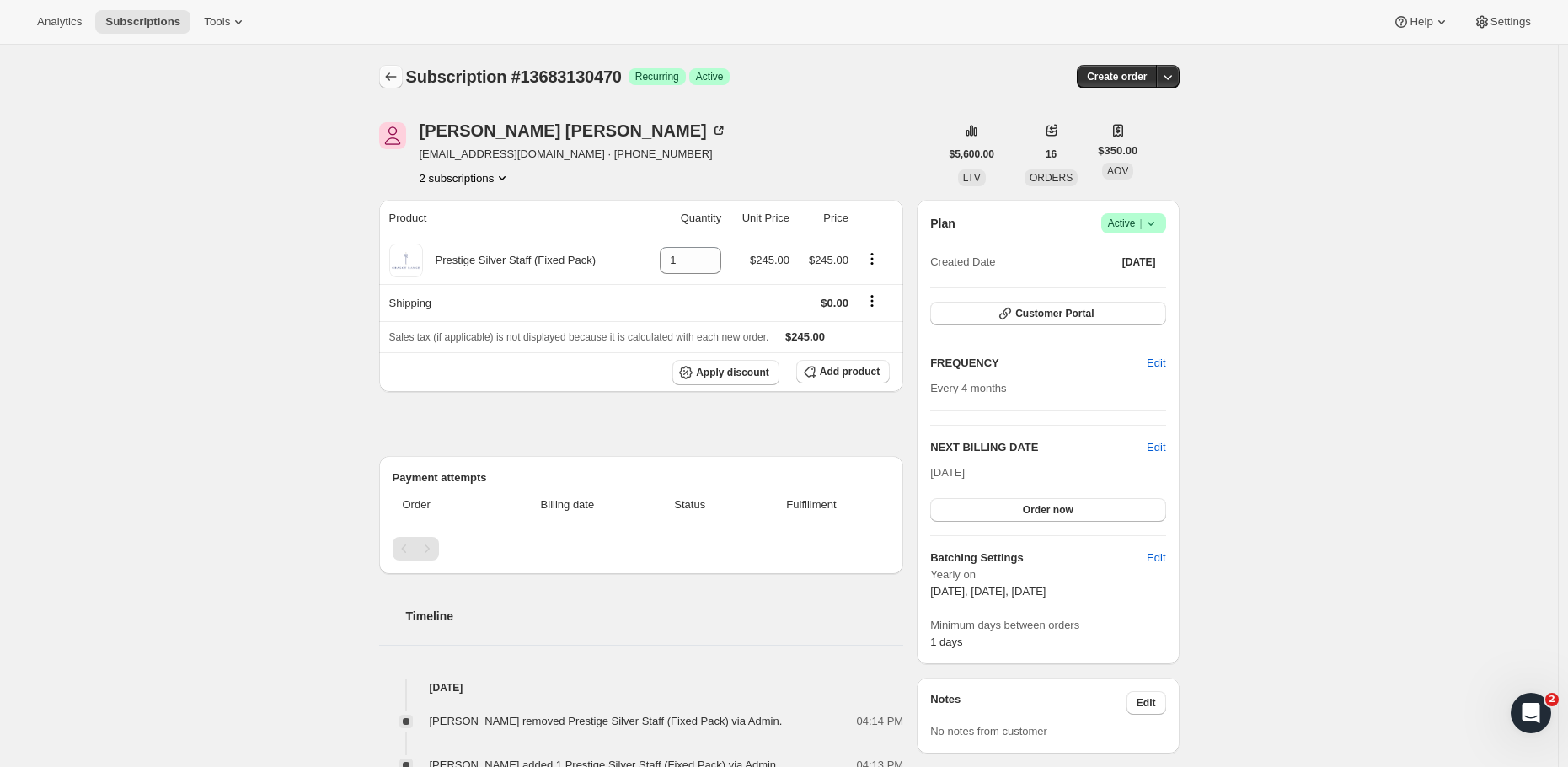
click at [392, 75] on icon "Subscriptions" at bounding box center [390, 76] width 11 height 9
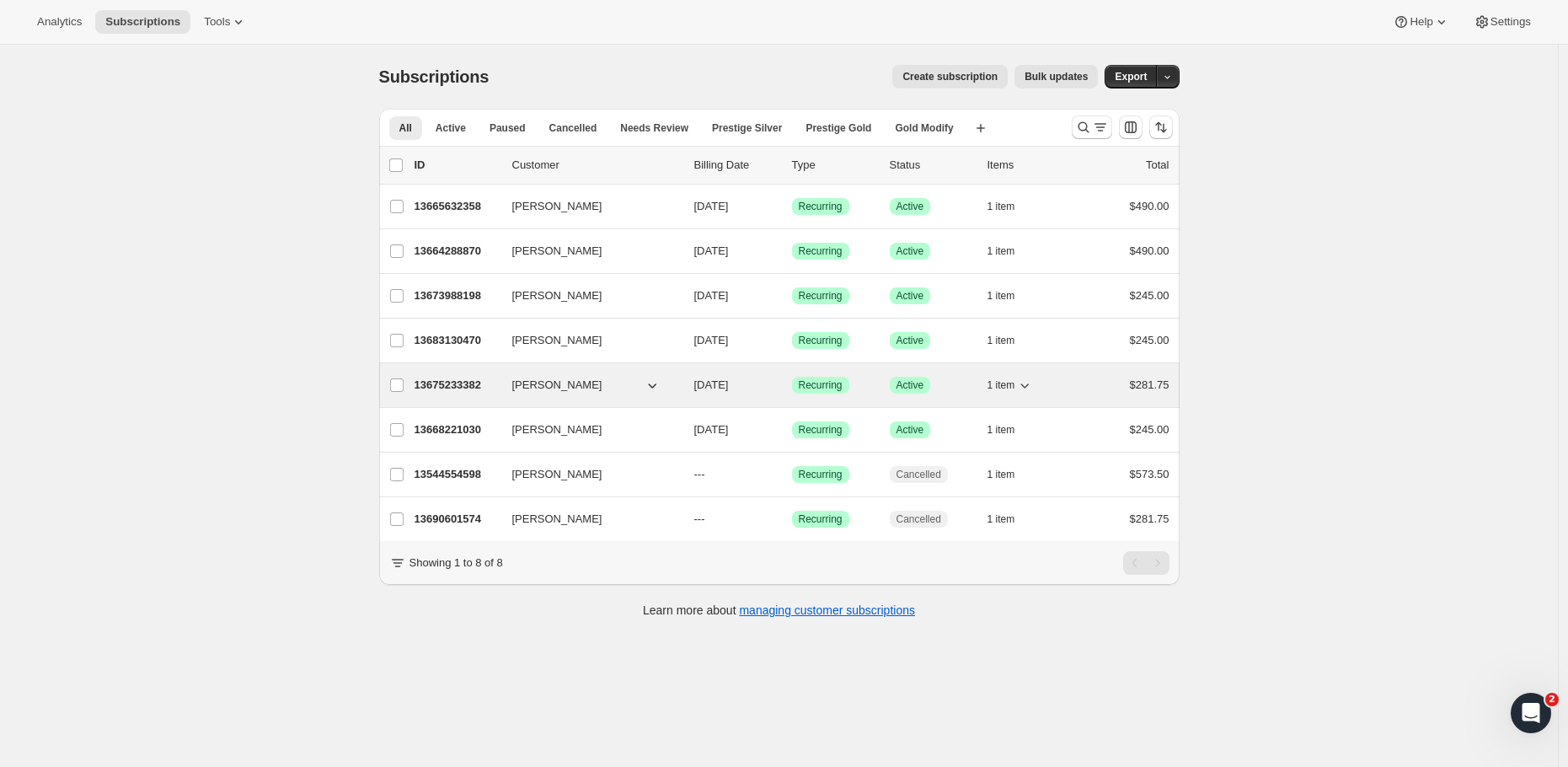
click at [457, 376] on div "13675233382 Wayne Putt 10/08/2025 Success Recurring Success Active 1 item $281.…" at bounding box center [792, 385] width 755 height 24
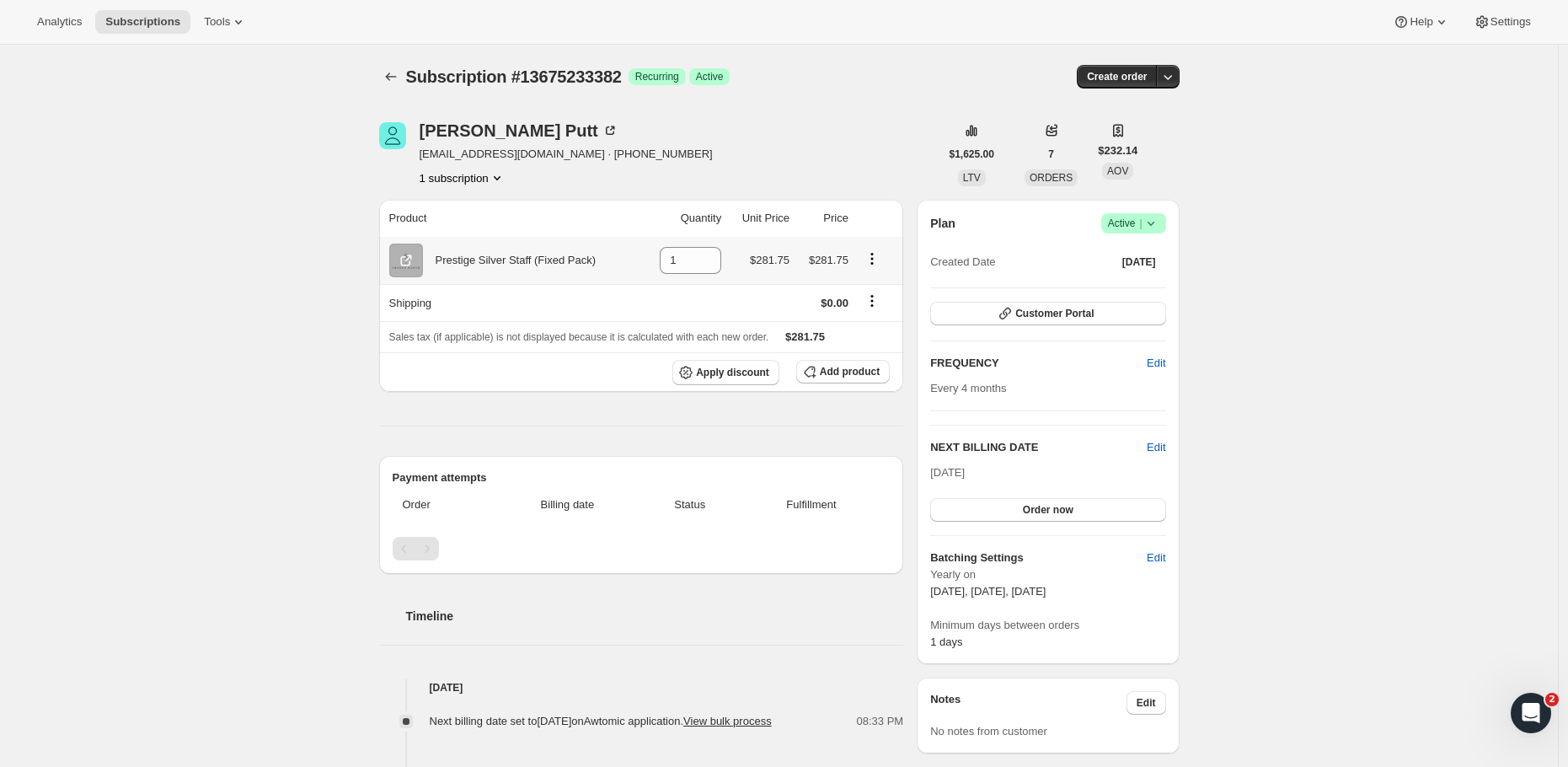
click at [879, 256] on icon "Product actions" at bounding box center [873, 259] width 17 height 17
click at [861, 130] on div "Wayne Putt outdoorsunlimited@xtra.co.nz · +64272718293 1 subscription" at bounding box center [659, 154] width 560 height 64
click at [859, 375] on span "Add product" at bounding box center [849, 371] width 60 height 13
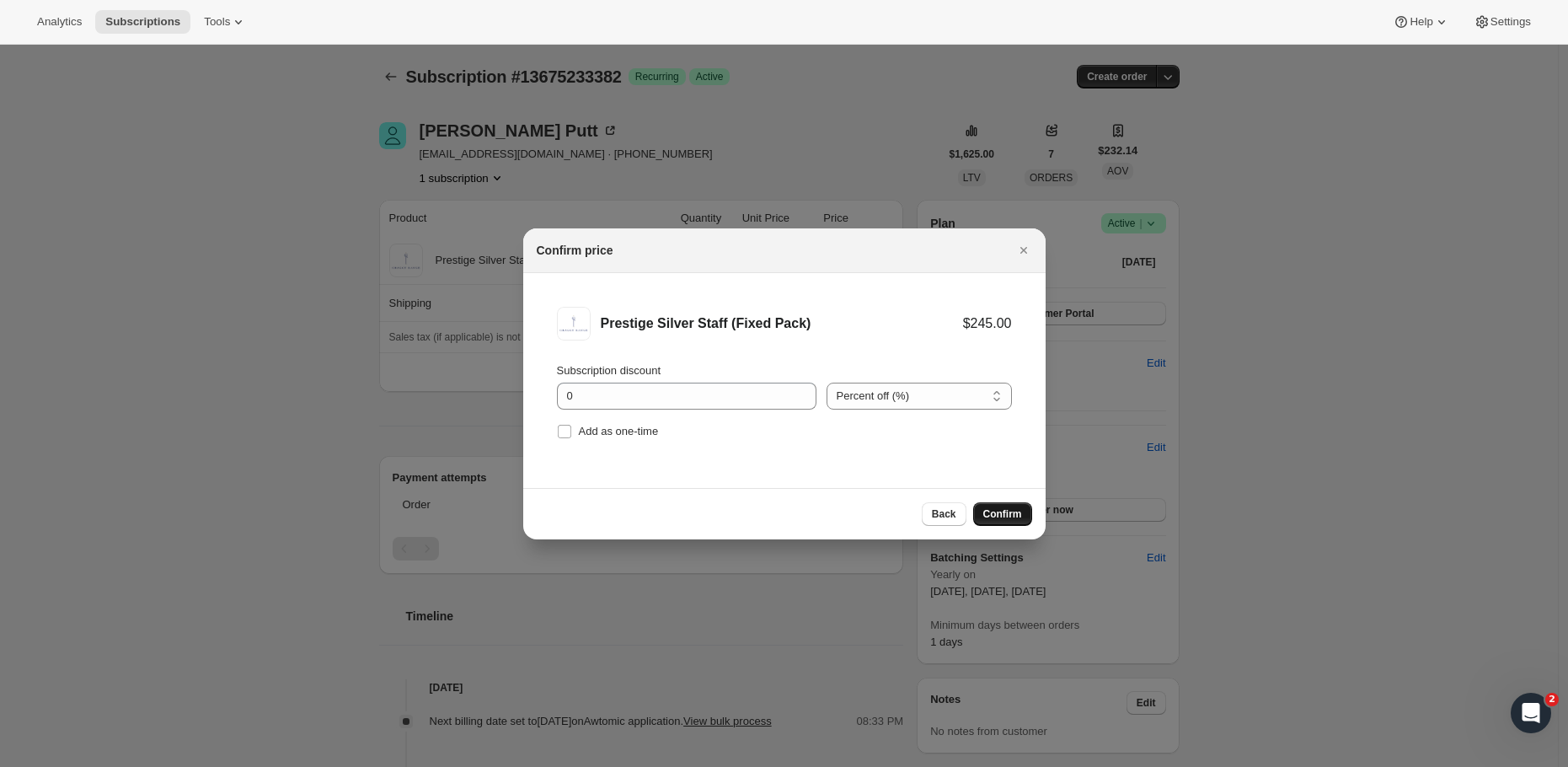
click at [1002, 512] on span "Confirm" at bounding box center [1002, 514] width 38 height 13
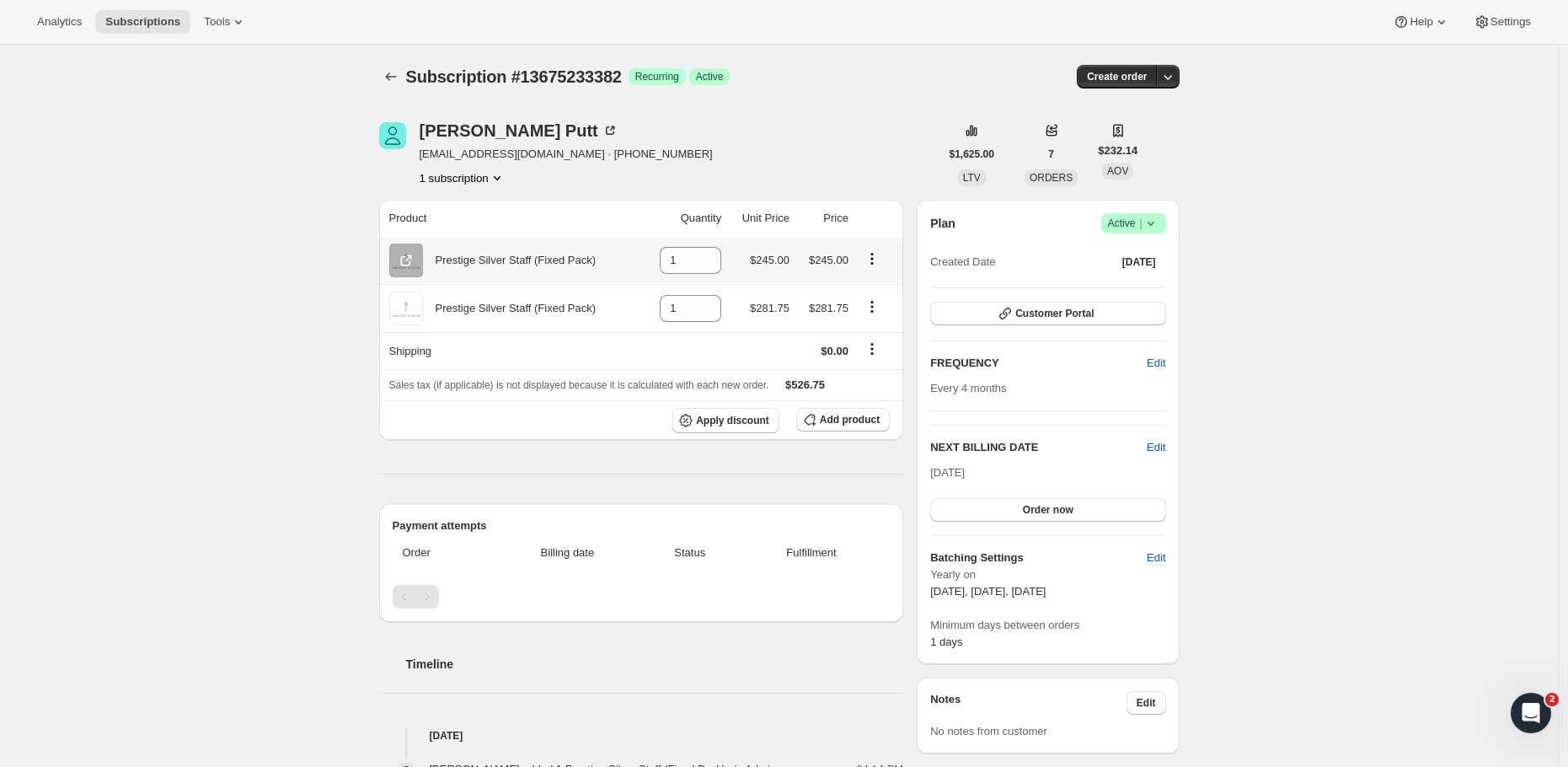
click at [879, 258] on icon "Product actions" at bounding box center [873, 259] width 17 height 17
click at [876, 309] on icon "Product actions" at bounding box center [873, 307] width 17 height 17
click at [873, 336] on span "Remove" at bounding box center [865, 341] width 40 height 13
type input "0"
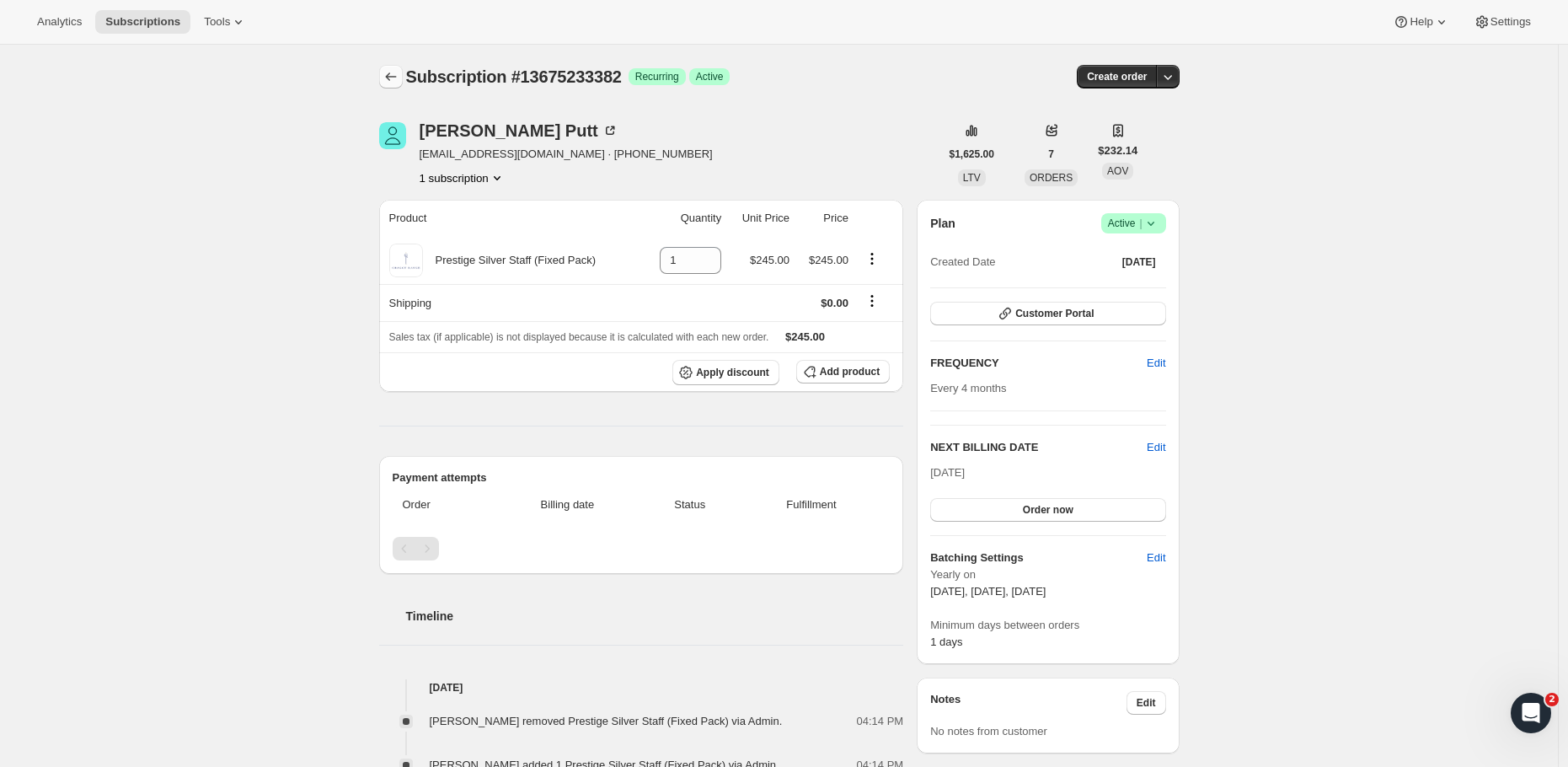
click at [399, 77] on icon "Subscriptions" at bounding box center [392, 77] width 17 height 17
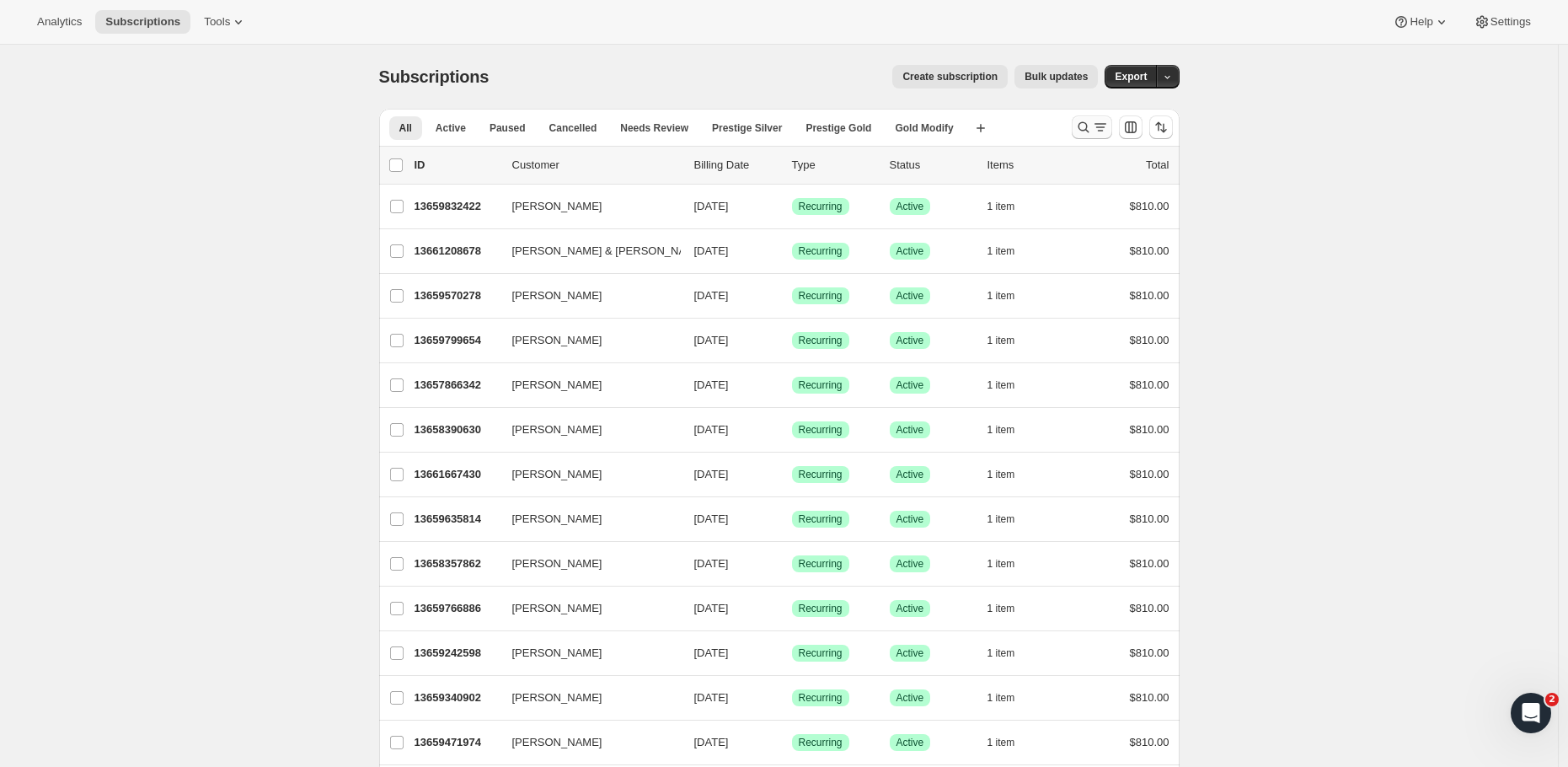
click at [1097, 125] on div "Search and filter results" at bounding box center [1091, 127] width 34 height 17
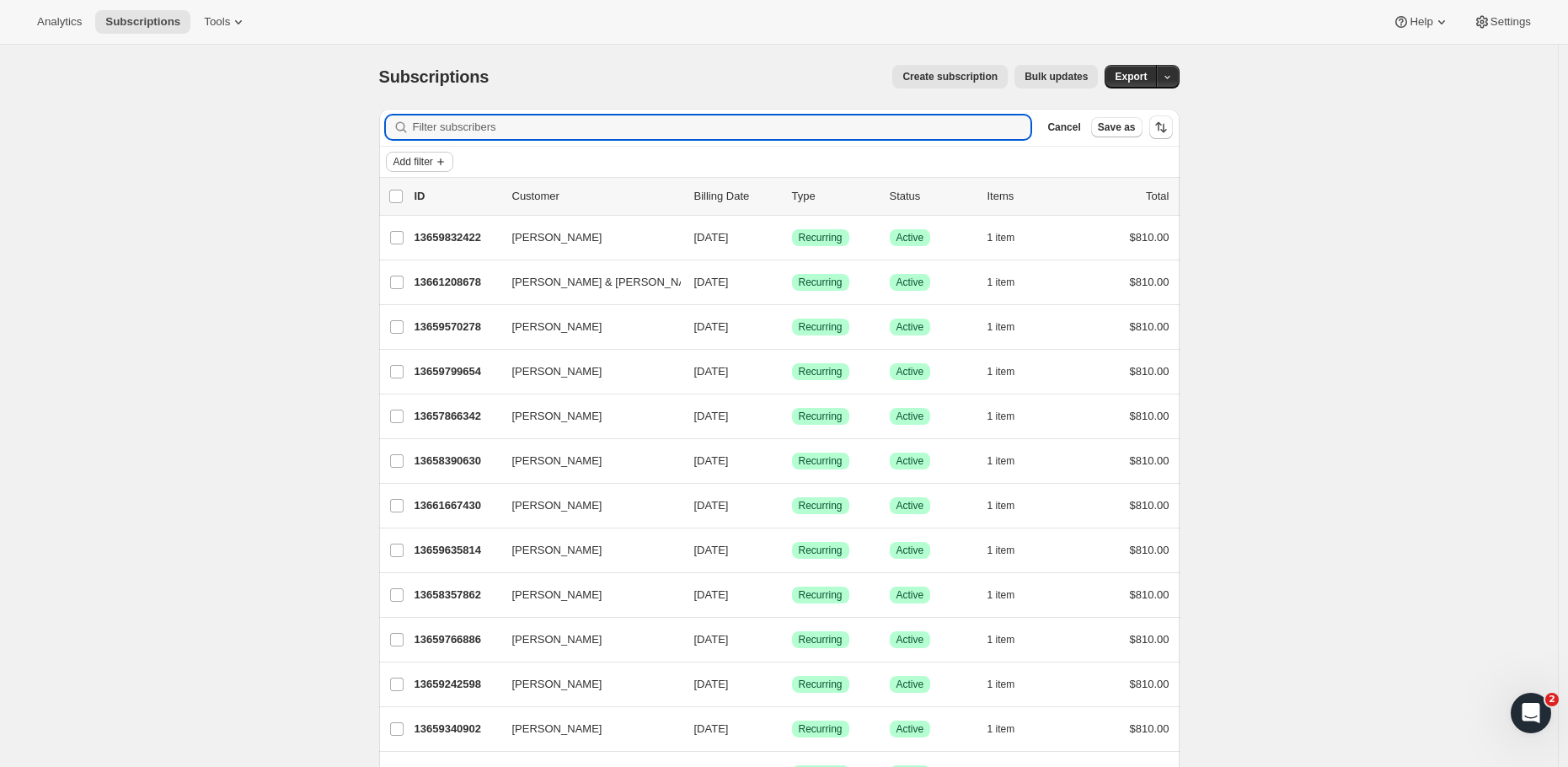
click at [431, 163] on span "Add filter" at bounding box center [413, 162] width 39 height 13
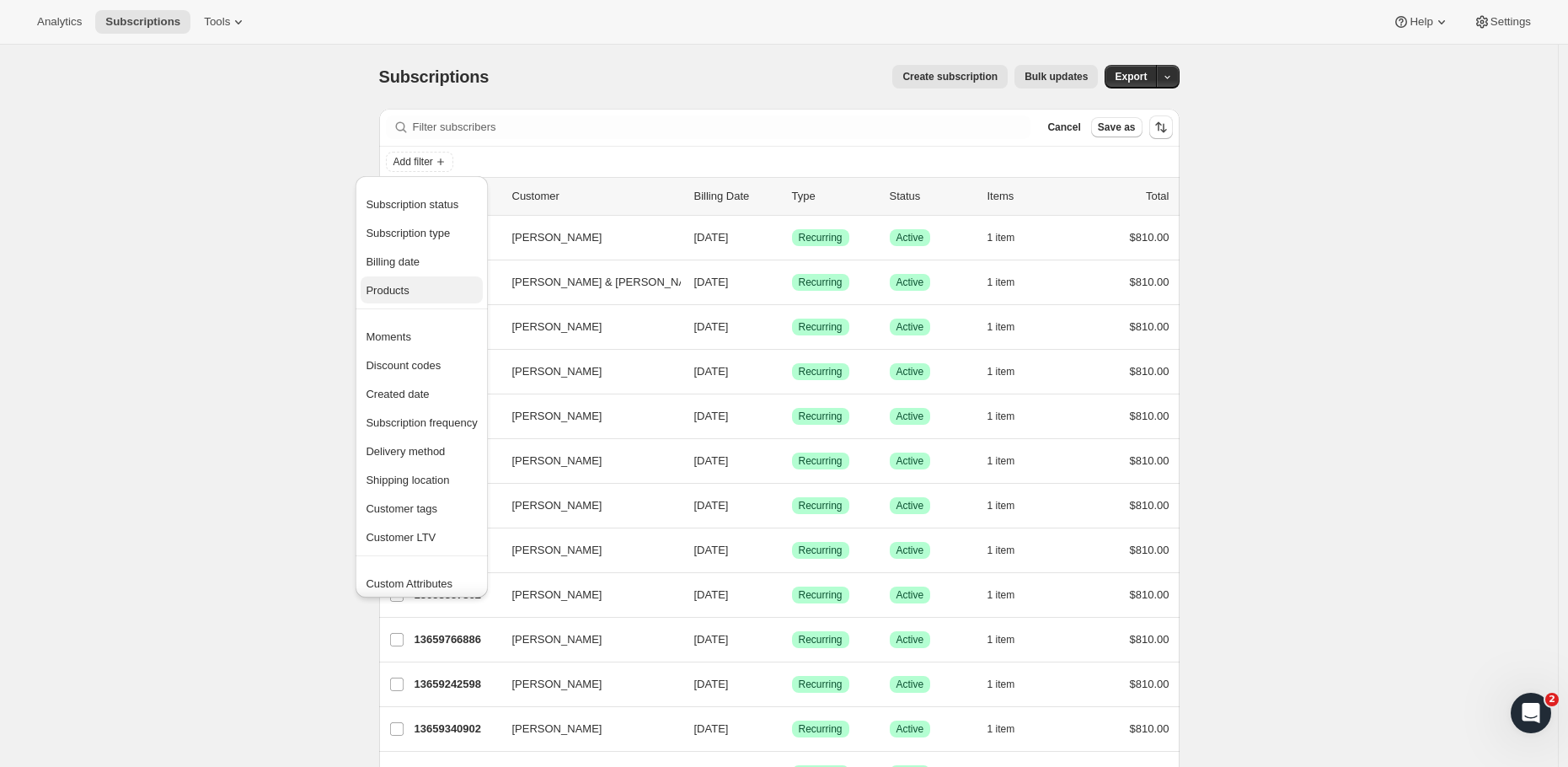
click at [417, 288] on span "Products" at bounding box center [421, 291] width 112 height 17
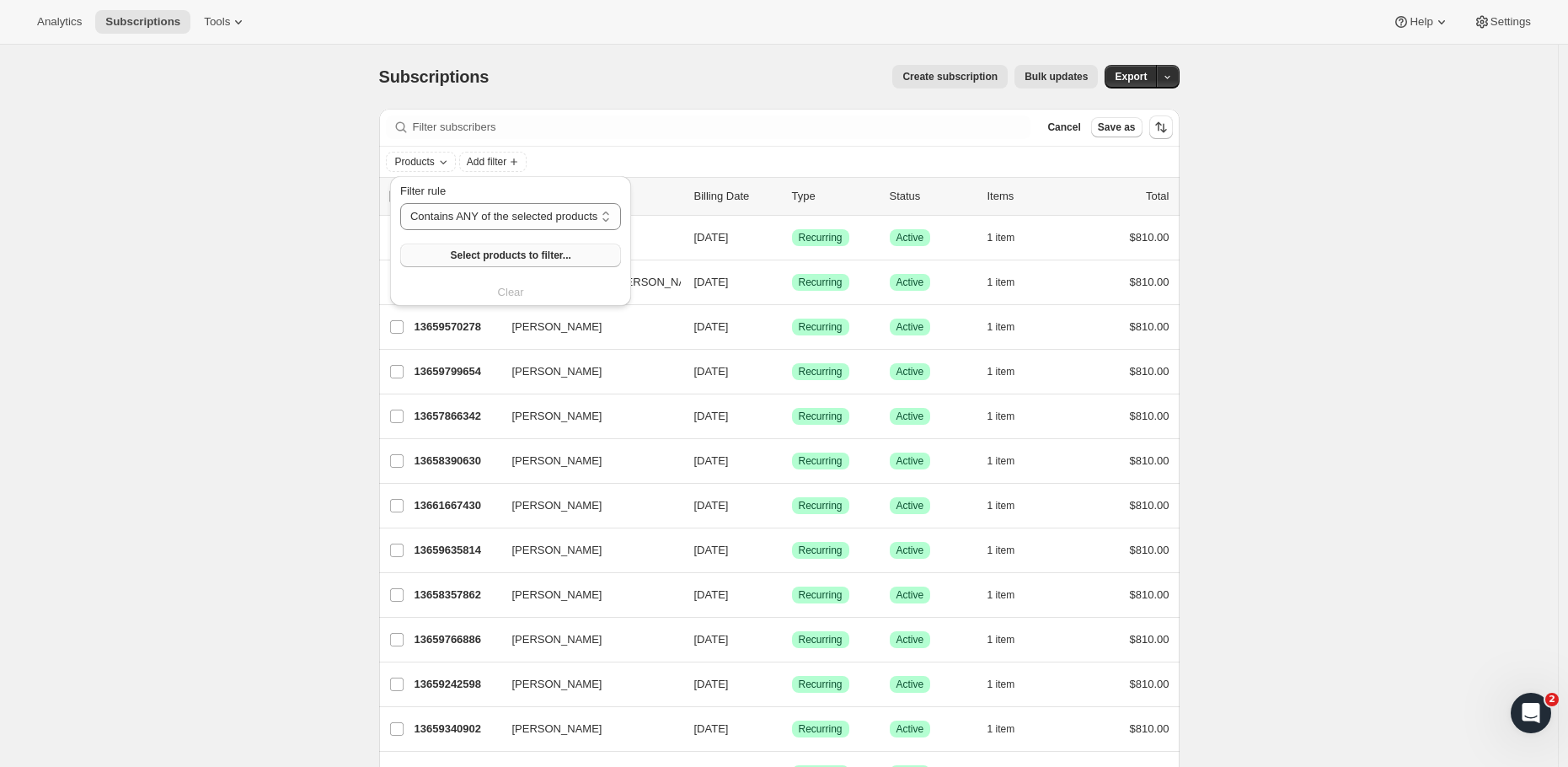
click at [498, 254] on span "Select products to filter..." at bounding box center [510, 255] width 120 height 13
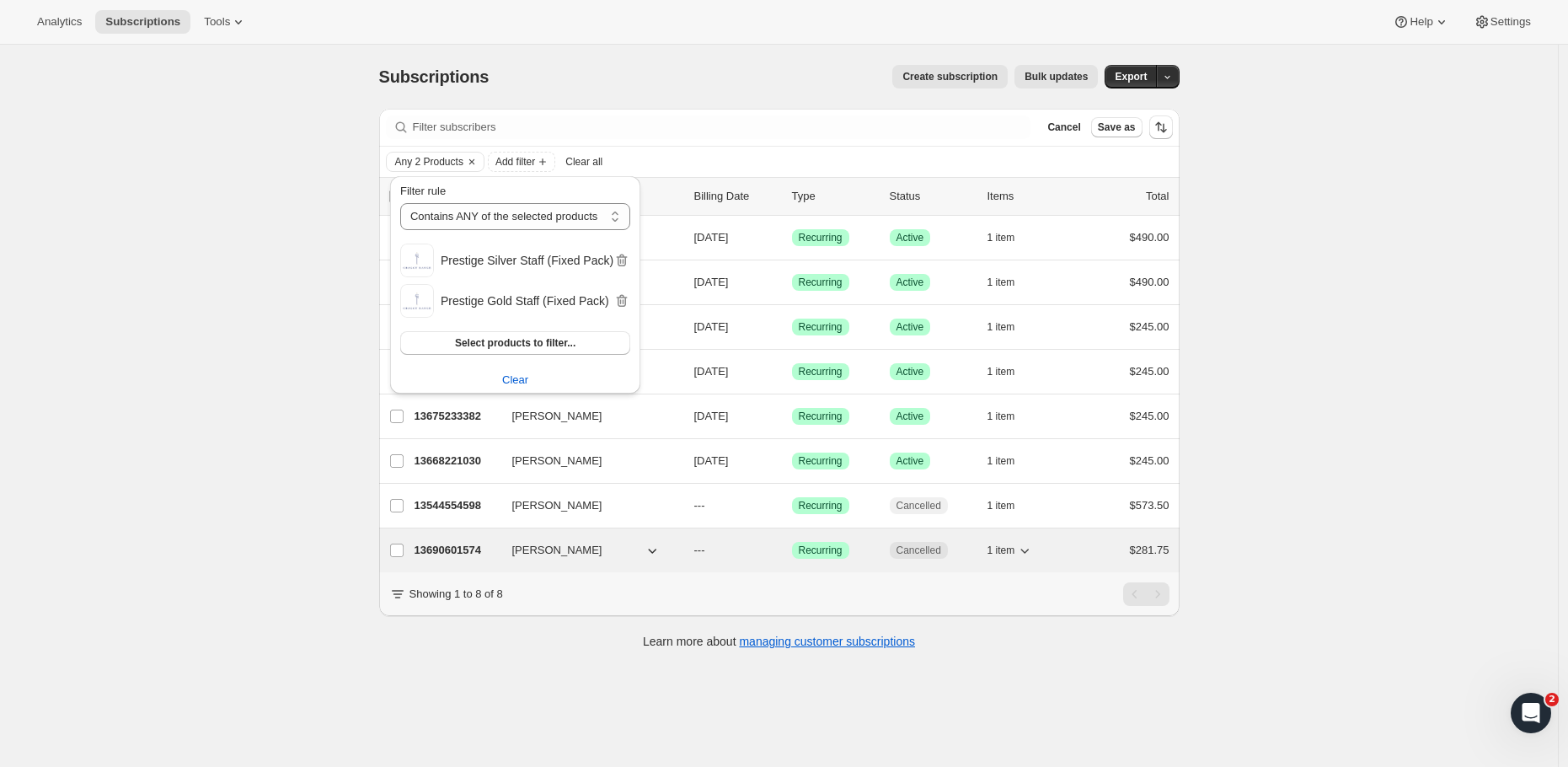
click at [460, 544] on p "13690601574" at bounding box center [457, 550] width 85 height 17
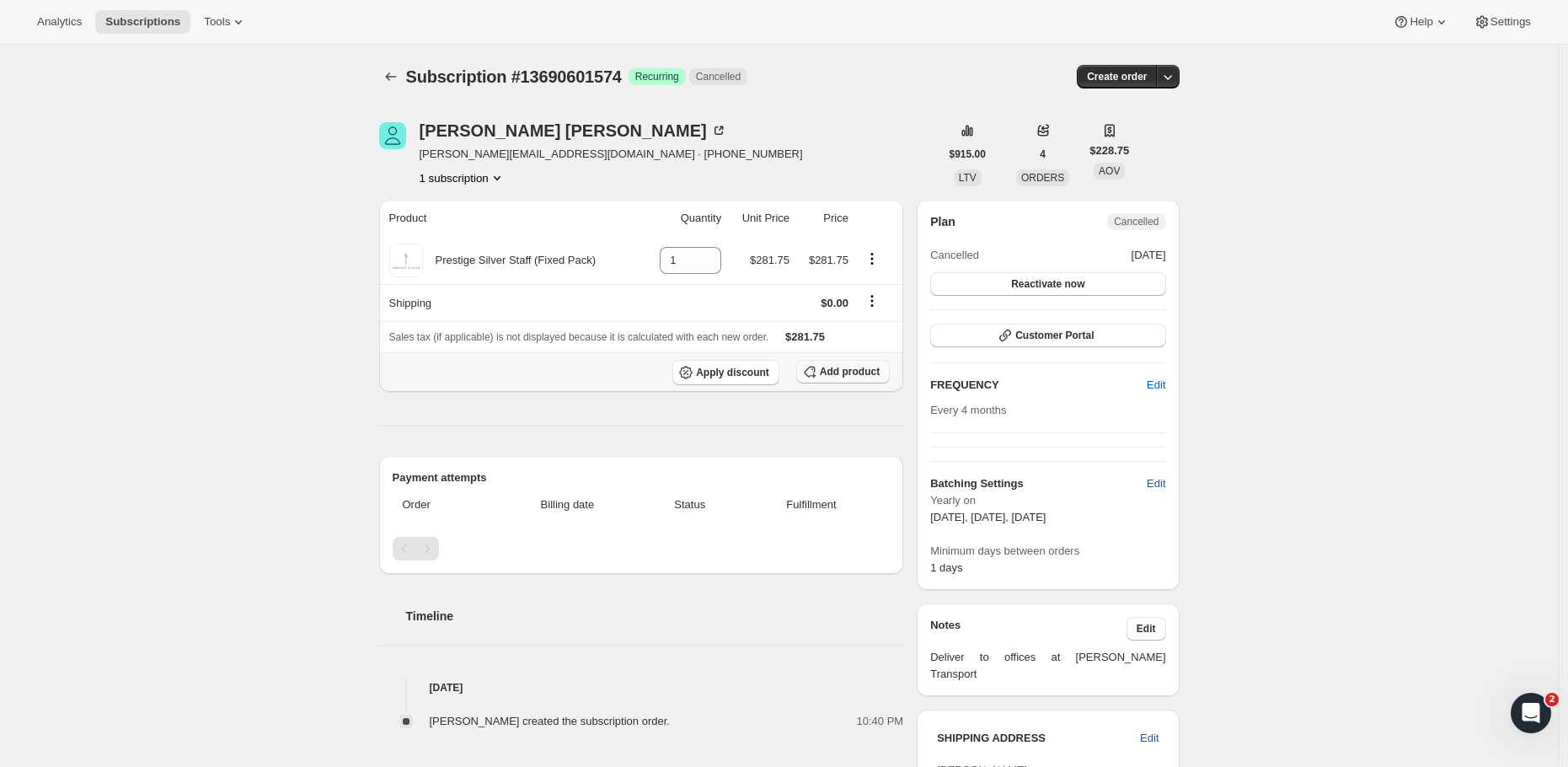
click at [867, 372] on span "Add product" at bounding box center [849, 371] width 60 height 13
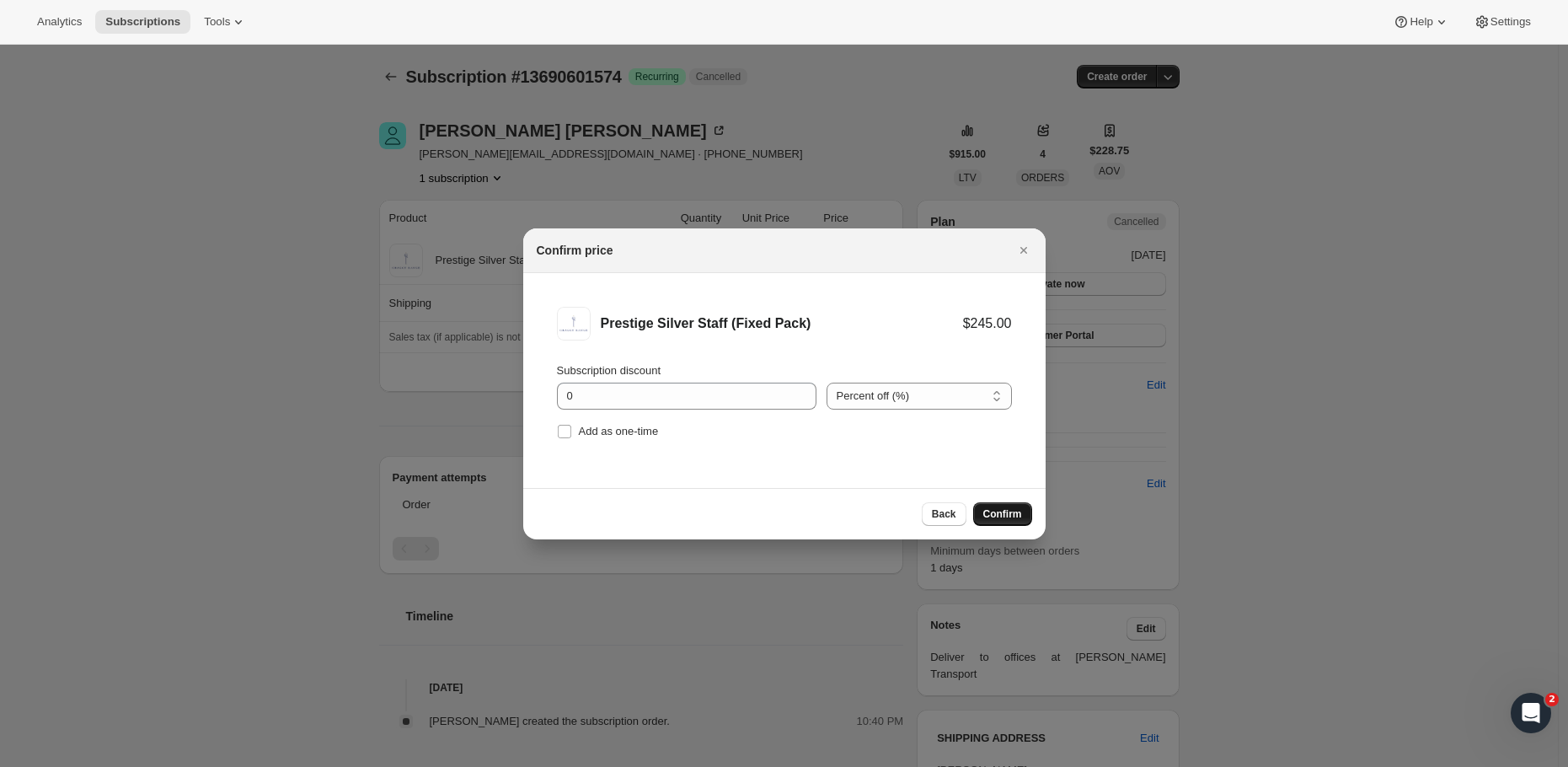
click at [994, 516] on span "Confirm" at bounding box center [1002, 514] width 38 height 13
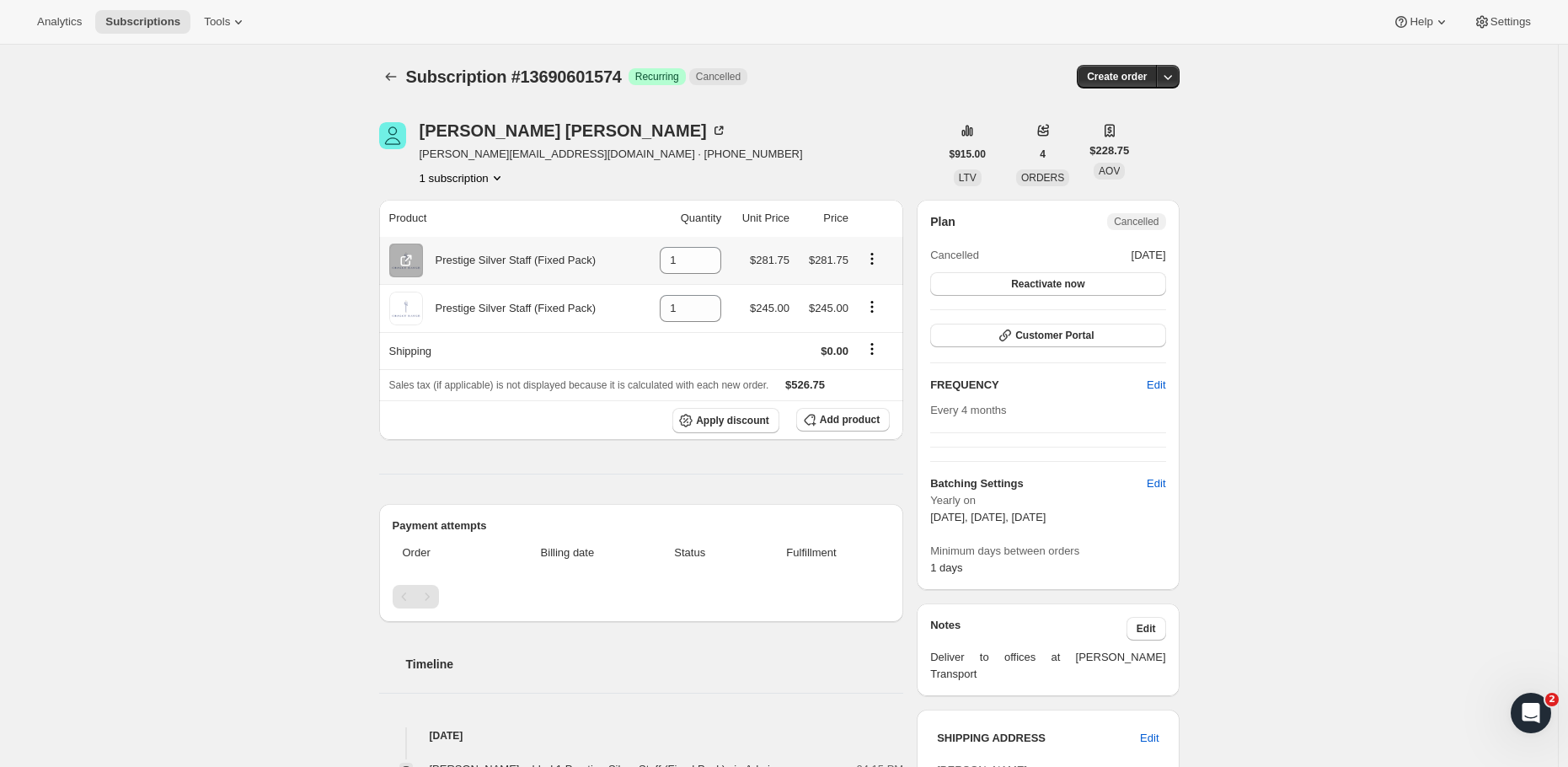
click at [870, 258] on icon "Product actions" at bounding box center [873, 259] width 17 height 17
click at [877, 78] on div "Subscription #13690601574 Success Recurring Cancelled" at bounding box center [654, 76] width 496 height 24
